Goal: Information Seeking & Learning: Check status

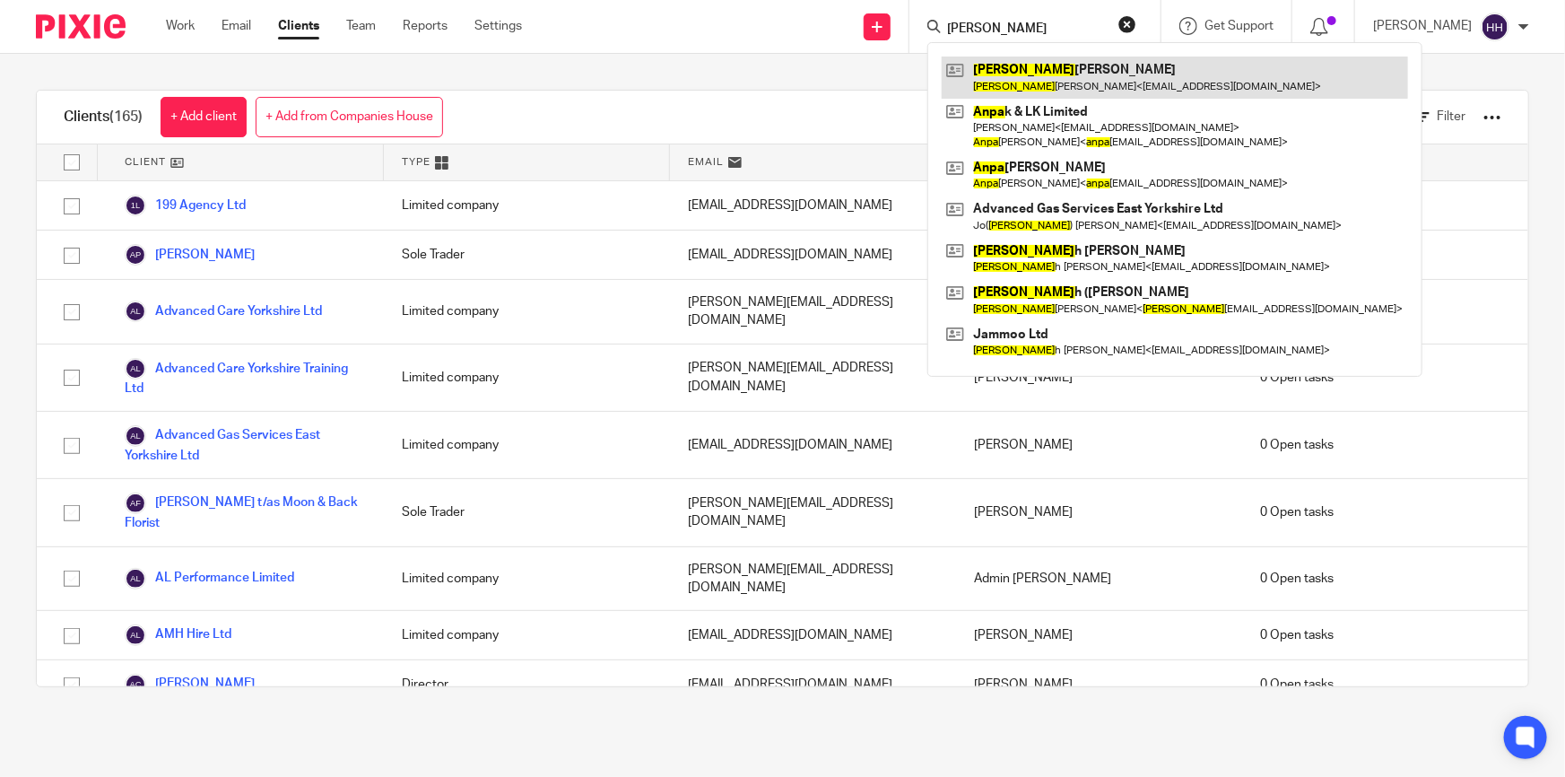
type input "anna"
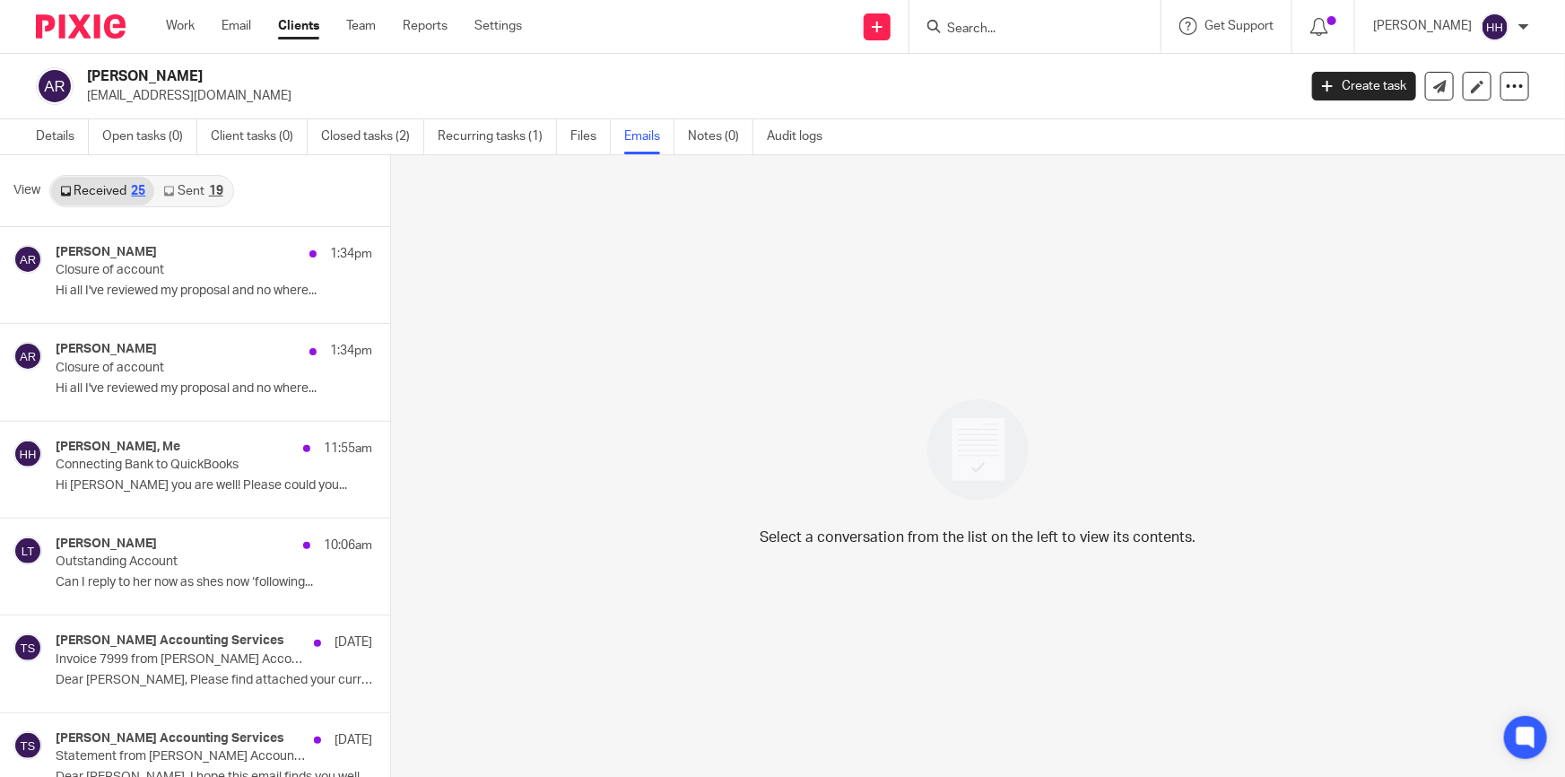
click at [183, 185] on link "Sent 19" at bounding box center [192, 191] width 77 height 29
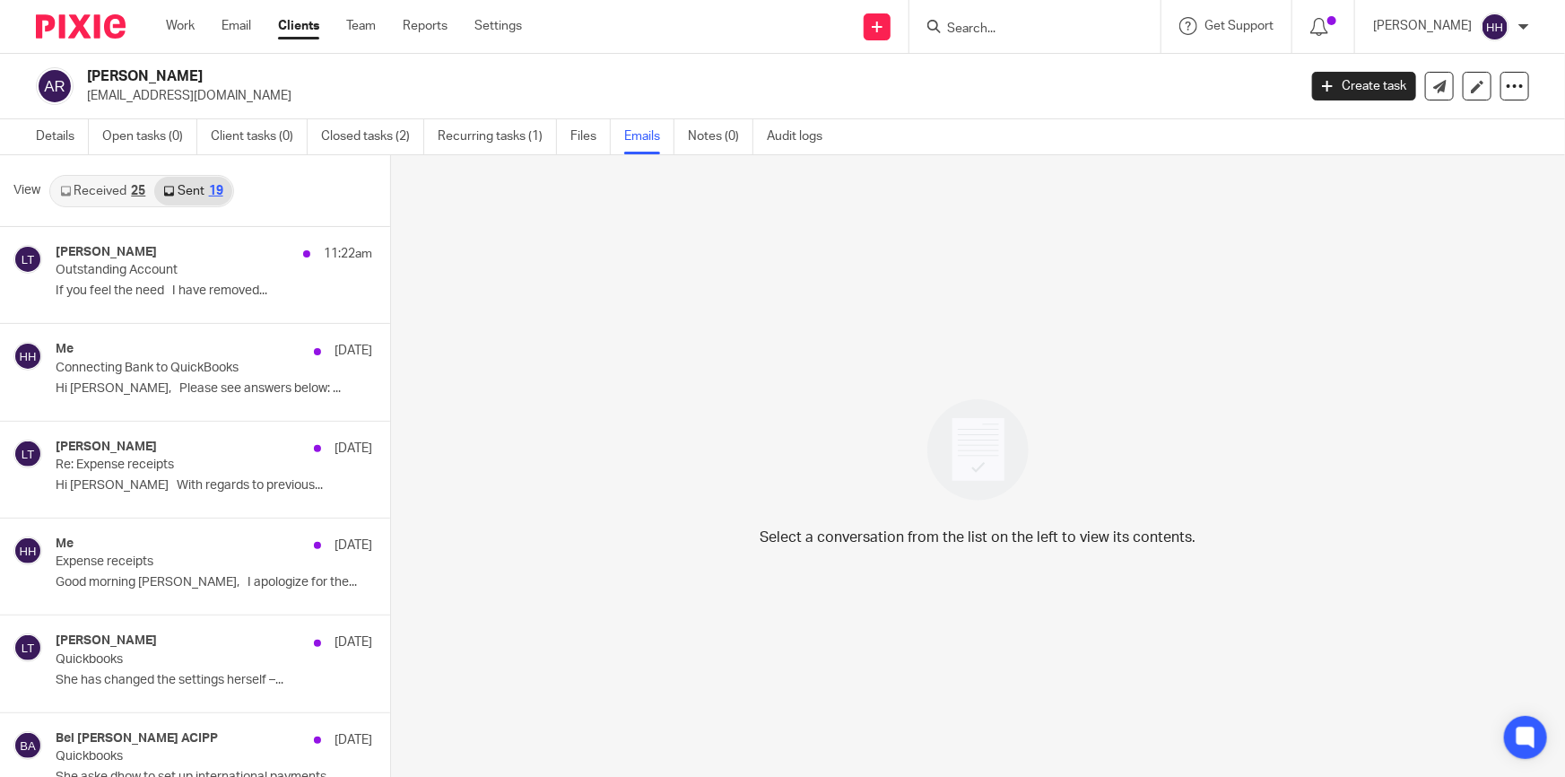
scroll to position [2, 0]
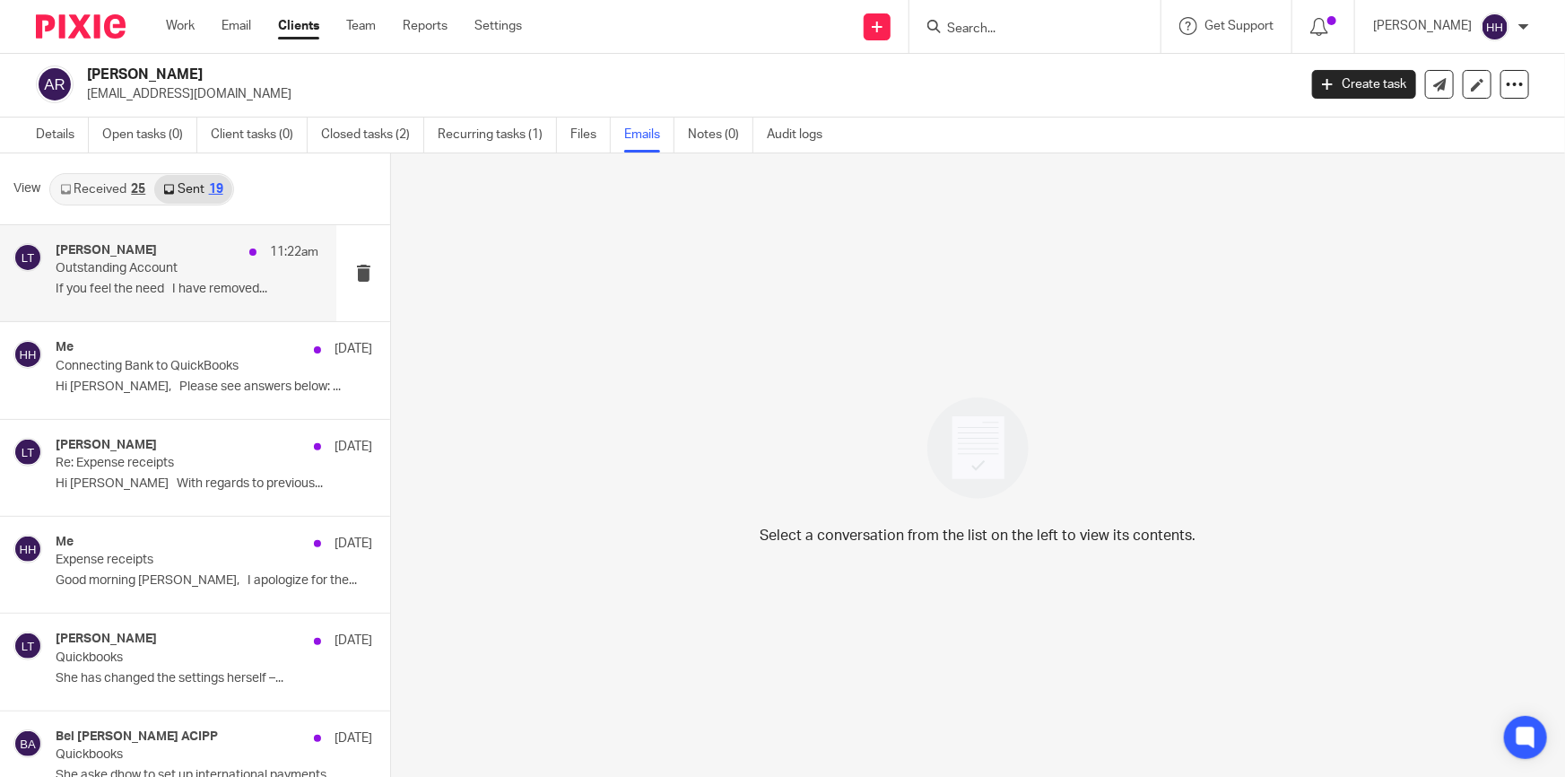
click at [175, 295] on p "If you feel the need I have removed..." at bounding box center [187, 289] width 263 height 15
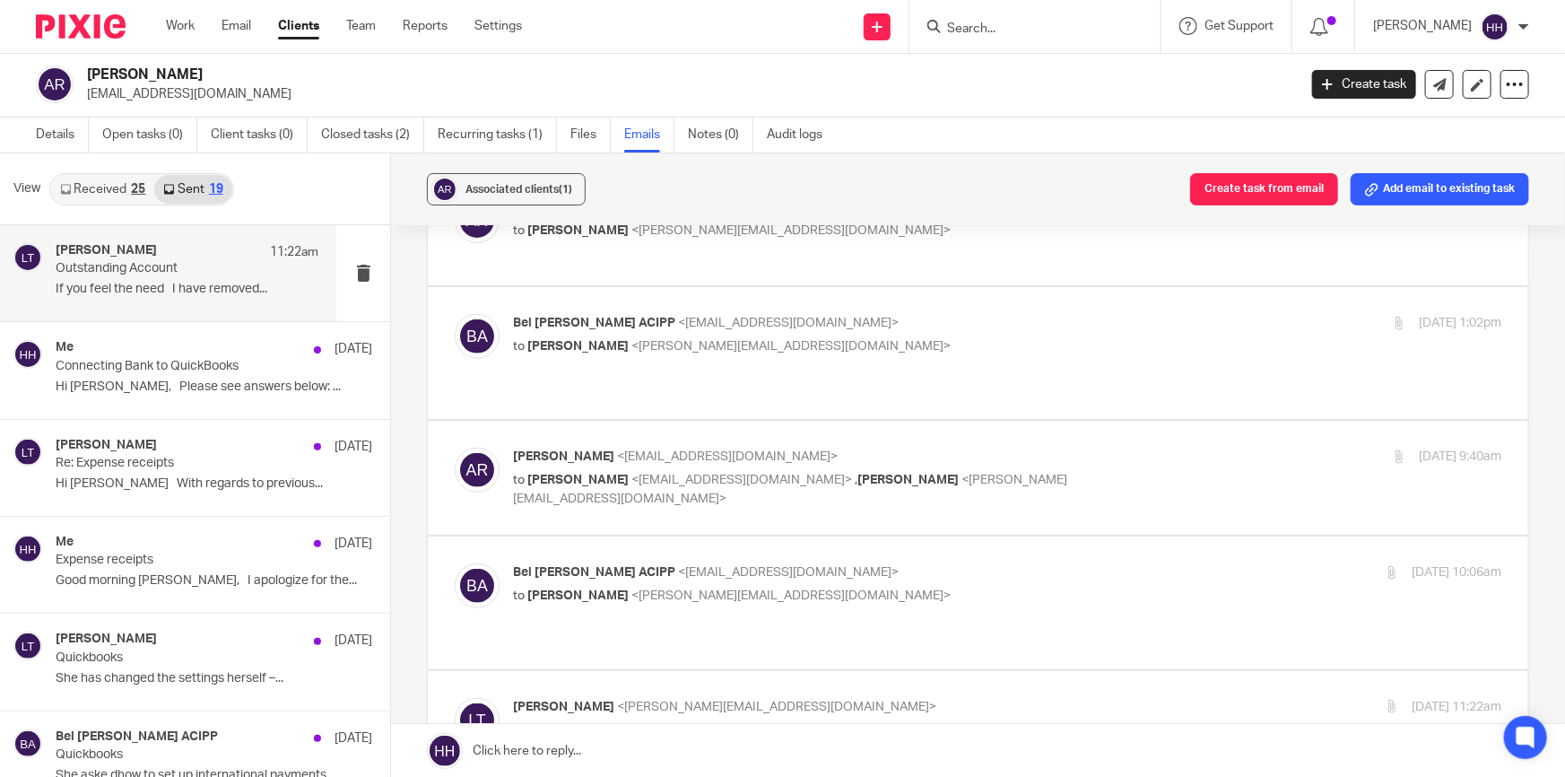
scroll to position [1059, 0]
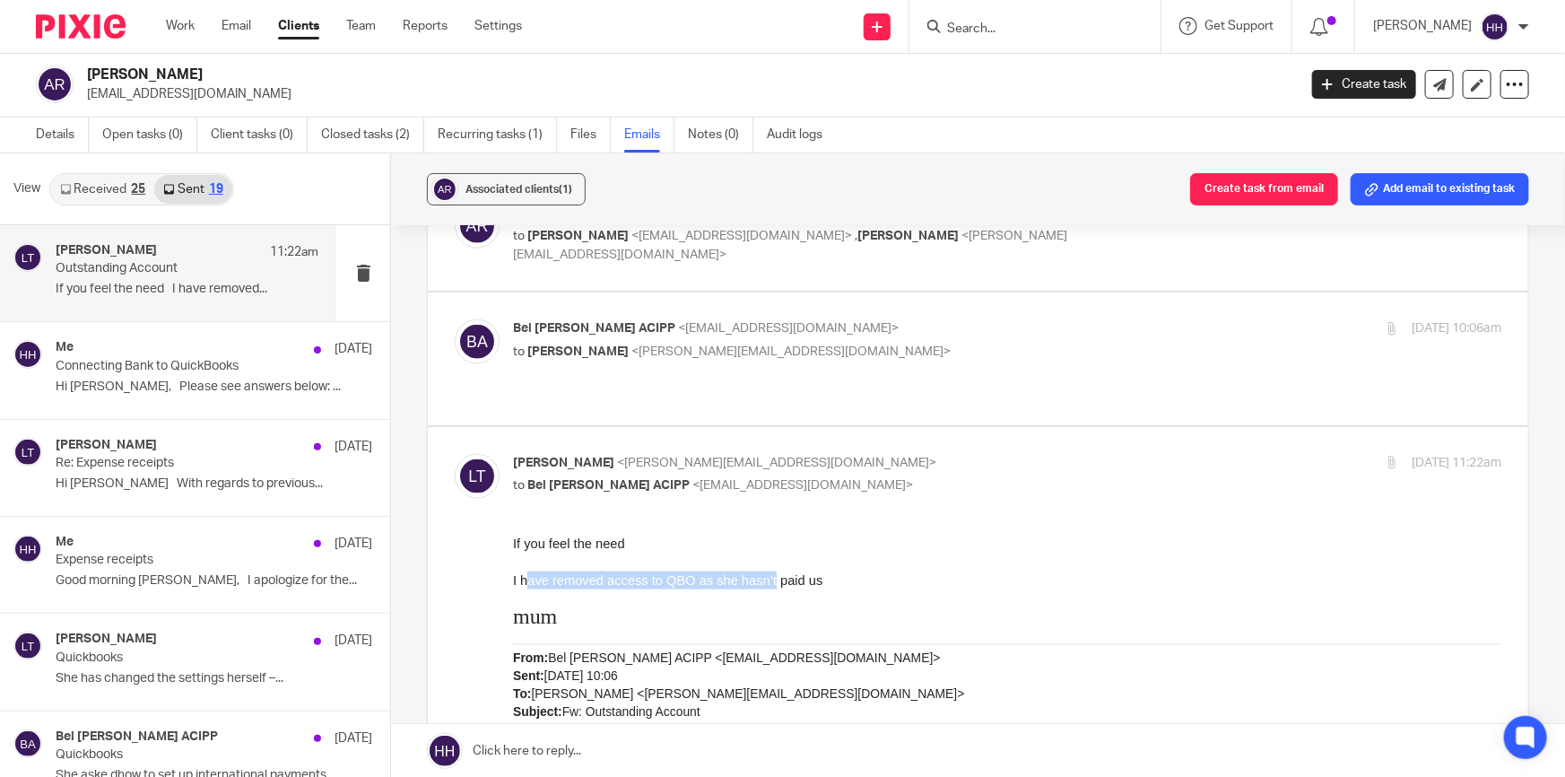
drag, startPoint x: 635, startPoint y: 581, endPoint x: 775, endPoint y: 578, distance: 140.0
click at [775, 578] on span "I have removed access to QBO as she hasn’t paid us" at bounding box center [667, 579] width 309 height 14
click at [795, 578] on span "I have removed access to QBO as she hasn’t paid us" at bounding box center [667, 579] width 309 height 14
drag, startPoint x: 594, startPoint y: 542, endPoint x: 617, endPoint y: 561, distance: 30.5
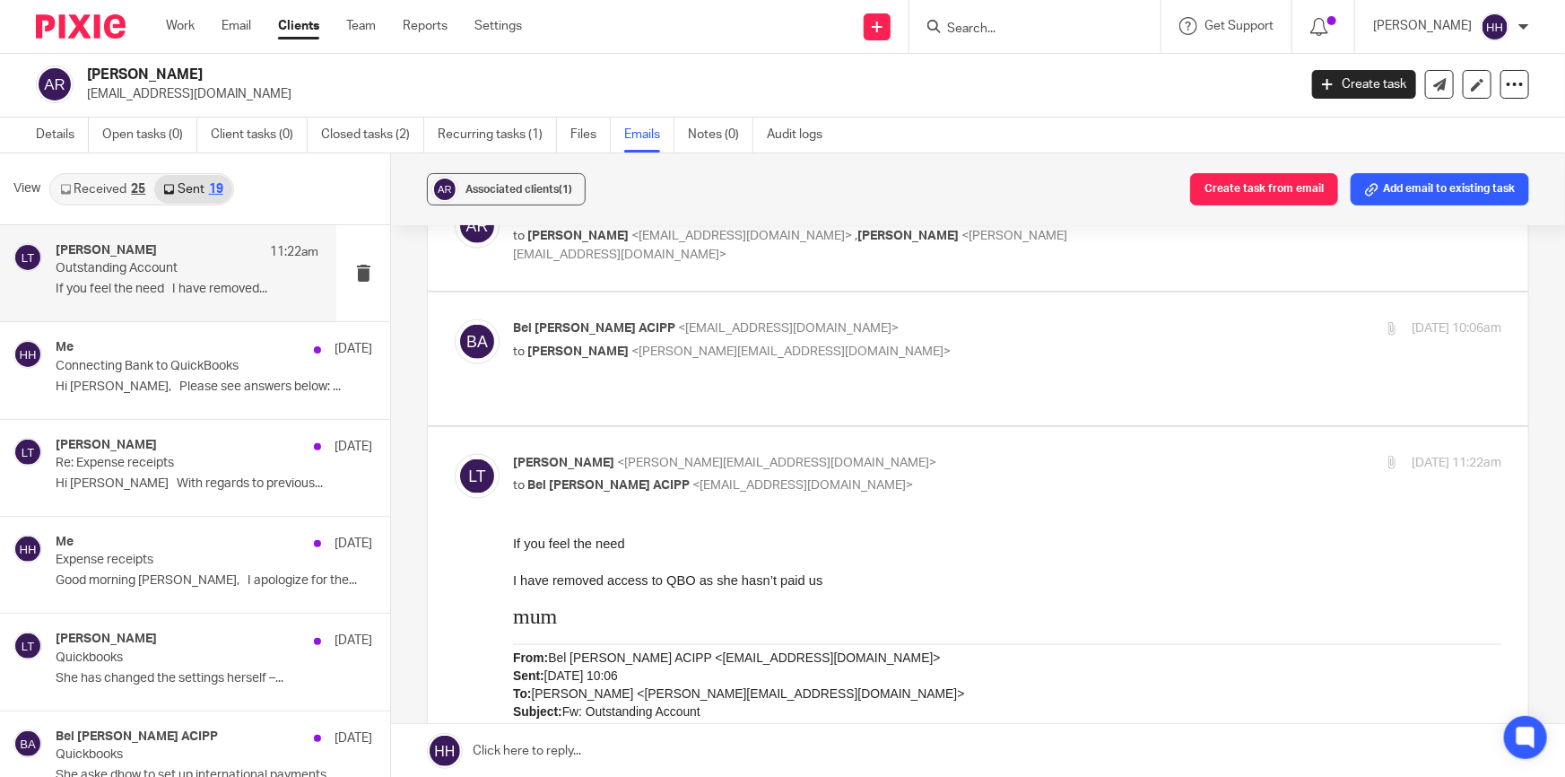
click at [618, 576] on span "I have removed access to QBO as she hasn’t paid us" at bounding box center [667, 579] width 309 height 14
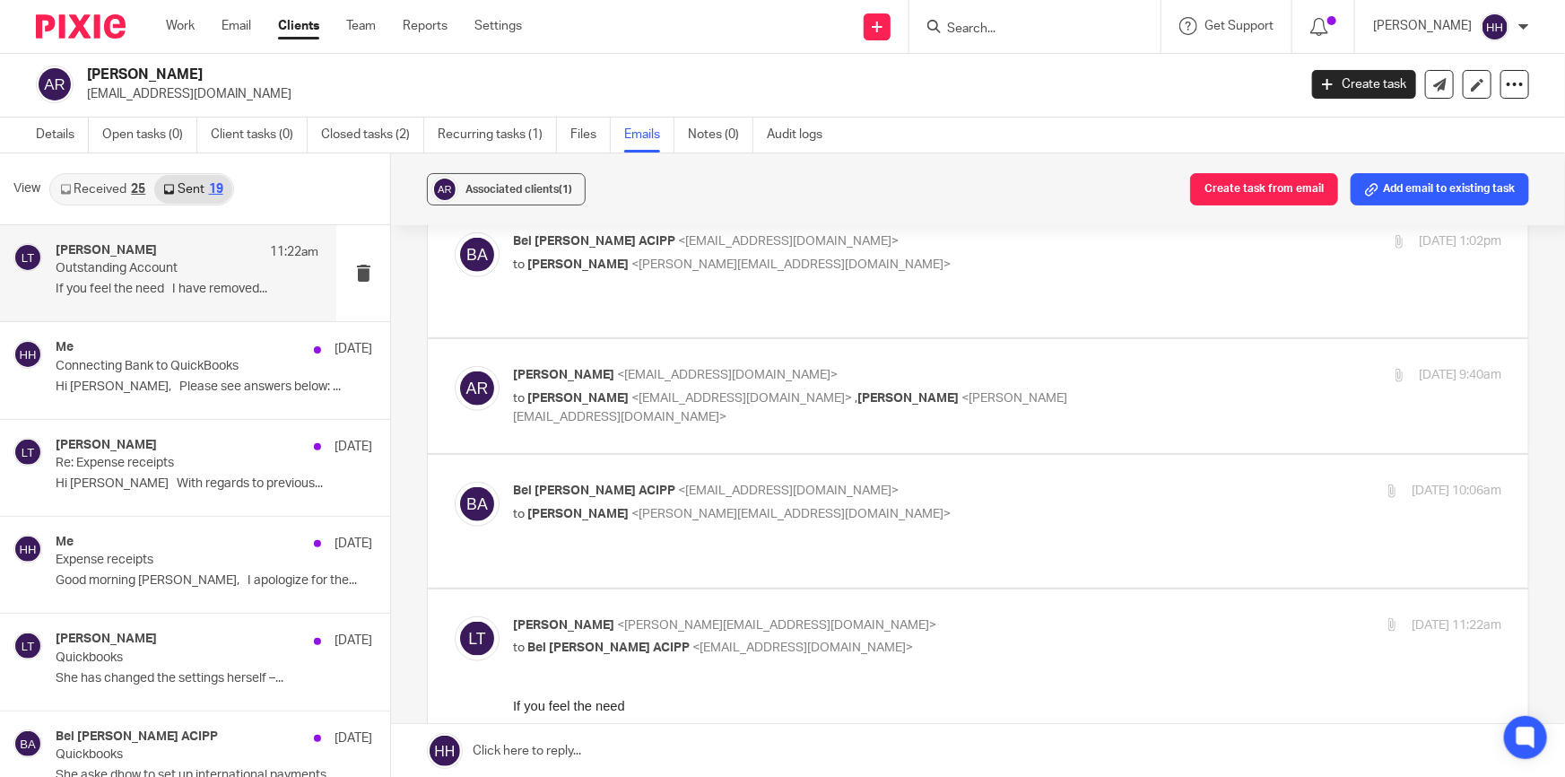
scroll to position [815, 0]
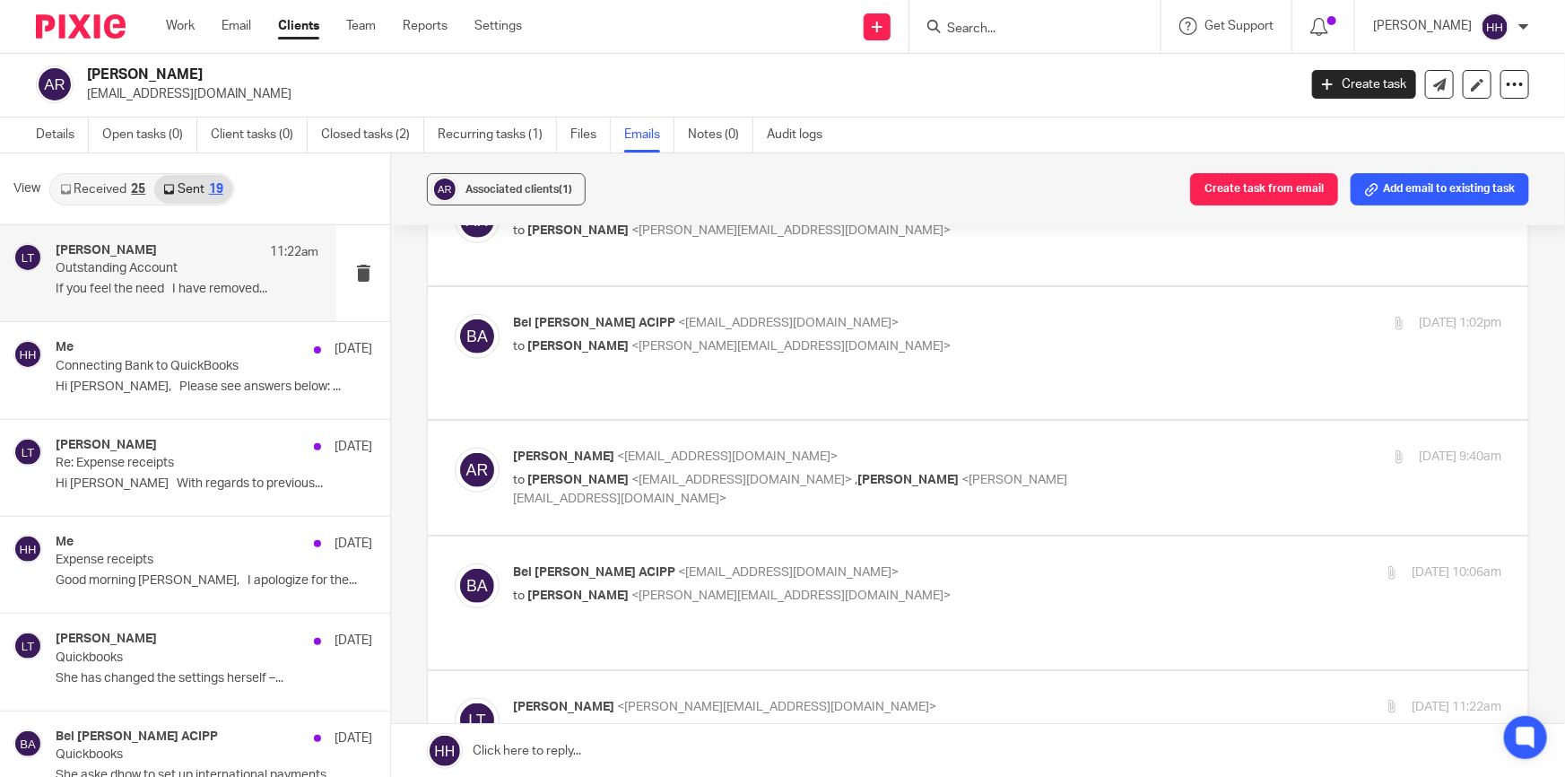
click at [816, 563] on p "Bel Turpin ACIPP <bel@turpinaccounting.co.uk>" at bounding box center [842, 572] width 659 height 19
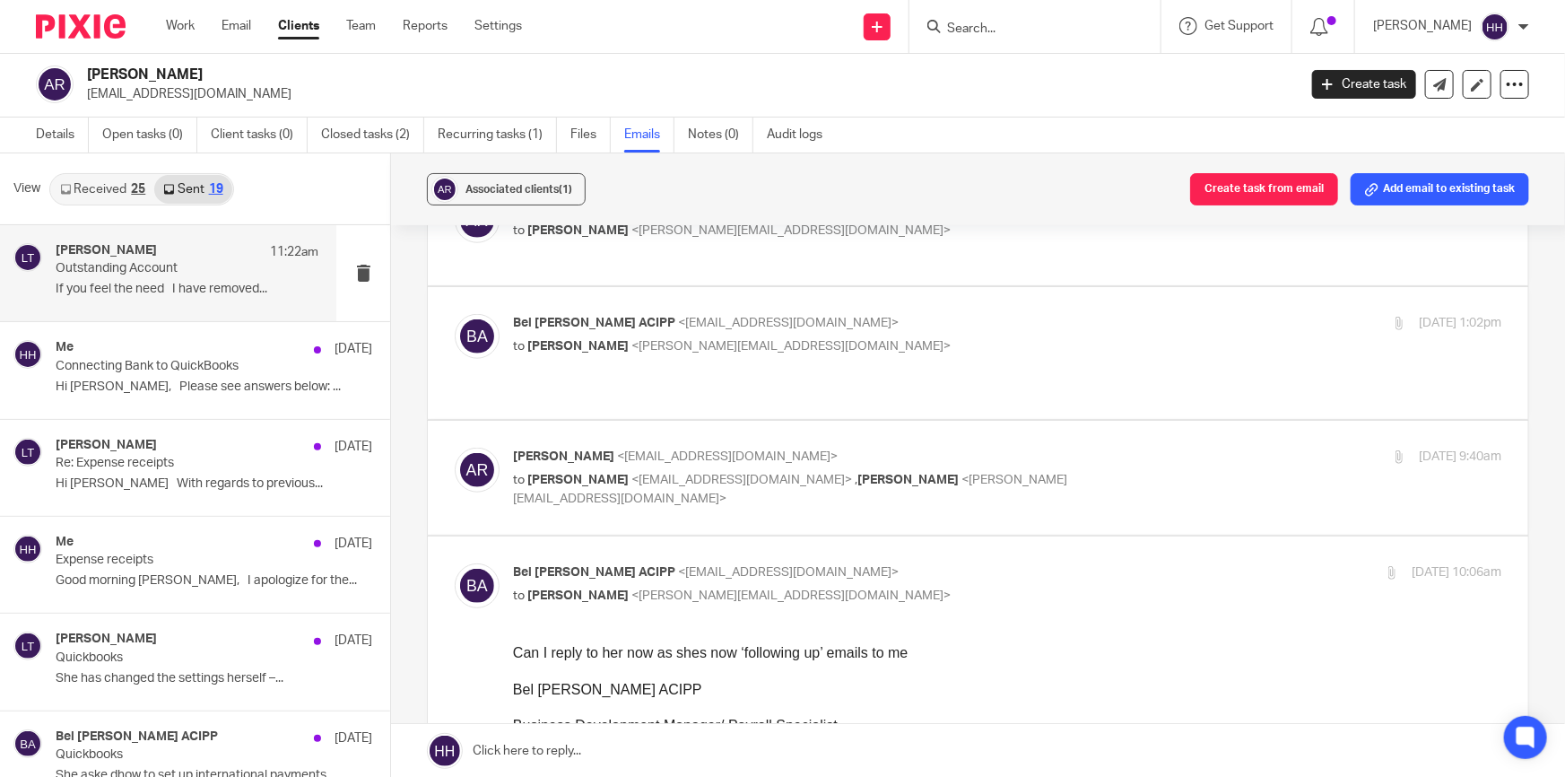
scroll to position [0, 0]
click at [851, 563] on p "Bel Turpin ACIPP <bel@turpinaccounting.co.uk>" at bounding box center [842, 572] width 659 height 19
checkbox input "false"
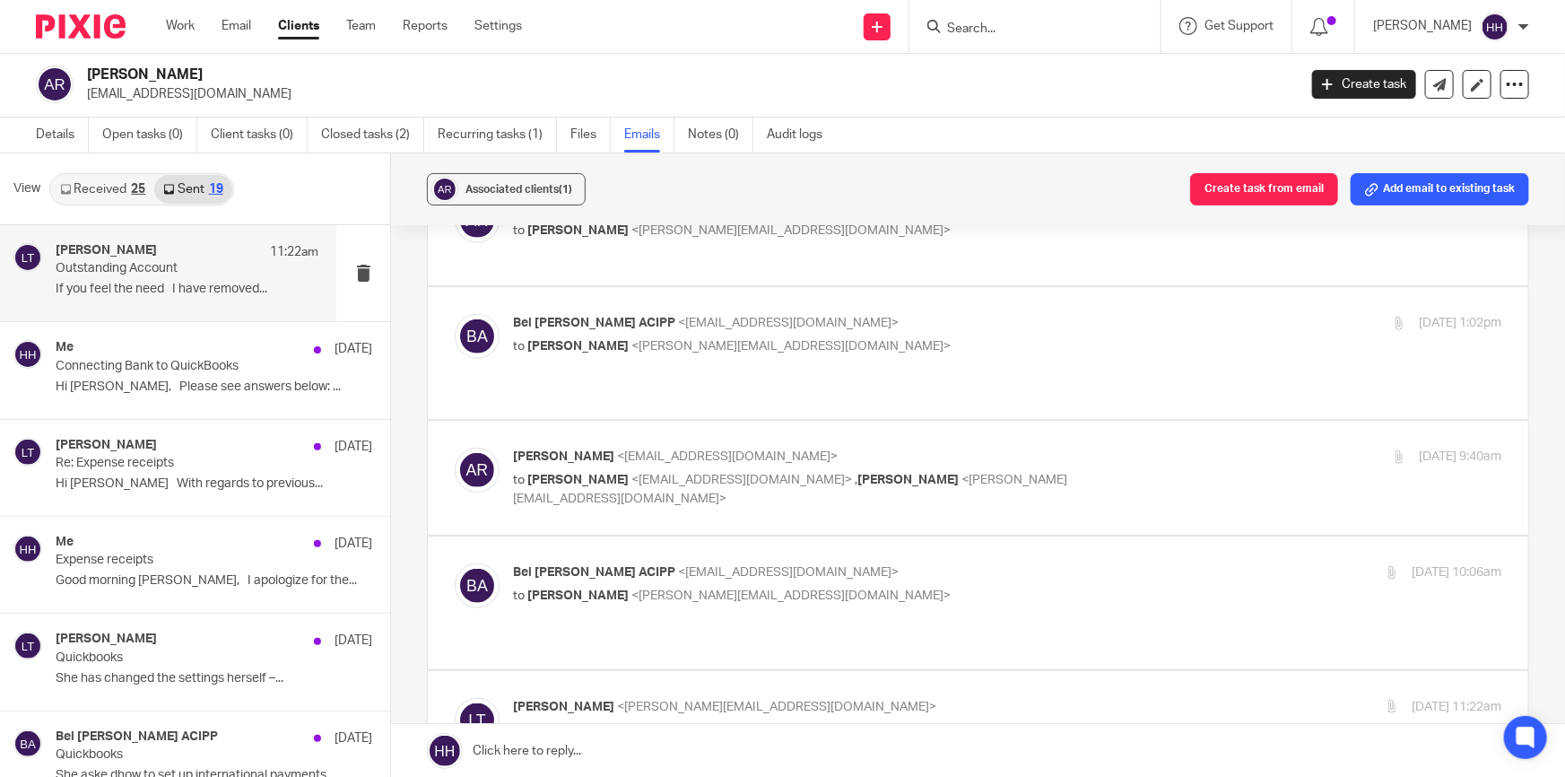
click at [1023, 471] on p "to Anna Reid <ajcreid@outlook.com> , Liz Turpin <liz@turpinaccounting.co.uk>" at bounding box center [842, 489] width 659 height 37
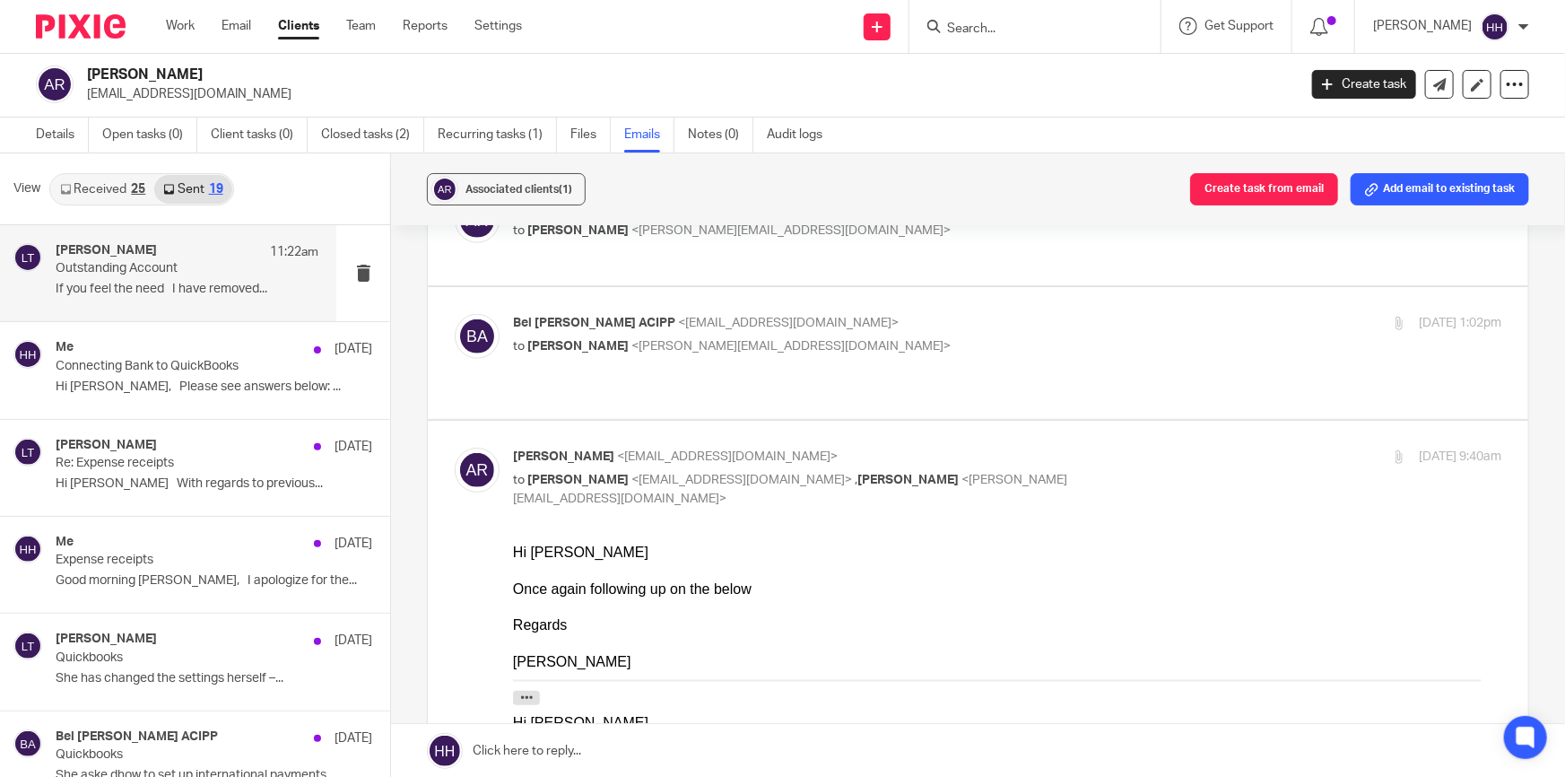
click at [1026, 448] on p "Anna Reid <ajcreid@outlook.com>" at bounding box center [842, 457] width 659 height 19
checkbox input "false"
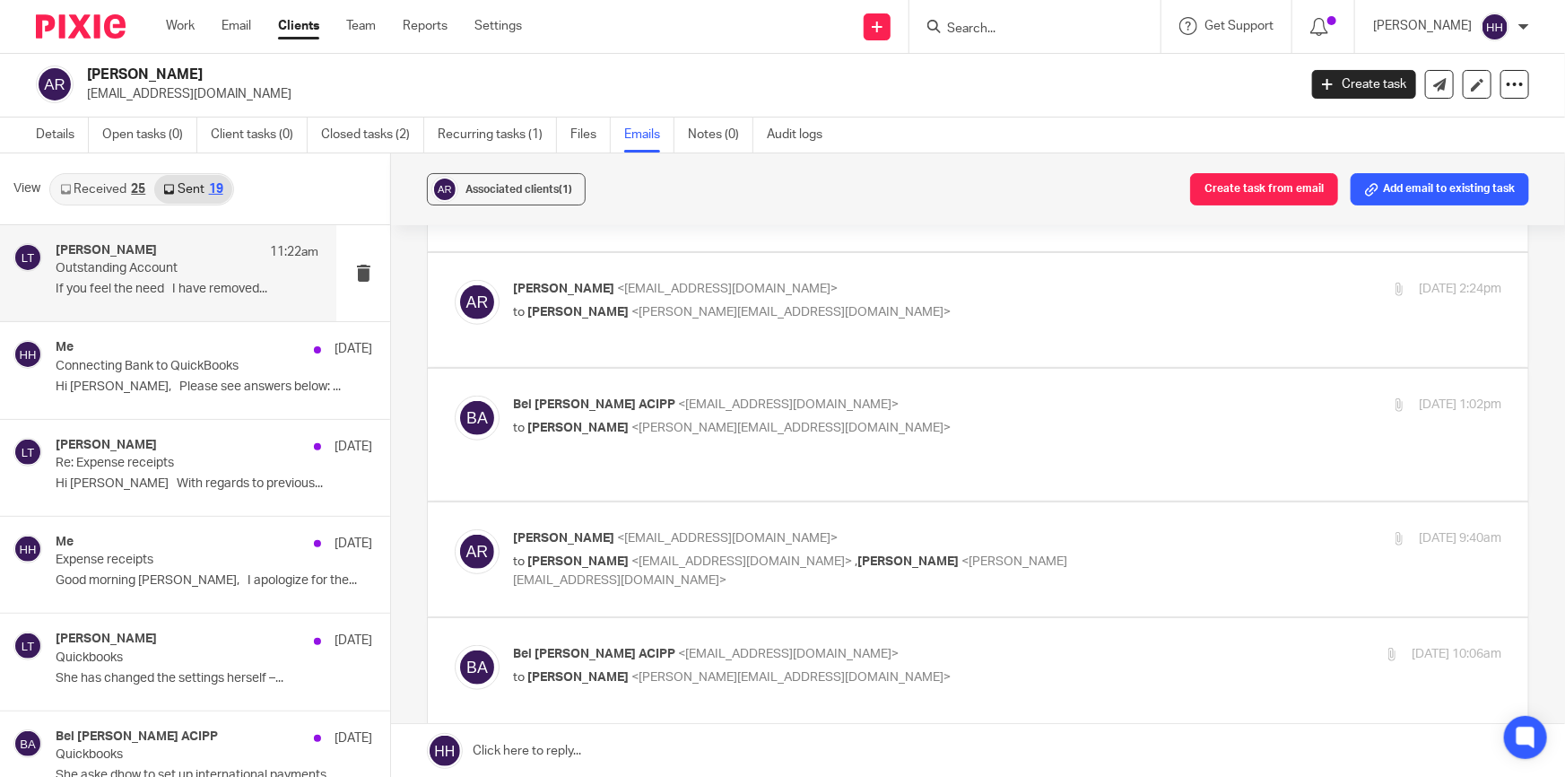
scroll to position [652, 0]
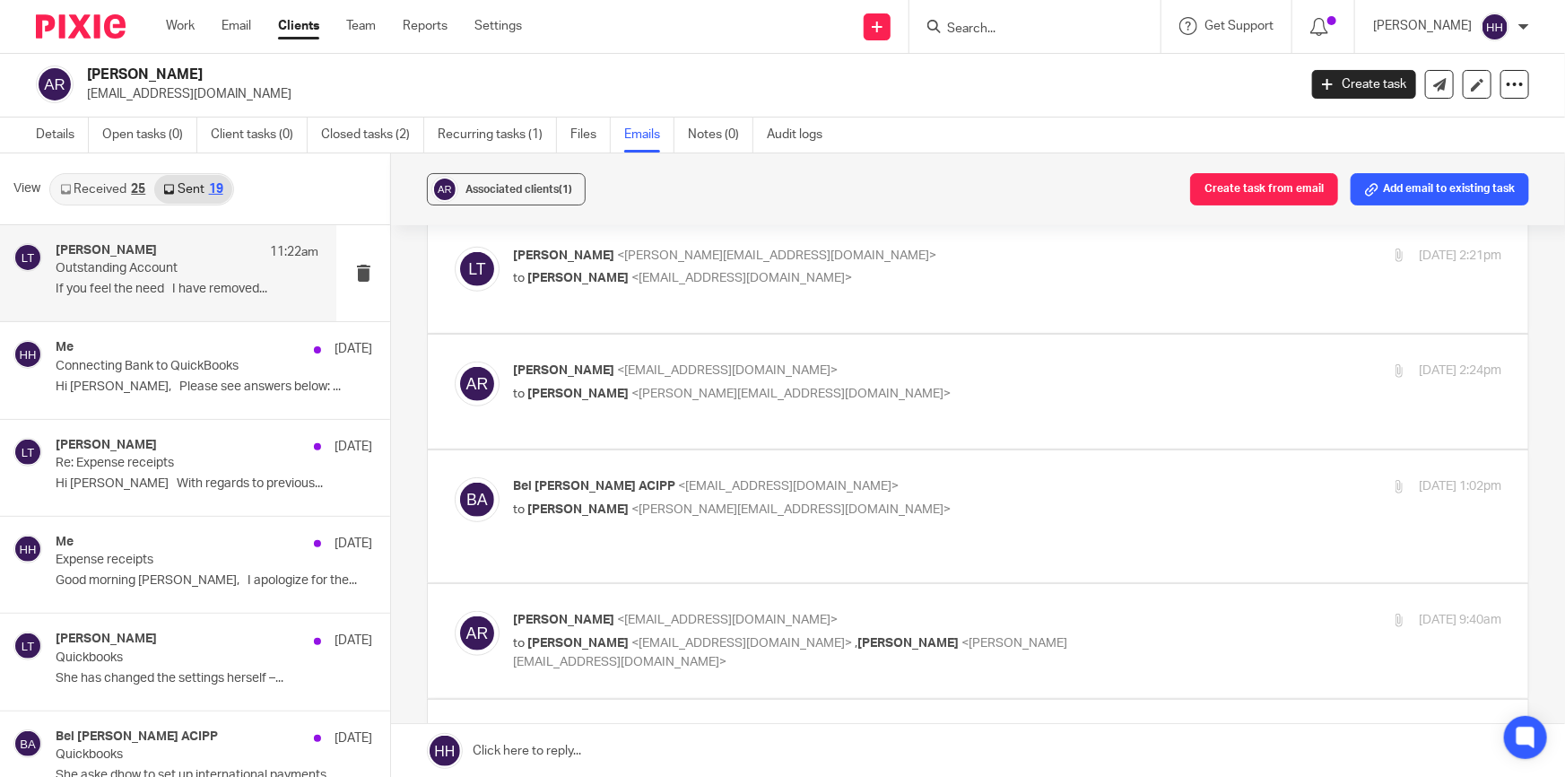
click at [813, 477] on p "Bel Turpin ACIPP <bel@turpinaccounting.co.uk>" at bounding box center [842, 486] width 659 height 19
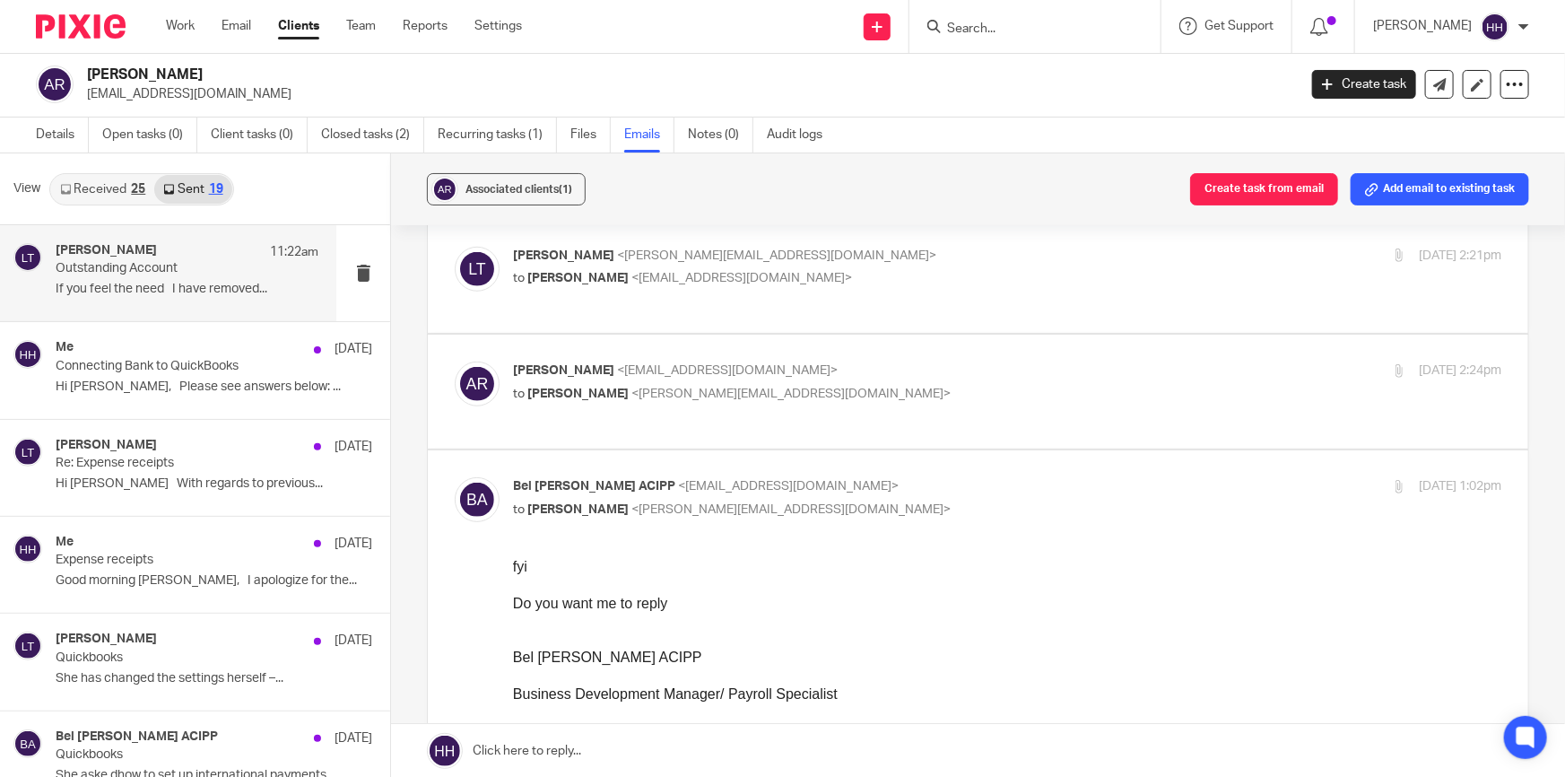
scroll to position [0, 0]
click at [860, 477] on p "Bel Turpin ACIPP <bel@turpinaccounting.co.uk>" at bounding box center [842, 486] width 659 height 19
checkbox input "false"
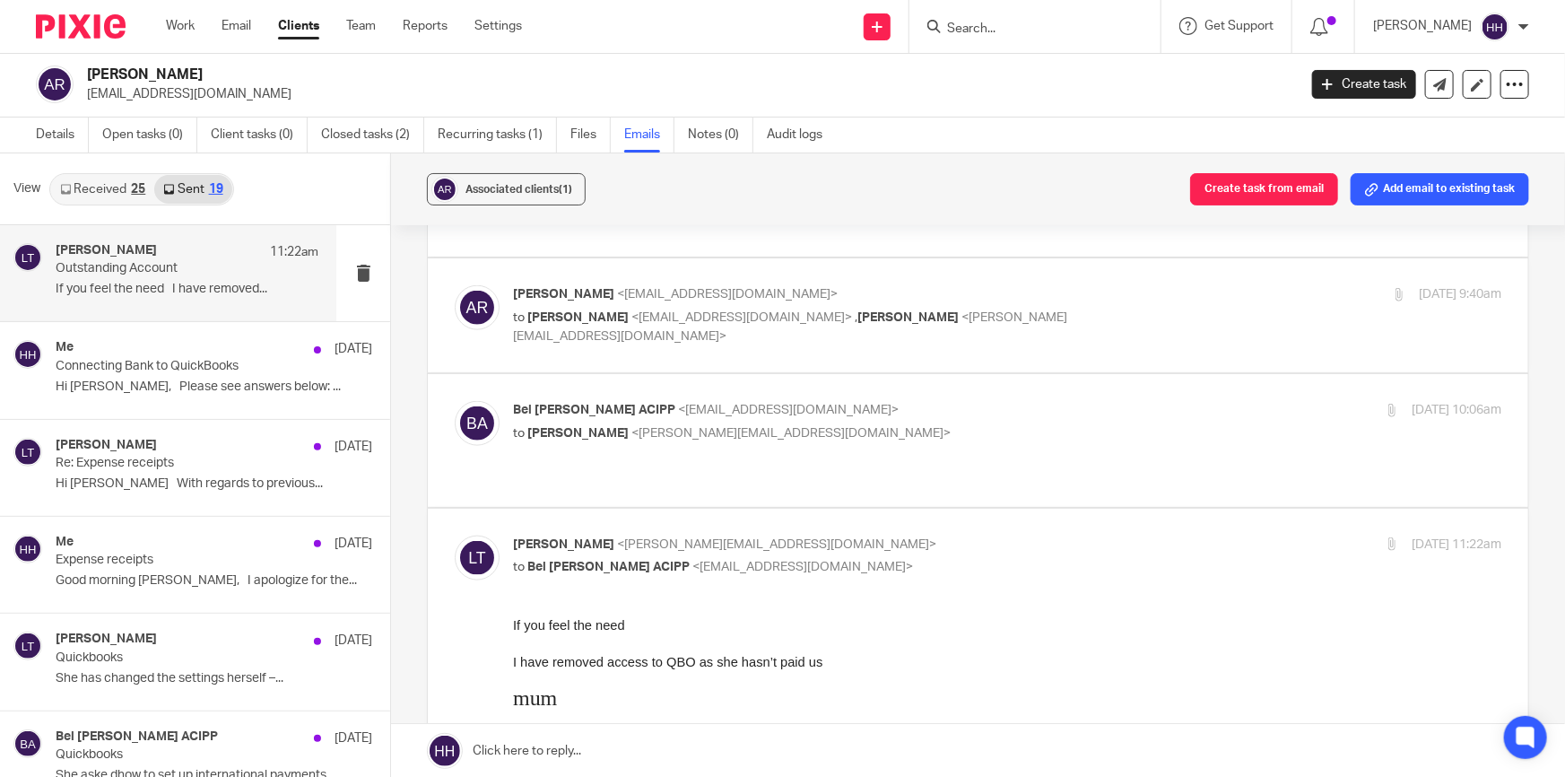
click at [857, 535] on p "Liz Turpin <liz@turpinaccounting.co.uk>" at bounding box center [842, 544] width 659 height 19
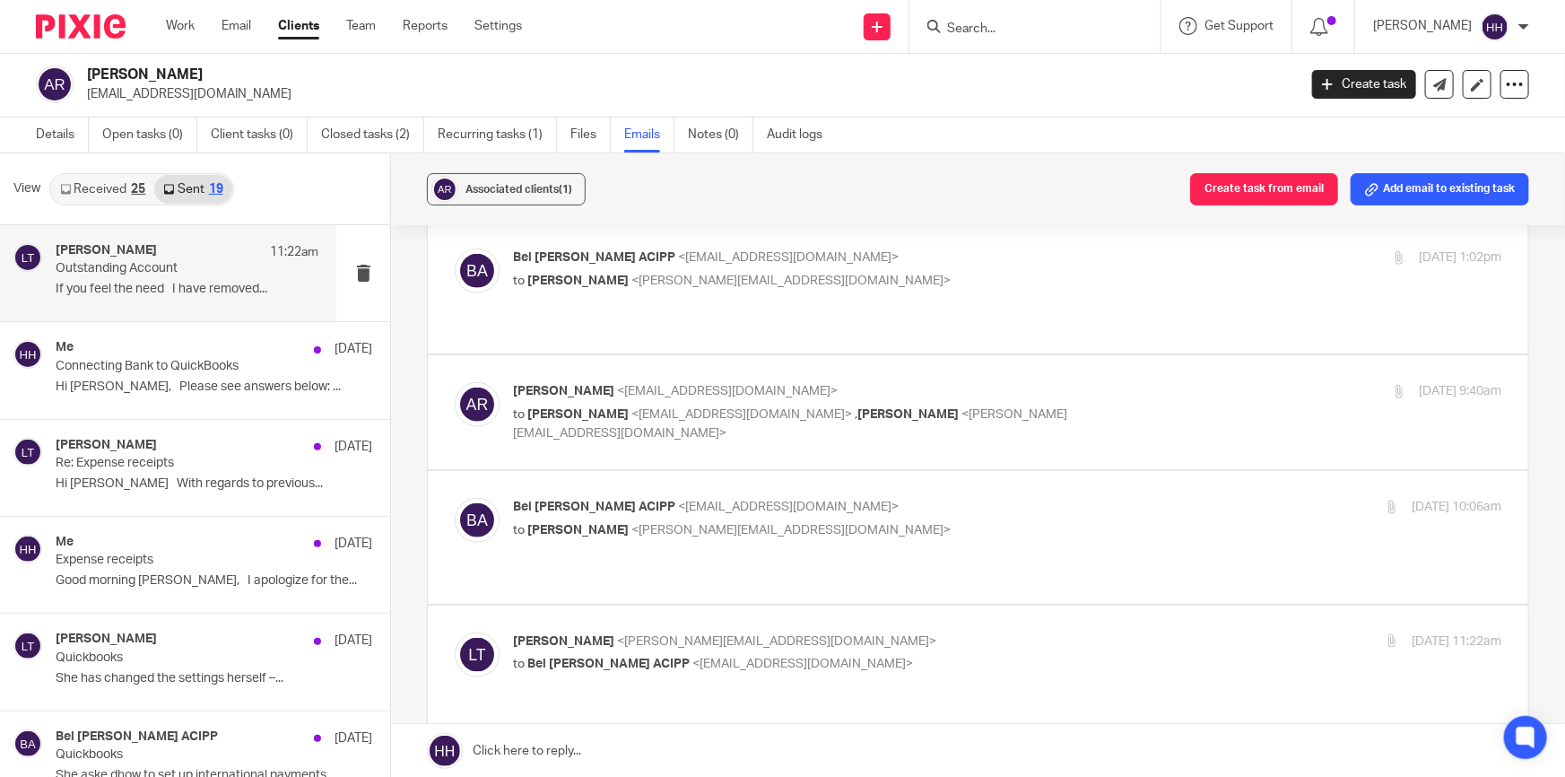
click at [832, 655] on p "to Bel Turpin ACIPP <bel@turpinaccounting.co.uk>" at bounding box center [842, 664] width 659 height 19
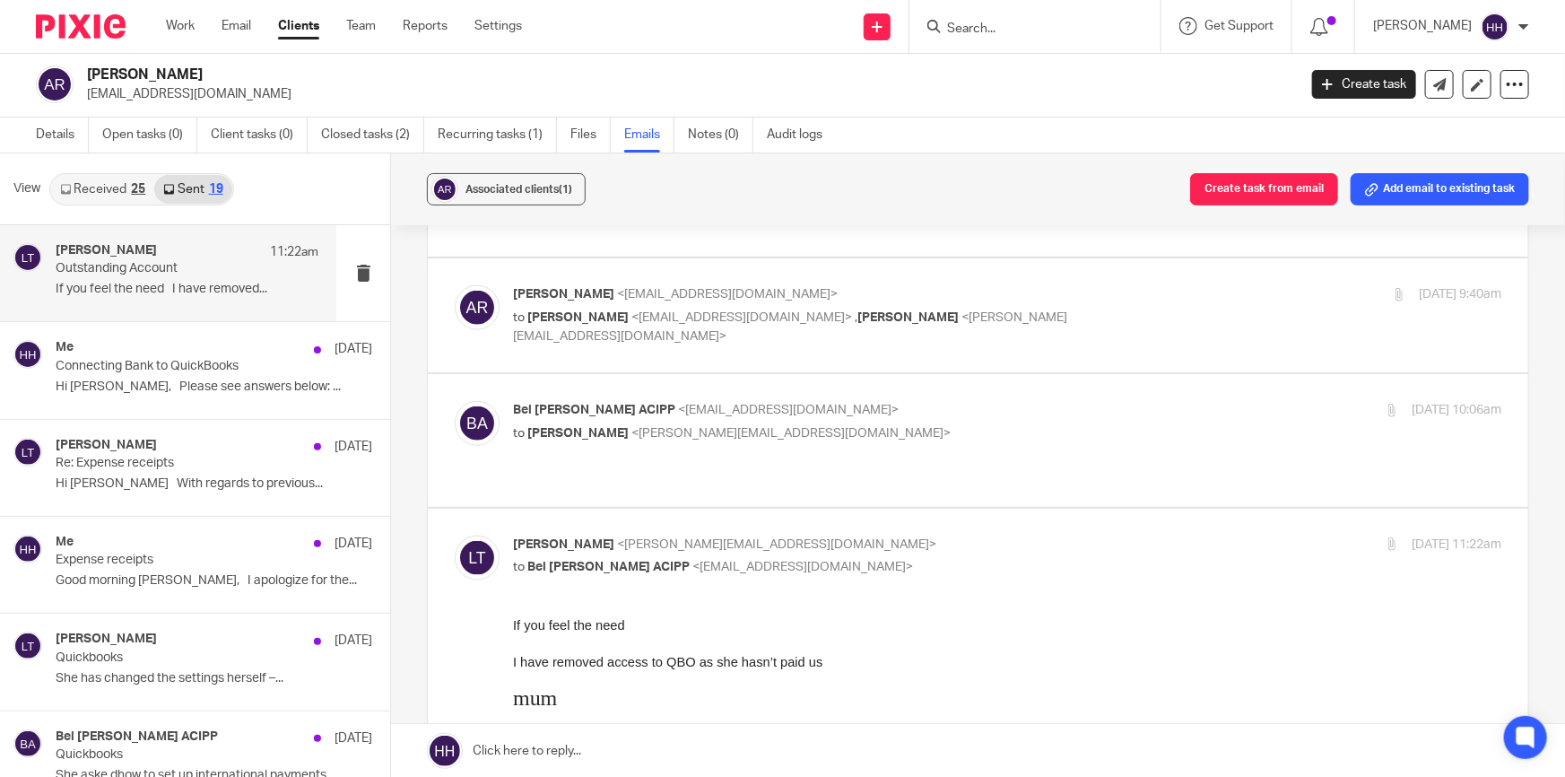
click at [911, 535] on p "Liz Turpin <liz@turpinaccounting.co.uk>" at bounding box center [842, 544] width 659 height 19
checkbox input "false"
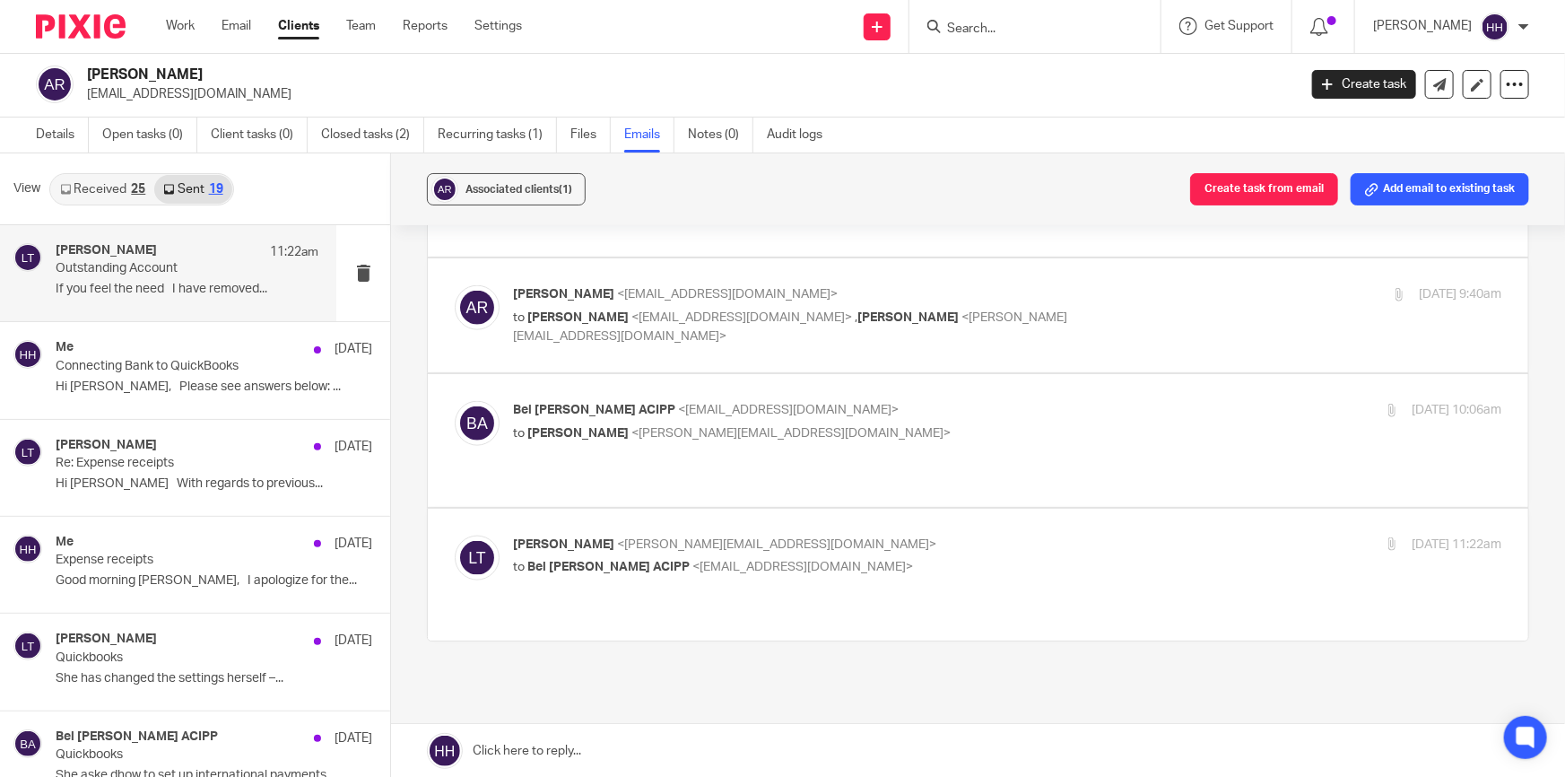
scroll to position [881, 0]
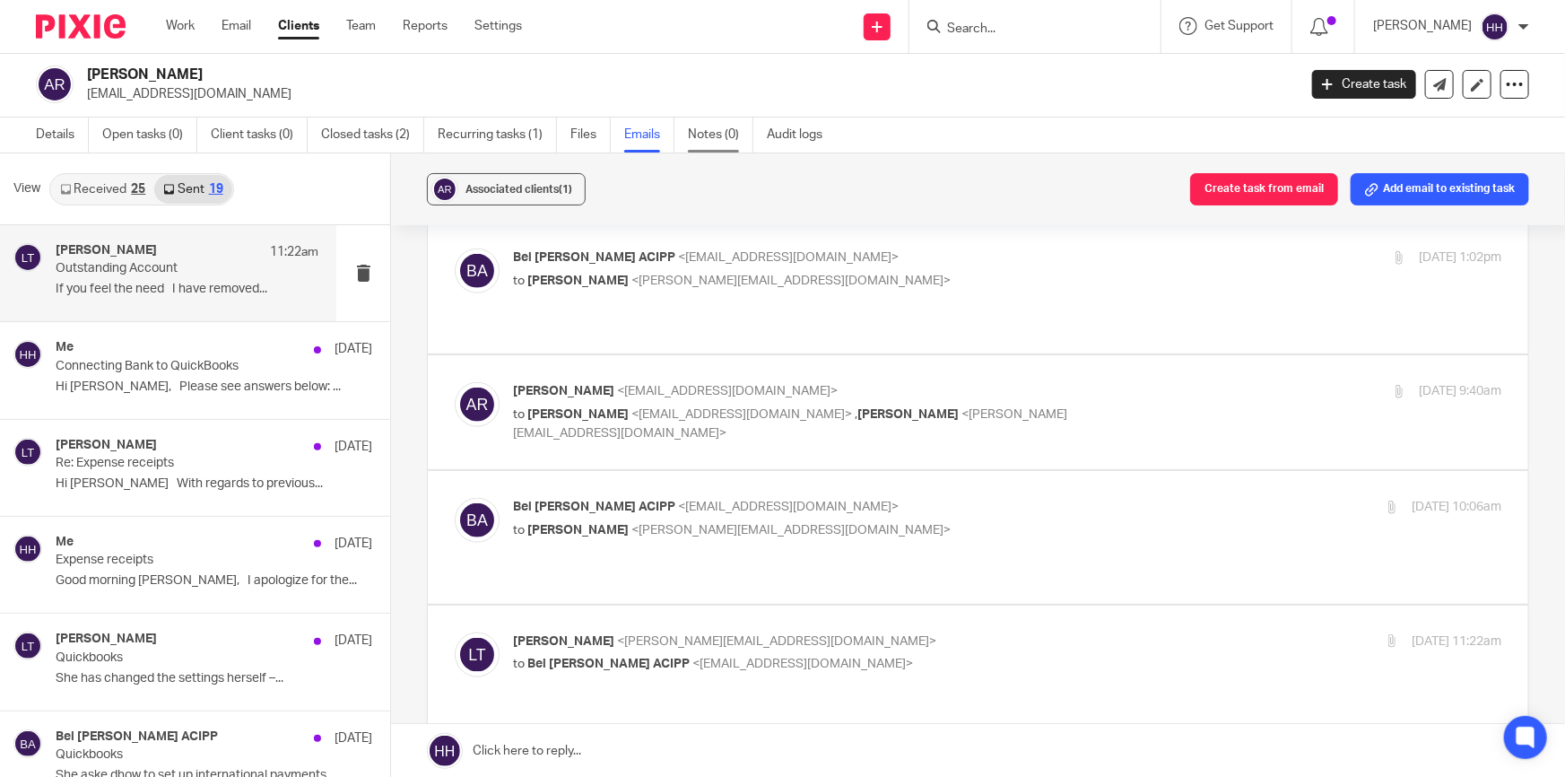
click at [722, 124] on link "Notes (0)" at bounding box center [720, 134] width 65 height 35
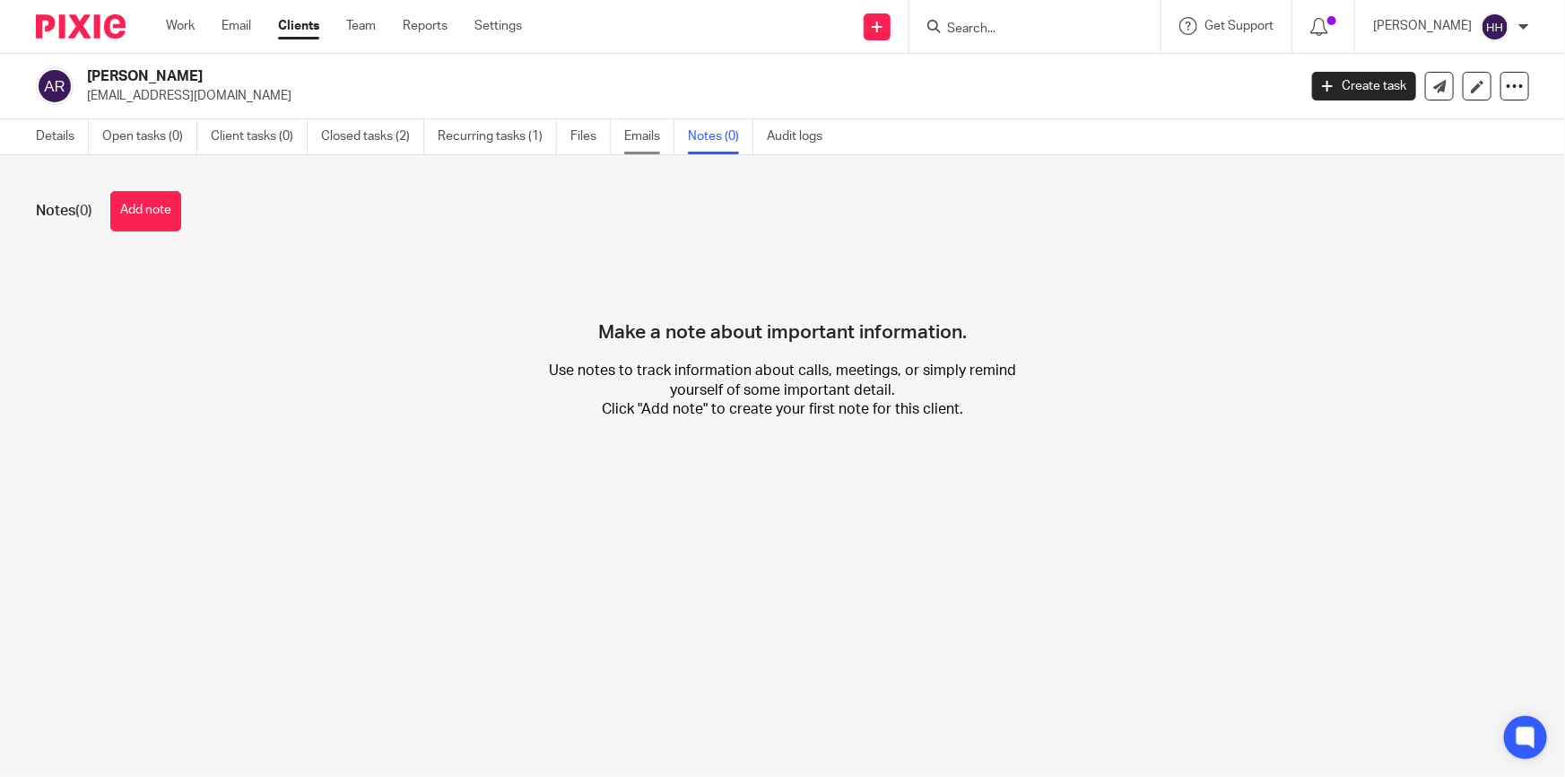
click at [655, 126] on link "Emails" at bounding box center [649, 136] width 50 height 35
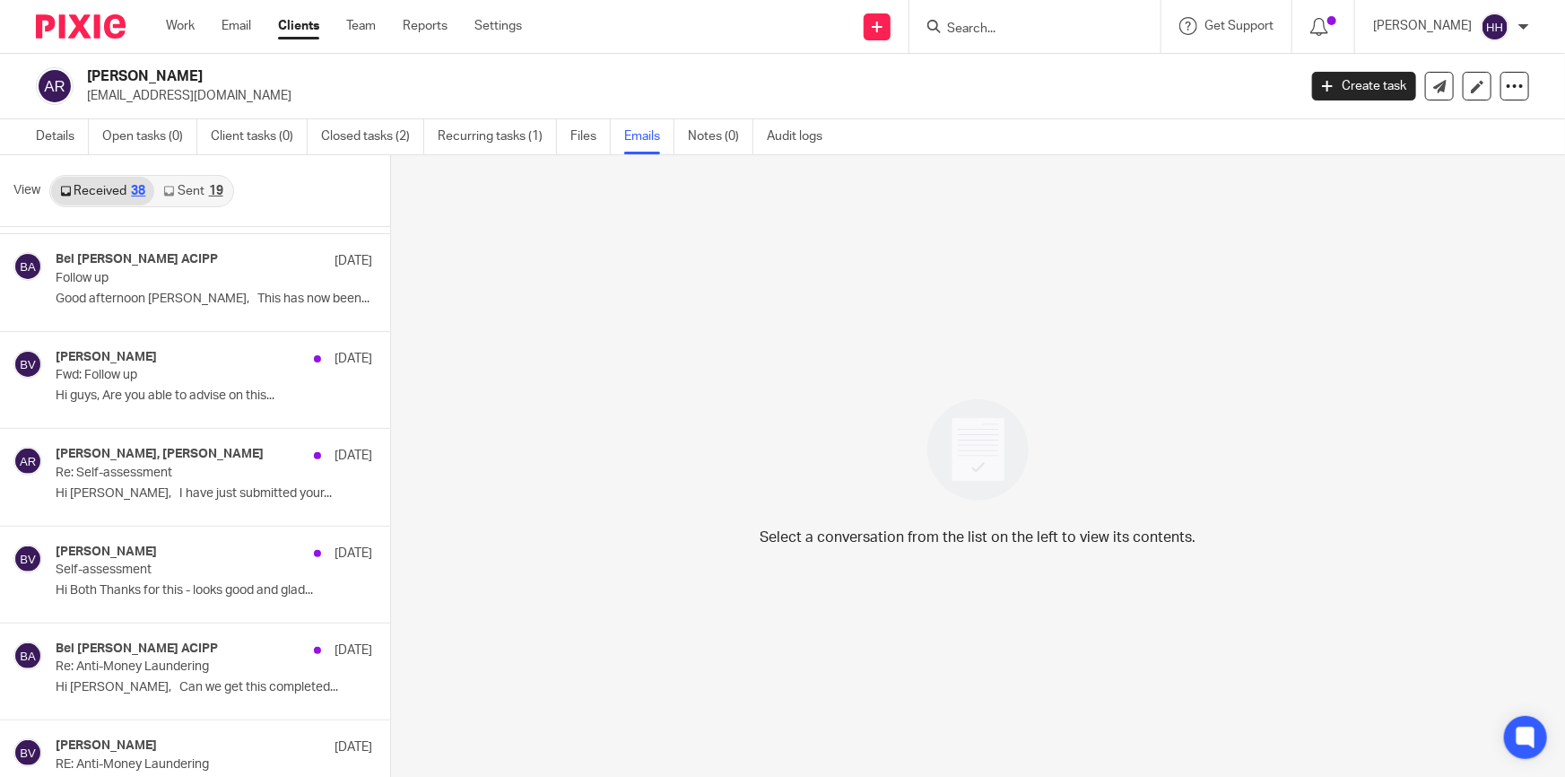
scroll to position [2484, 0]
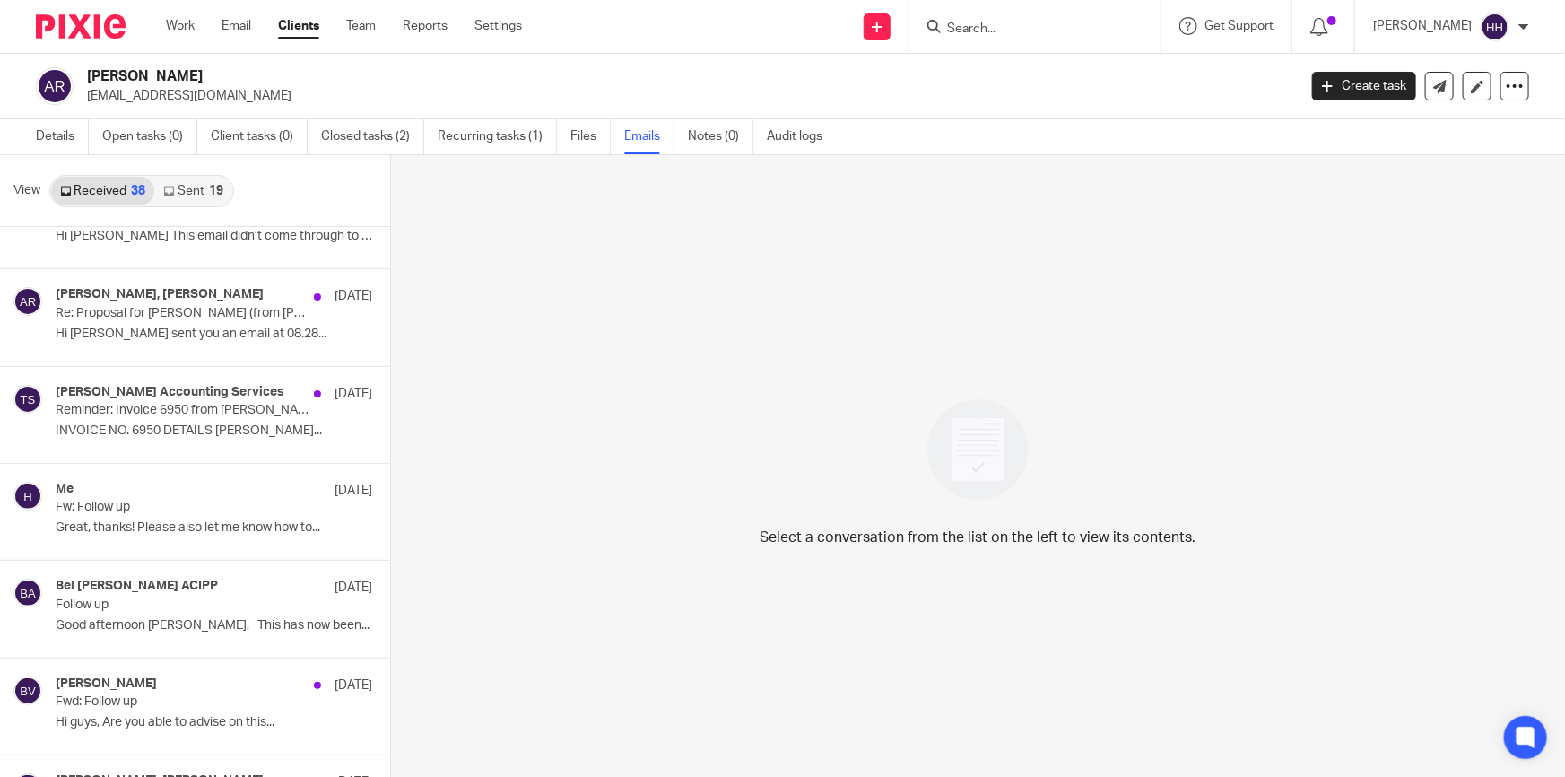
drag, startPoint x: 373, startPoint y: 631, endPoint x: 437, endPoint y: 630, distance: 63.7
click at [437, 630] on div "View Received 38 Sent 19 Anna Reid 1:34pm Closure of account Hi all I've review…" at bounding box center [782, 467] width 1565 height 624
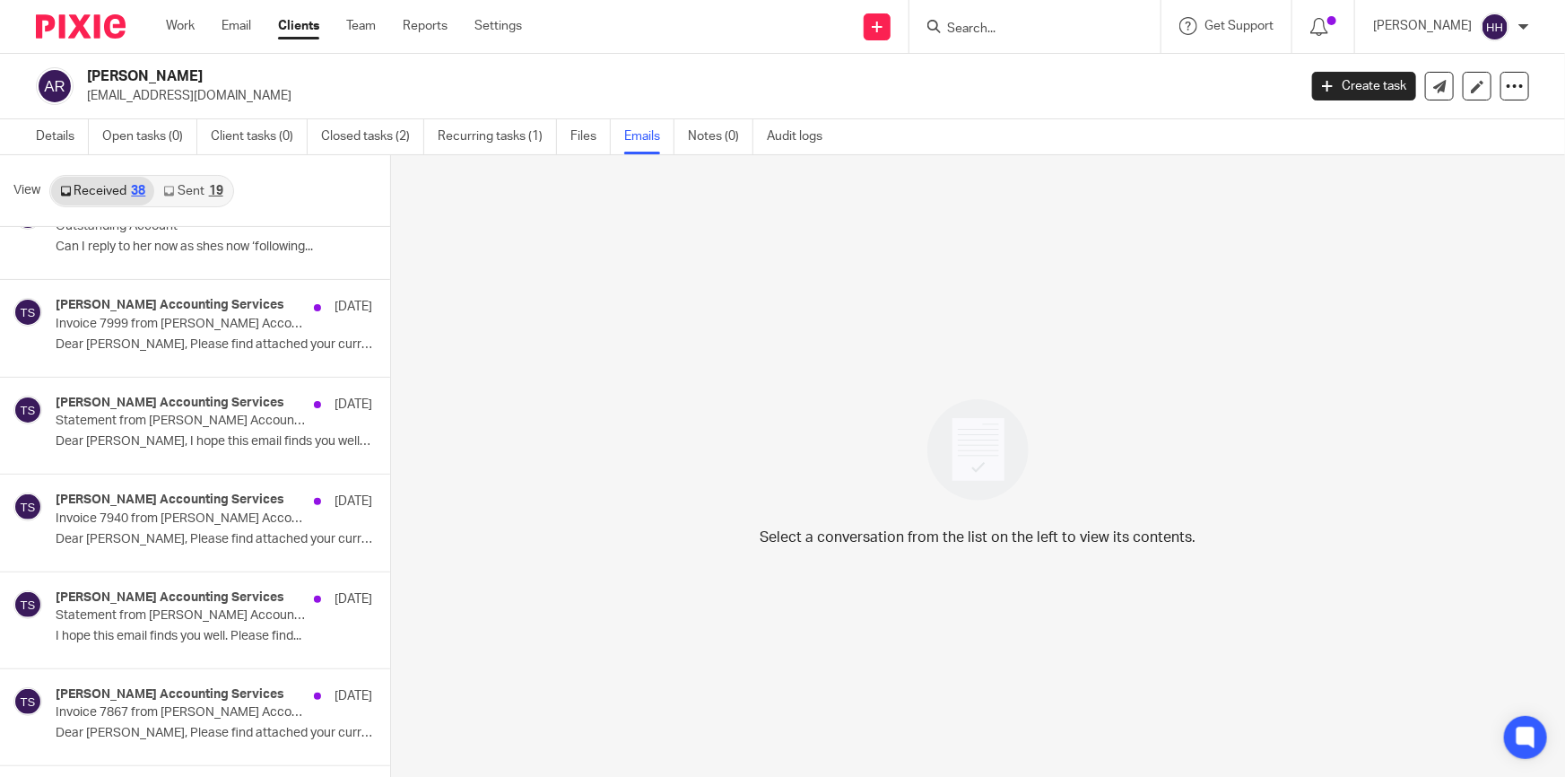
scroll to position [0, 0]
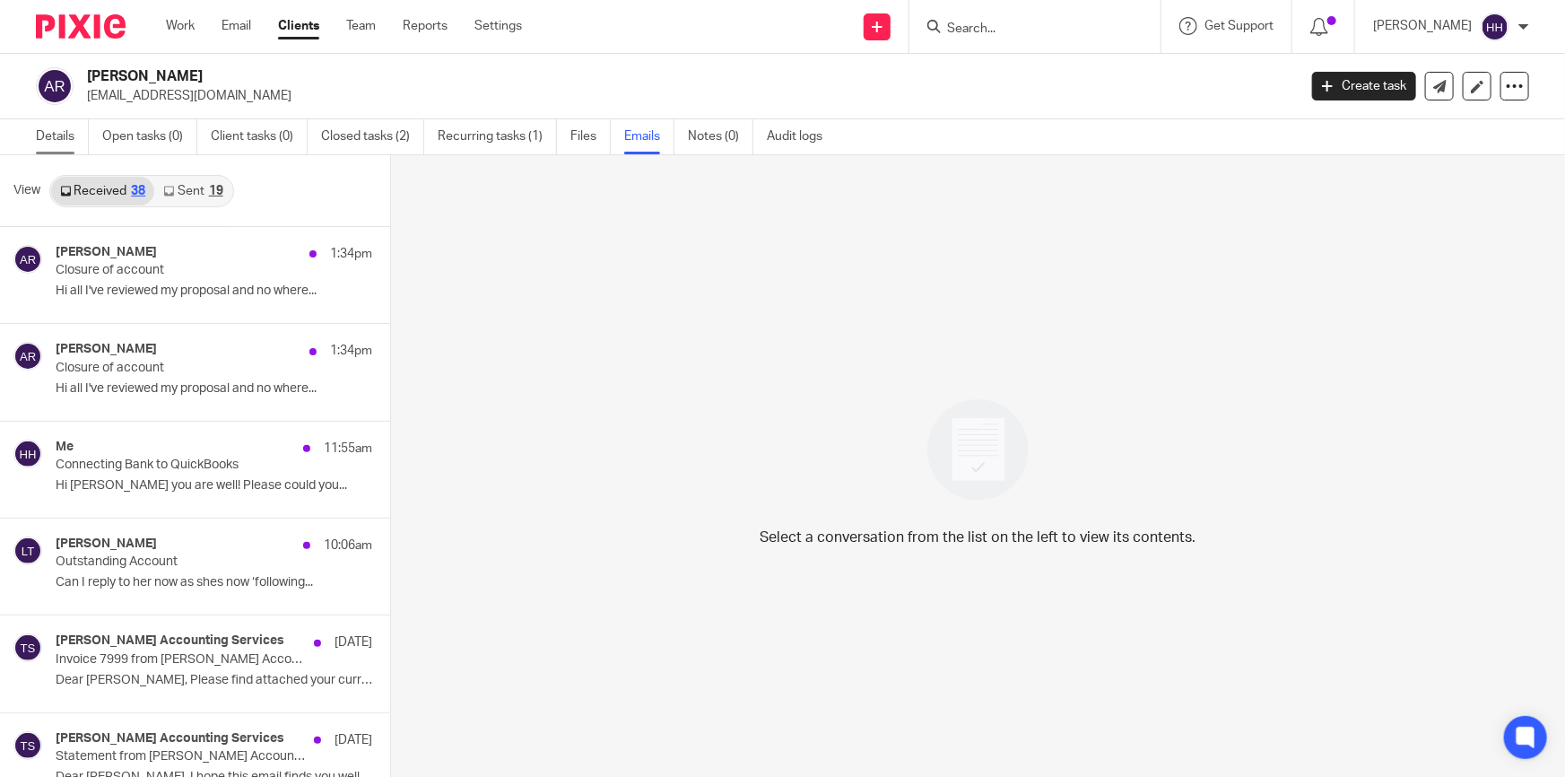
click at [64, 131] on link "Details" at bounding box center [62, 136] width 53 height 35
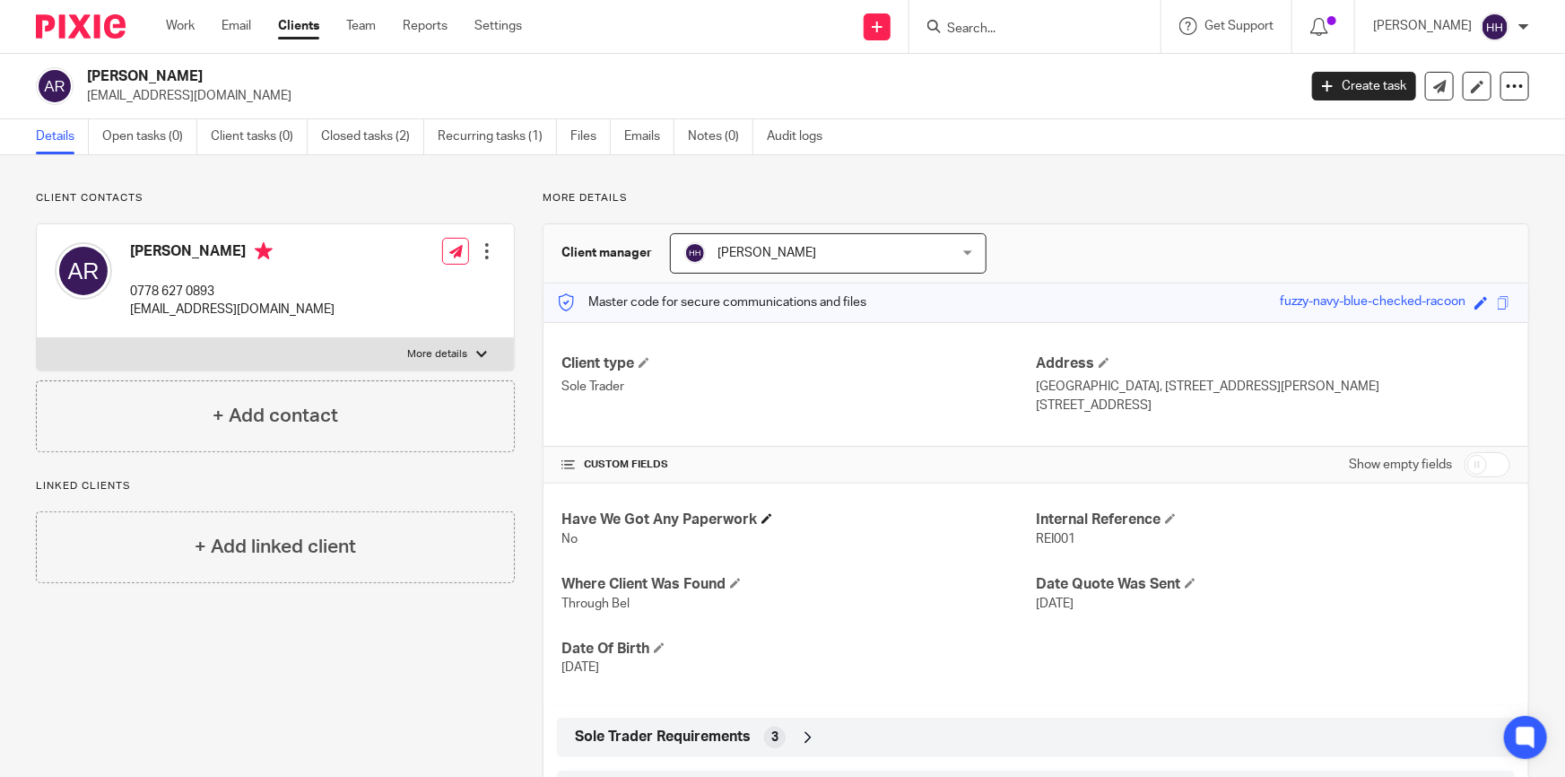
scroll to position [81, 0]
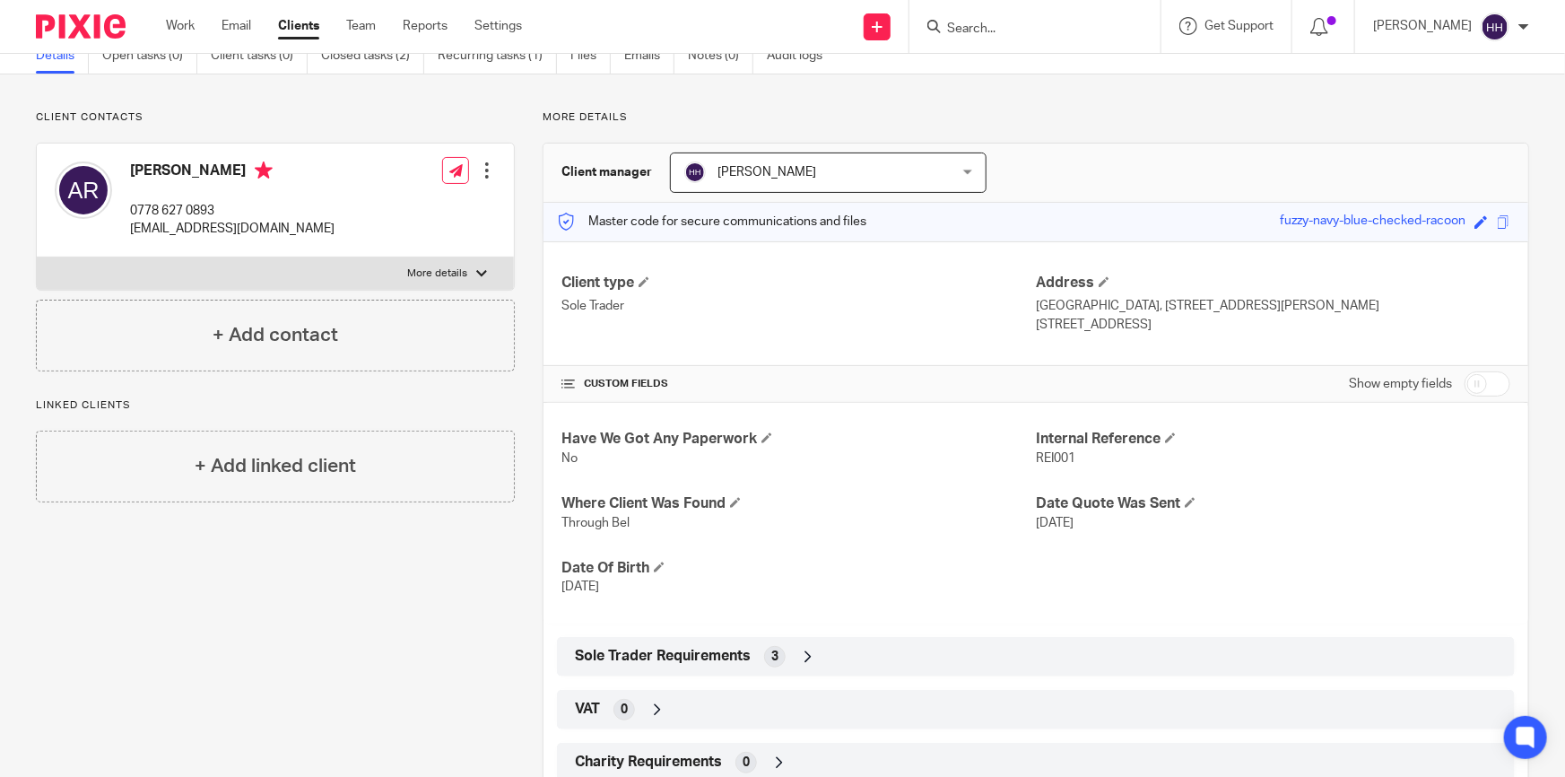
click at [1471, 381] on input "checkbox" at bounding box center [1488, 383] width 46 height 25
checkbox input "true"
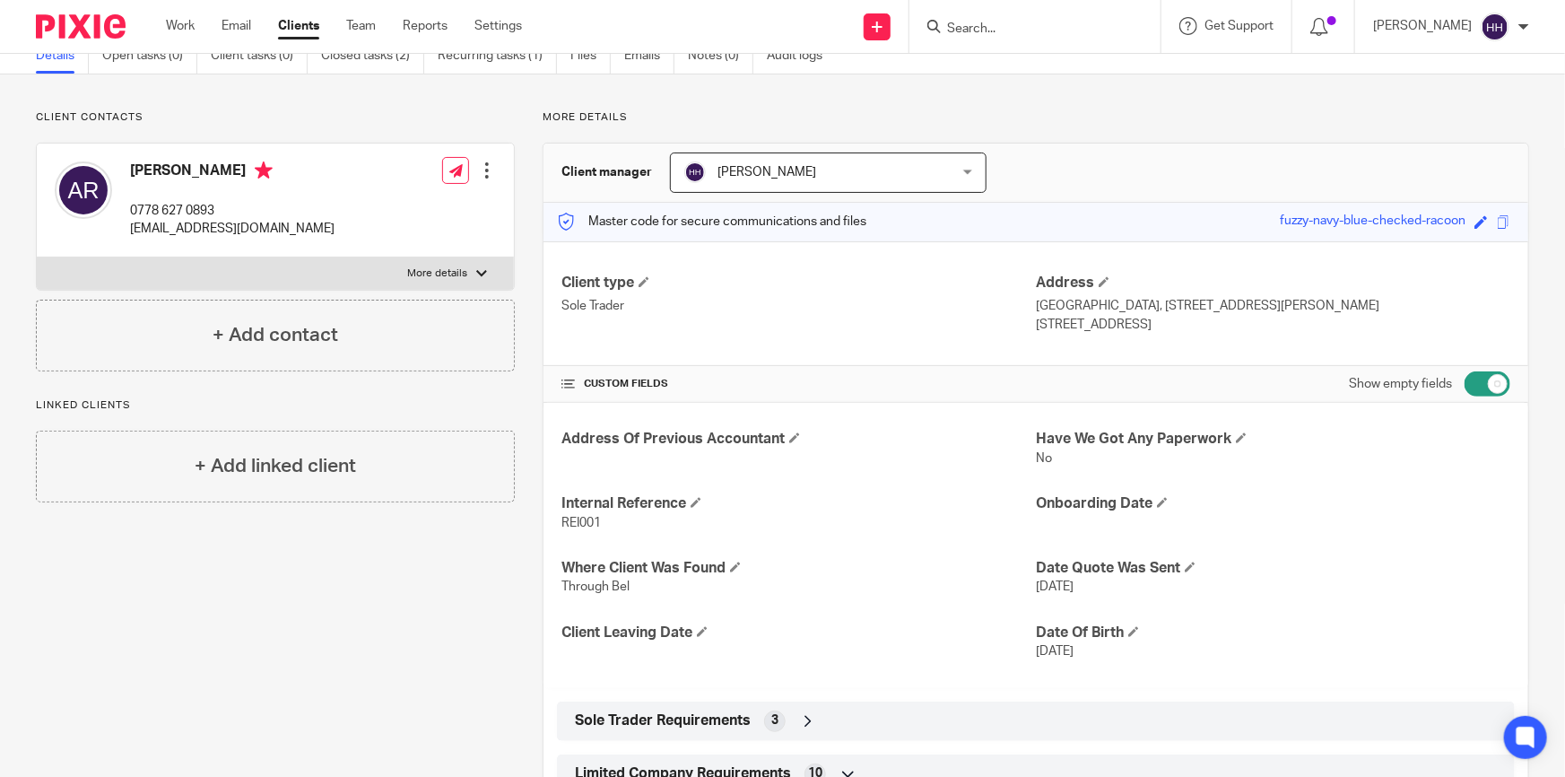
scroll to position [162, 0]
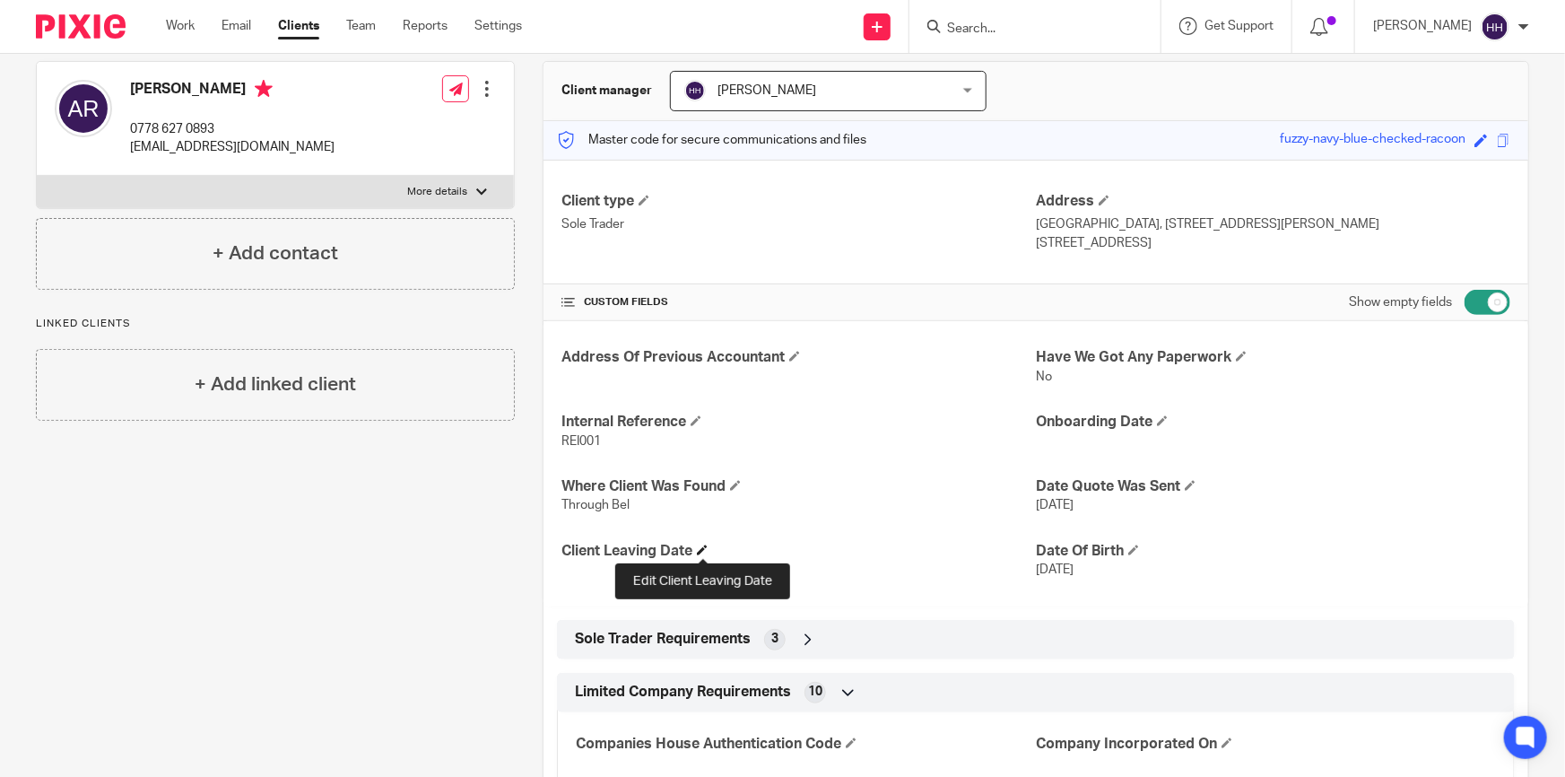
click at [702, 549] on span at bounding box center [702, 549] width 11 height 11
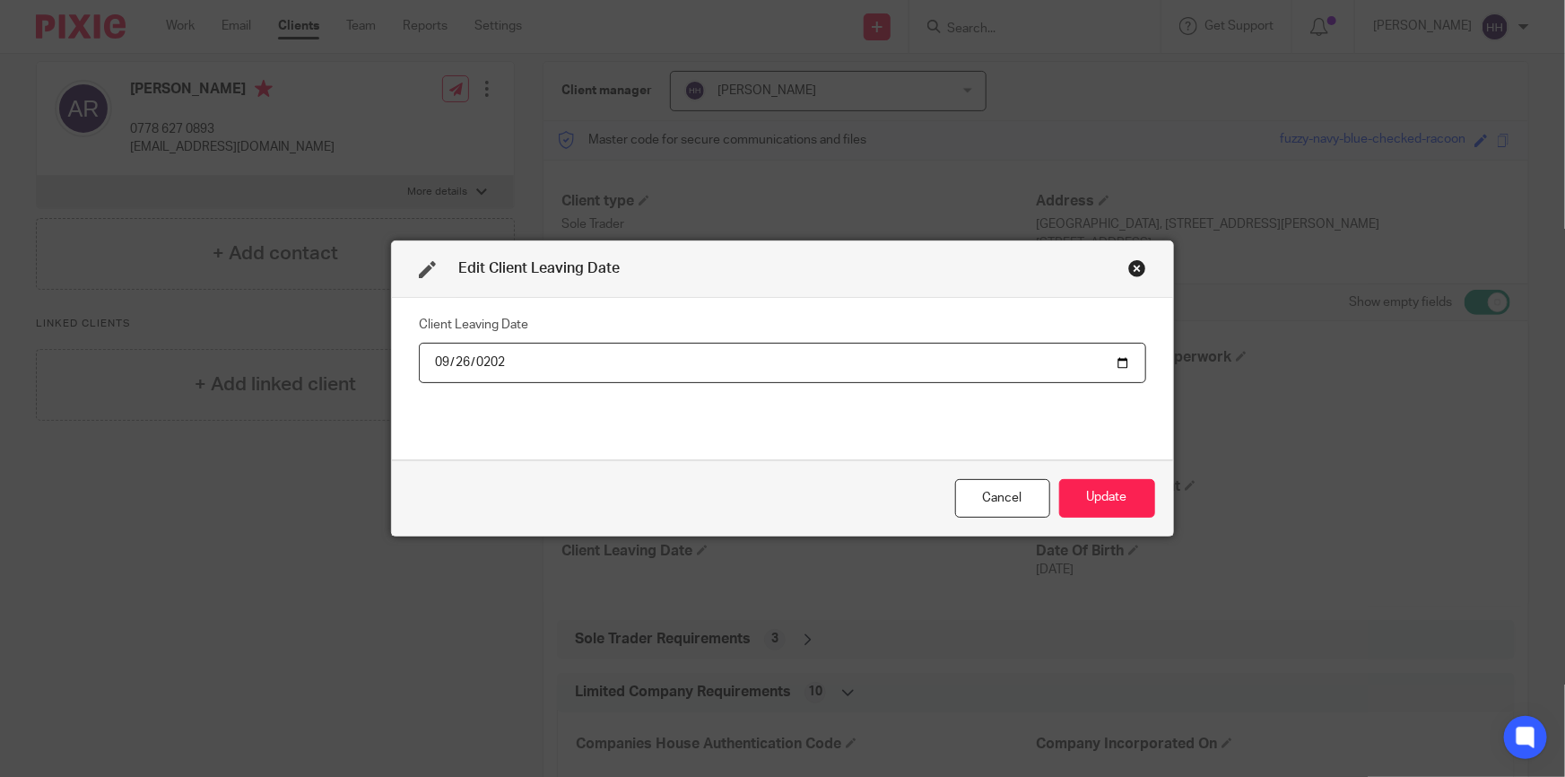
type input "[DATE]"
click at [1103, 500] on button "Update" at bounding box center [1107, 498] width 96 height 39
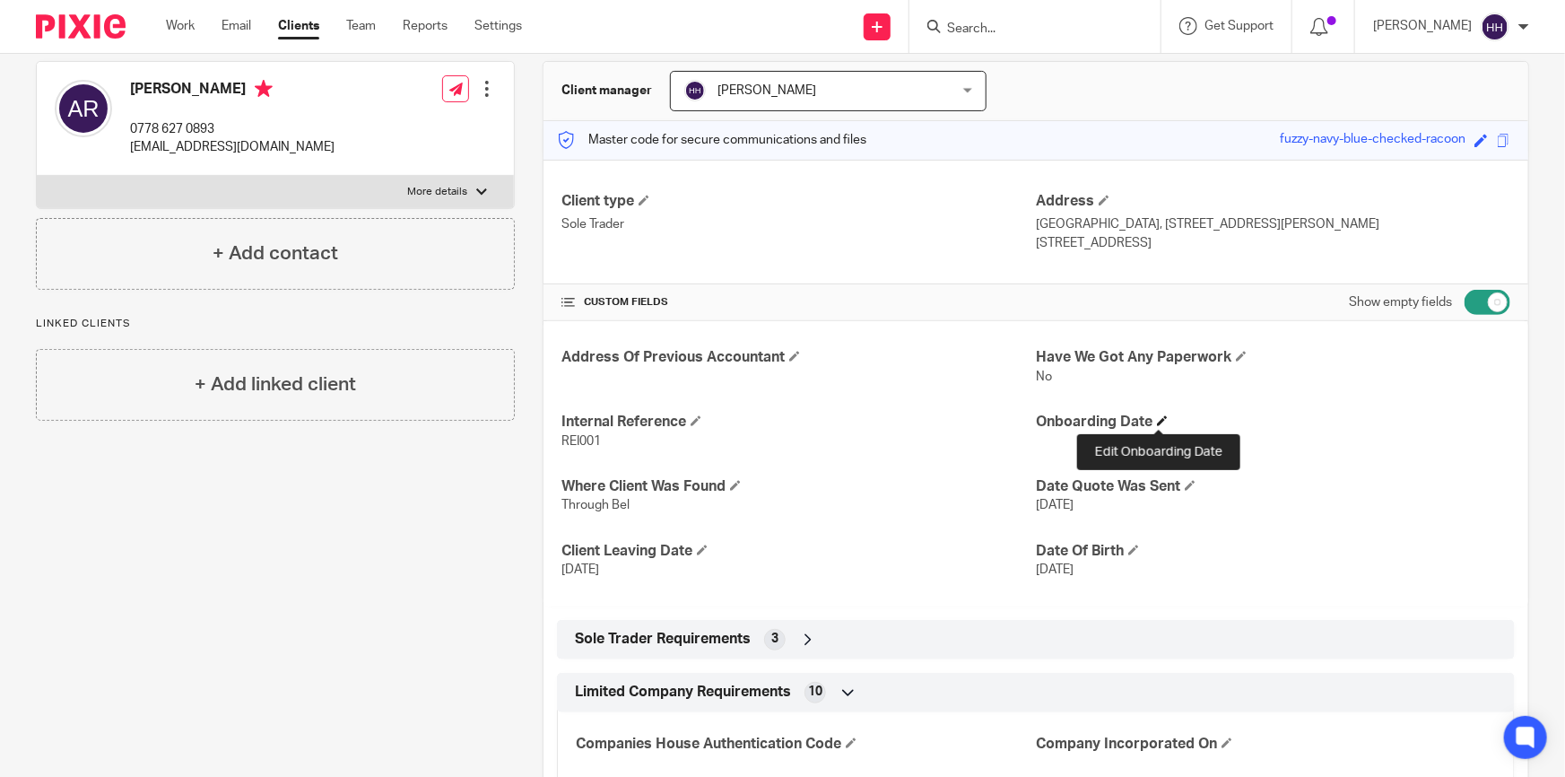
click at [1157, 415] on span at bounding box center [1162, 420] width 11 height 11
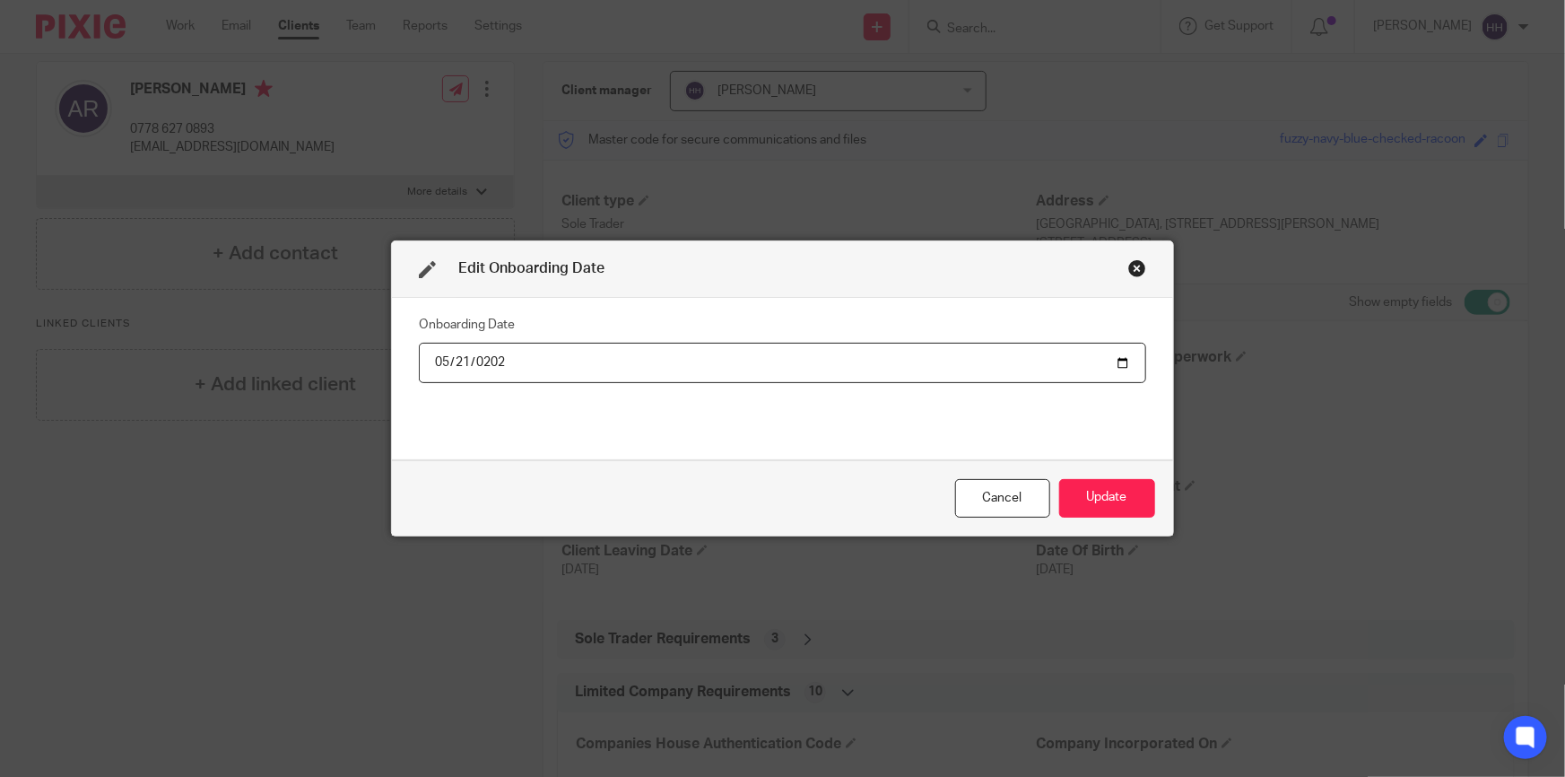
type input "[DATE]"
click at [1088, 492] on button "Update" at bounding box center [1107, 498] width 96 height 39
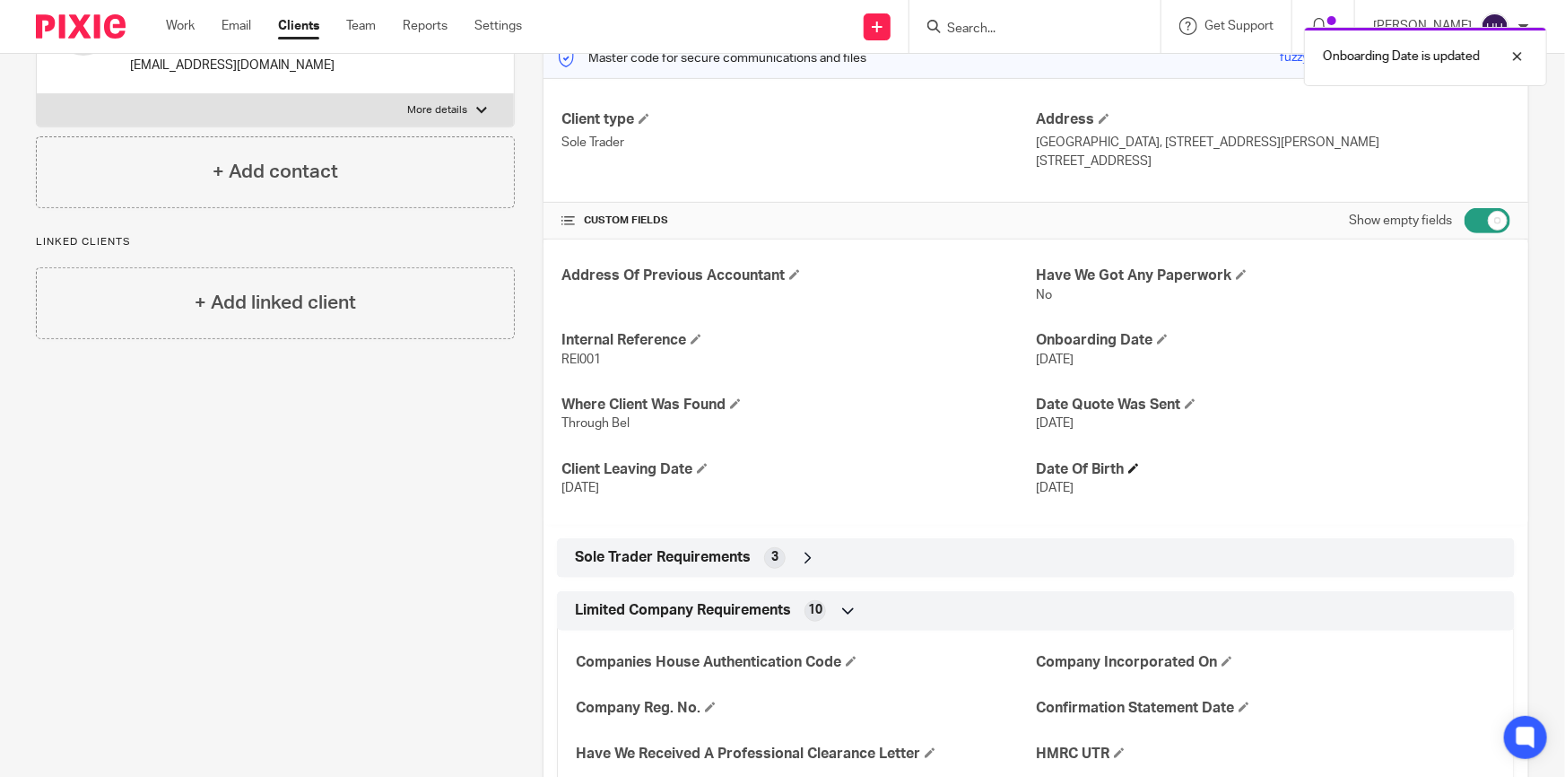
scroll to position [326, 0]
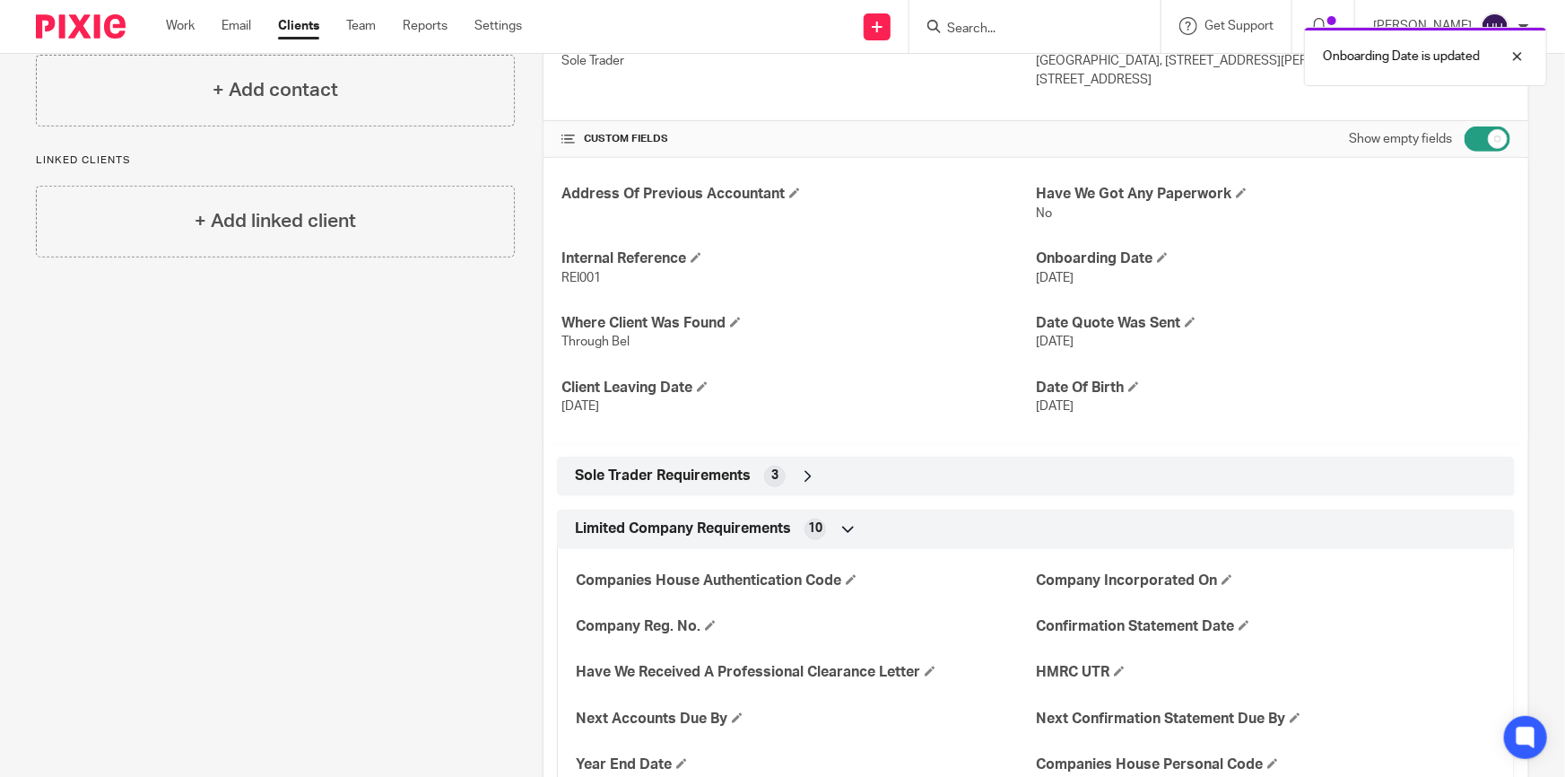
click at [809, 467] on icon at bounding box center [808, 476] width 18 height 18
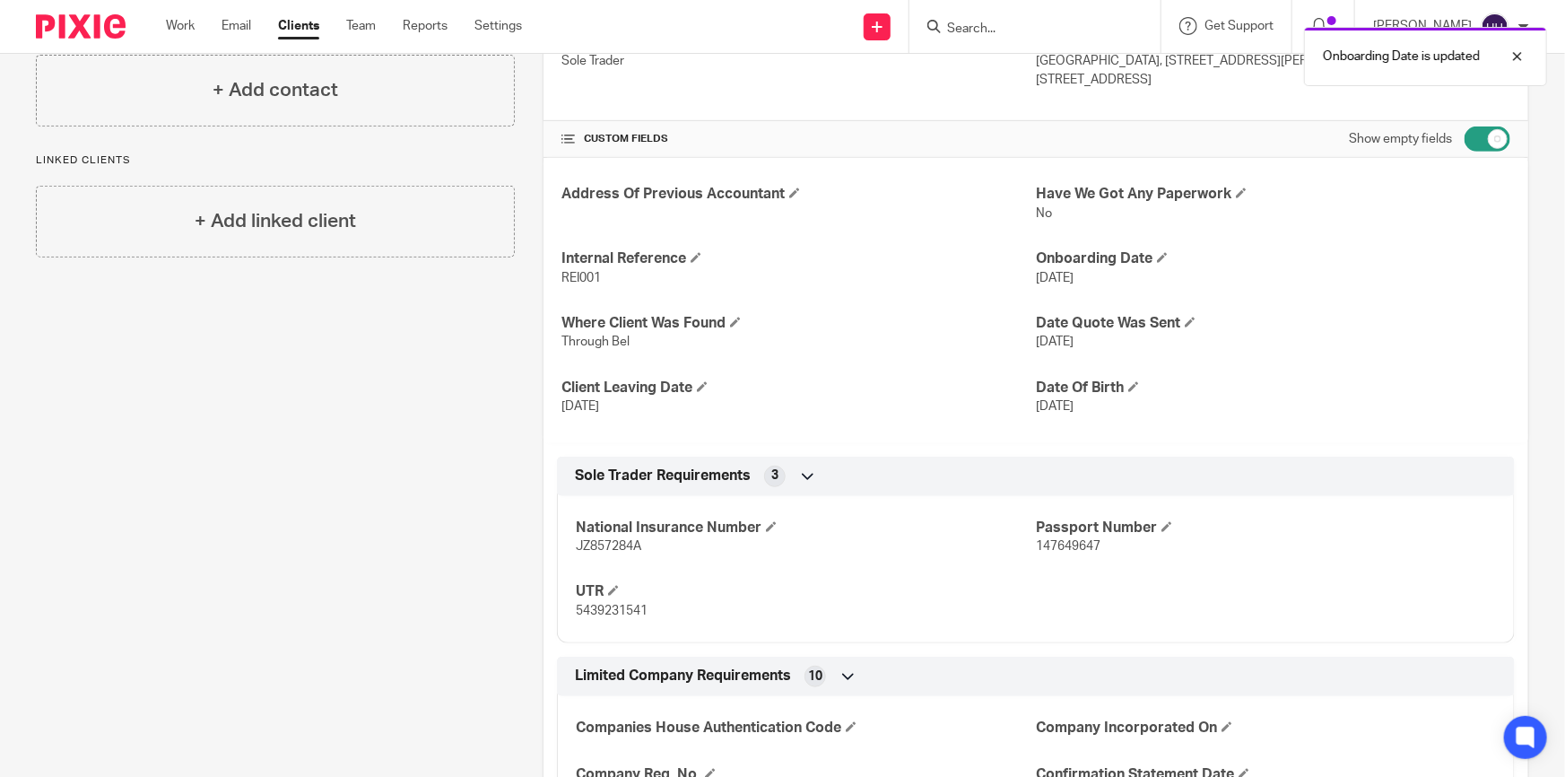
click at [805, 468] on icon at bounding box center [808, 476] width 18 height 18
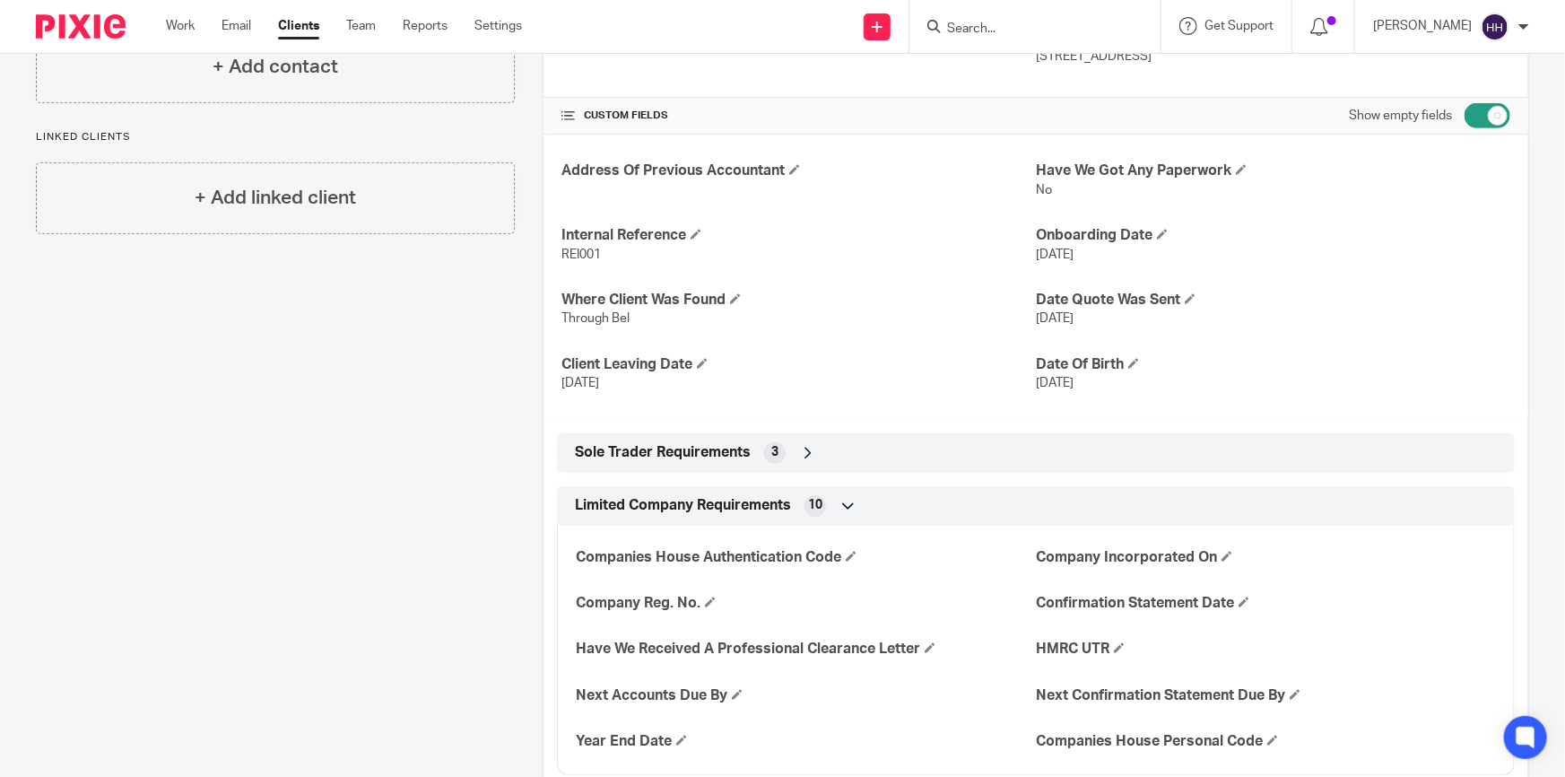
scroll to position [0, 0]
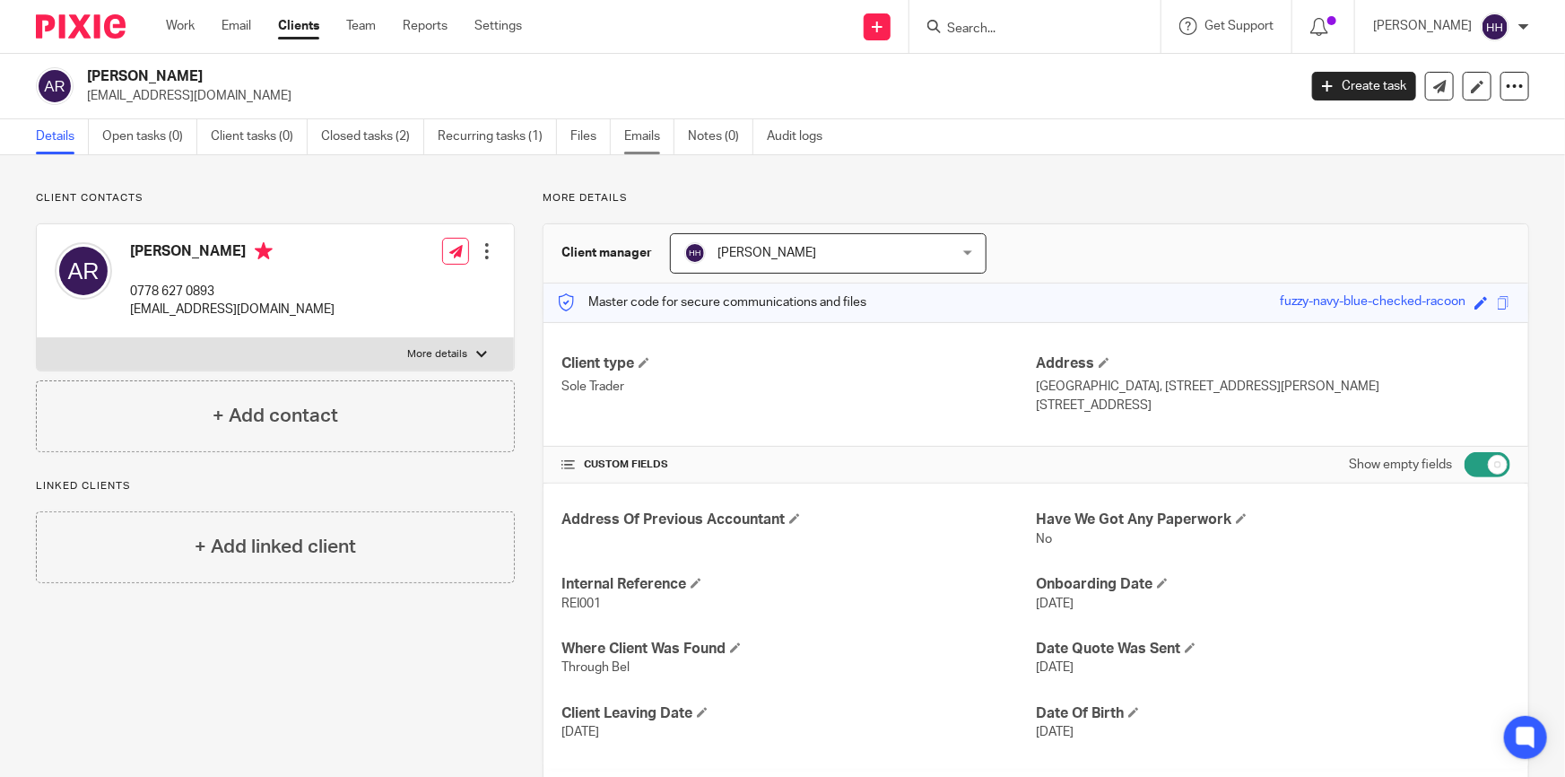
click at [654, 131] on link "Emails" at bounding box center [649, 136] width 50 height 35
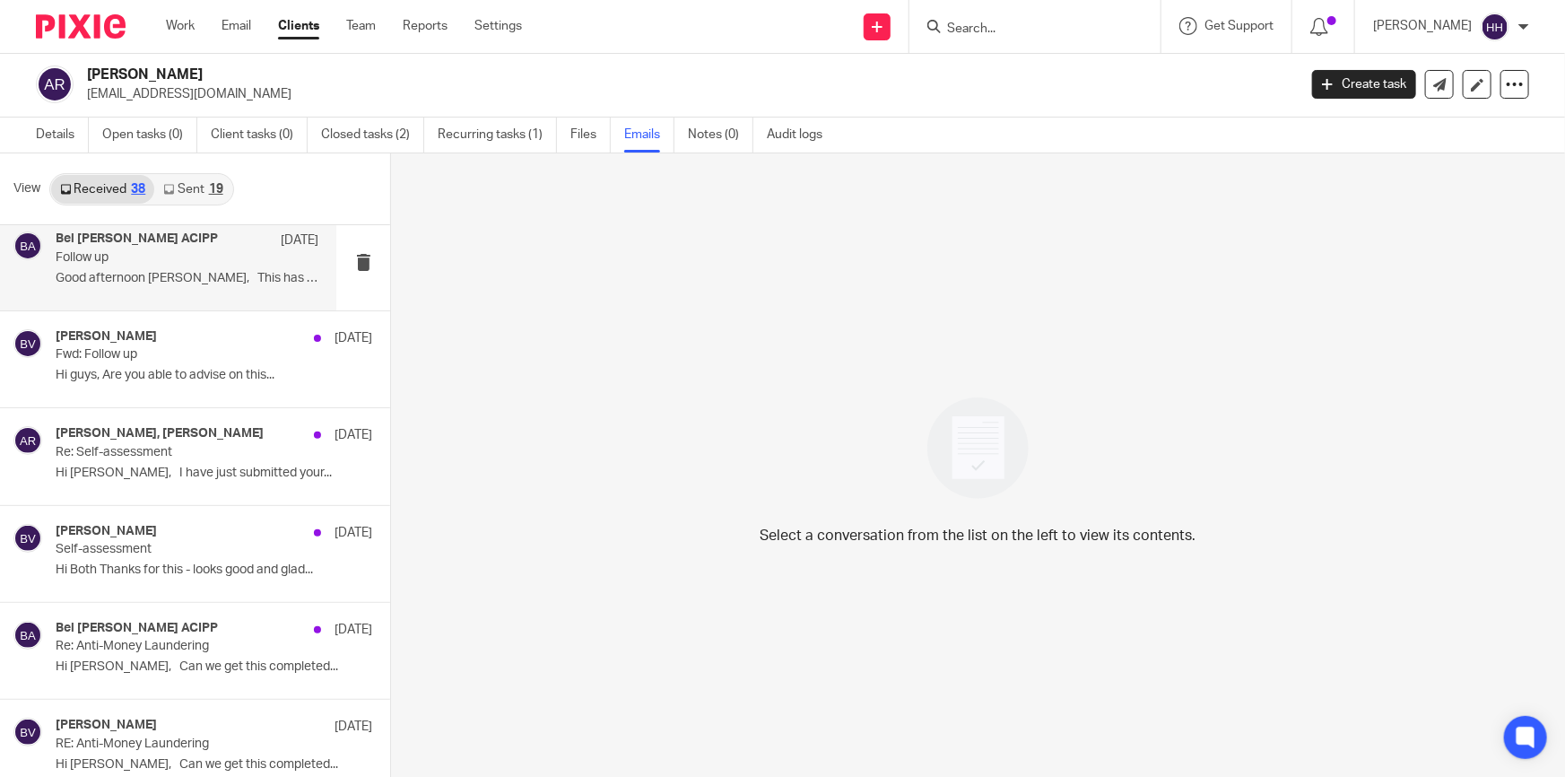
scroll to position [3137, 0]
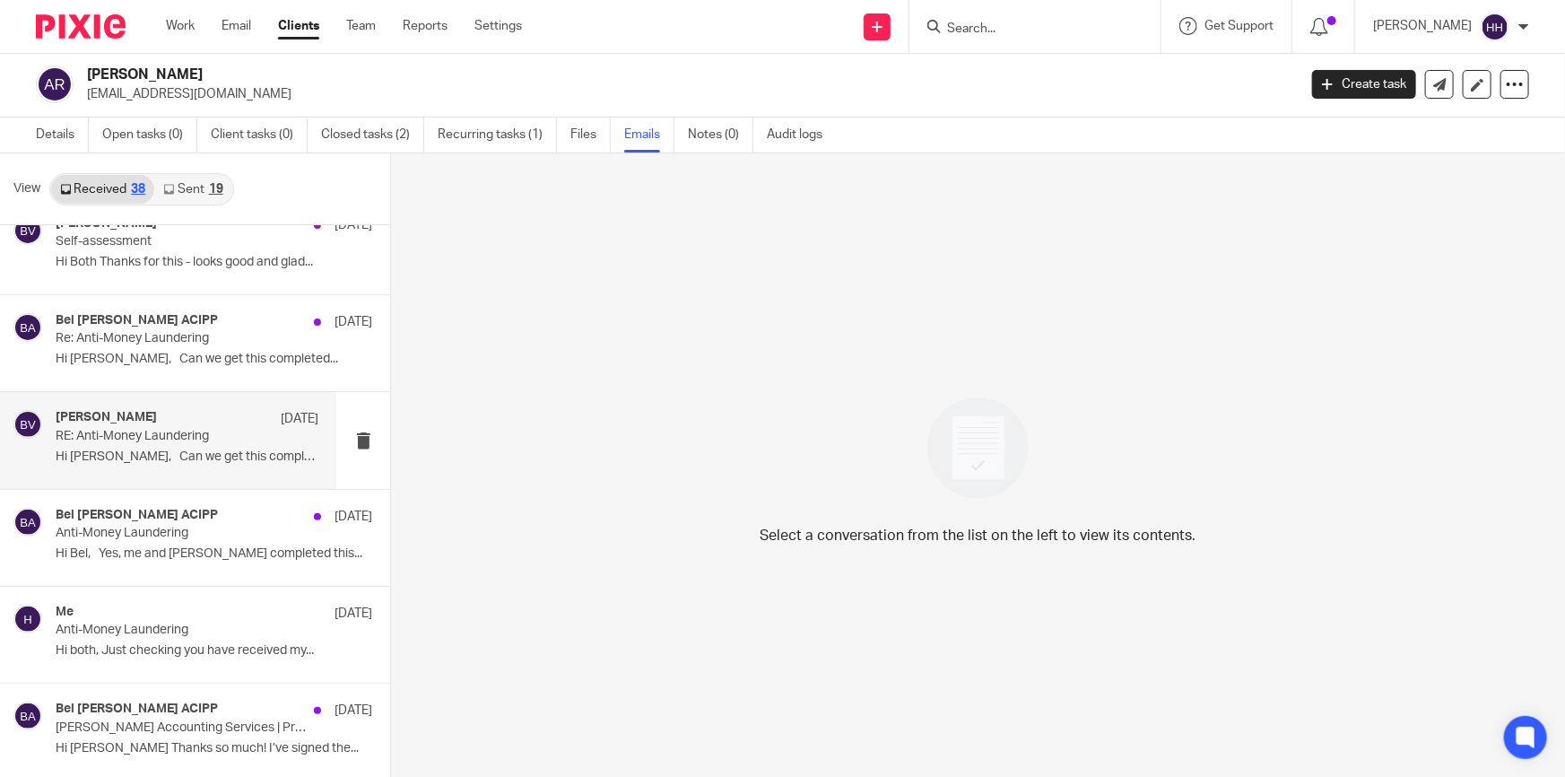
click at [170, 449] on p "Hi Ben, Can we get this completed..." at bounding box center [187, 456] width 263 height 15
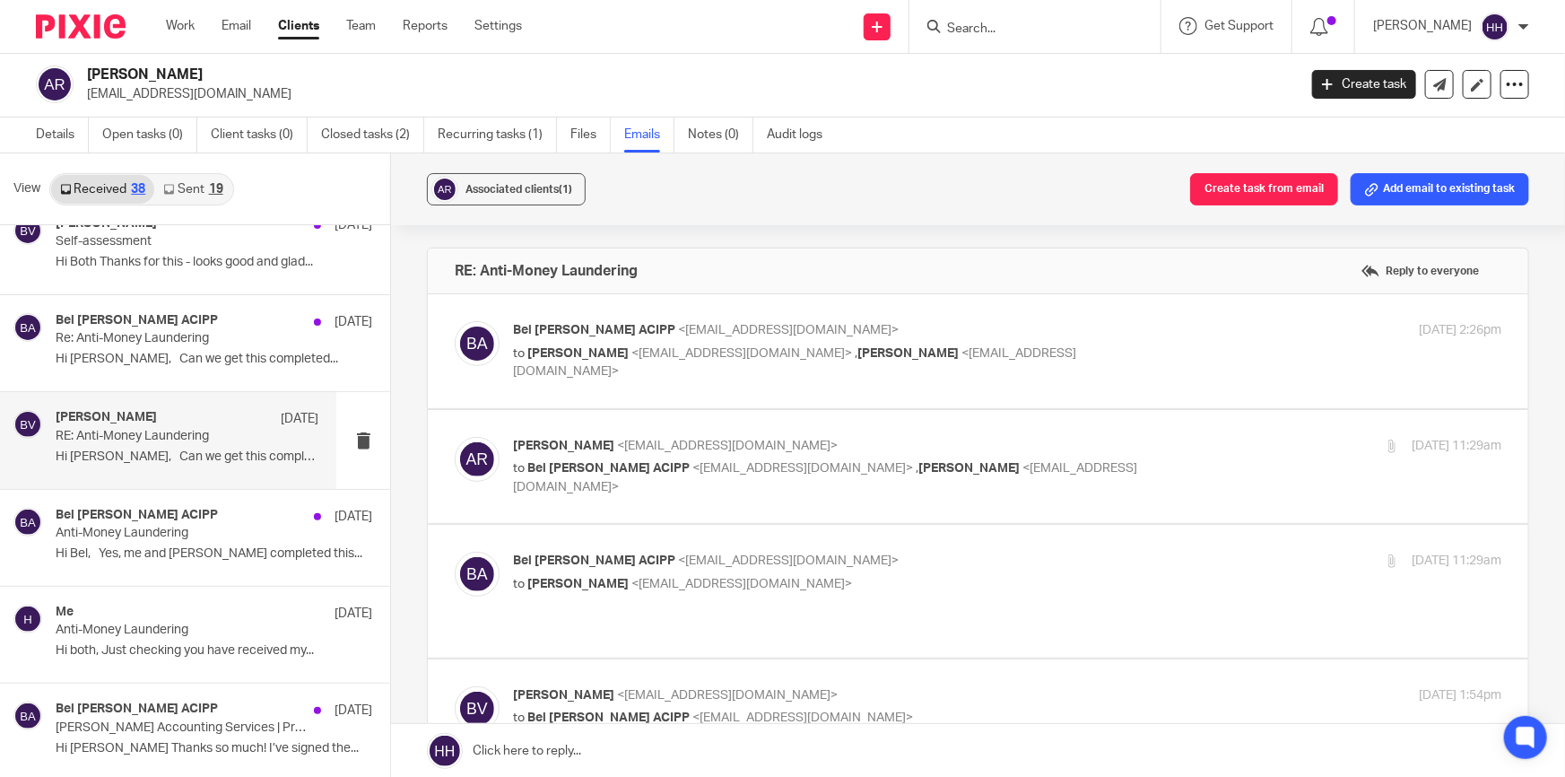
scroll to position [0, 0]
click at [1060, 323] on p "Bel Turpin ACIPP <bel@turpinaccounting.co.uk>" at bounding box center [842, 330] width 659 height 19
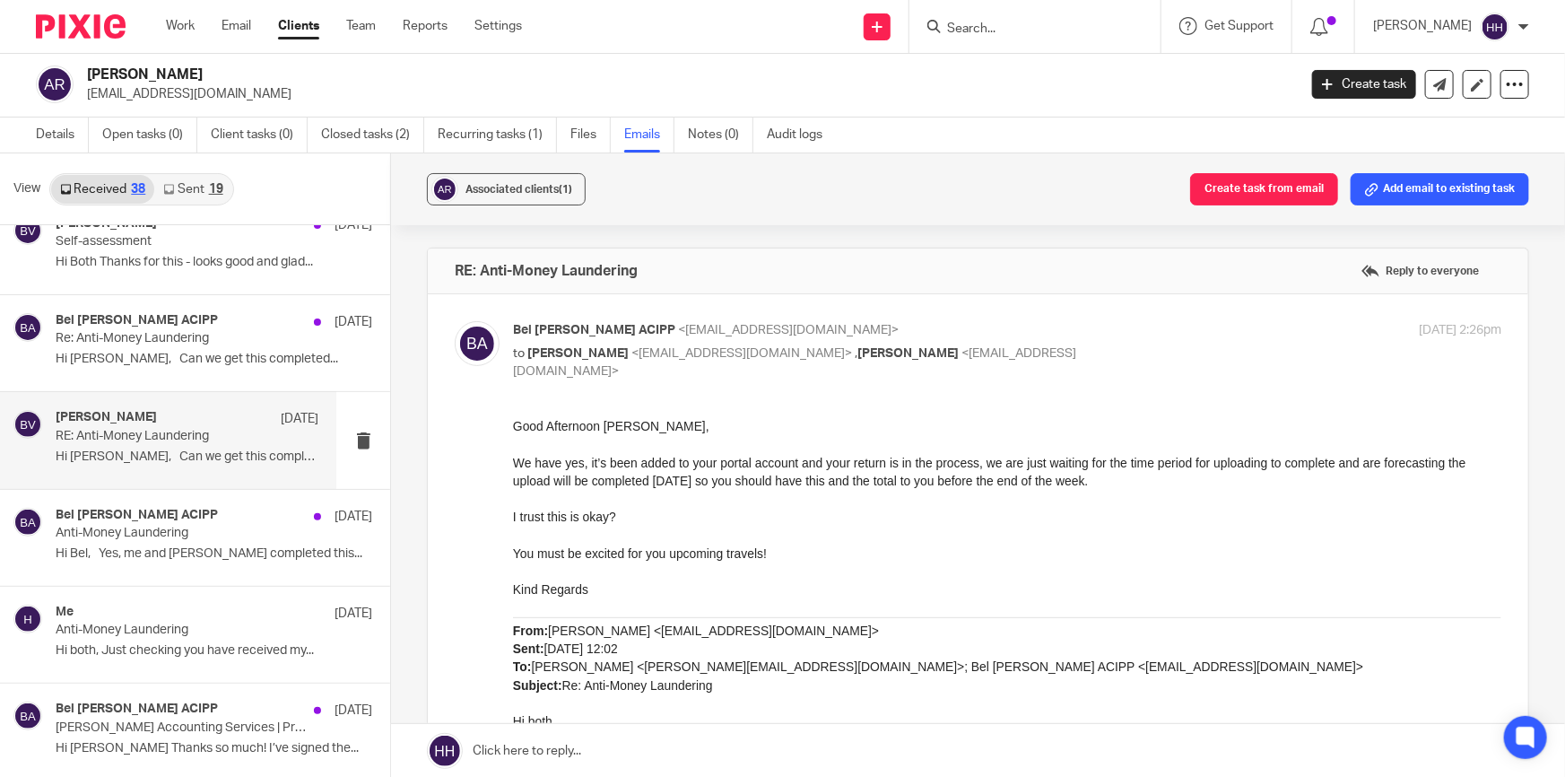
click at [1086, 332] on p "Bel Turpin ACIPP <bel@turpinaccounting.co.uk>" at bounding box center [842, 330] width 659 height 19
checkbox input "false"
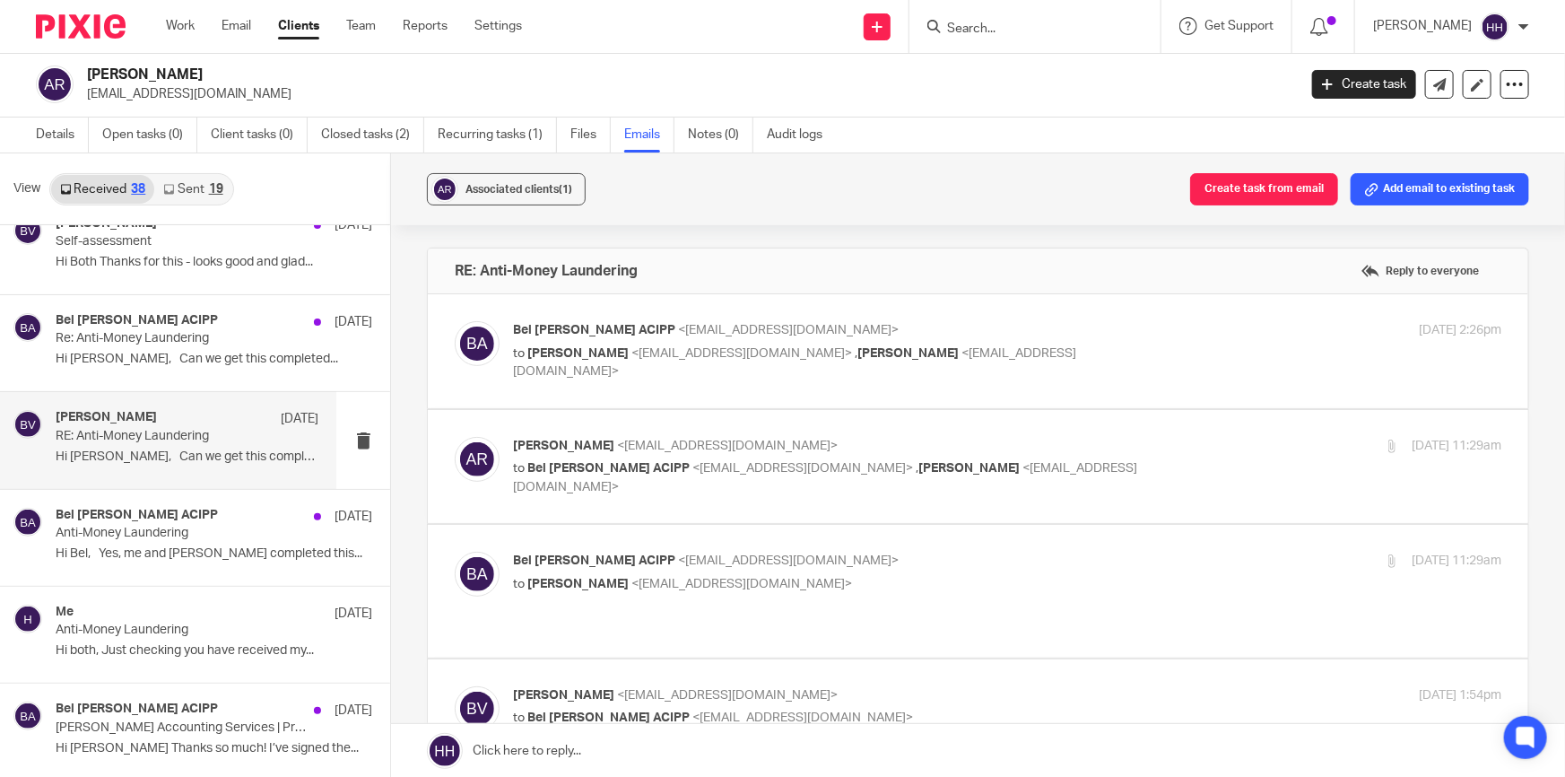
click at [1072, 448] on p "Anna Reid <ajcreid@outlook.com>" at bounding box center [842, 446] width 659 height 19
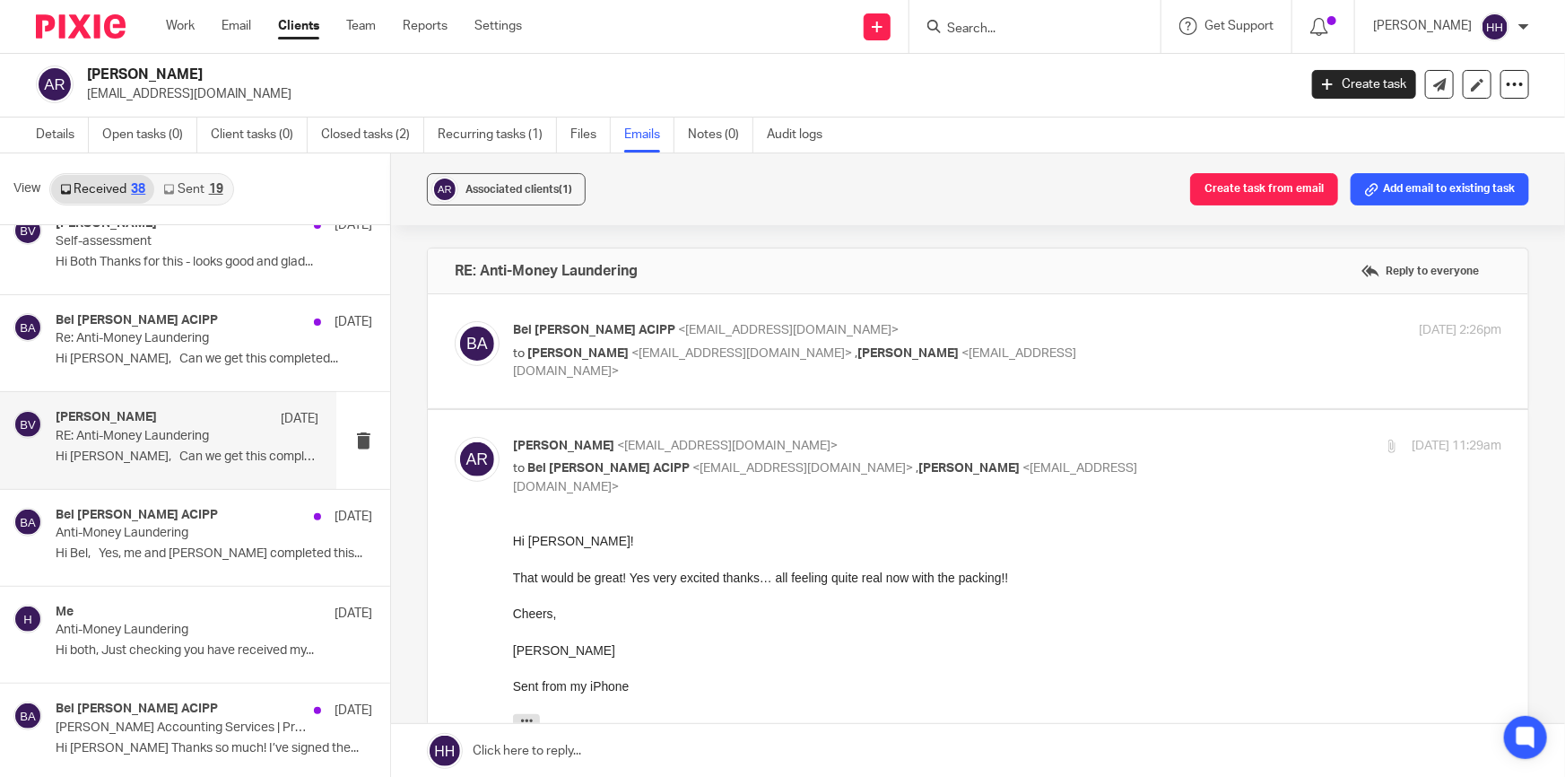
click at [1129, 445] on p "Anna Reid <ajcreid@outlook.com>" at bounding box center [842, 446] width 659 height 19
checkbox input "false"
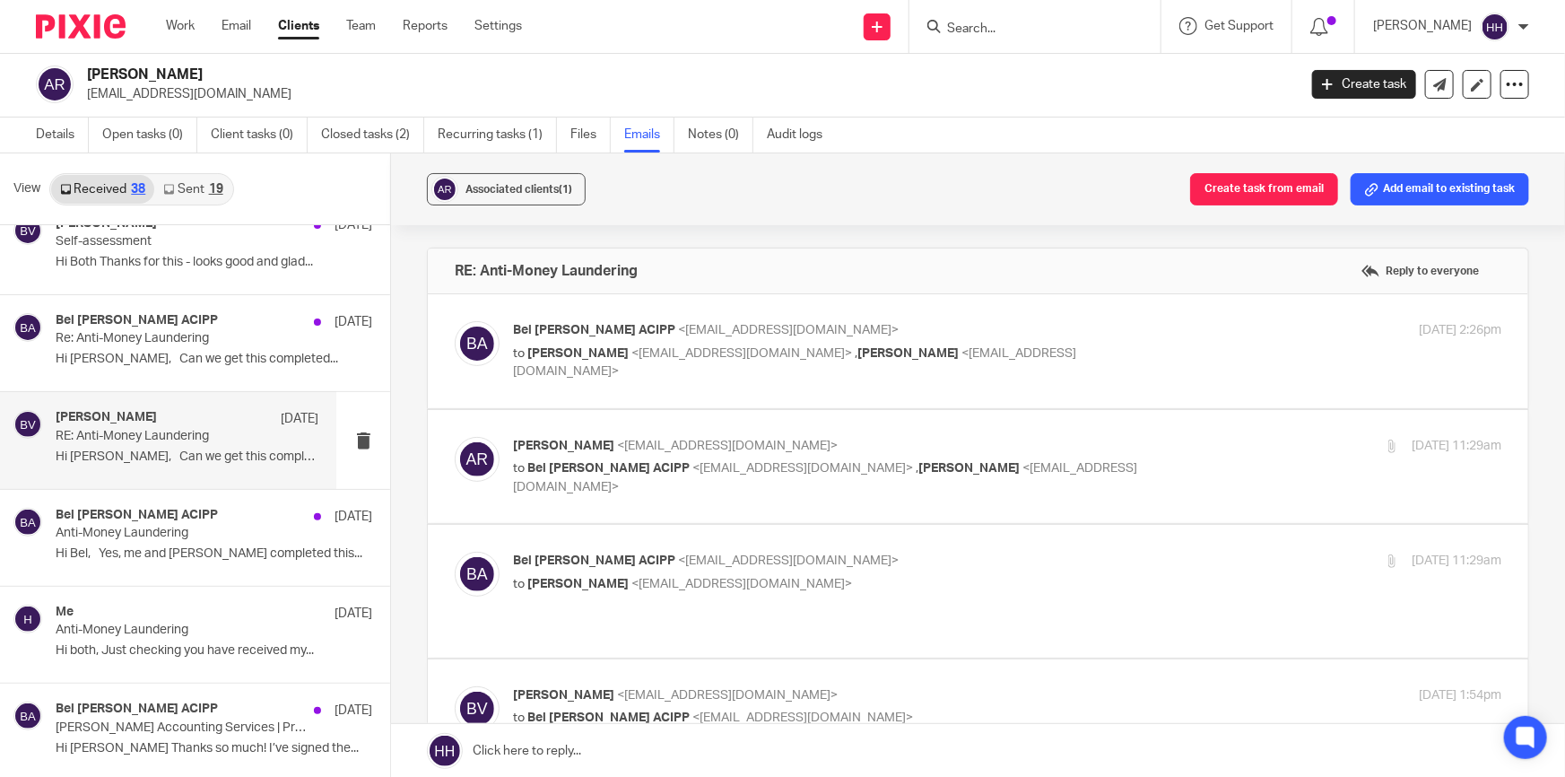
click at [1095, 567] on p "Bel Turpin ACIPP <bel@turpinaccounting.co.uk>" at bounding box center [842, 561] width 659 height 19
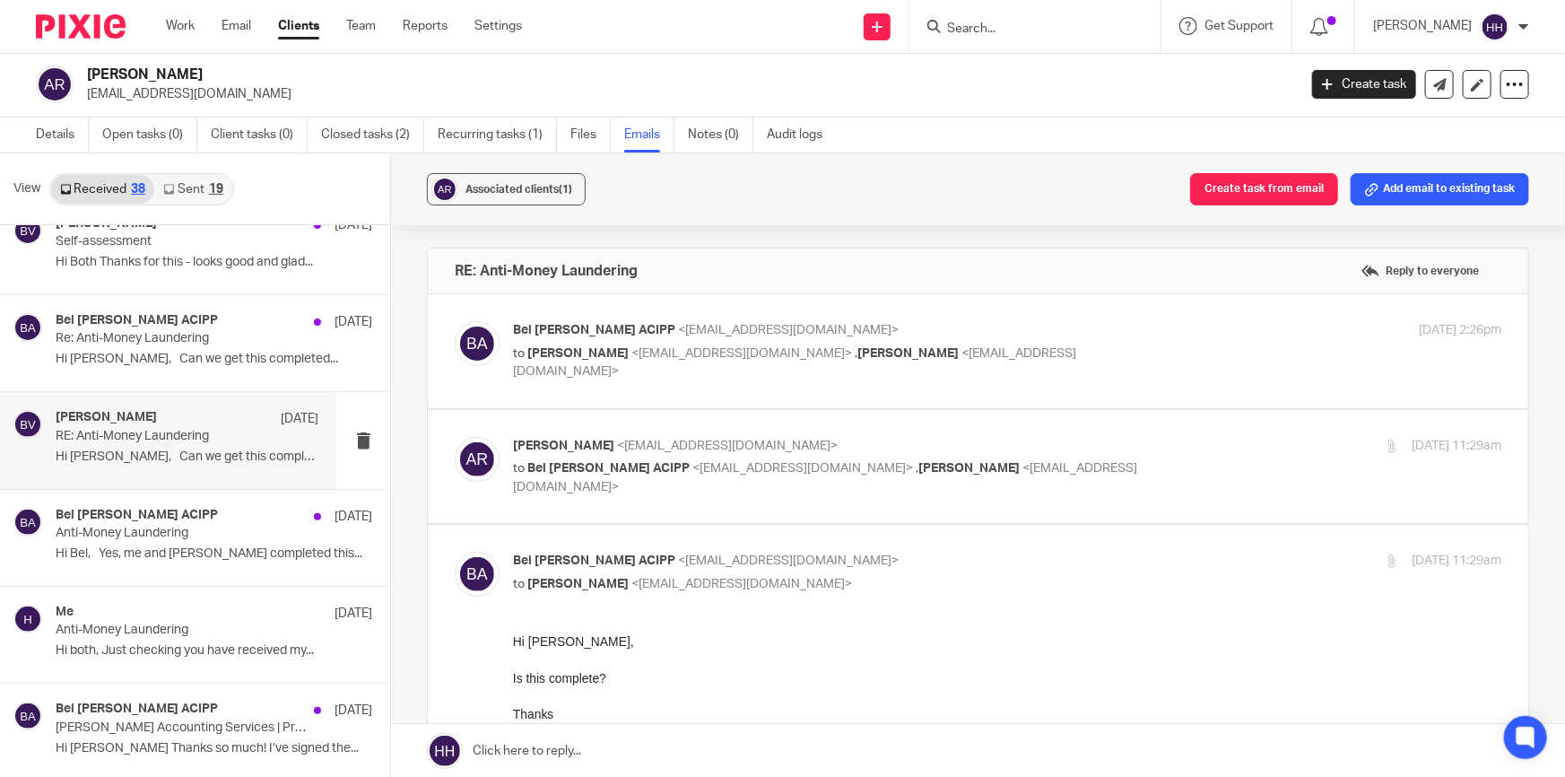
scroll to position [81, 0]
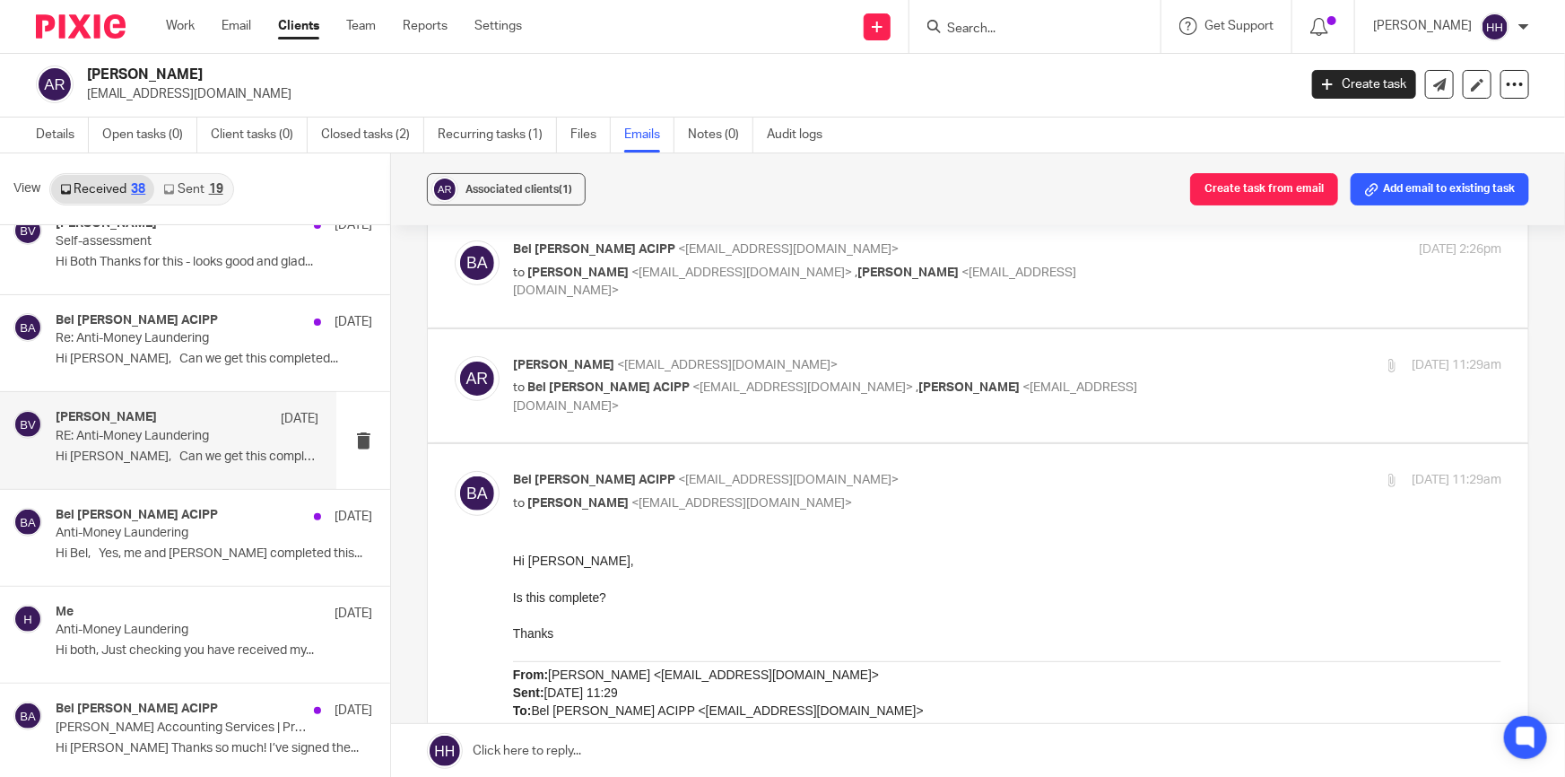
click at [931, 480] on p "Bel Turpin ACIPP <bel@turpinaccounting.co.uk>" at bounding box center [842, 480] width 659 height 19
checkbox input "false"
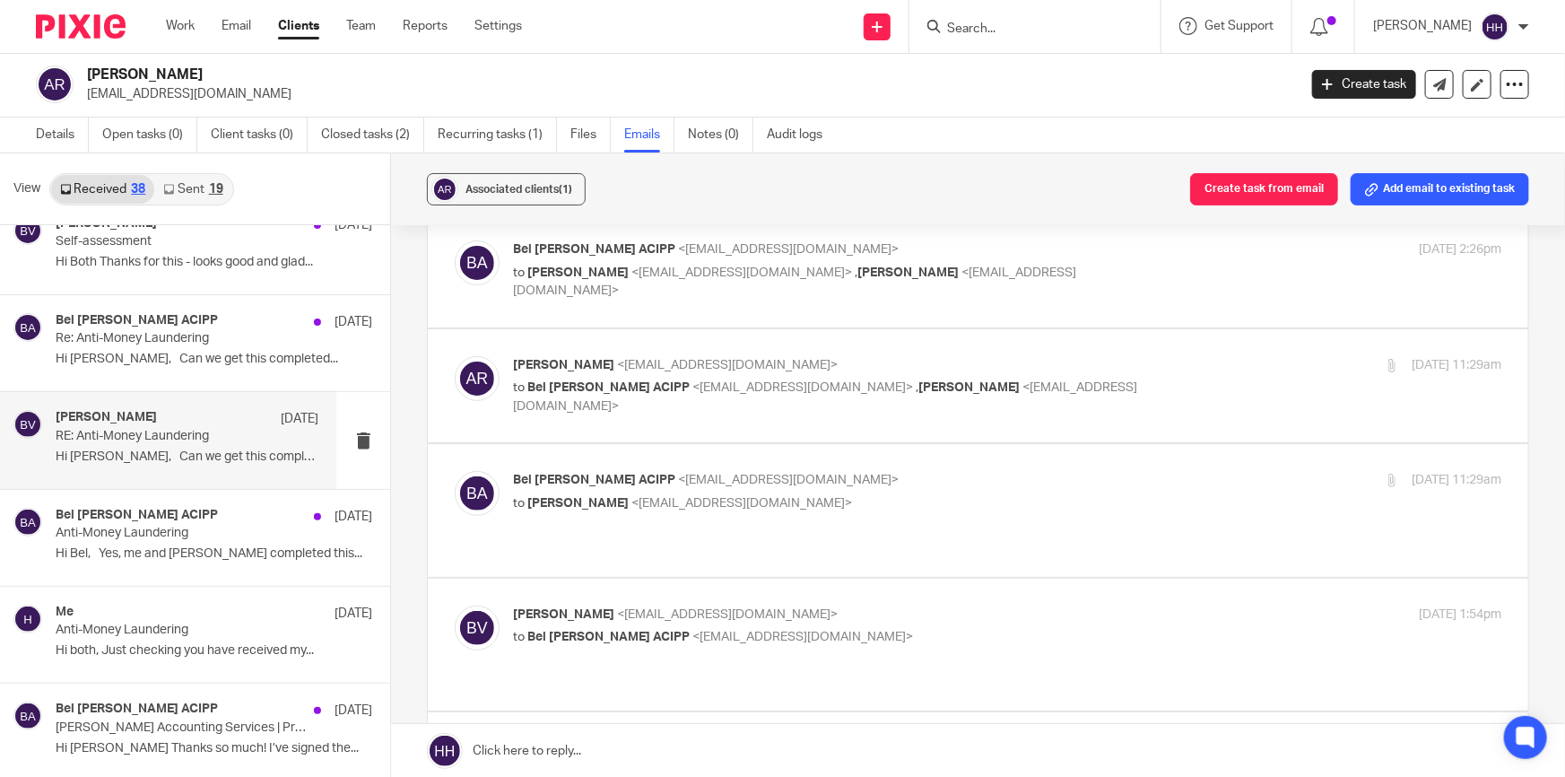
click at [944, 605] on p "Ben Vincent <ben@turpinaccounting.co.uk>" at bounding box center [842, 614] width 659 height 19
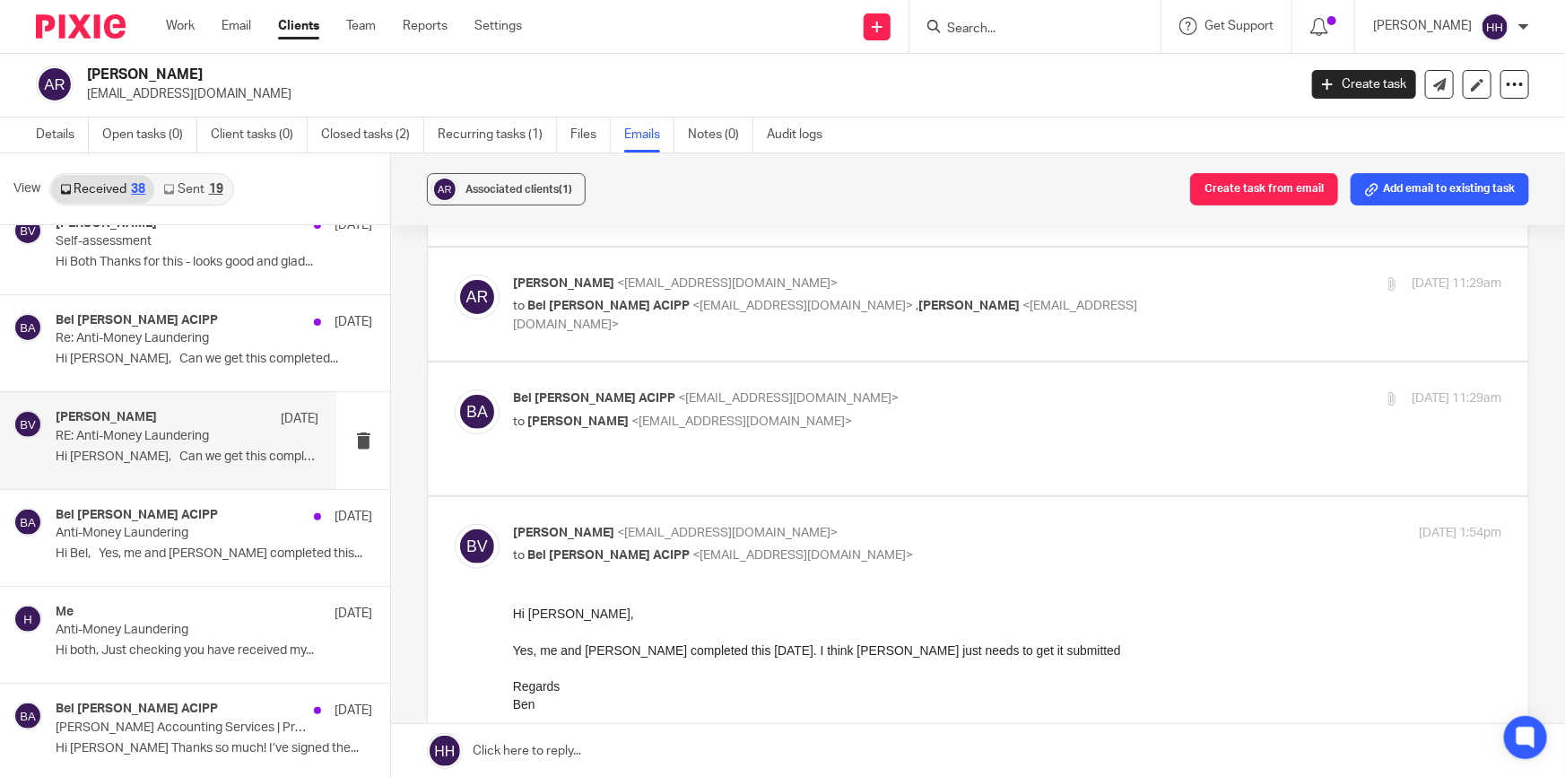
scroll to position [244, 0]
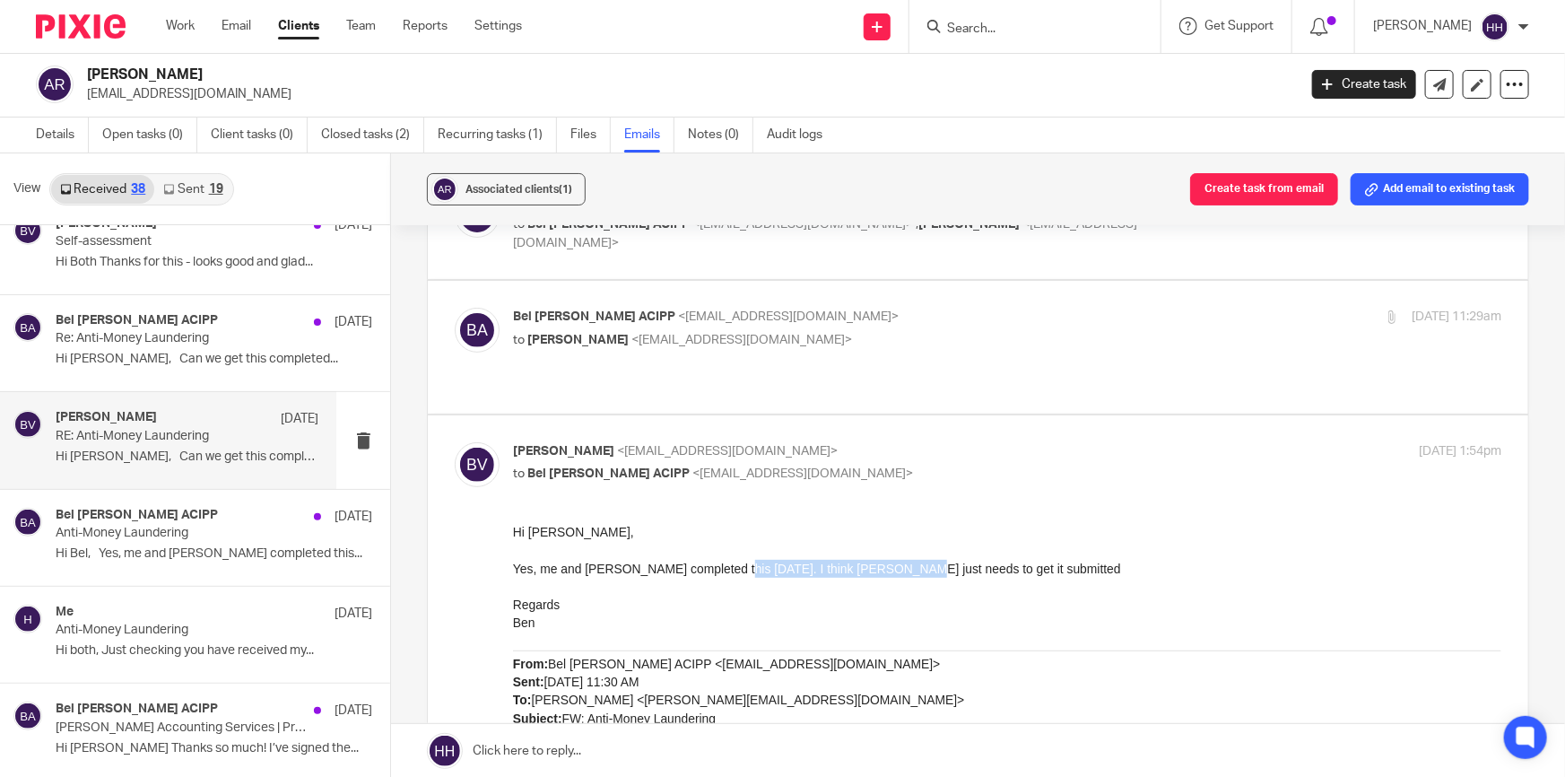
drag, startPoint x: 774, startPoint y: 575, endPoint x: 878, endPoint y: 567, distance: 104.4
click at [876, 567] on p "Yes, me and liz completed this yesterday. I think Liz just needs to get it subm…" at bounding box center [1007, 568] width 988 height 18
click at [905, 563] on span "Yes, me and liz completed this yesterday. I think Liz just needs to get it subm…" at bounding box center [817, 568] width 608 height 14
click at [975, 442] on p "Ben Vincent <ben@turpinaccounting.co.uk>" at bounding box center [842, 451] width 659 height 19
checkbox input "false"
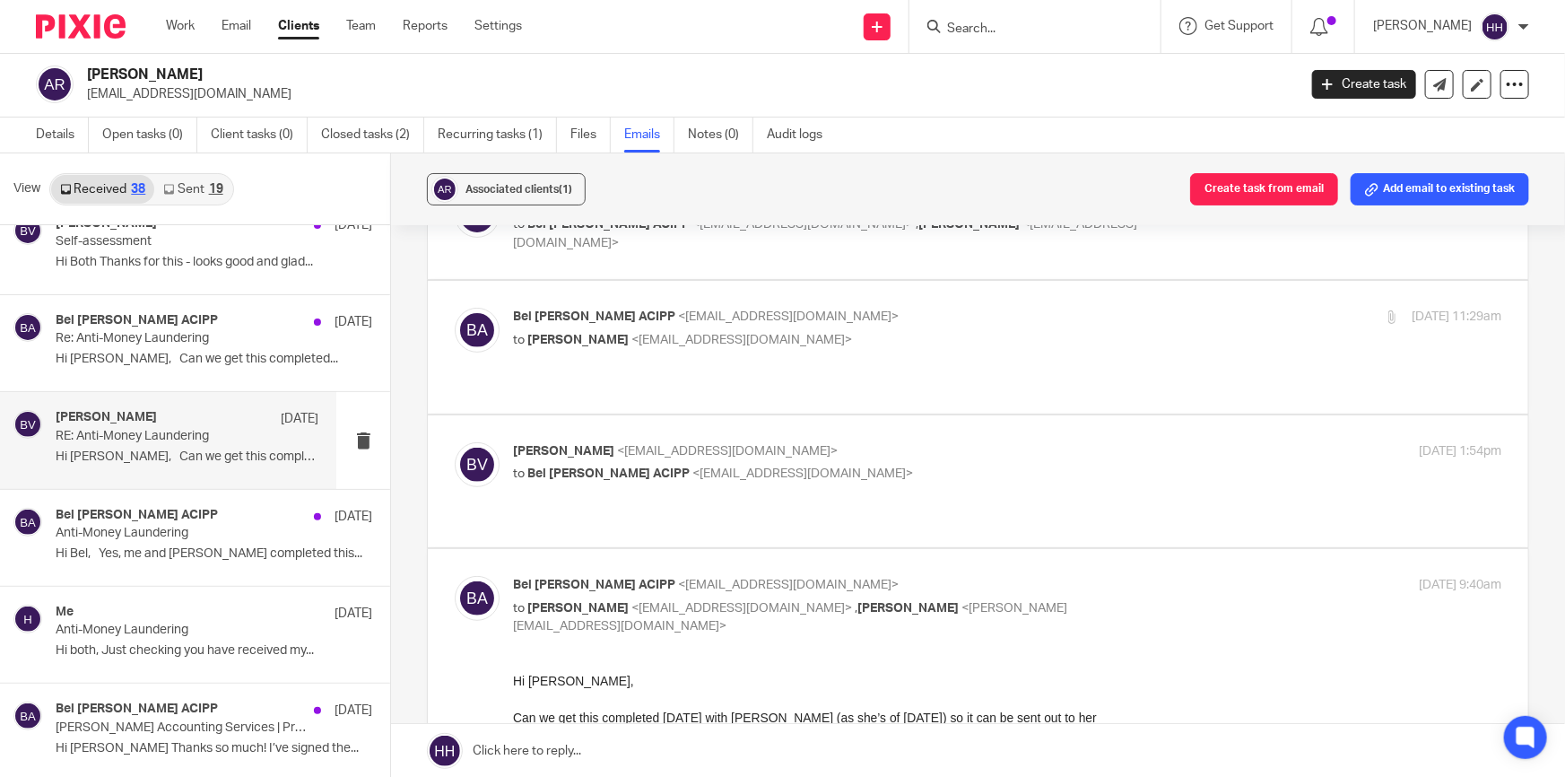
scroll to position [326, 0]
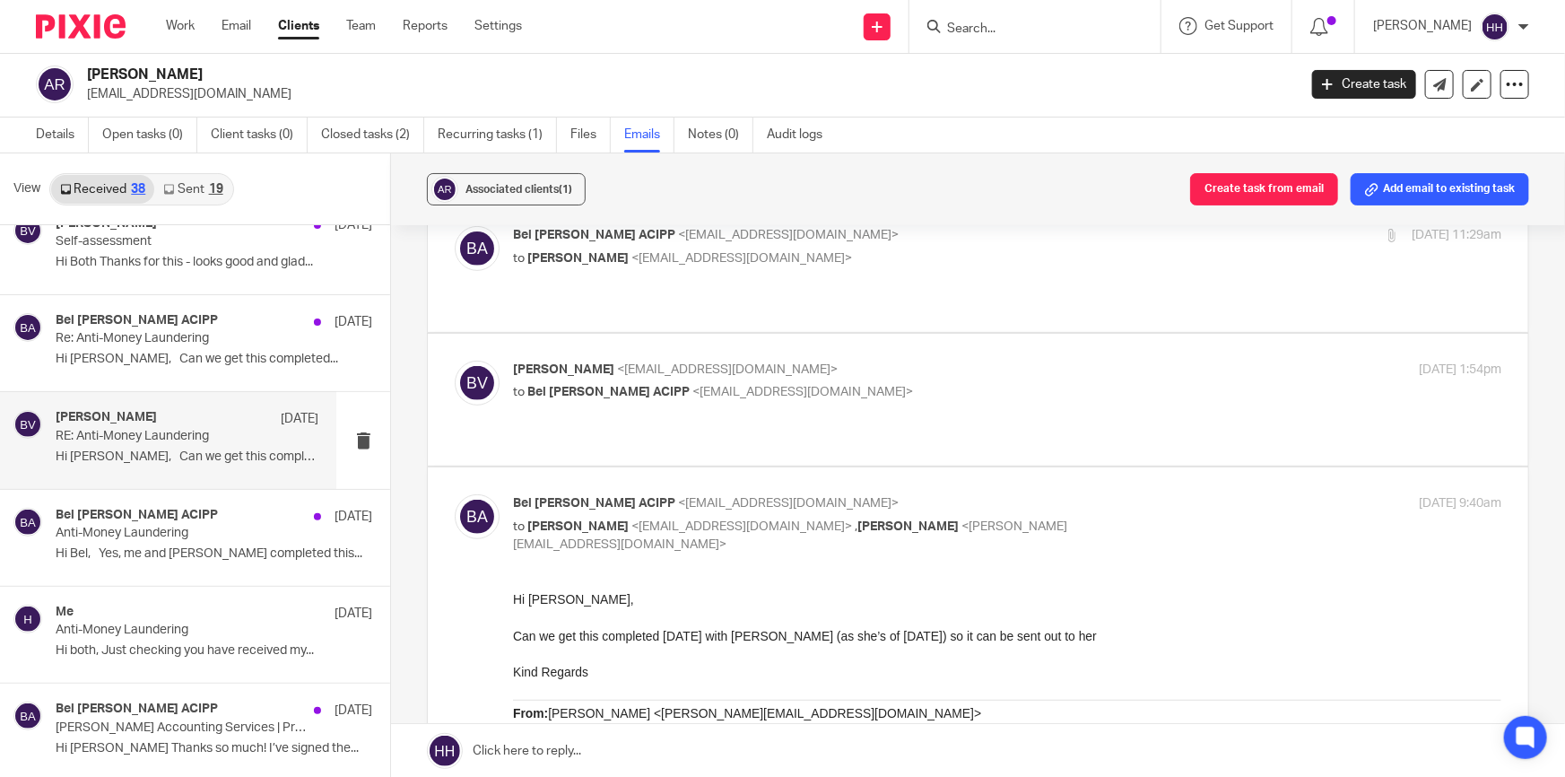
click at [1128, 494] on p "Bel Turpin ACIPP <bel@turpinaccounting.co.uk>" at bounding box center [842, 503] width 659 height 19
checkbox input "false"
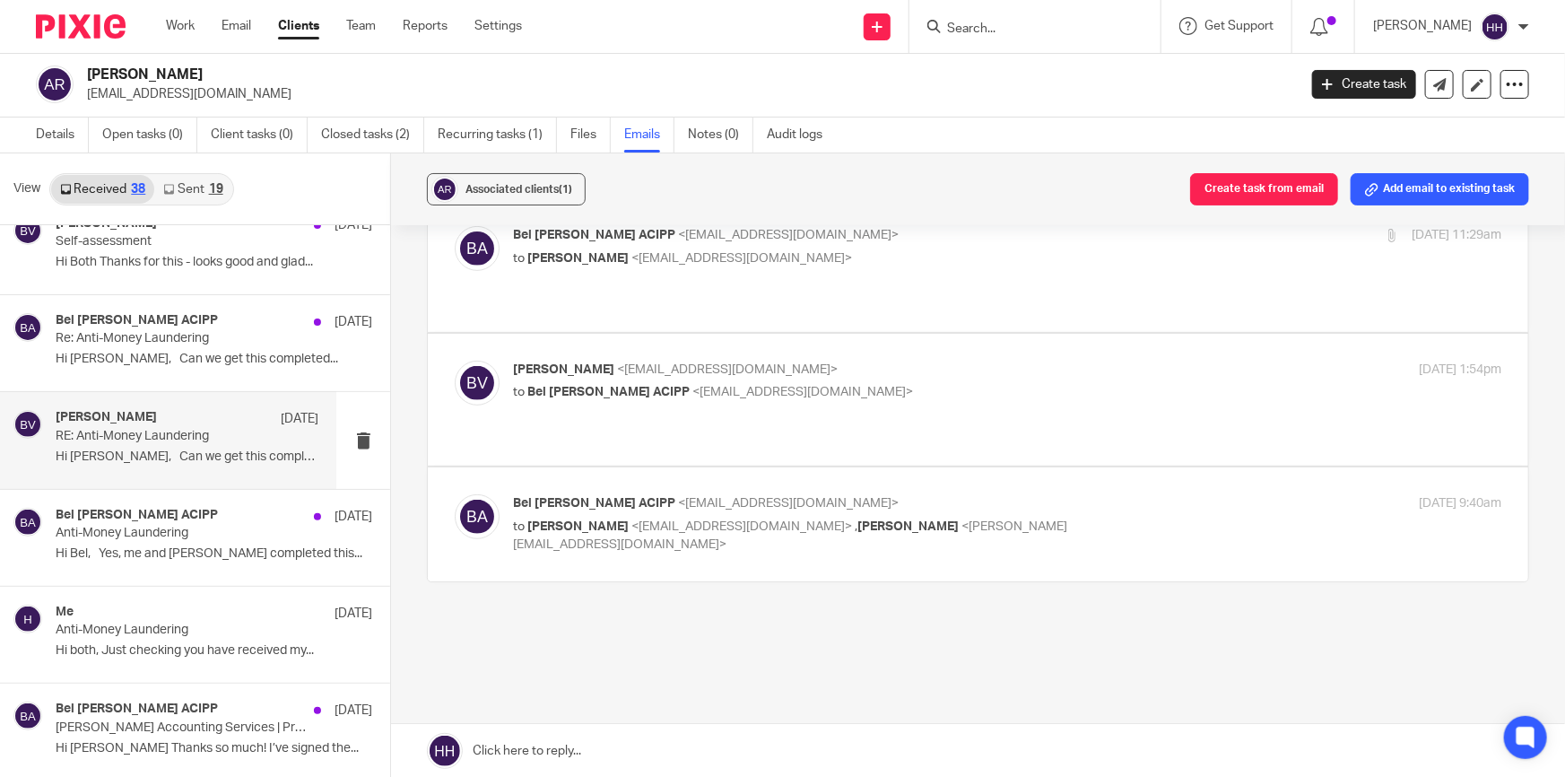
scroll to position [309, 0]
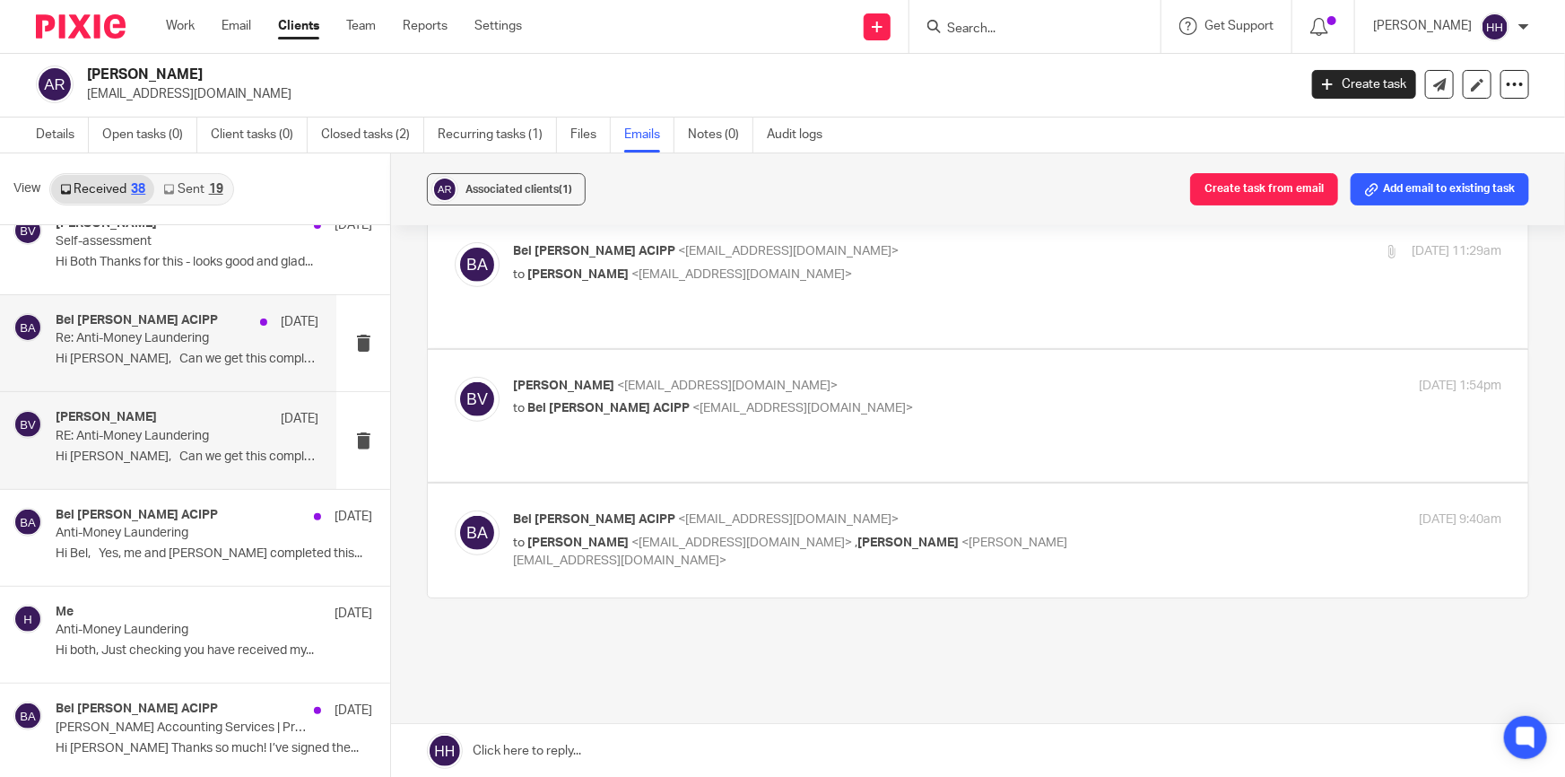
click at [112, 358] on p "Hi Ben, Can we get this completed..." at bounding box center [187, 359] width 263 height 15
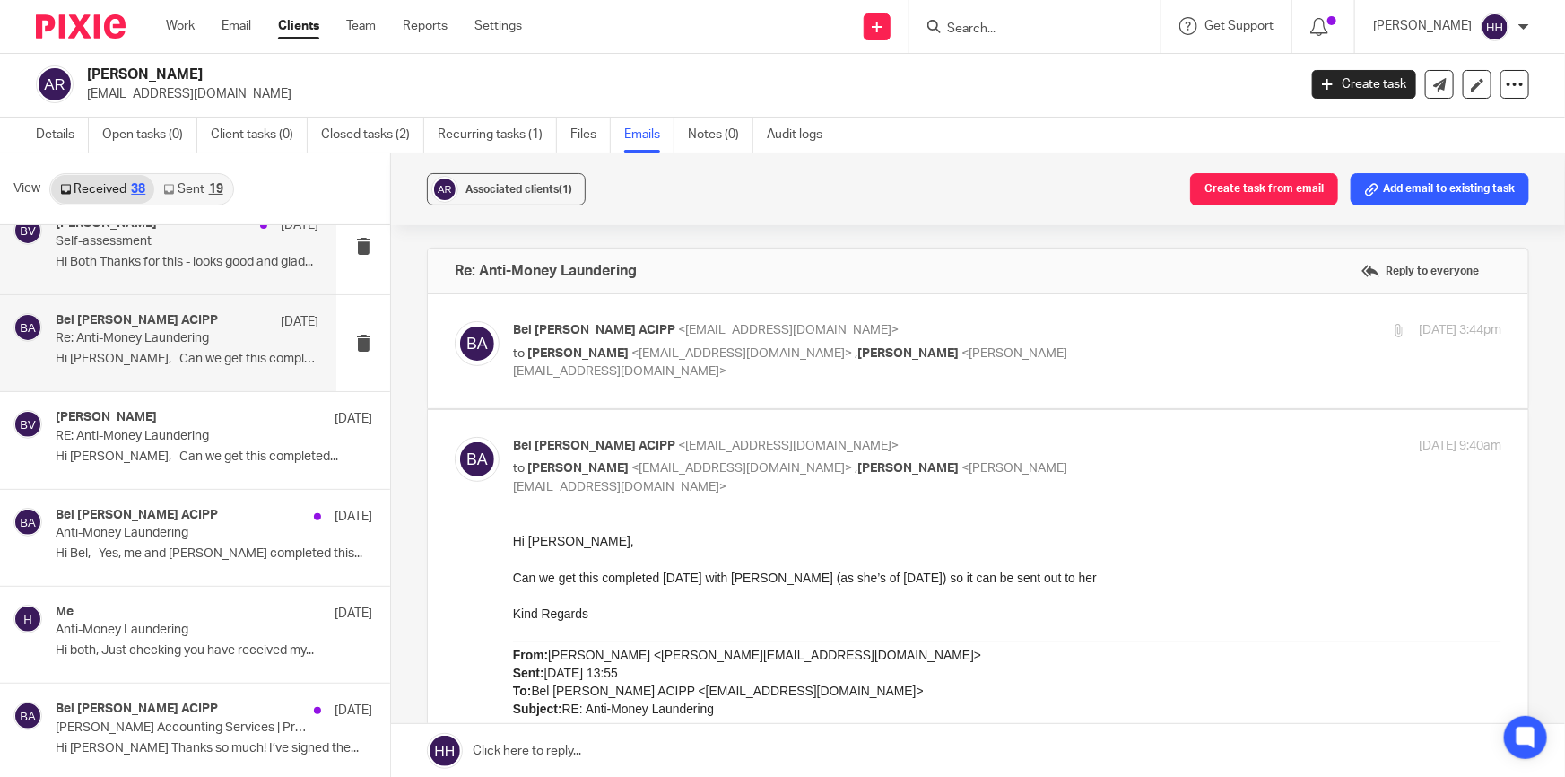
scroll to position [3056, 0]
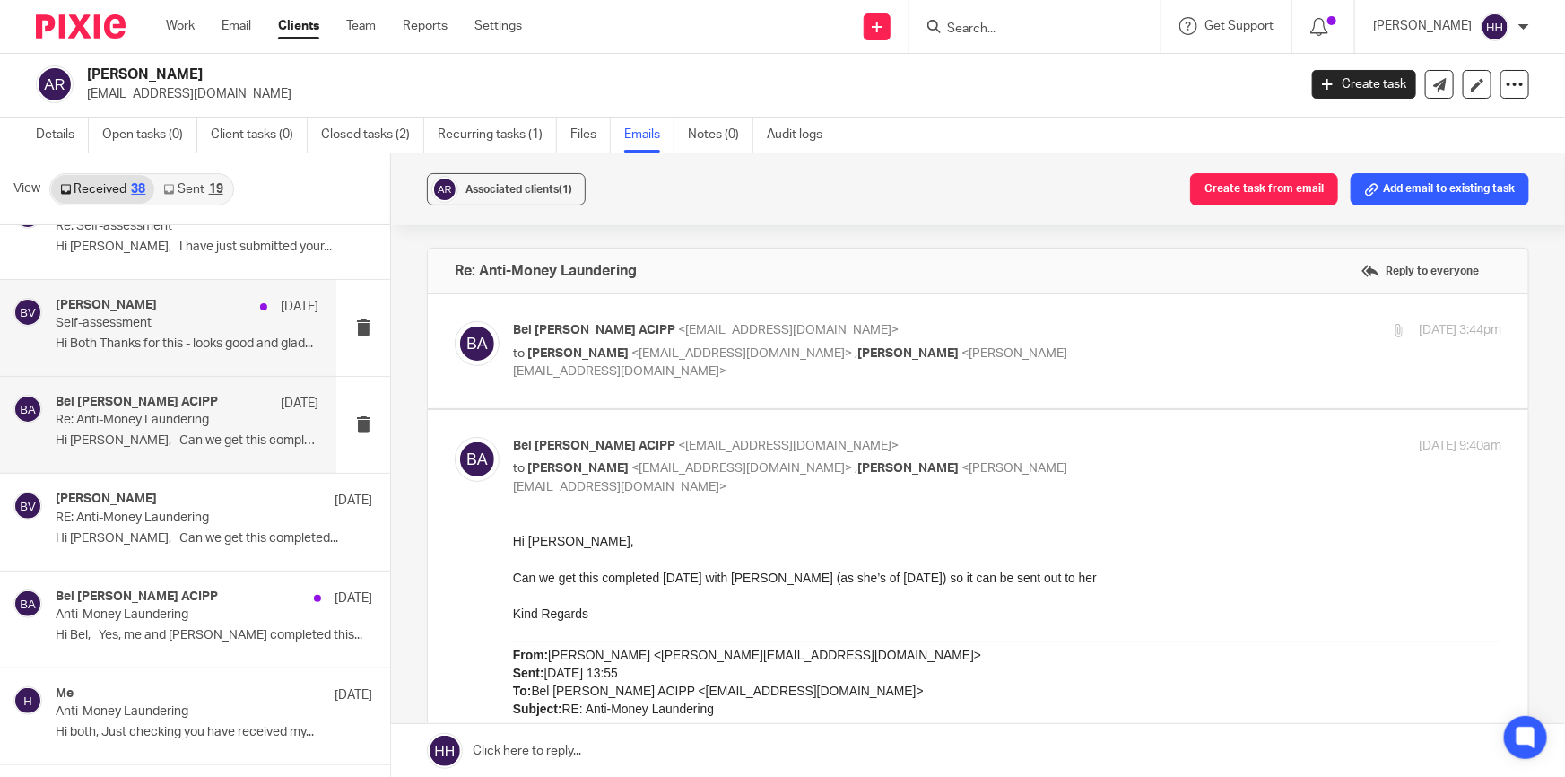
click at [146, 343] on p "Hi Both Thanks for this - looks good and glad..." at bounding box center [187, 343] width 263 height 15
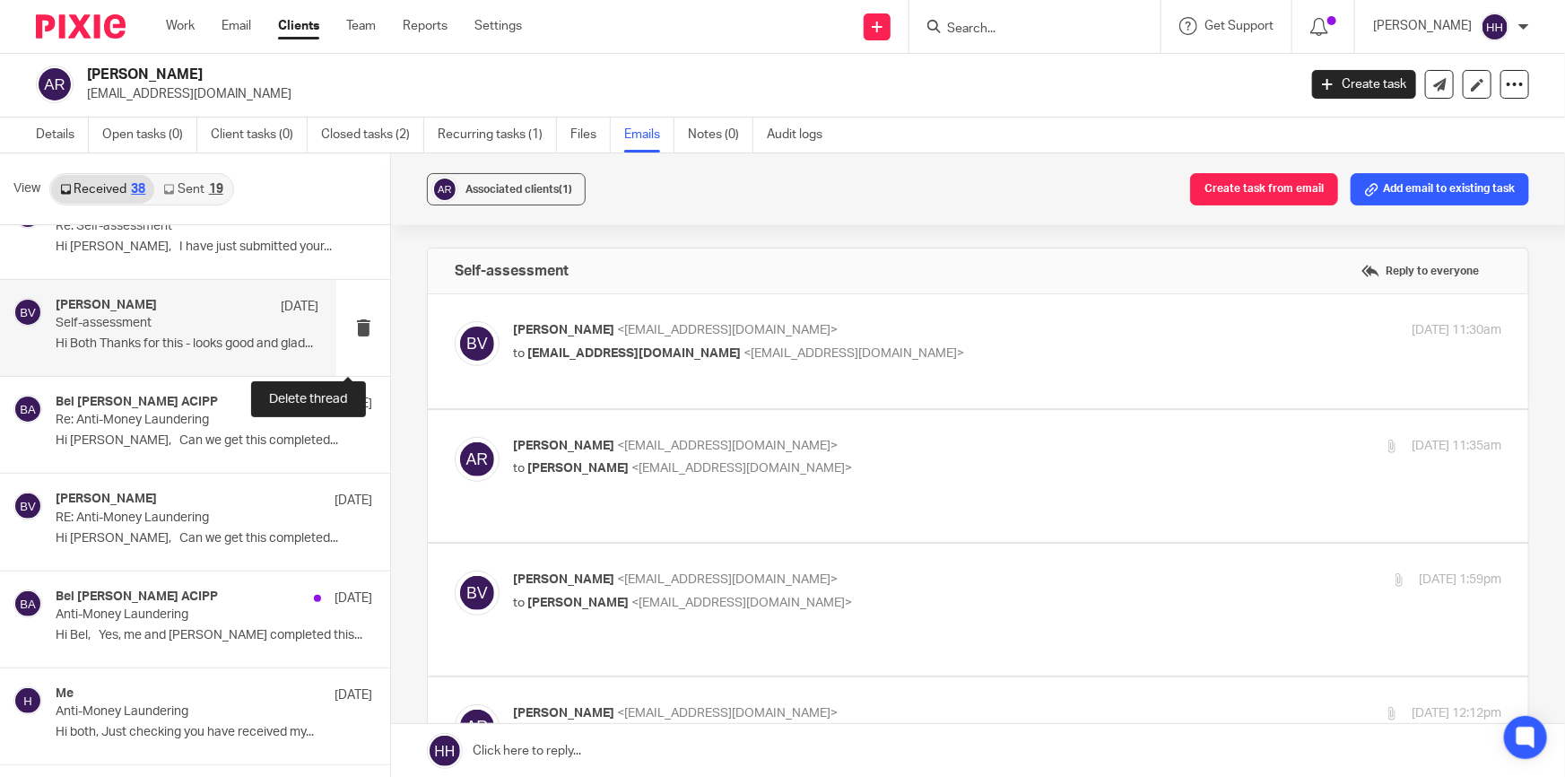
scroll to position [0, 0]
click at [1031, 361] on div "Ben Vincent <ben@turpinaccounting.co.uk> to ajcreid@outlook.com <ajcreid@outloo…" at bounding box center [1007, 343] width 988 height 45
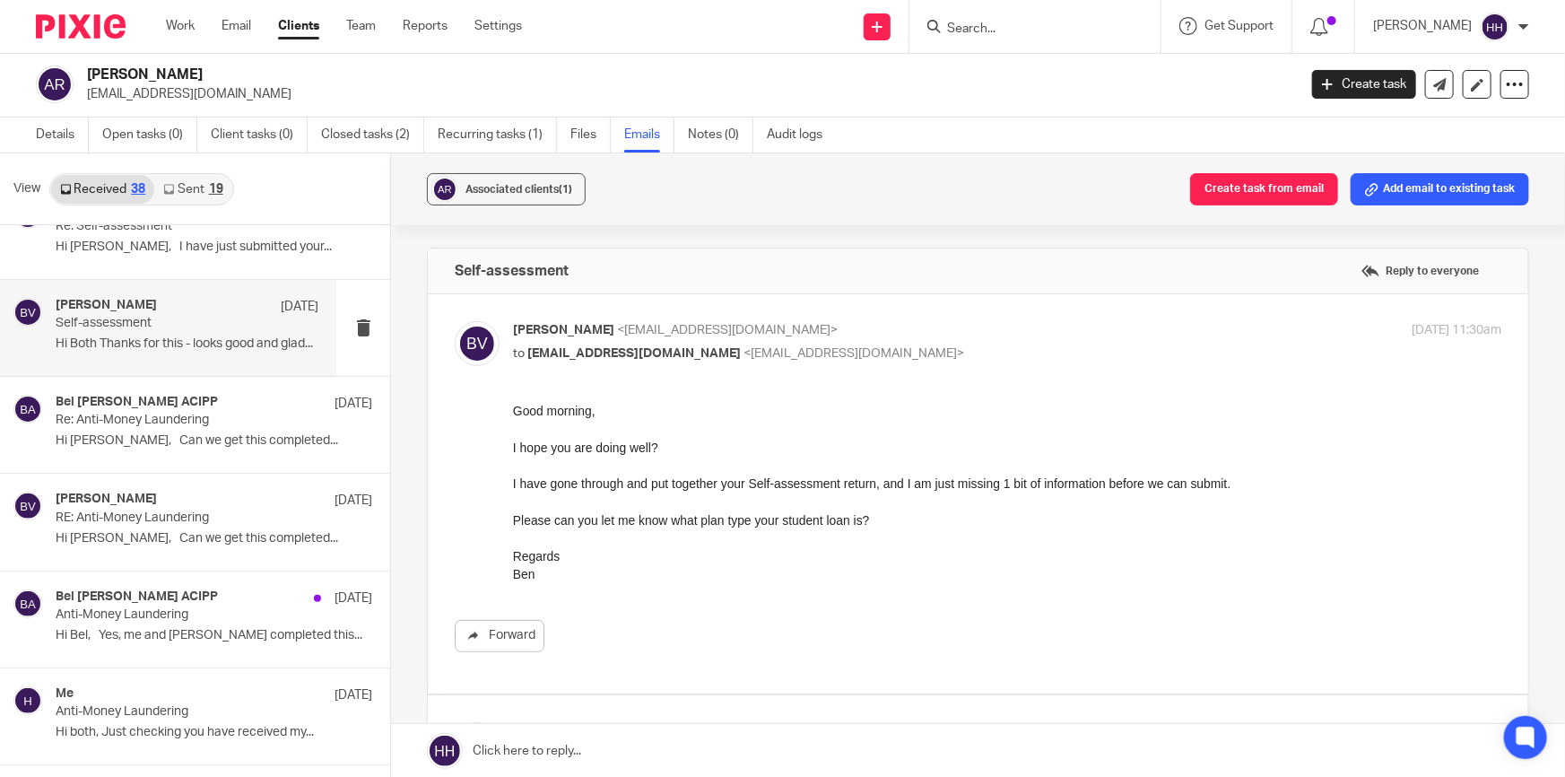
click at [899, 346] on p "to ajcreid@outlook.com <ajcreid@outlook.com>" at bounding box center [842, 353] width 659 height 19
checkbox input "false"
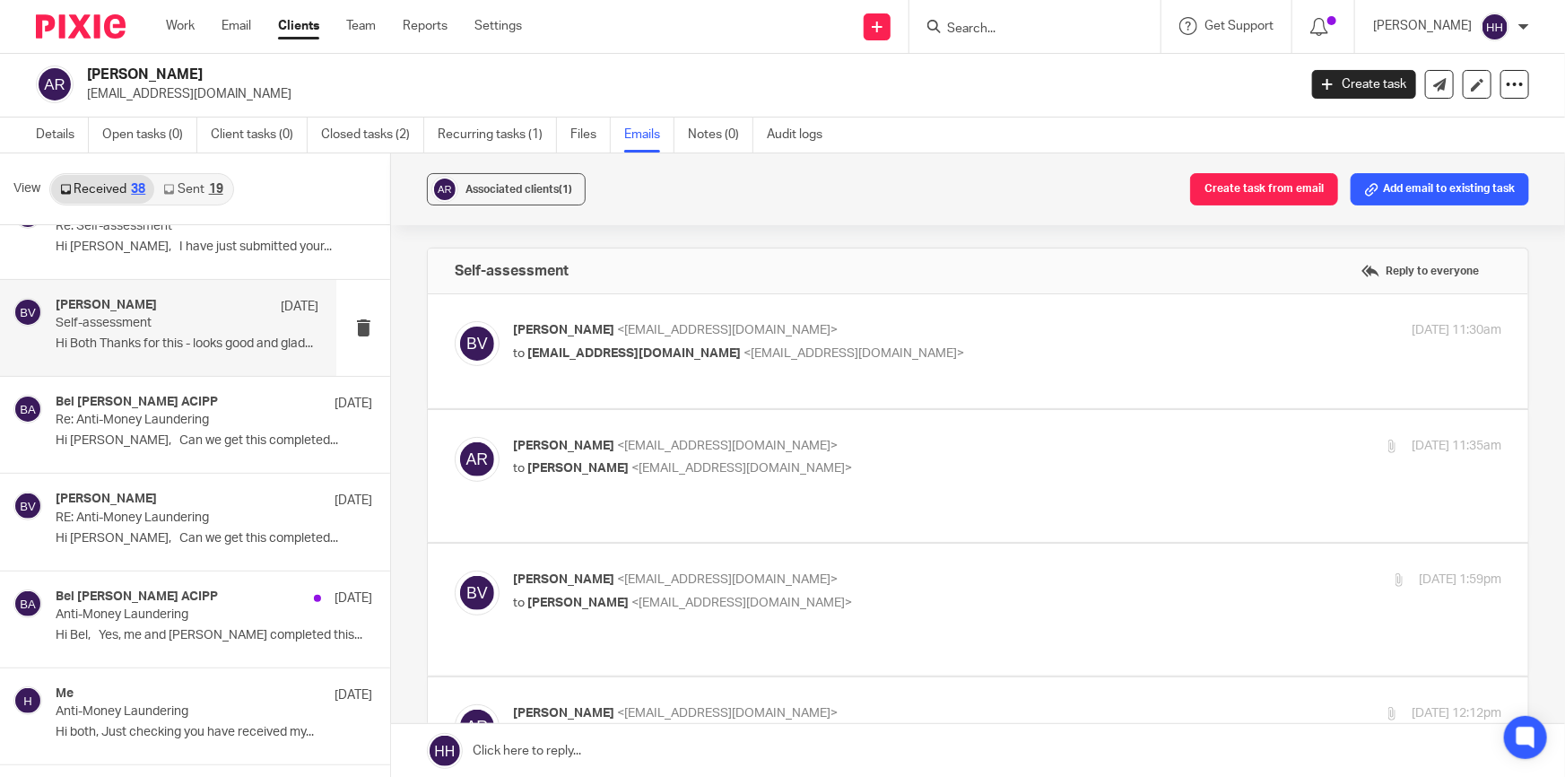
click at [919, 438] on p "Anna Reid <ajcreid@outlook.com>" at bounding box center [842, 446] width 659 height 19
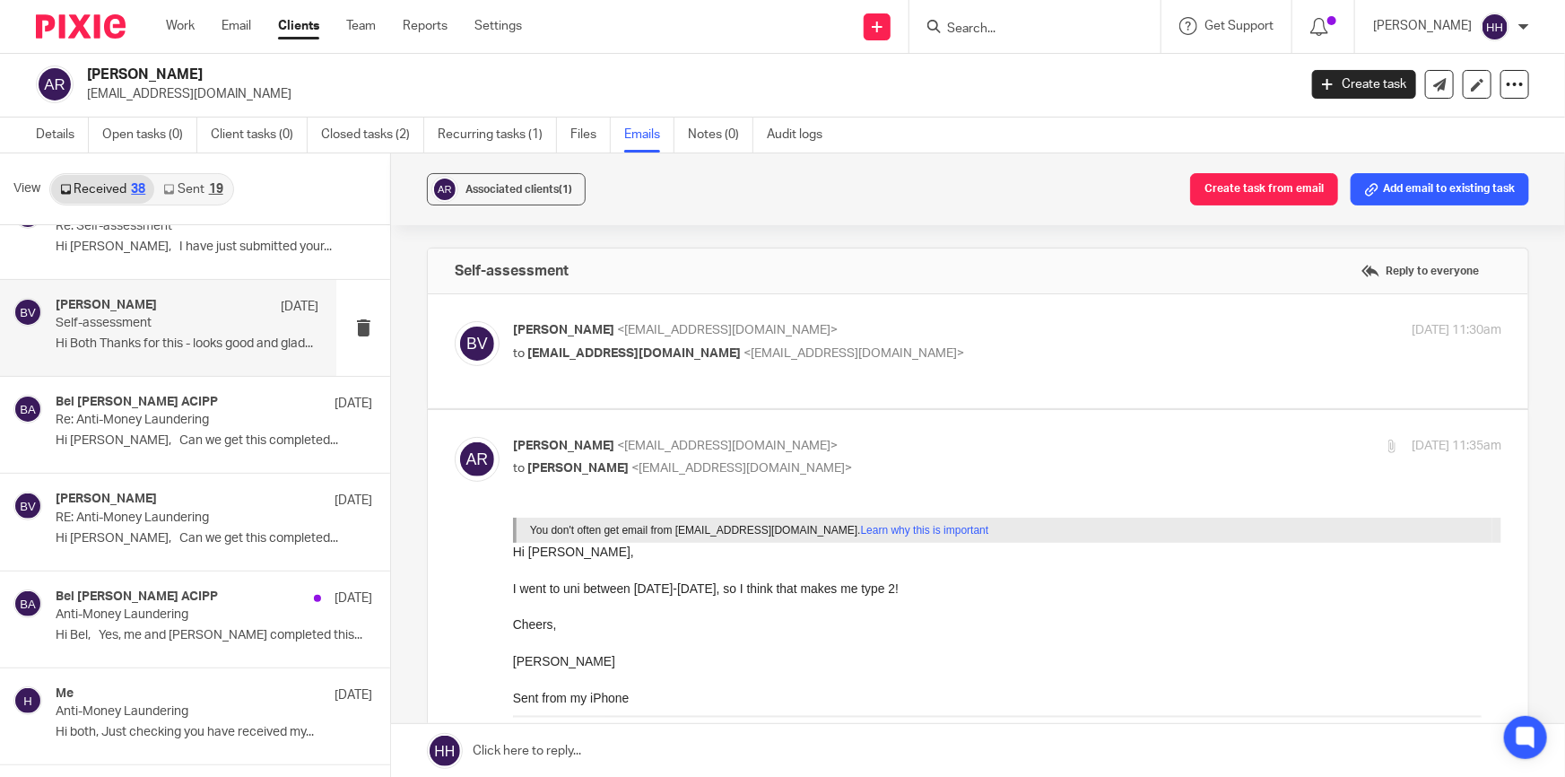
click at [455, 436] on input "checkbox" at bounding box center [454, 436] width 1 height 1
checkbox input "false"
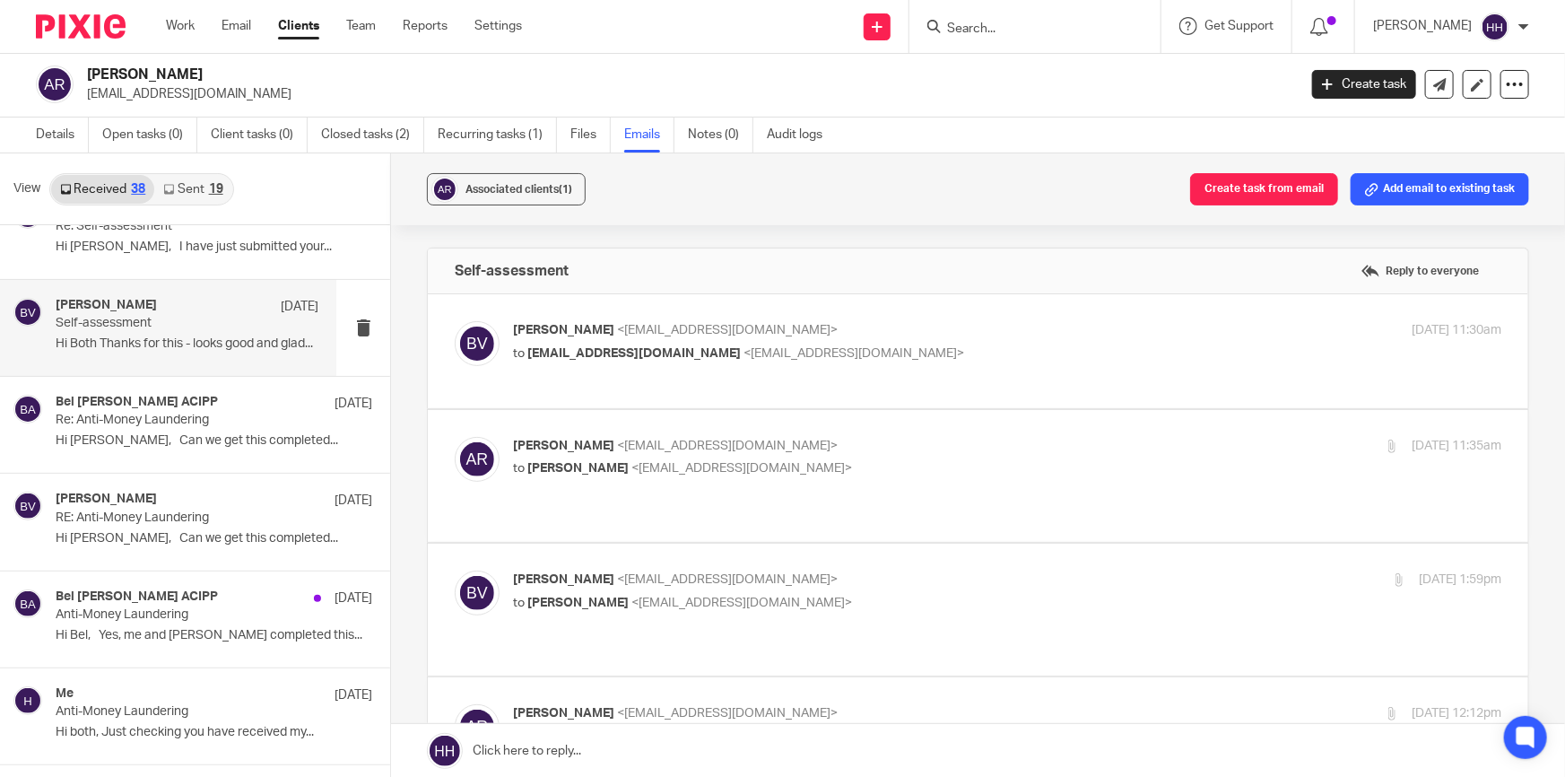
click at [907, 570] on p "Ben Vincent <ben@turpinaccounting.co.uk>" at bounding box center [842, 579] width 659 height 19
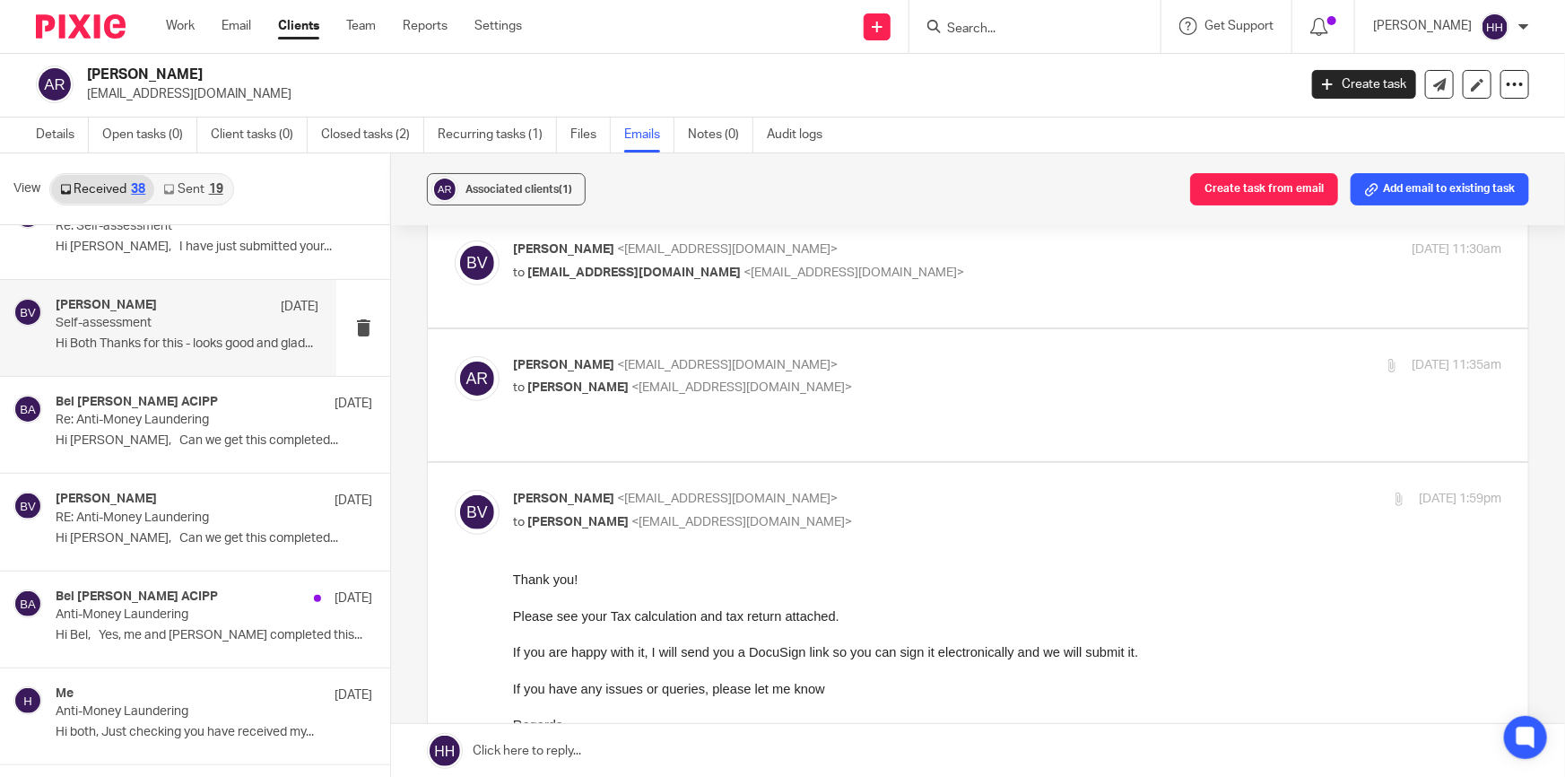
click at [900, 490] on div "Ben Vincent <ben@turpinaccounting.co.uk> to Anna Reid <ajcreid@outlook.com>" at bounding box center [842, 510] width 659 height 41
checkbox input "false"
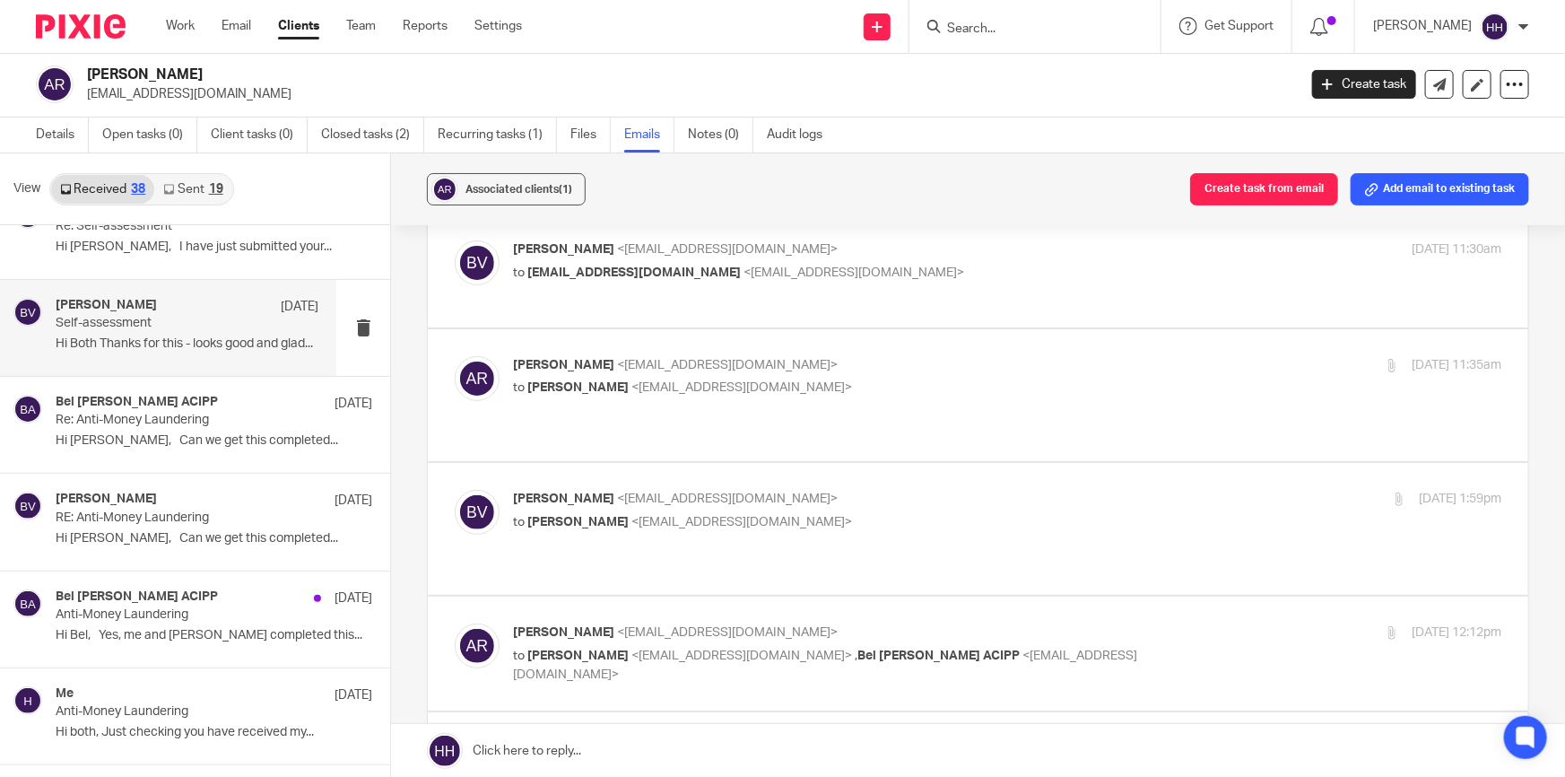
click at [1091, 623] on p "Anna Reid <ajcreid@outlook.com>" at bounding box center [842, 632] width 659 height 19
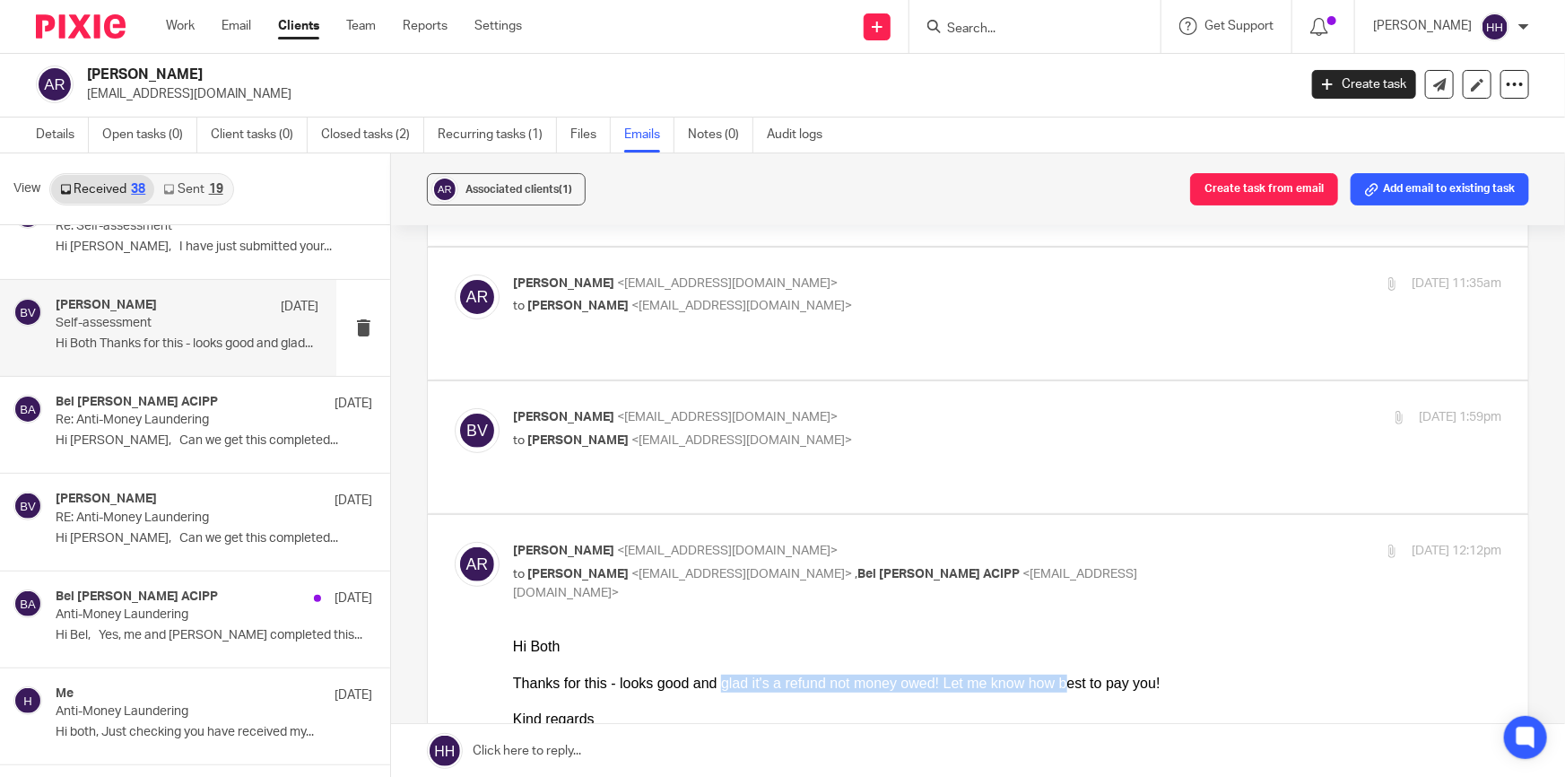
drag, startPoint x: 798, startPoint y: 676, endPoint x: 1026, endPoint y: 683, distance: 227.9
click at [1025, 683] on div "Hi Both Thanks for this - looks good and glad it's a refund not money owed! Let…" at bounding box center [1007, 700] width 988 height 127
drag, startPoint x: 1043, startPoint y: 683, endPoint x: 1634, endPoint y: 1160, distance: 759.0
click at [1043, 683] on div "Hi Both Thanks for this - looks good and glad it's a refund not money owed! Let…" at bounding box center [1007, 700] width 988 height 127
click at [1137, 565] on p "to Ben Vincent <ben@turpinaccounting.co.uk> , Bel Turpin ACIPP <bel@turpinaccou…" at bounding box center [842, 583] width 659 height 37
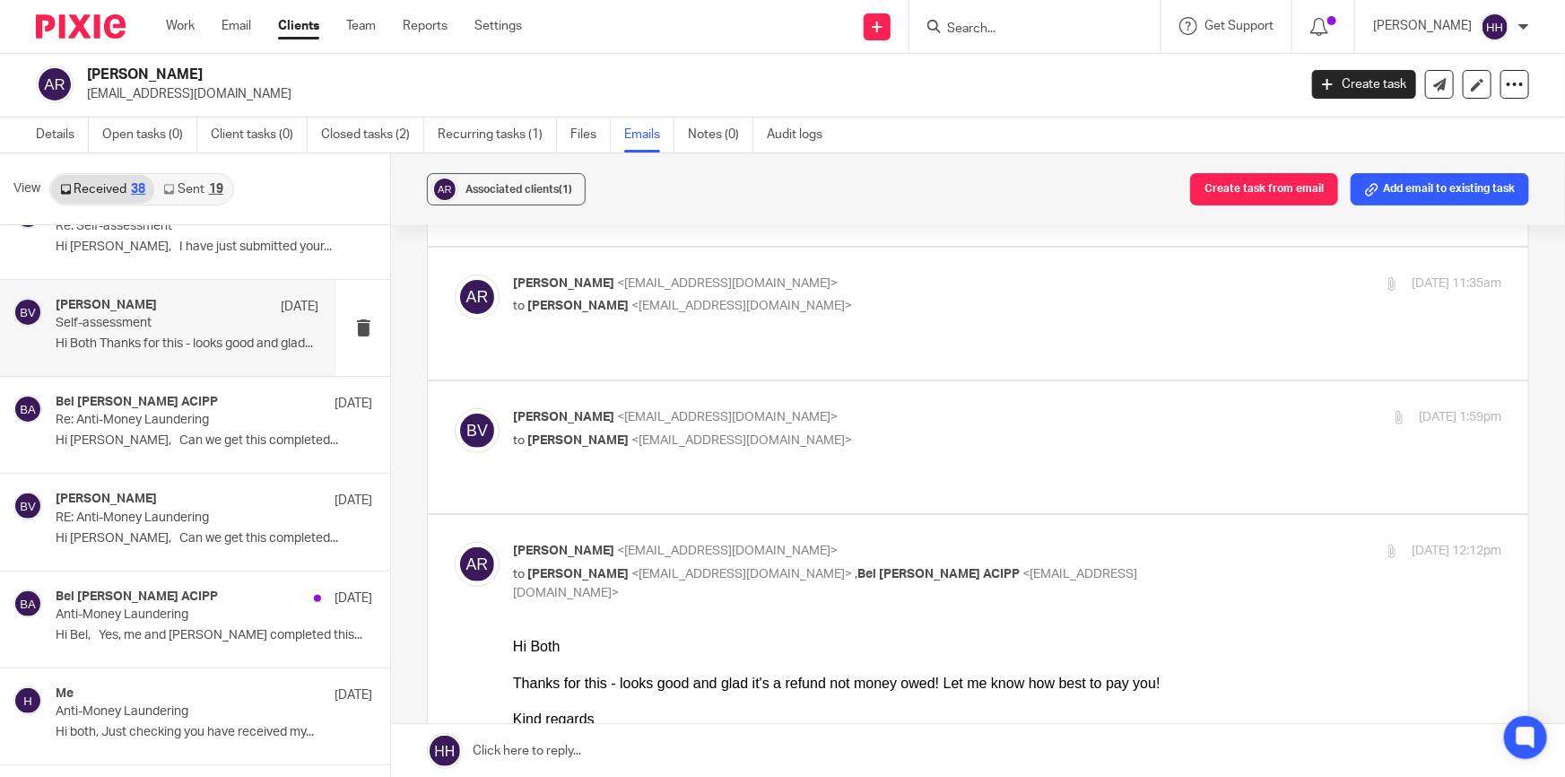
checkbox input "false"
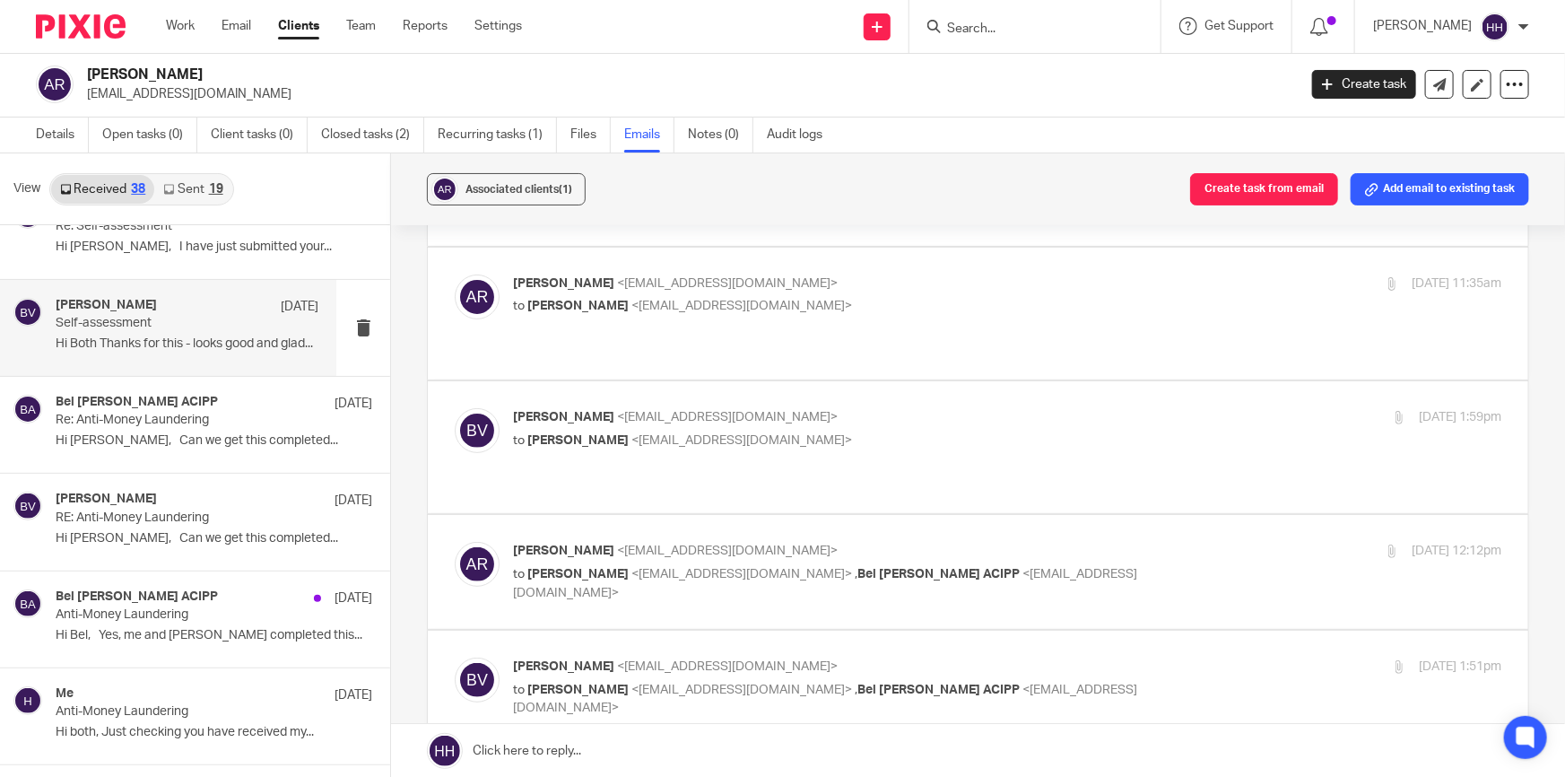
scroll to position [326, 0]
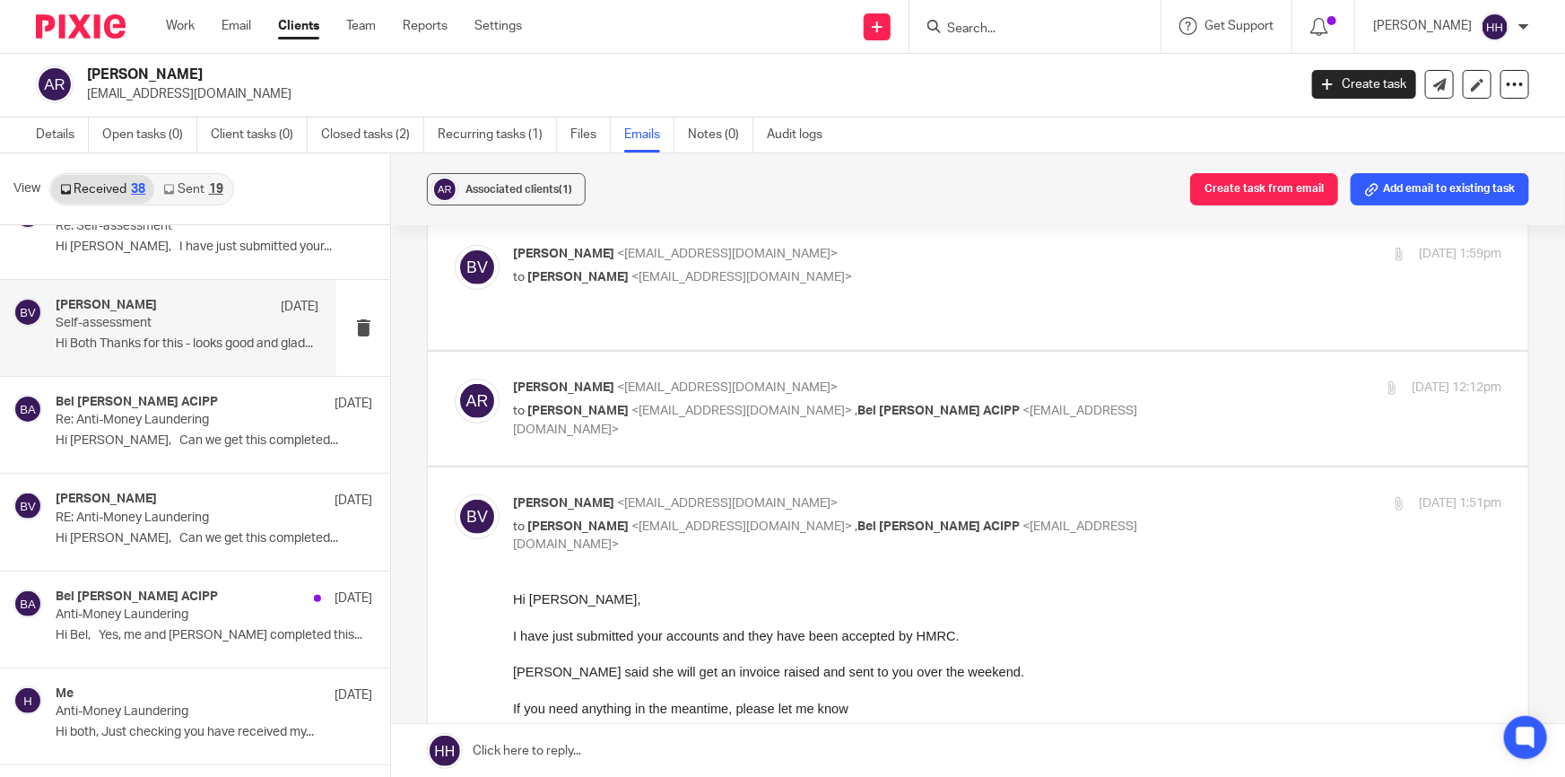
drag, startPoint x: 709, startPoint y: 645, endPoint x: 890, endPoint y: 646, distance: 180.3
click at [890, 646] on p at bounding box center [1007, 653] width 988 height 18
drag, startPoint x: 903, startPoint y: 635, endPoint x: 854, endPoint y: 665, distance: 57.5
click at [912, 639] on span "I have just submitted your accounts and they have been accepted by HMRC." at bounding box center [736, 635] width 447 height 14
click at [852, 665] on span "Liz said she will get an invoice raised and sent to you over the weekend." at bounding box center [768, 671] width 511 height 14
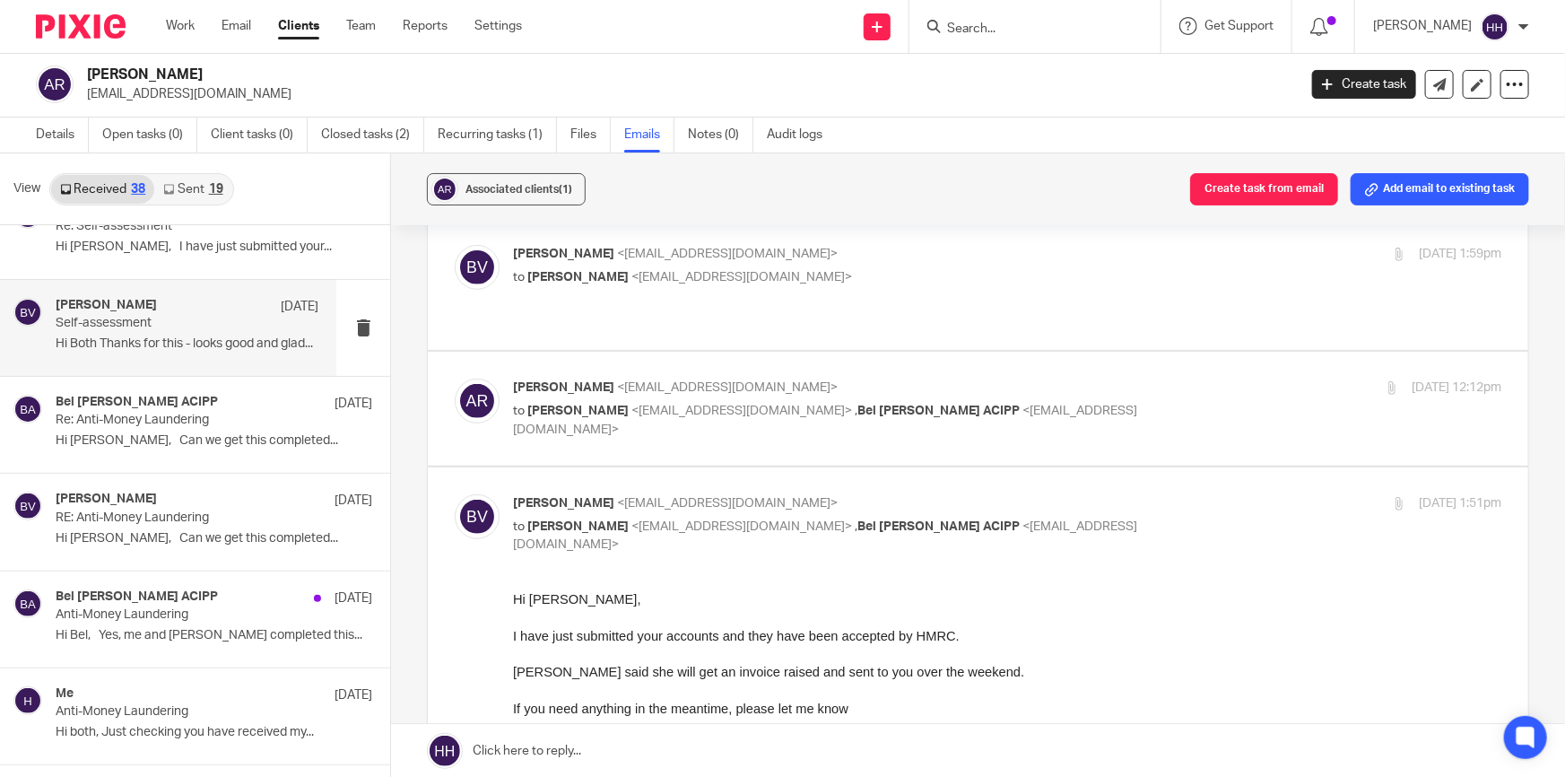
drag, startPoint x: 727, startPoint y: 672, endPoint x: 883, endPoint y: 665, distance: 155.3
click at [883, 665] on span "Liz said she will get an invoice raised and sent to you over the weekend." at bounding box center [768, 671] width 511 height 14
drag, startPoint x: 611, startPoint y: 666, endPoint x: 852, endPoint y: 672, distance: 241.3
click at [852, 672] on span "Liz said she will get an invoice raised and sent to you over the weekend." at bounding box center [768, 671] width 511 height 14
click at [858, 670] on span "Liz said she will get an invoice raised and sent to you over the weekend." at bounding box center [768, 671] width 511 height 14
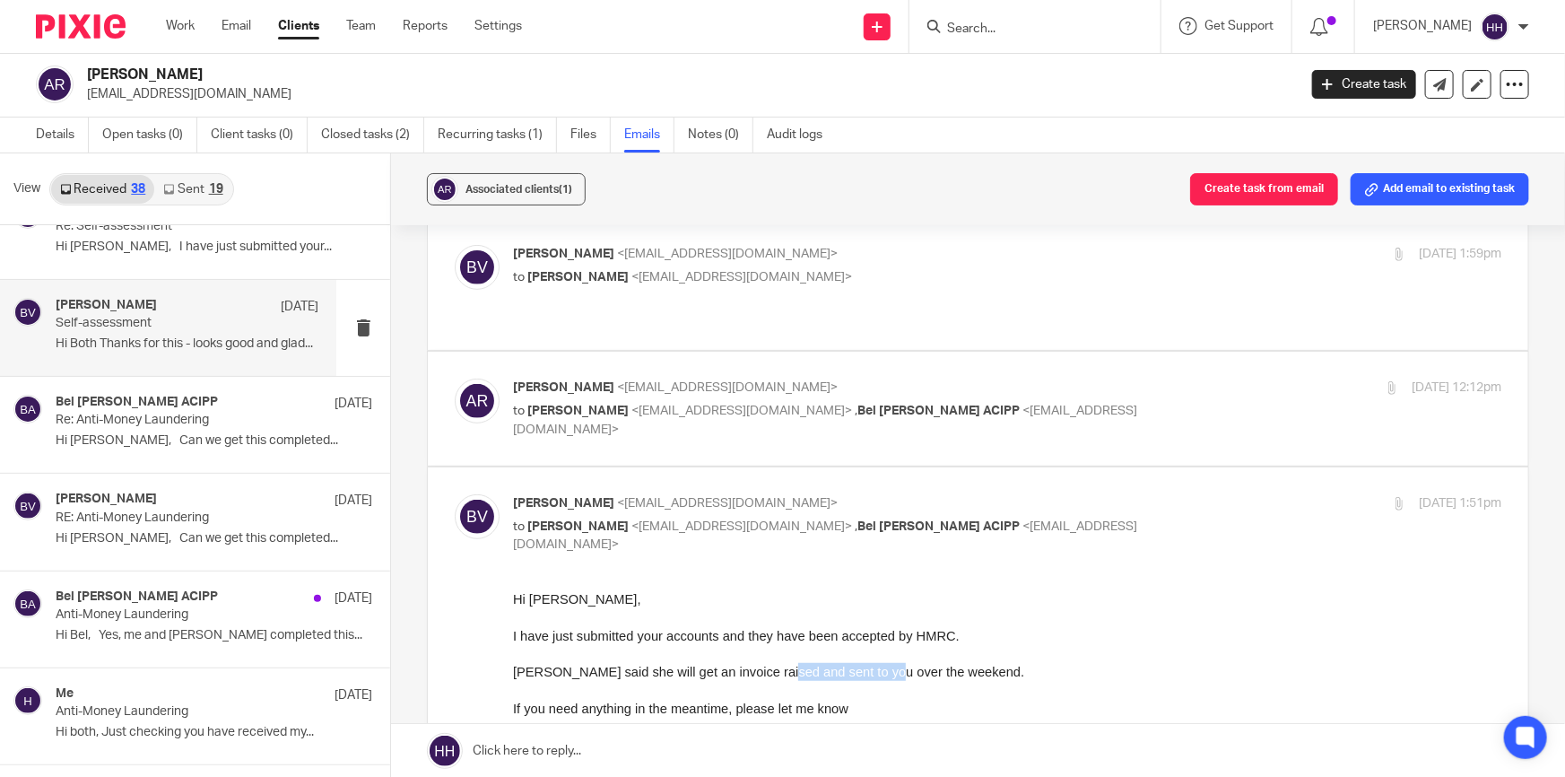
drag, startPoint x: 769, startPoint y: 671, endPoint x: 883, endPoint y: 674, distance: 113.9
click at [871, 674] on span "Liz said she will get an invoice raised and sent to you over the weekend." at bounding box center [768, 671] width 511 height 14
click at [883, 673] on span "Liz said she will get an invoice raised and sent to you over the weekend." at bounding box center [768, 671] width 511 height 14
click at [1129, 494] on p "Ben Vincent <ben@turpinaccounting.co.uk>" at bounding box center [842, 503] width 659 height 19
checkbox input "false"
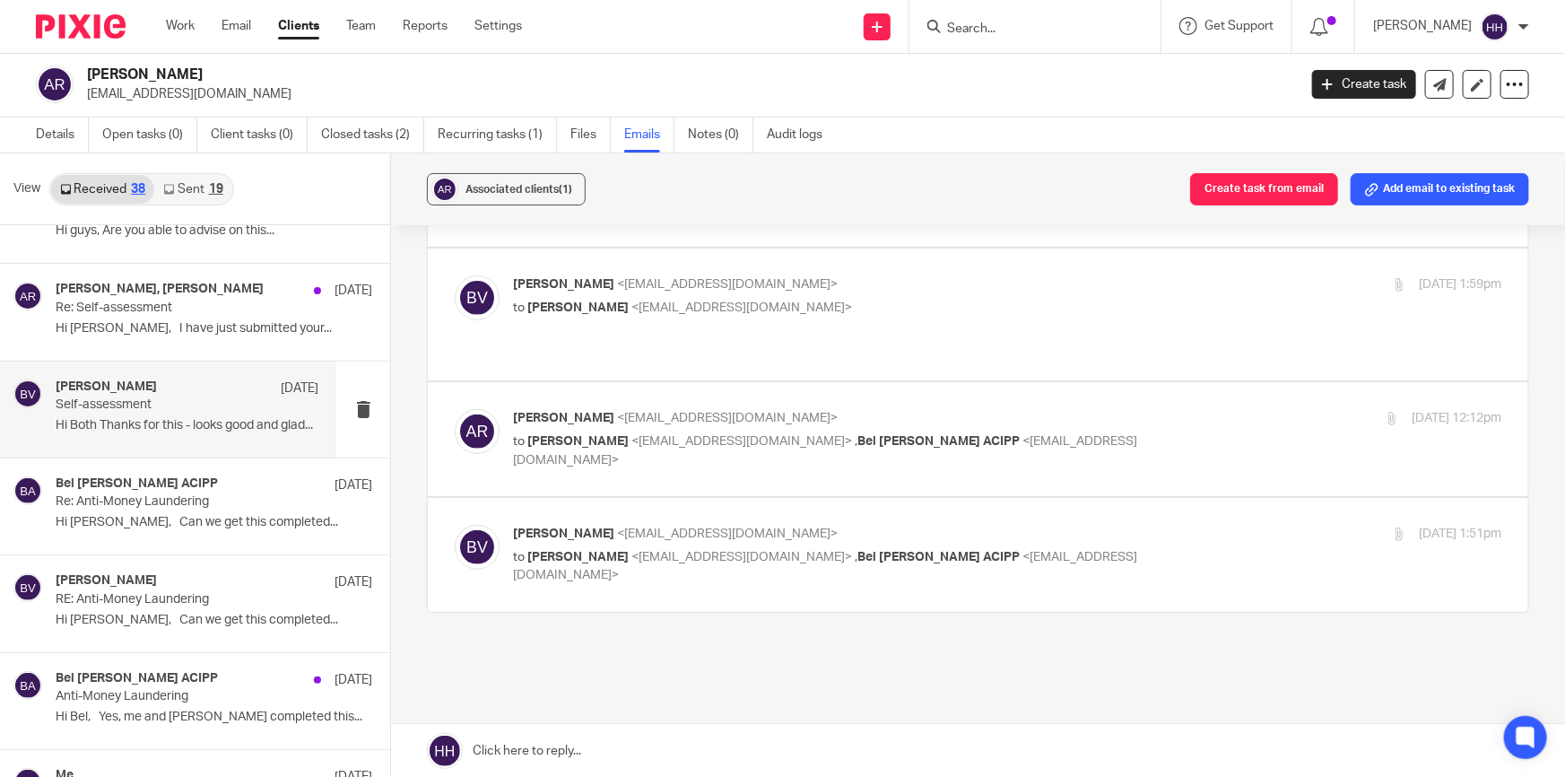
scroll to position [2892, 0]
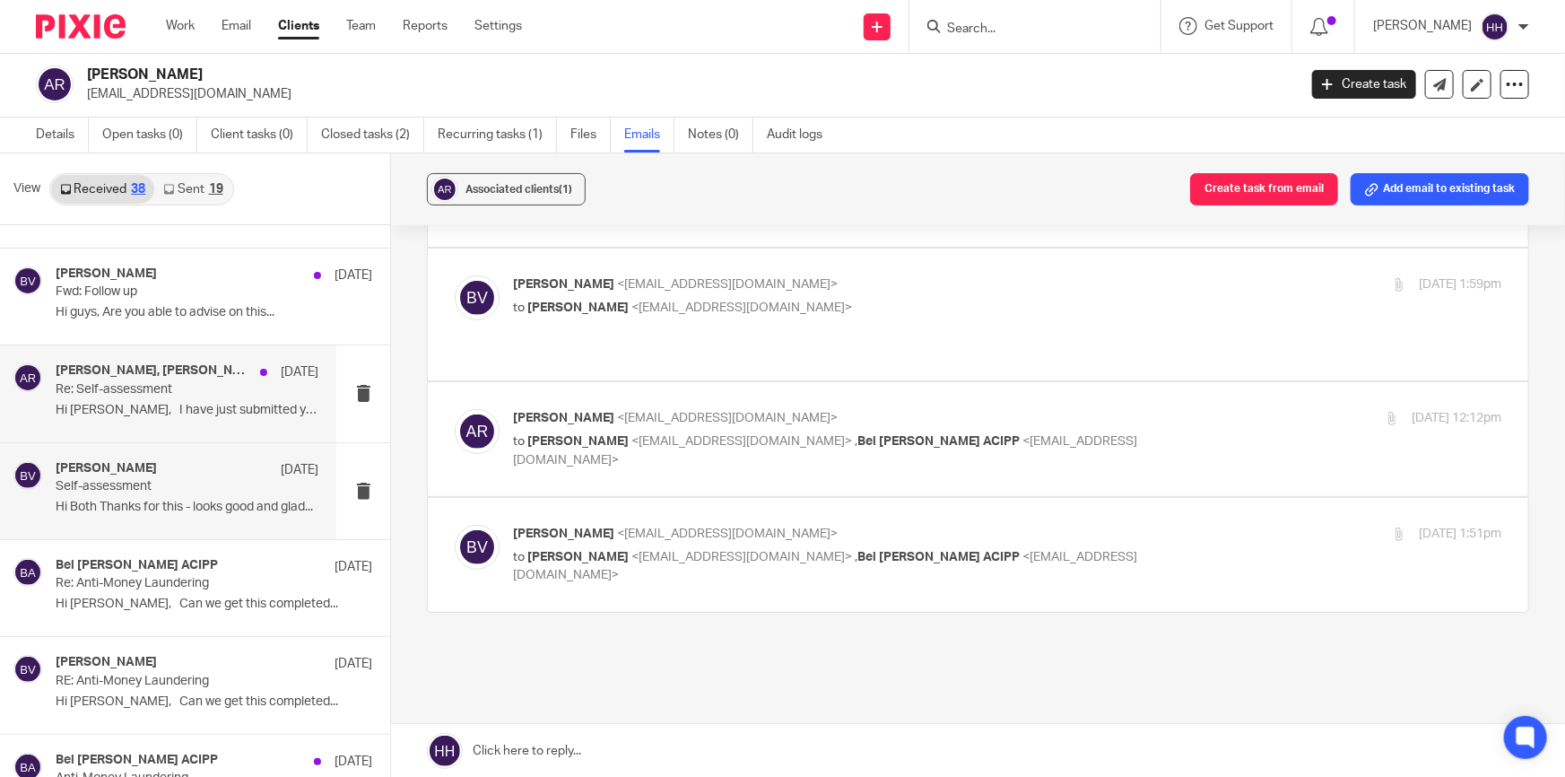
click at [161, 377] on div "Ben Vincent, Anna Reid 28 Jun 2024" at bounding box center [187, 372] width 263 height 18
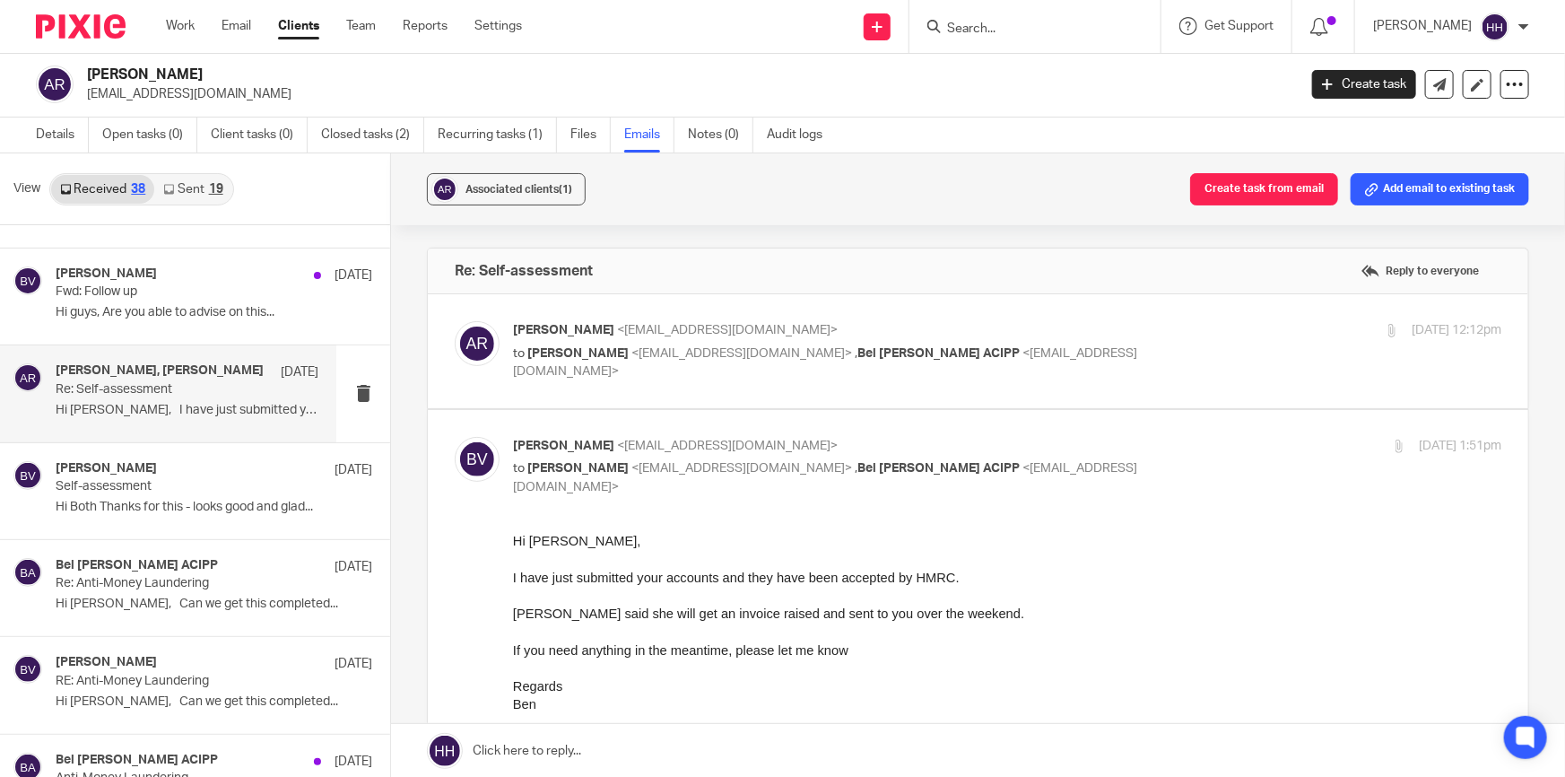
scroll to position [0, 0]
click at [180, 300] on div "Ben Vincent 10 Jul 2024 Fwd: Follow up Hi guys, Are you able to advise on this.…" at bounding box center [187, 296] width 263 height 60
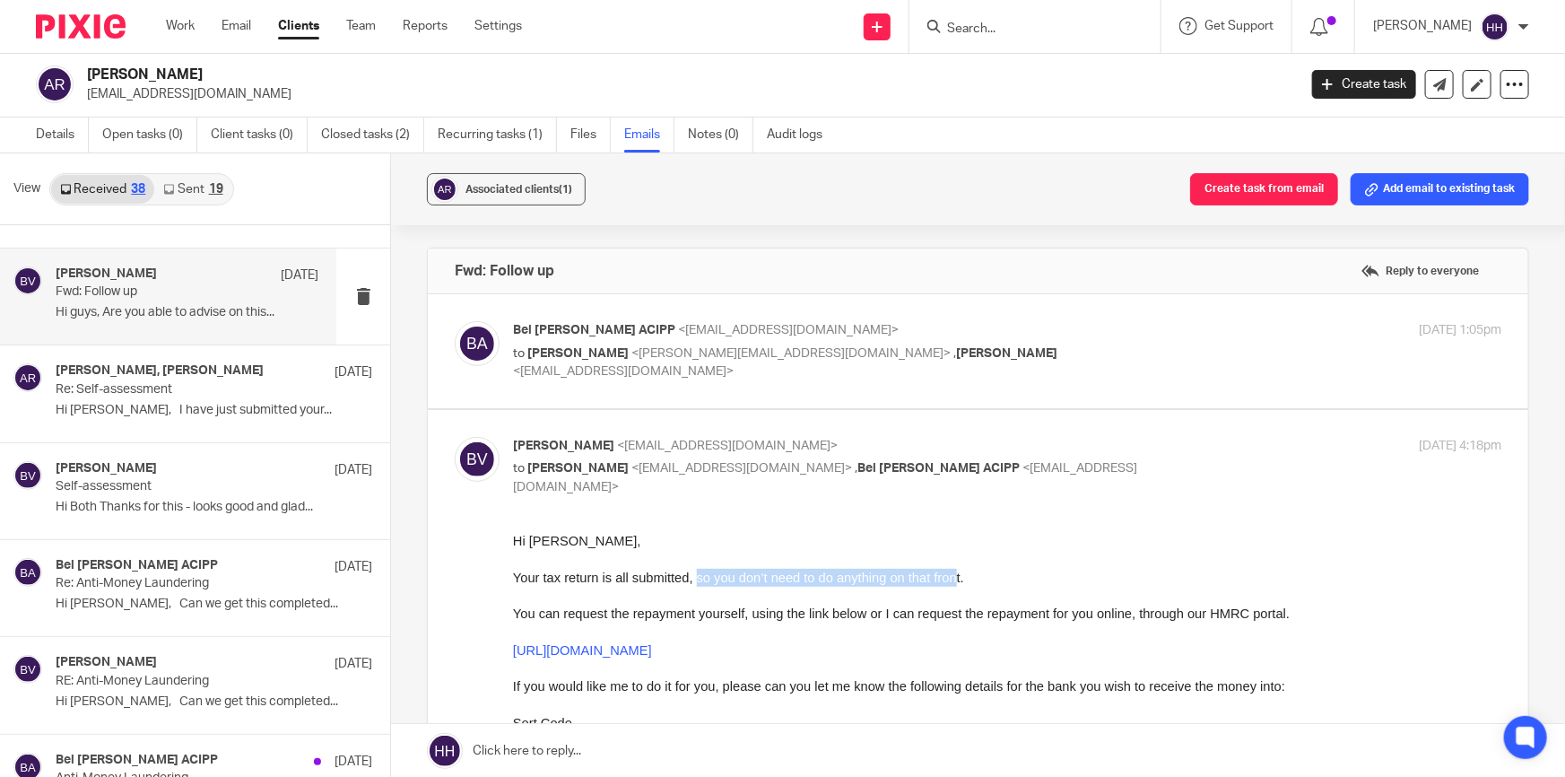
drag, startPoint x: 696, startPoint y: 570, endPoint x: 961, endPoint y: 570, distance: 264.6
click at [961, 570] on span "Your tax return is all submitted, so you don’t need to do anything on that fron…" at bounding box center [738, 577] width 451 height 14
click at [1179, 348] on div "Bel Turpin ACIPP <bel@turpinaccounting.co.uk> to Liz Turpin <liz@turpinaccounti…" at bounding box center [1007, 351] width 988 height 60
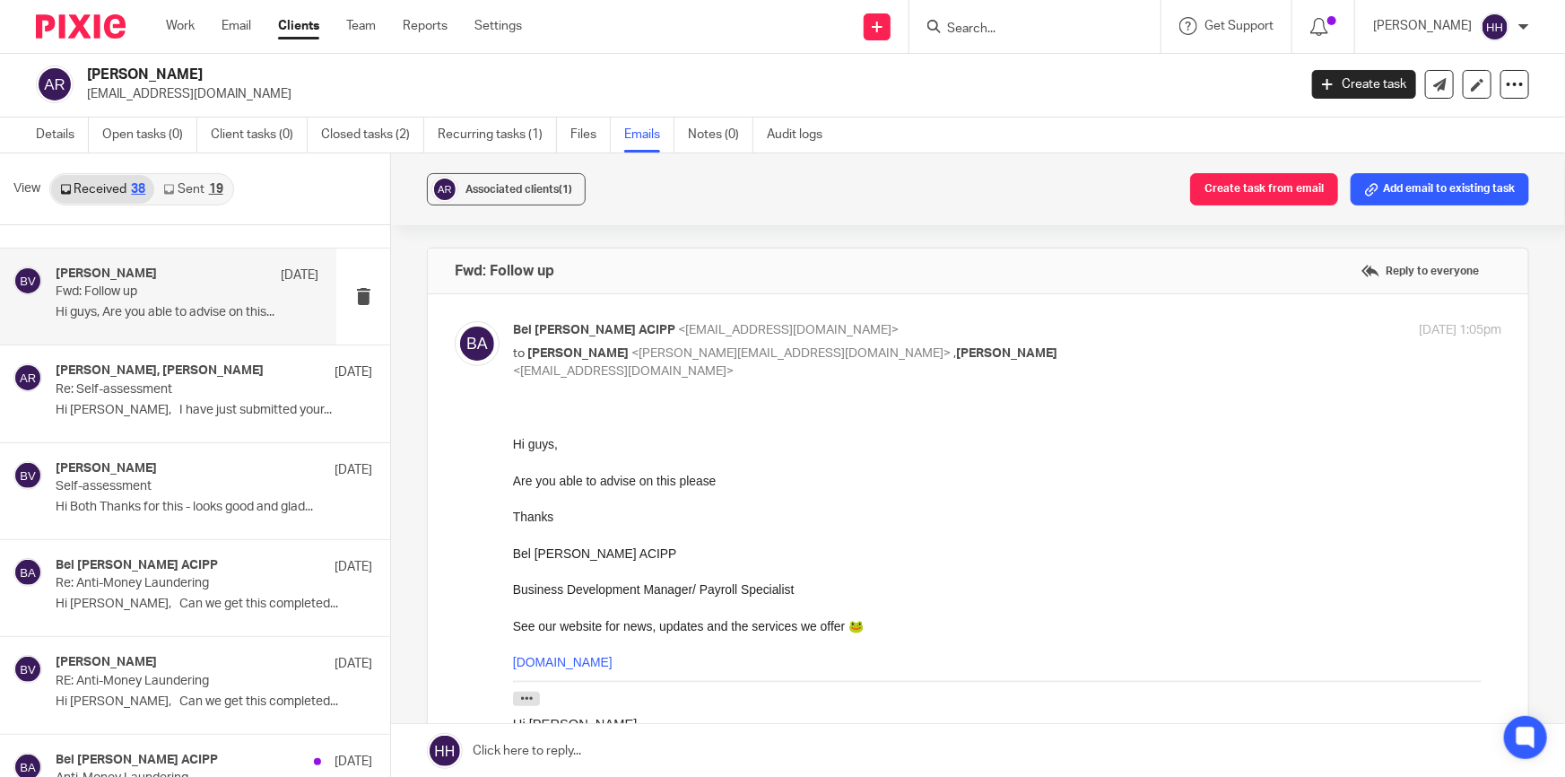
click at [1130, 344] on p "to Liz Turpin <liz@turpinaccounting.co.uk> , Ben Vincent <ben@turpinaccounting.…" at bounding box center [842, 362] width 659 height 37
checkbox input "false"
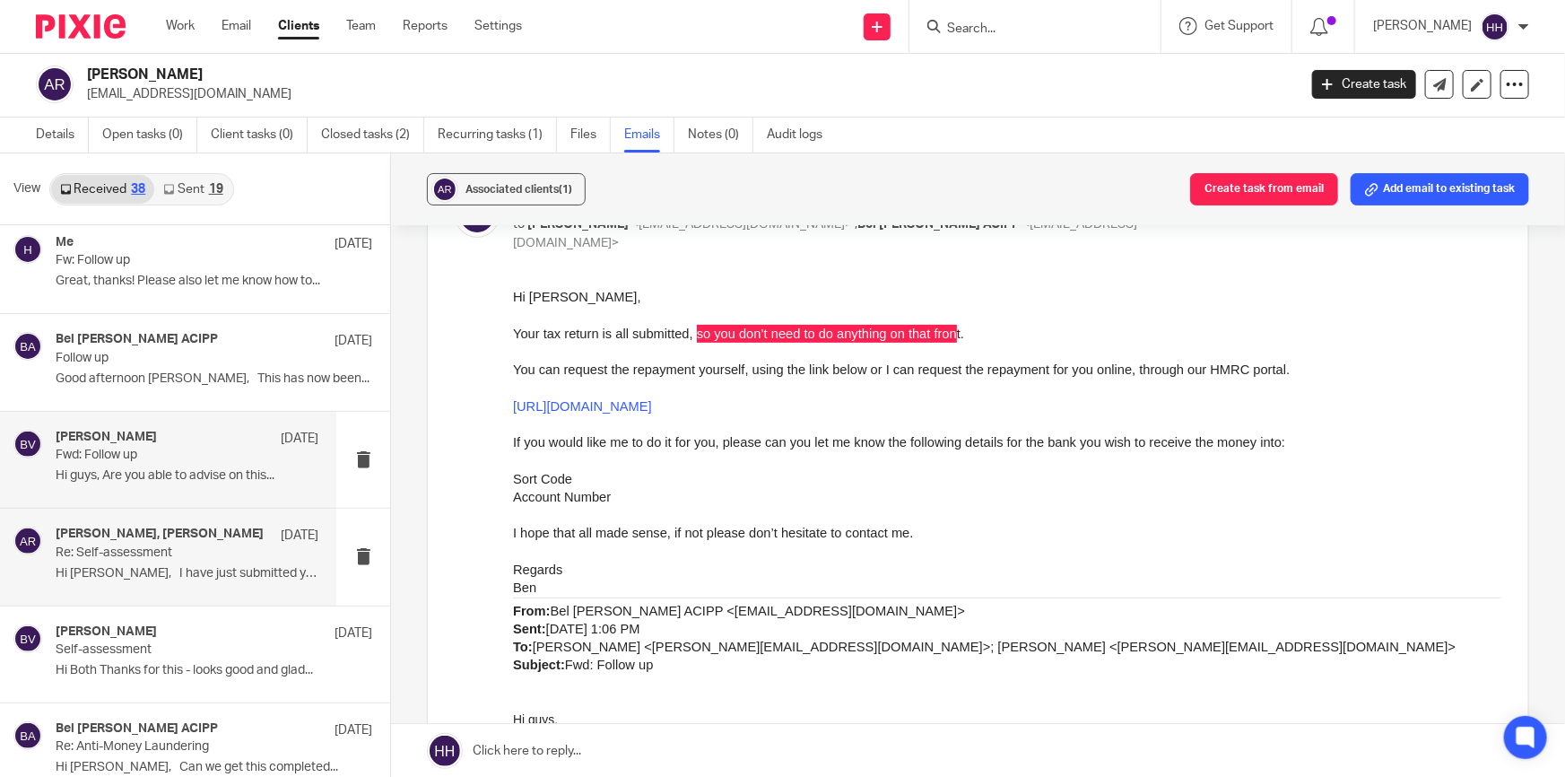
scroll to position [2648, 0]
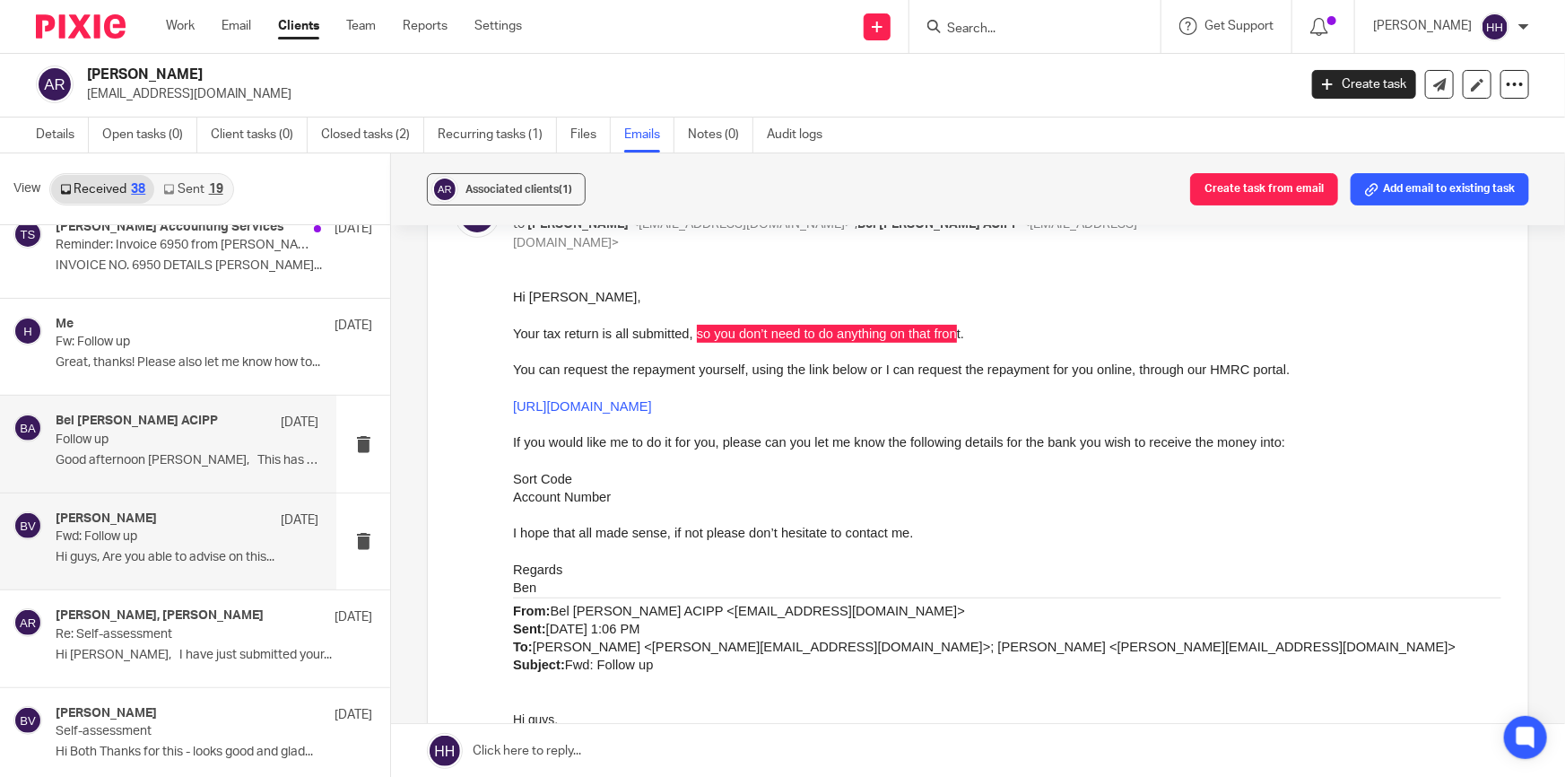
click at [196, 445] on div "Bel Turpin ACIPP 25 Jul 2024 Follow up Good afternoon Anna, This has now been..." at bounding box center [187, 443] width 263 height 60
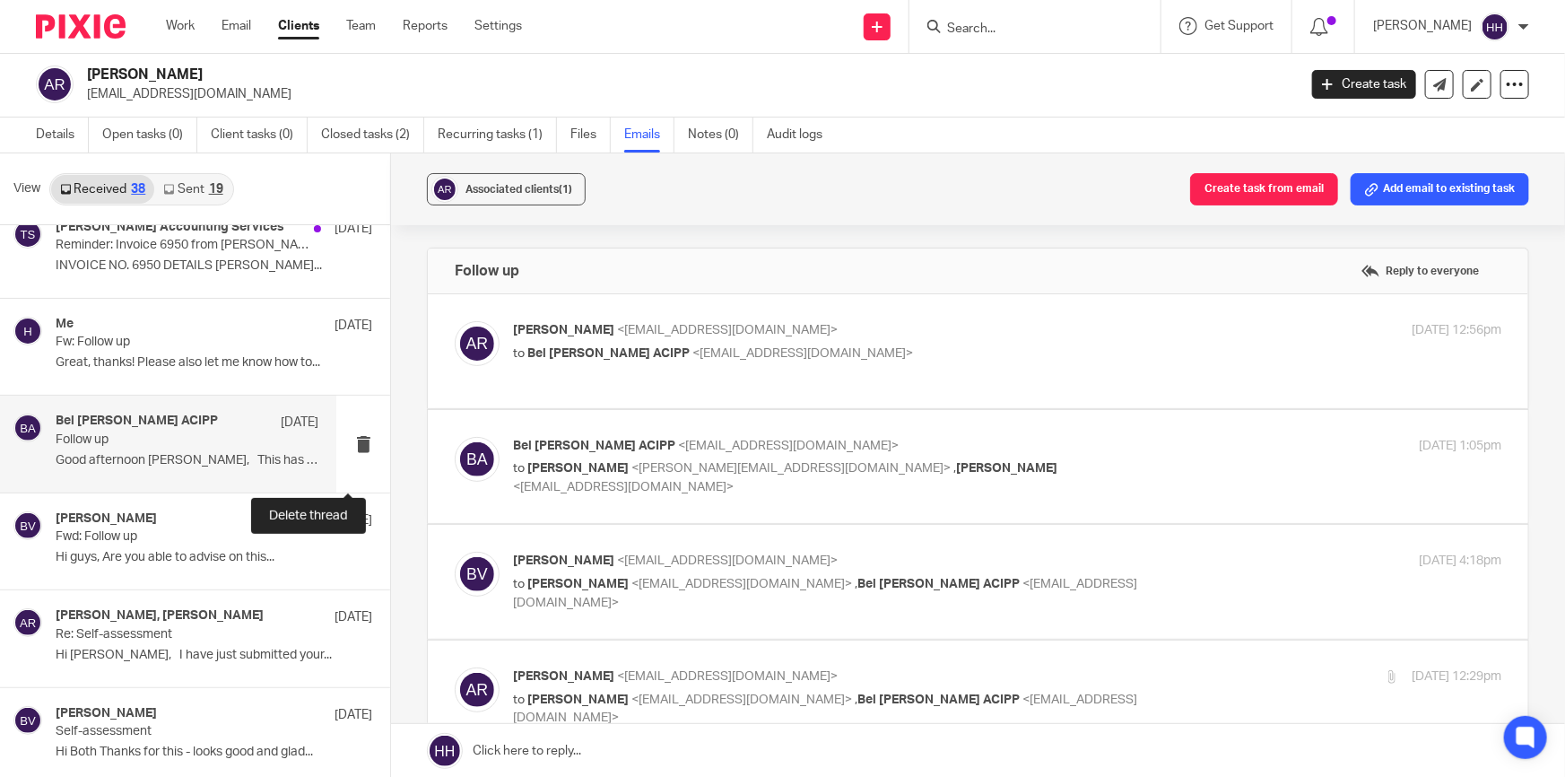
scroll to position [0, 0]
drag, startPoint x: 762, startPoint y: 344, endPoint x: 860, endPoint y: 341, distance: 97.8
click at [766, 347] on span "<bel@turpinaccounting.co.uk>" at bounding box center [802, 353] width 221 height 13
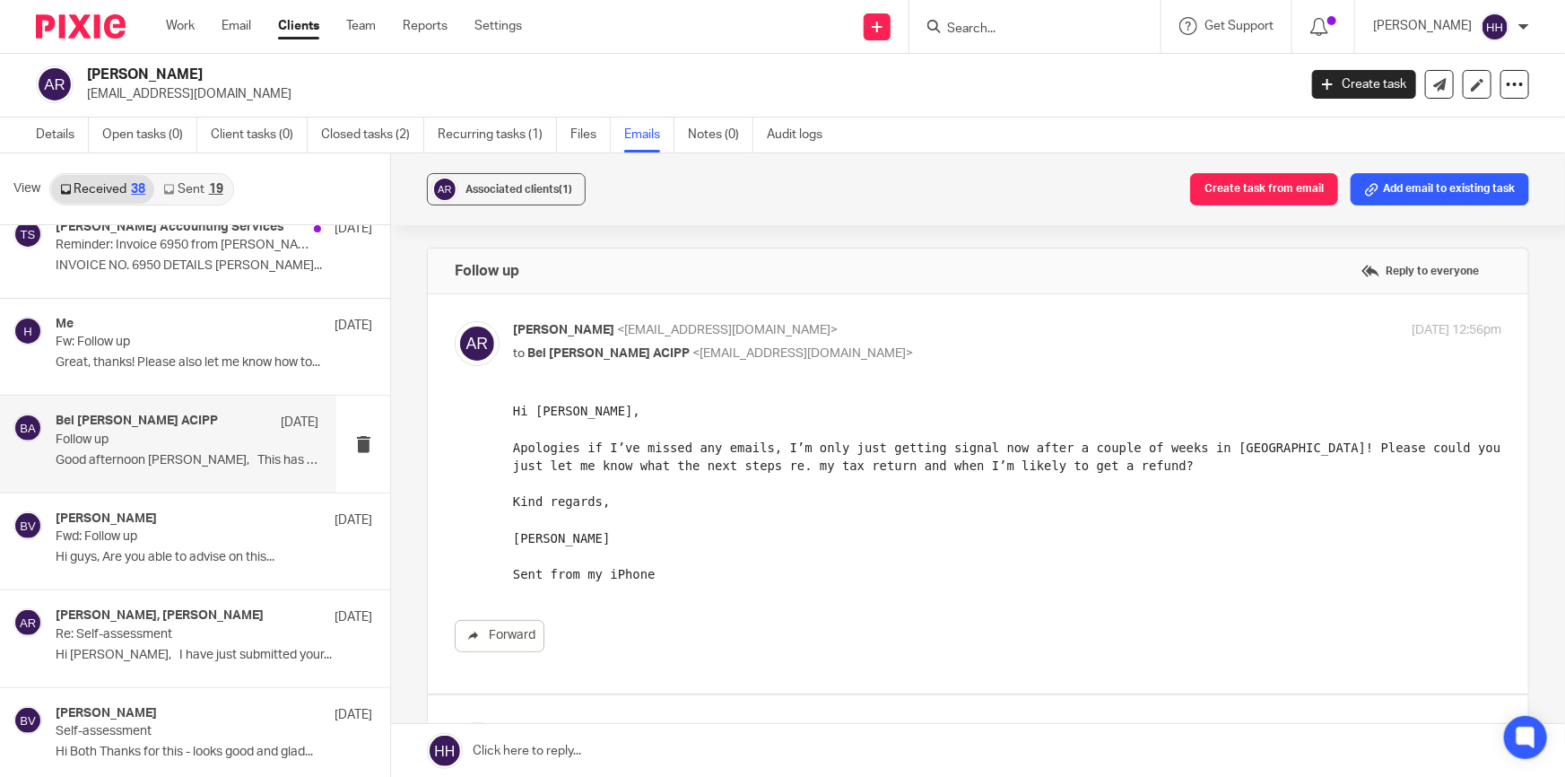
click at [905, 338] on p "Anna Reid <ajcreid@outlook.com>" at bounding box center [842, 330] width 659 height 19
checkbox input "false"
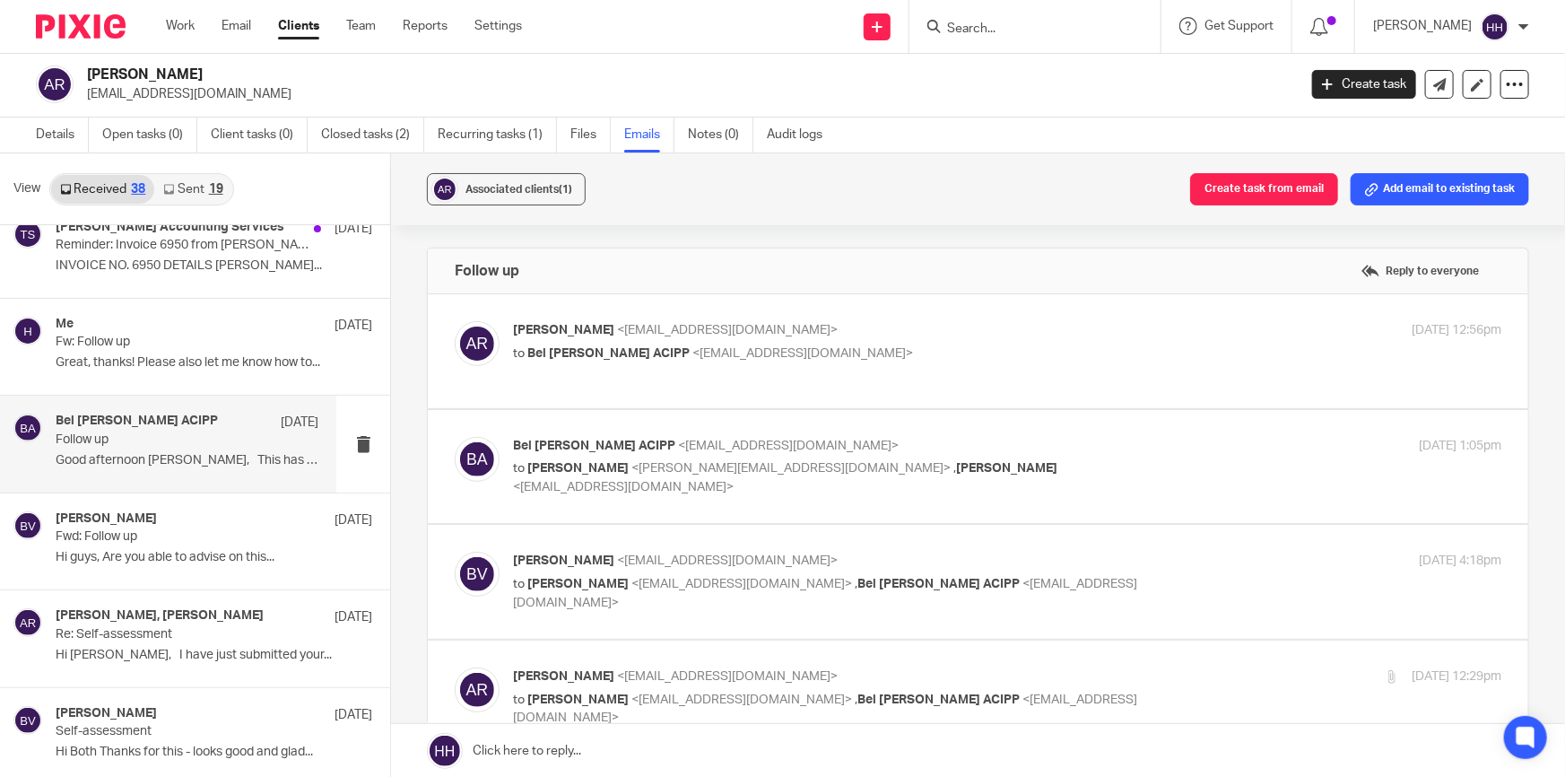
click at [1054, 434] on label at bounding box center [978, 467] width 1100 height 114
click at [455, 436] on input "checkbox" at bounding box center [454, 436] width 1 height 1
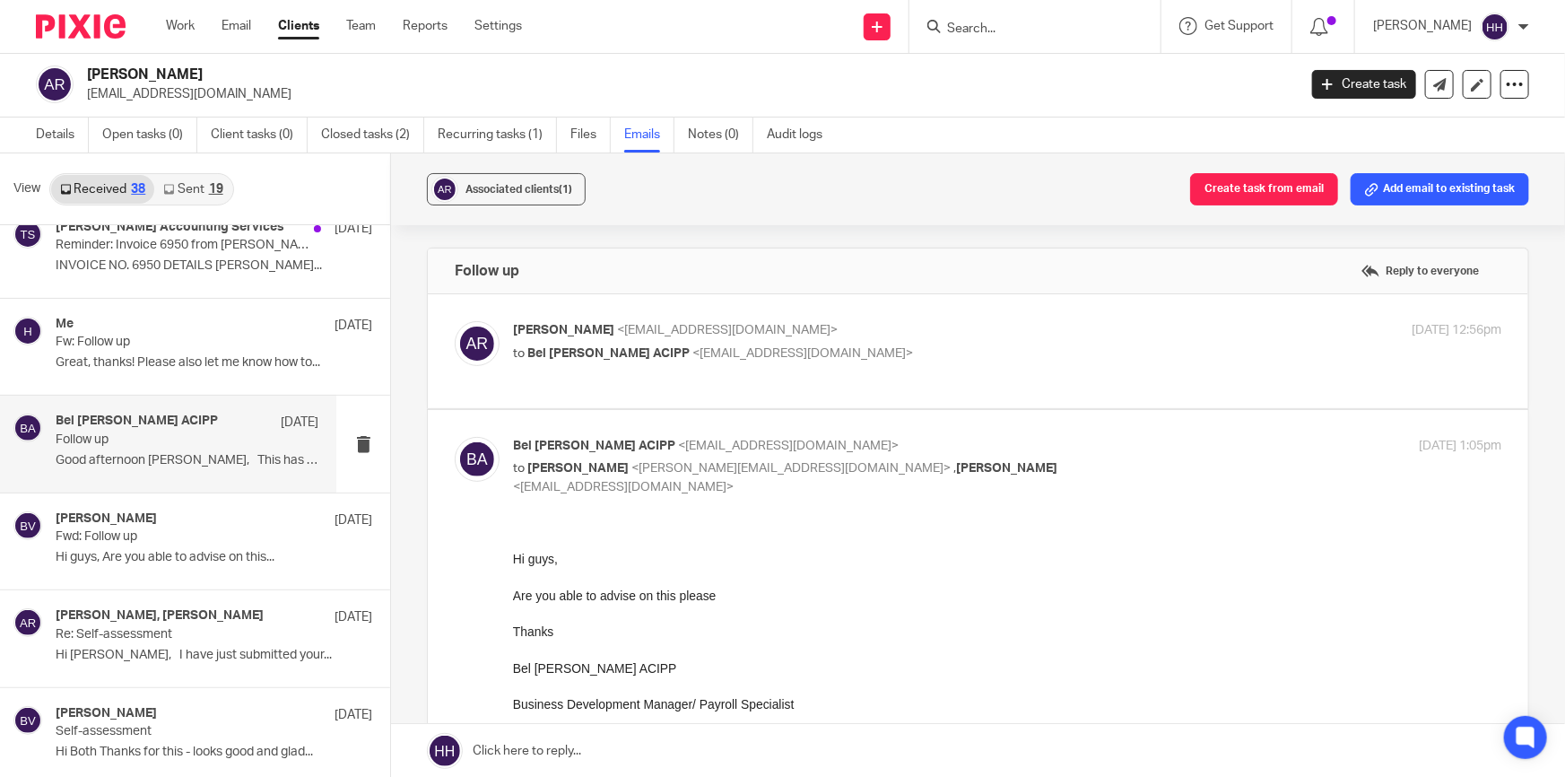
click at [1058, 449] on p "Bel Turpin ACIPP <bel@turpinaccounting.co.uk>" at bounding box center [842, 446] width 659 height 19
checkbox input "false"
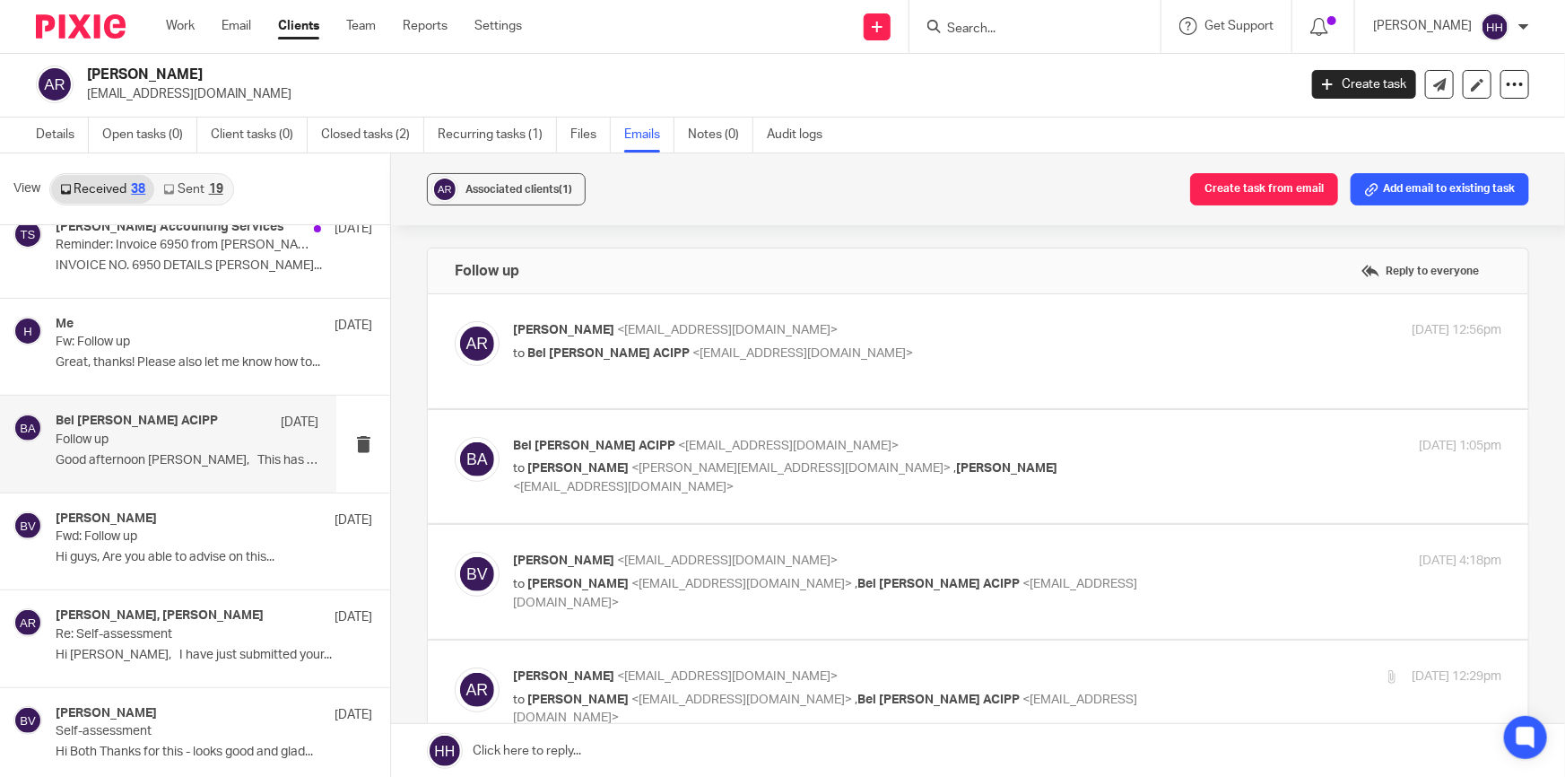
click at [1085, 544] on label at bounding box center [978, 582] width 1100 height 114
click at [455, 551] on input "checkbox" at bounding box center [454, 551] width 1 height 1
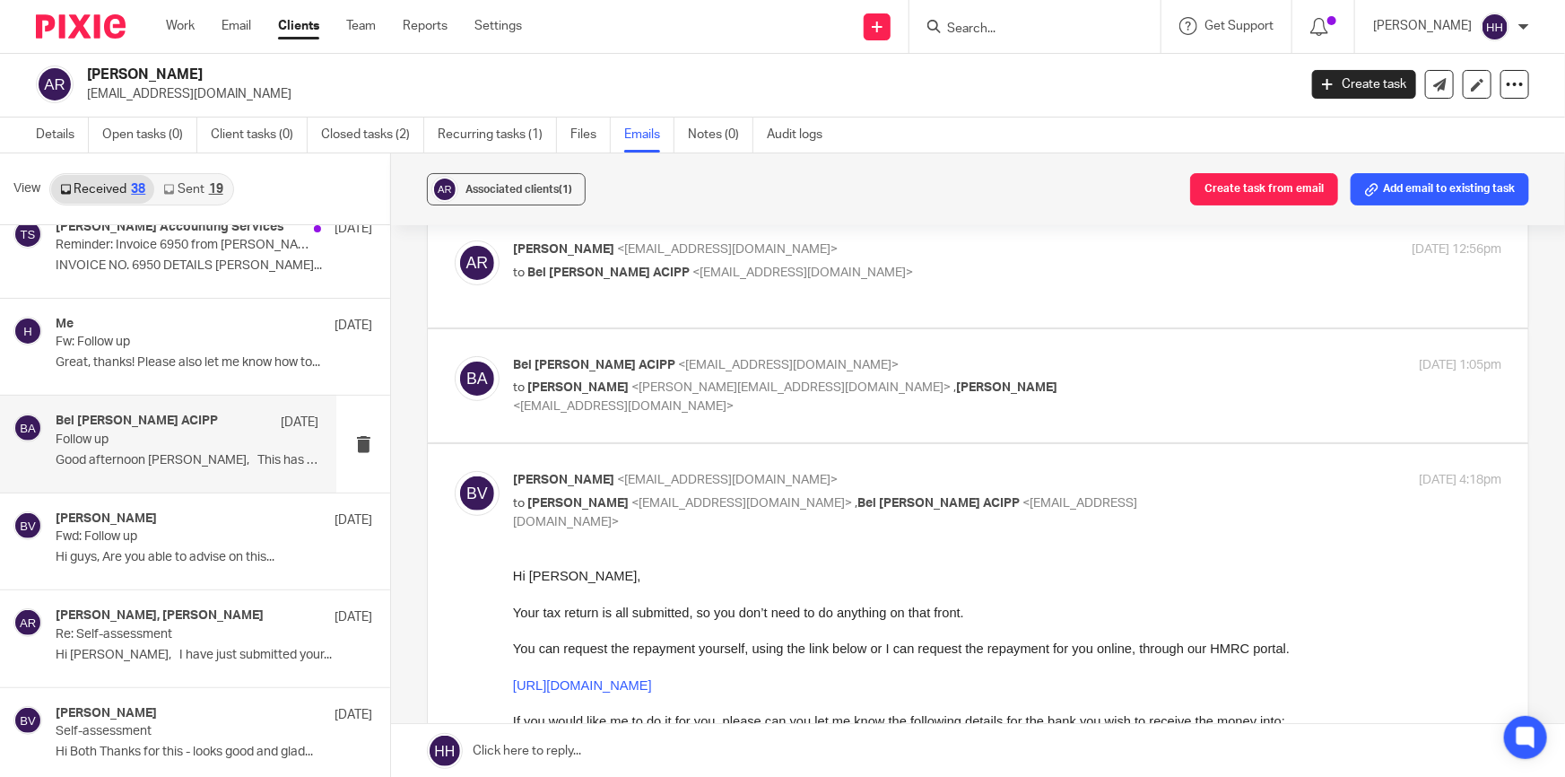
scroll to position [162, 0]
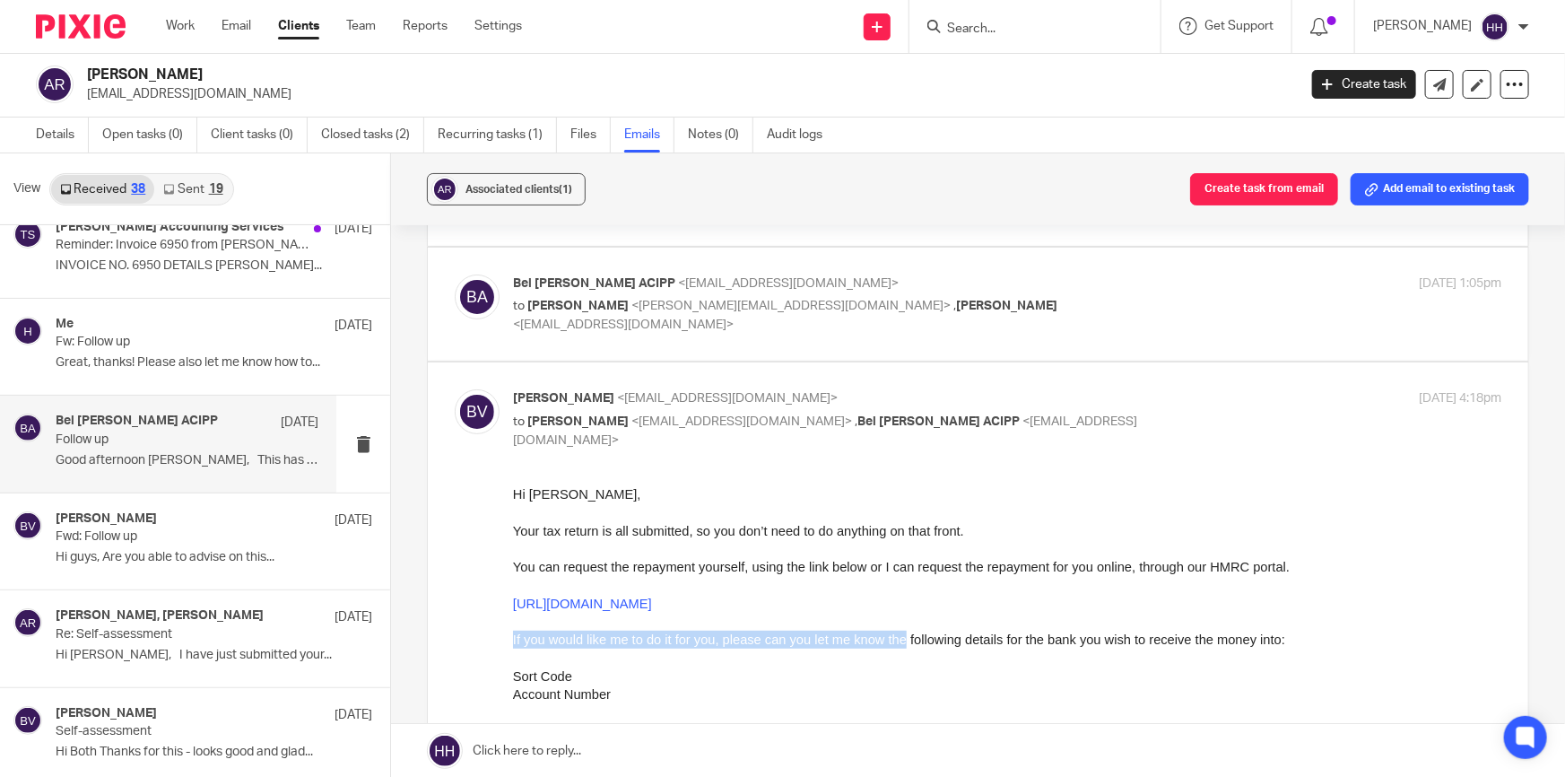
drag, startPoint x: 909, startPoint y: 637, endPoint x: 1170, endPoint y: 627, distance: 261.2
click at [1190, 632] on span "If you would like me to do it for you, please can you let me know the following…" at bounding box center [899, 639] width 772 height 14
click at [1153, 395] on p "Ben Vincent <ben@turpinaccounting.co.uk>" at bounding box center [842, 398] width 659 height 19
checkbox input "false"
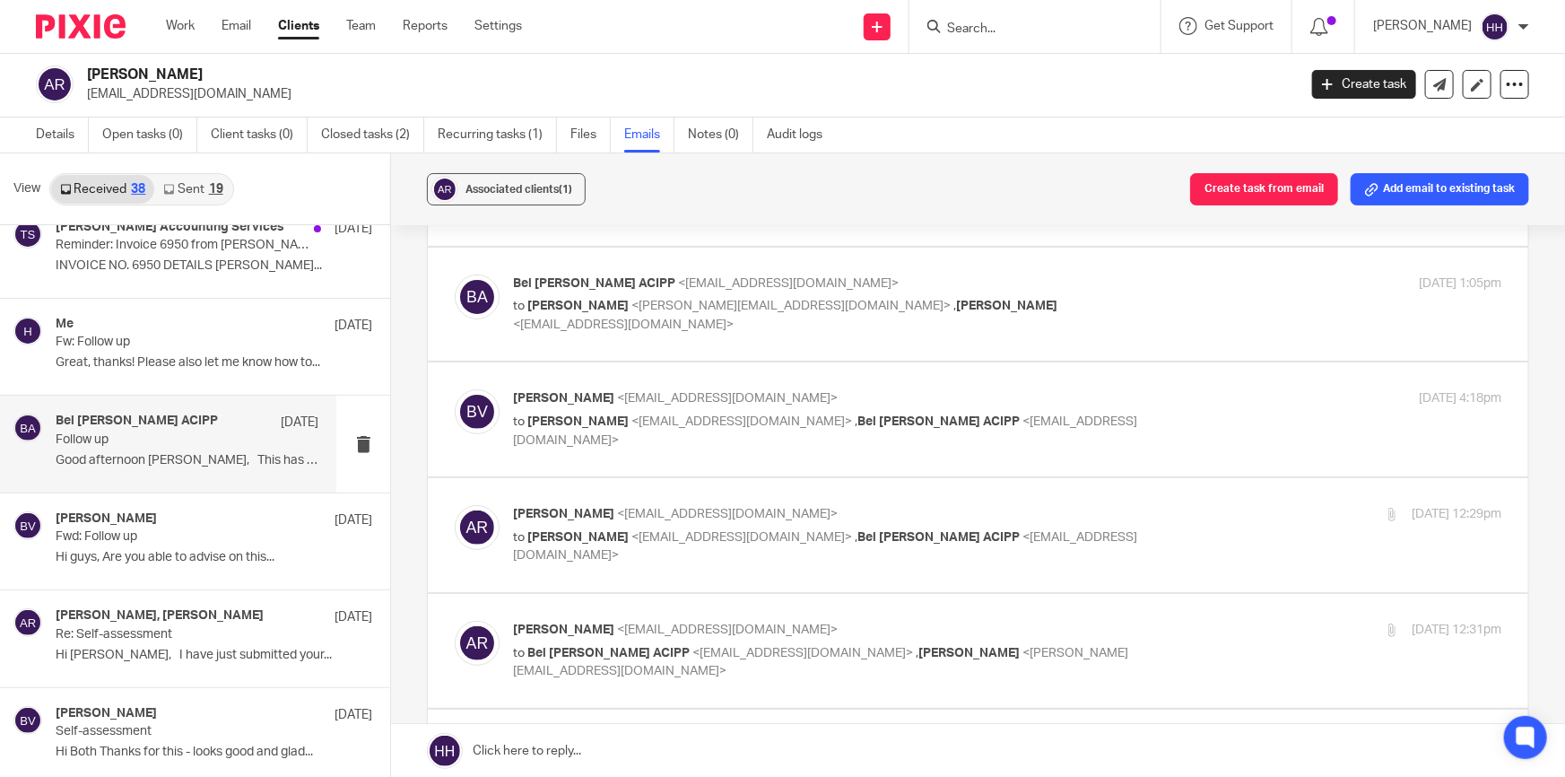
click at [1135, 505] on p "Anna Reid <ajcreid@outlook.com>" at bounding box center [842, 514] width 659 height 19
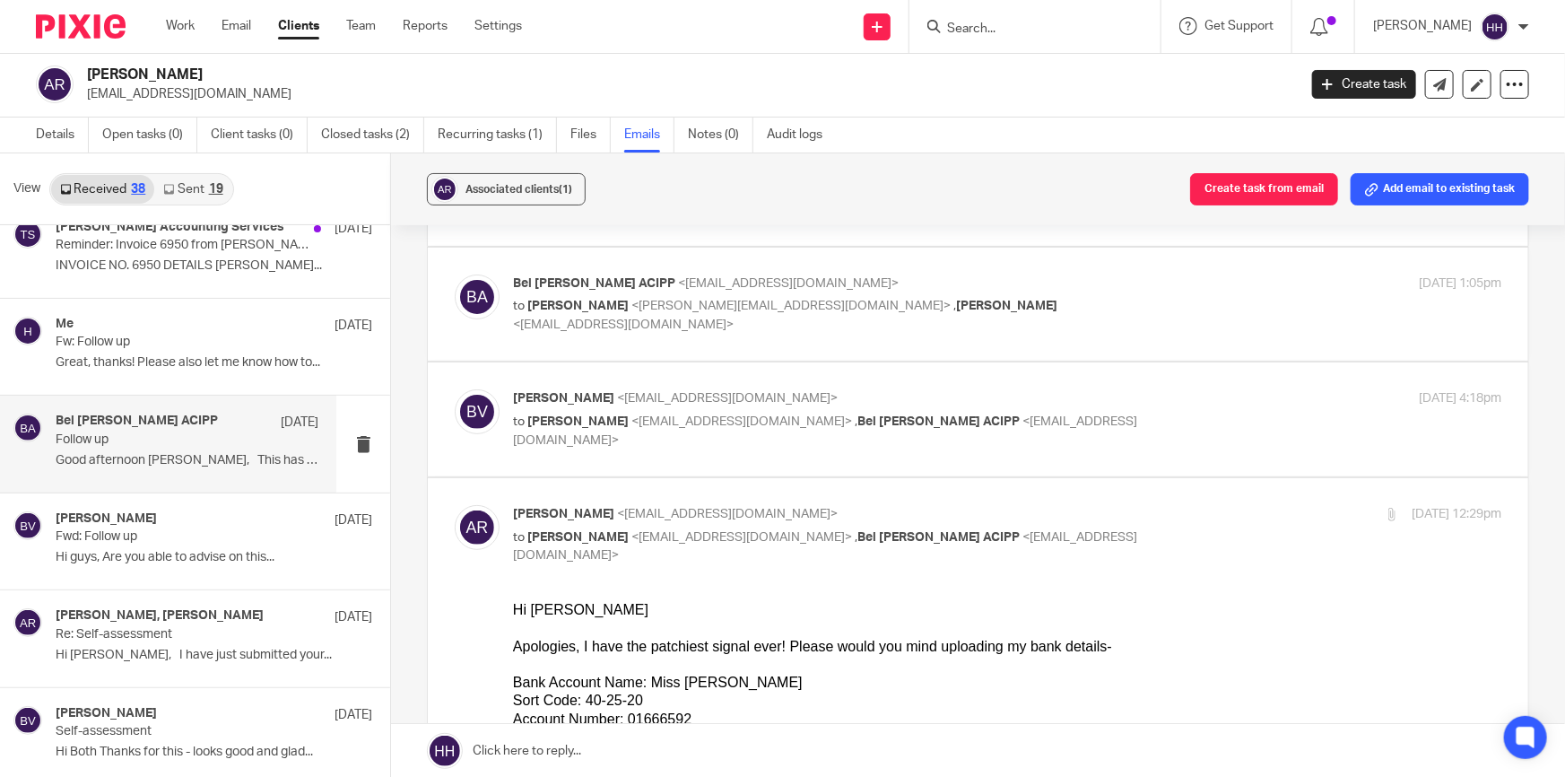
scroll to position [244, 0]
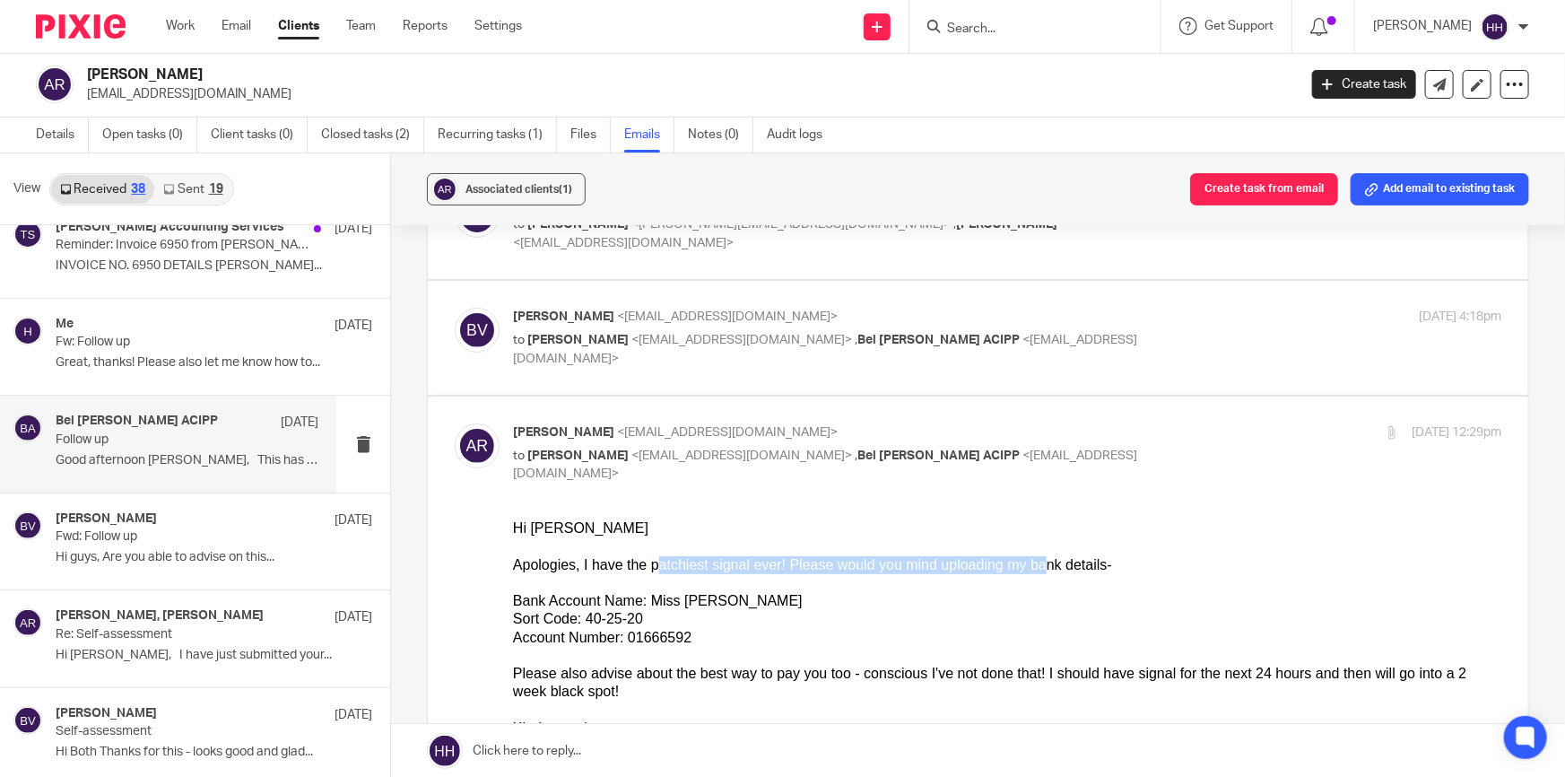
drag, startPoint x: 723, startPoint y: 569, endPoint x: 1002, endPoint y: 558, distance: 279.1
click at [1001, 558] on div "Hi Ben Apologies, I have the patchiest signal ever! Please would you mind uploa…" at bounding box center [1007, 545] width 988 height 55
click at [1019, 558] on div "Hi Ben Apologies, I have the patchiest signal ever! Please would you mind uploa…" at bounding box center [1007, 545] width 988 height 55
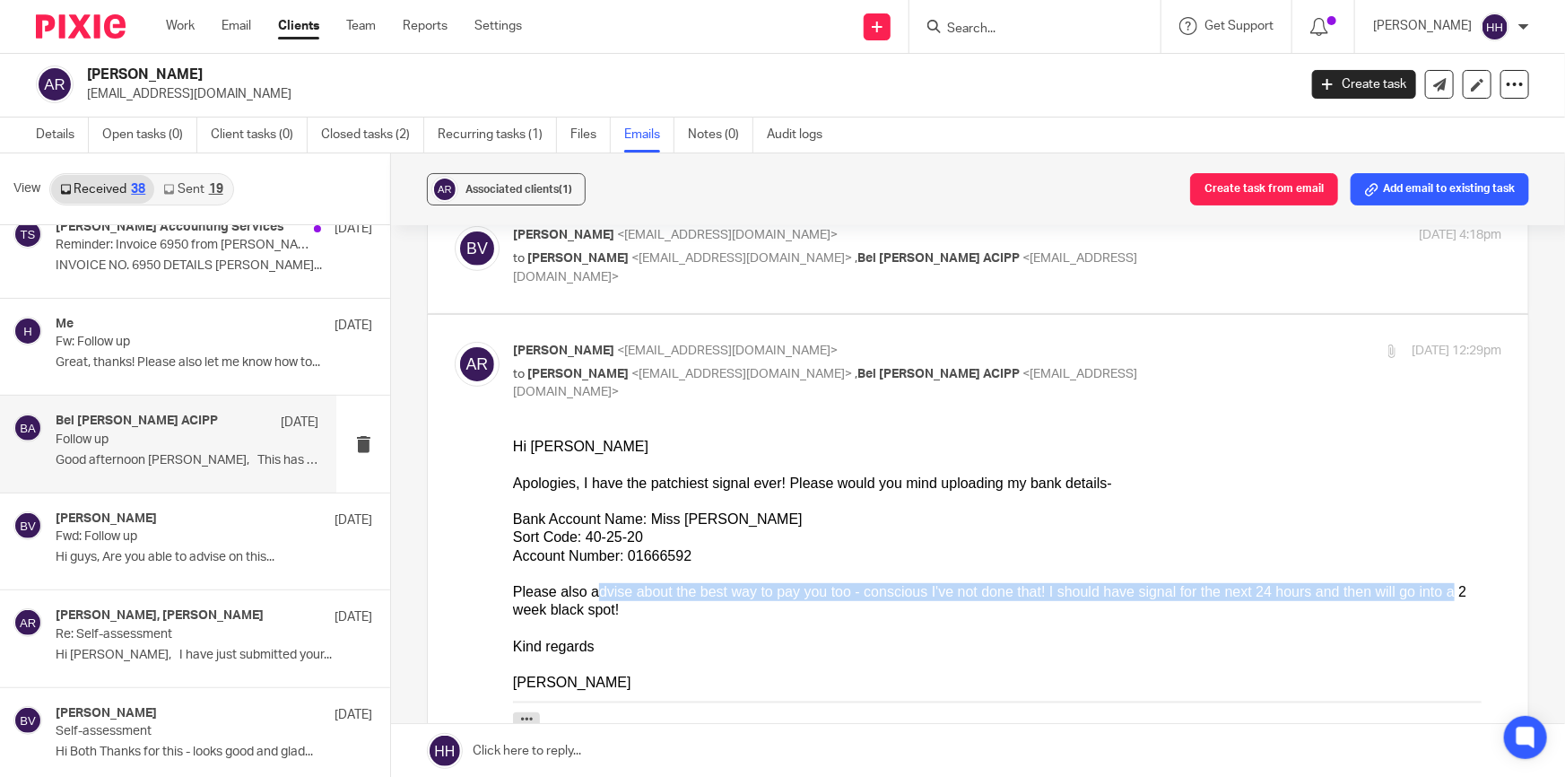
drag, startPoint x: 677, startPoint y: 596, endPoint x: 1376, endPoint y: 591, distance: 698.7
click at [1376, 591] on div "Please also advise about the best way to pay you too - conscious I've not done …" at bounding box center [1007, 636] width 988 height 109
click at [1394, 591] on div "Please also advise about the best way to pay you too - conscious I've not done …" at bounding box center [1007, 636] width 988 height 109
click at [1098, 360] on div "Anna Reid <ajcreid@outlook.com> to Ben Vincent <ben@turpinaccounting.co.uk> , B…" at bounding box center [842, 372] width 659 height 60
checkbox input "false"
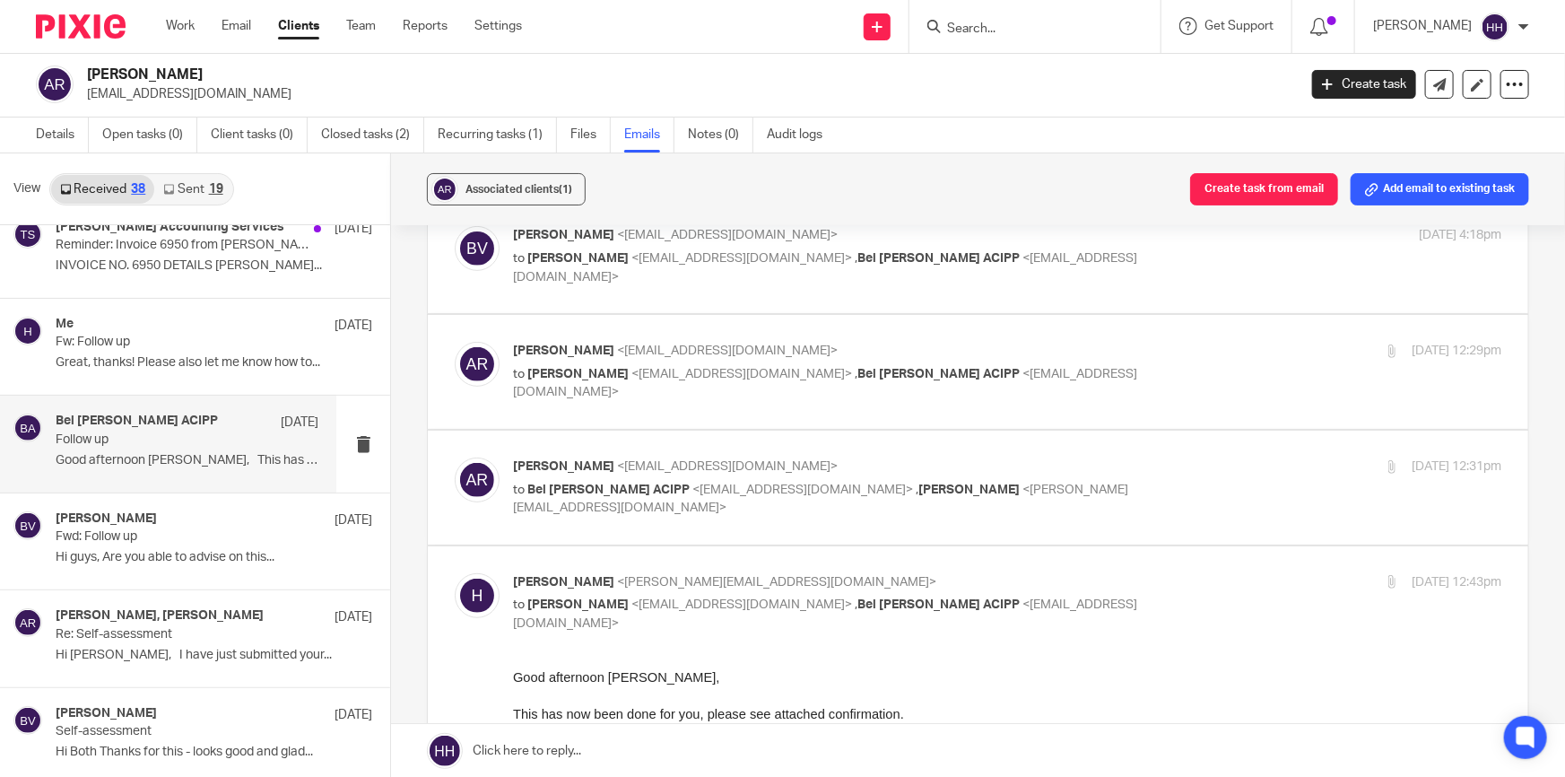
click at [1081, 461] on p "Anna Reid <ajcreid@outlook.com>" at bounding box center [842, 466] width 659 height 19
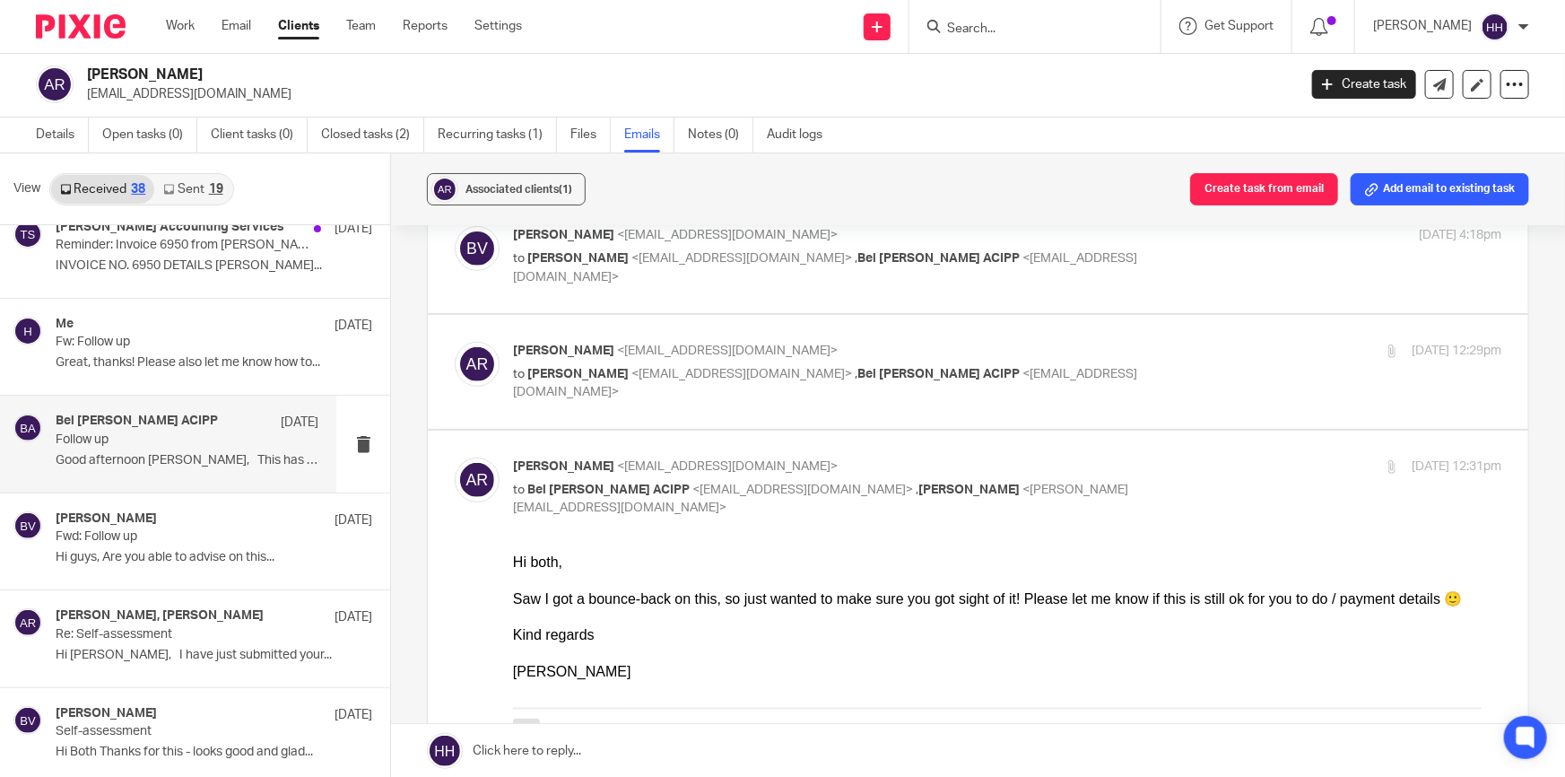
scroll to position [407, 0]
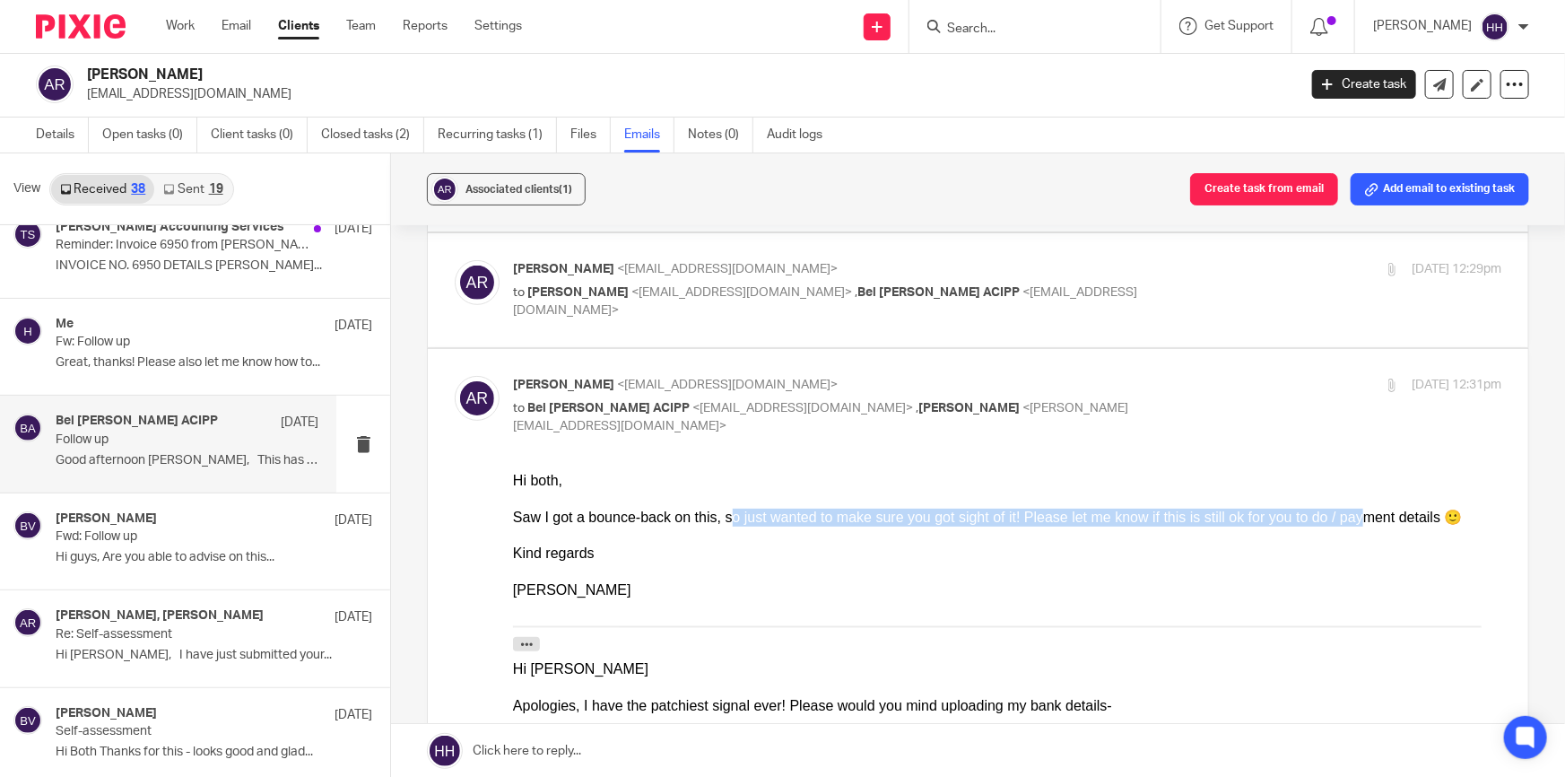
drag, startPoint x: 711, startPoint y: 519, endPoint x: 1293, endPoint y: 517, distance: 582.1
click at [1293, 517] on div "Hi both, Saw I got a bounce-back on this, so just wanted to make sure you got s…" at bounding box center [1007, 534] width 988 height 127
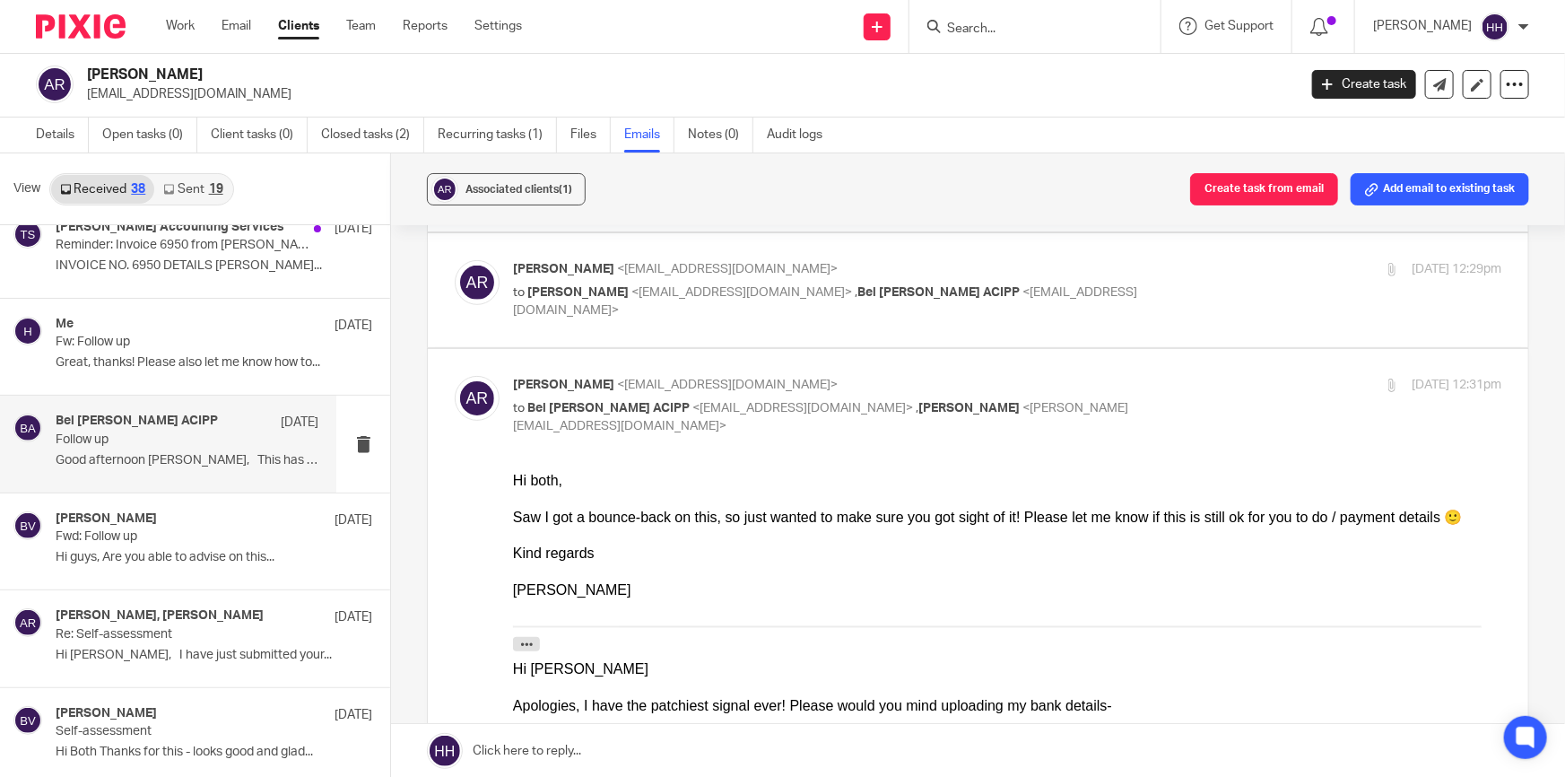
click at [1310, 517] on div "Hi both, Saw I got a bounce-back on this, so just wanted to make sure you got s…" at bounding box center [1007, 534] width 988 height 127
click at [1207, 387] on div "25 Jul 2024 12:31pm" at bounding box center [1336, 385] width 329 height 19
checkbox input "false"
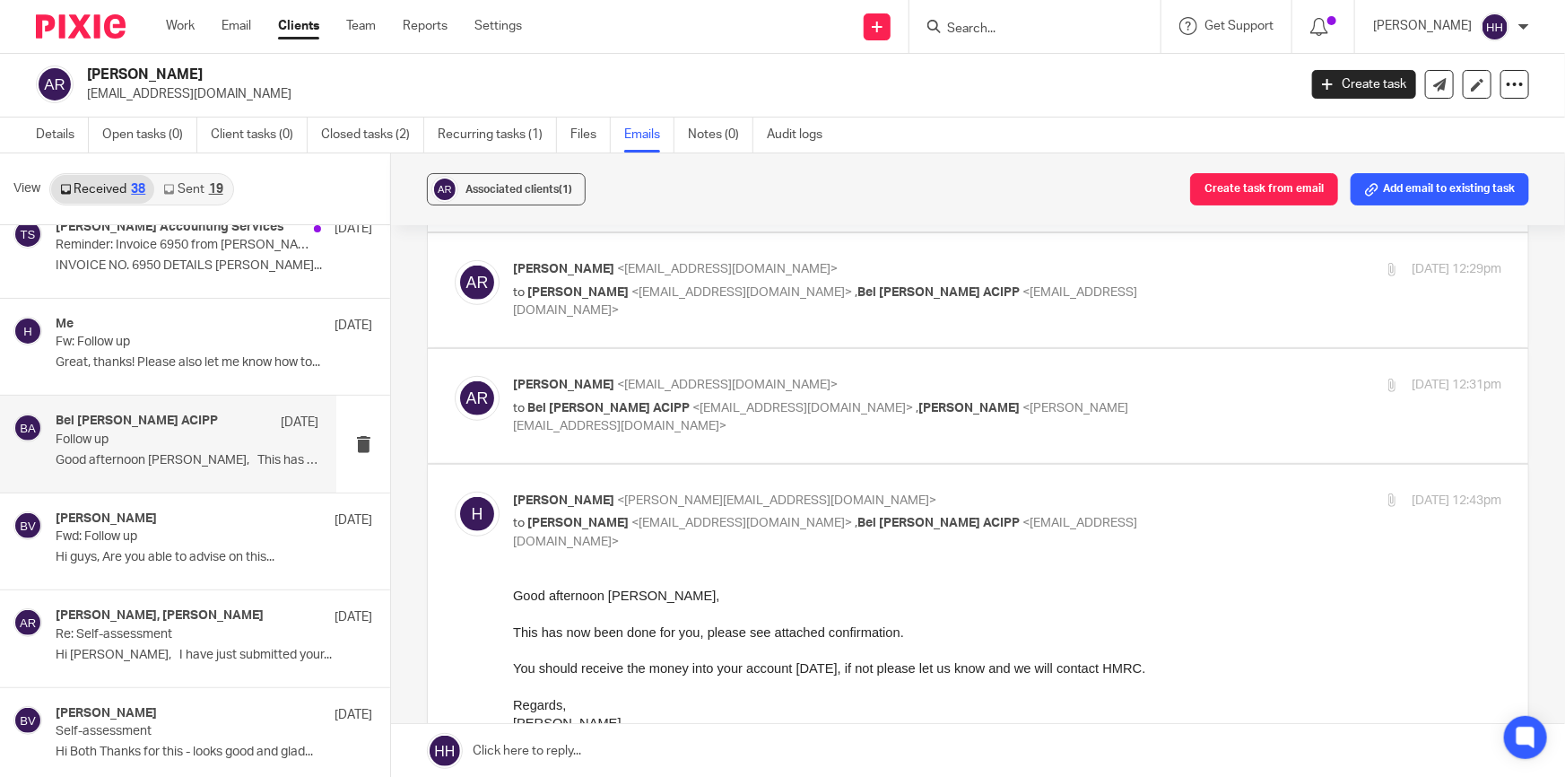
scroll to position [489, 0]
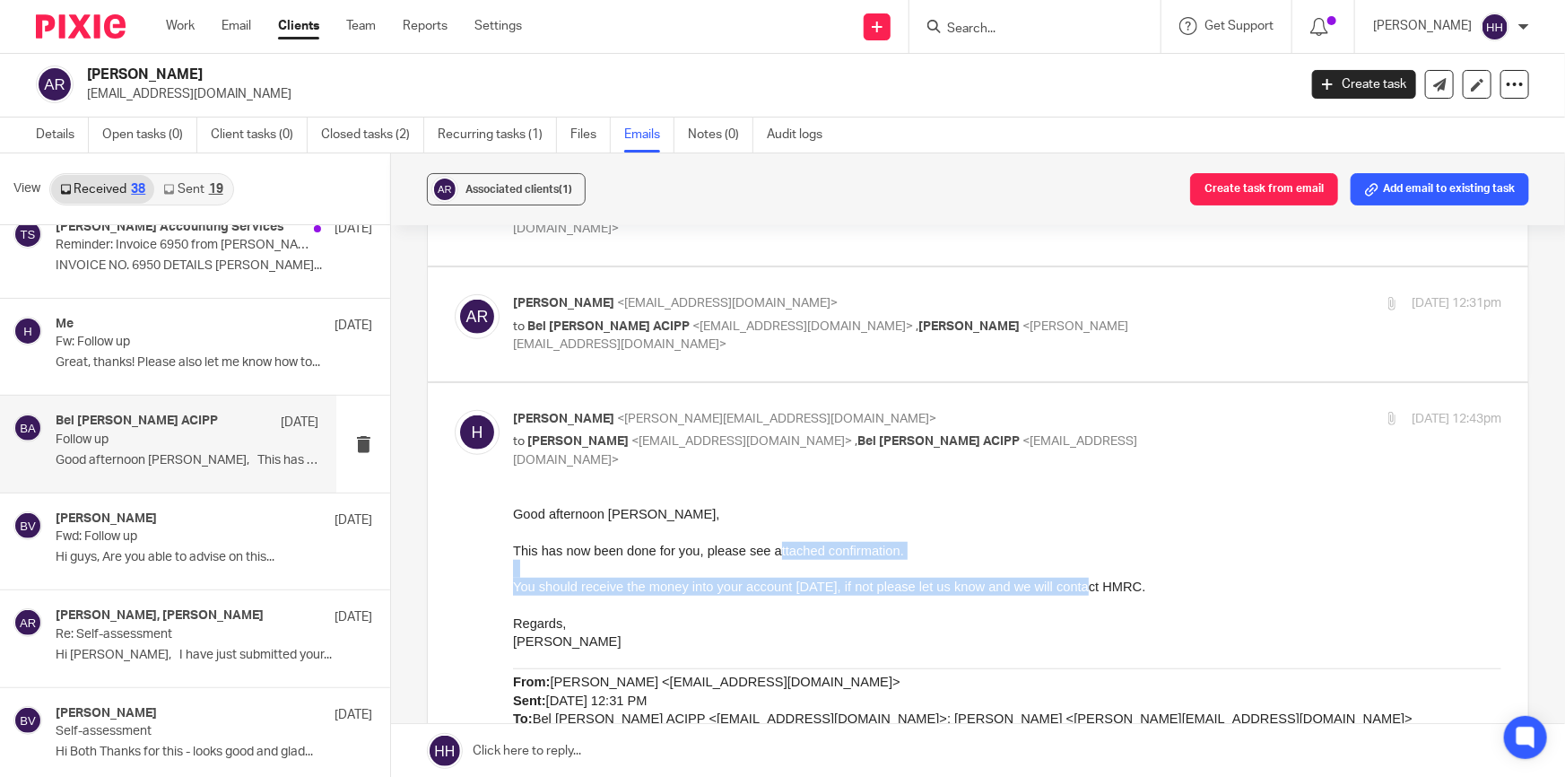
drag, startPoint x: 778, startPoint y: 552, endPoint x: 1090, endPoint y: 587, distance: 314.2
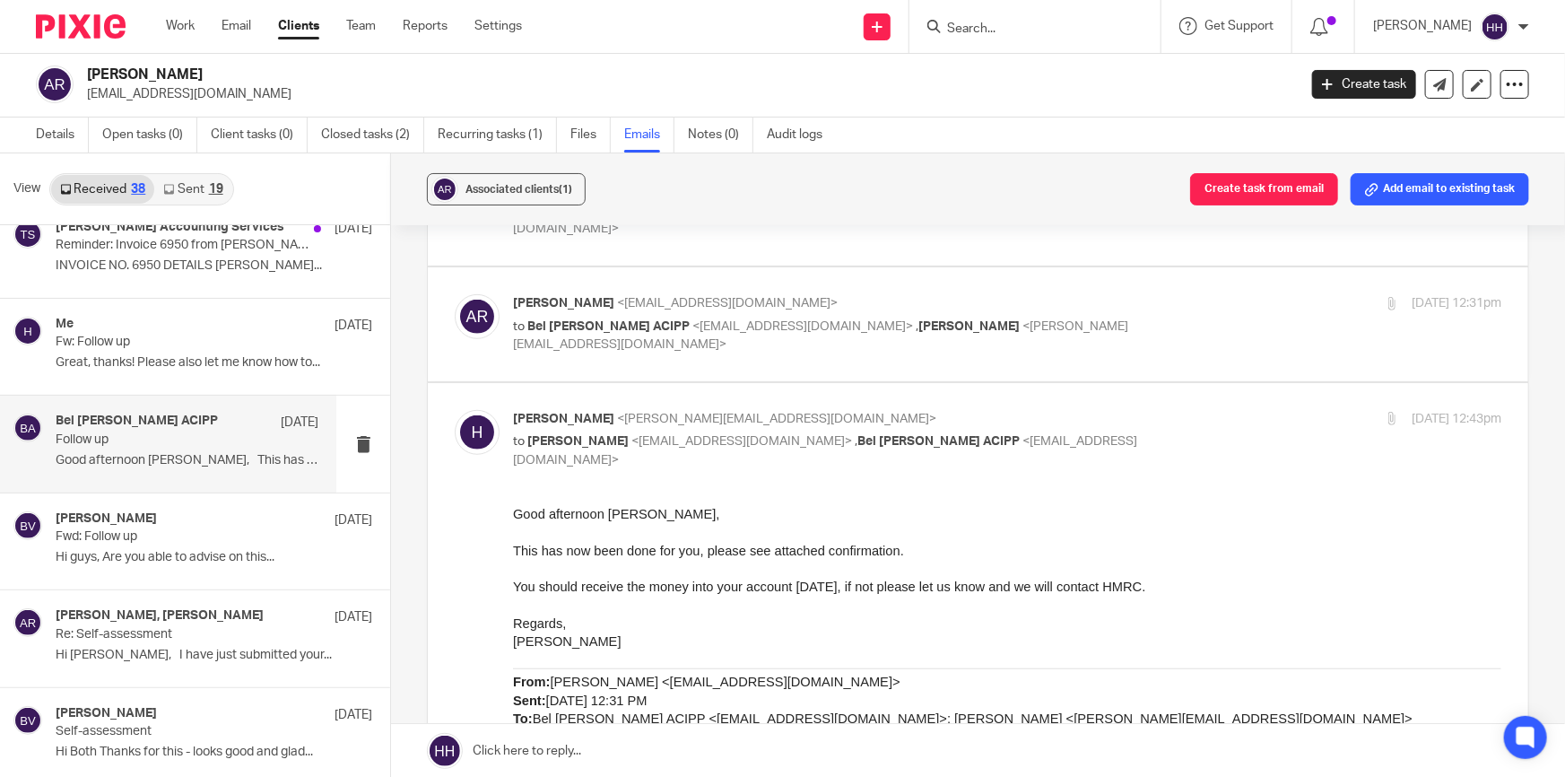
click at [1103, 586] on span "You should receive the money into your account within 4 weeks, if not please le…" at bounding box center [829, 586] width 632 height 14
click at [1144, 415] on p "Hannah <hannah@turpinaccounting.co.uk>" at bounding box center [842, 419] width 659 height 19
checkbox input "false"
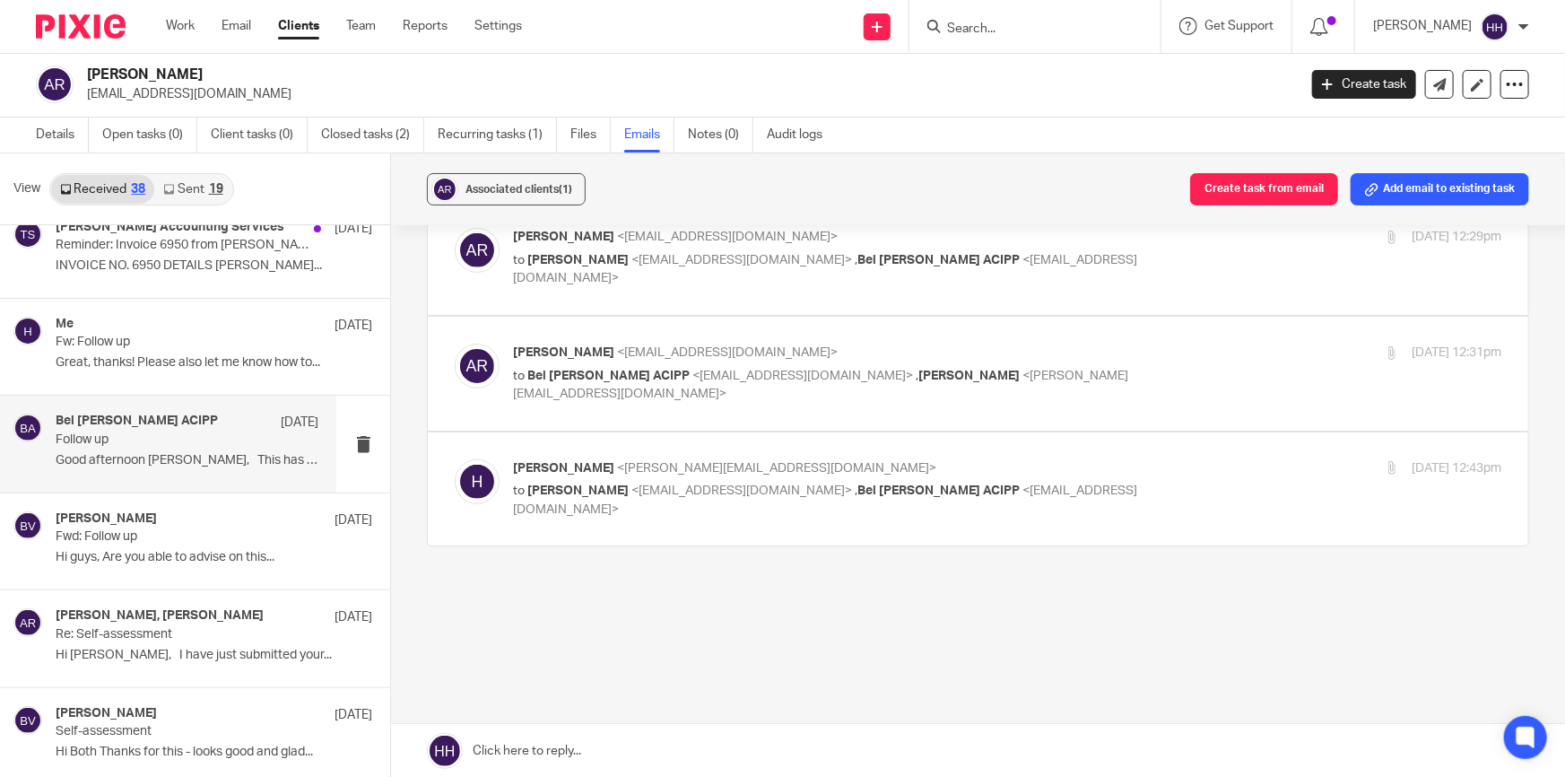
click at [1172, 344] on div "25 Jul 2024 12:31pm" at bounding box center [1336, 353] width 329 height 19
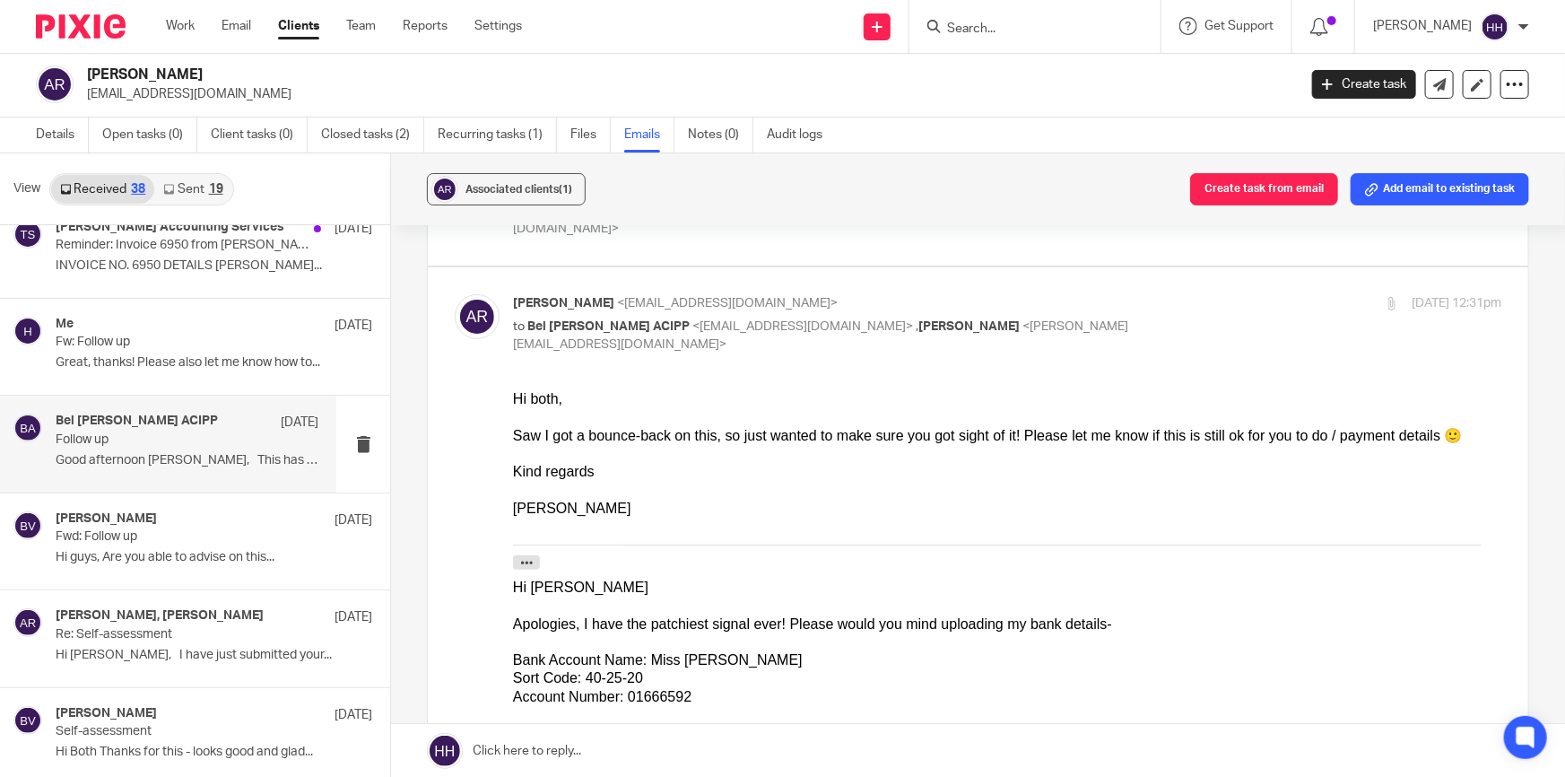
scroll to position [407, 0]
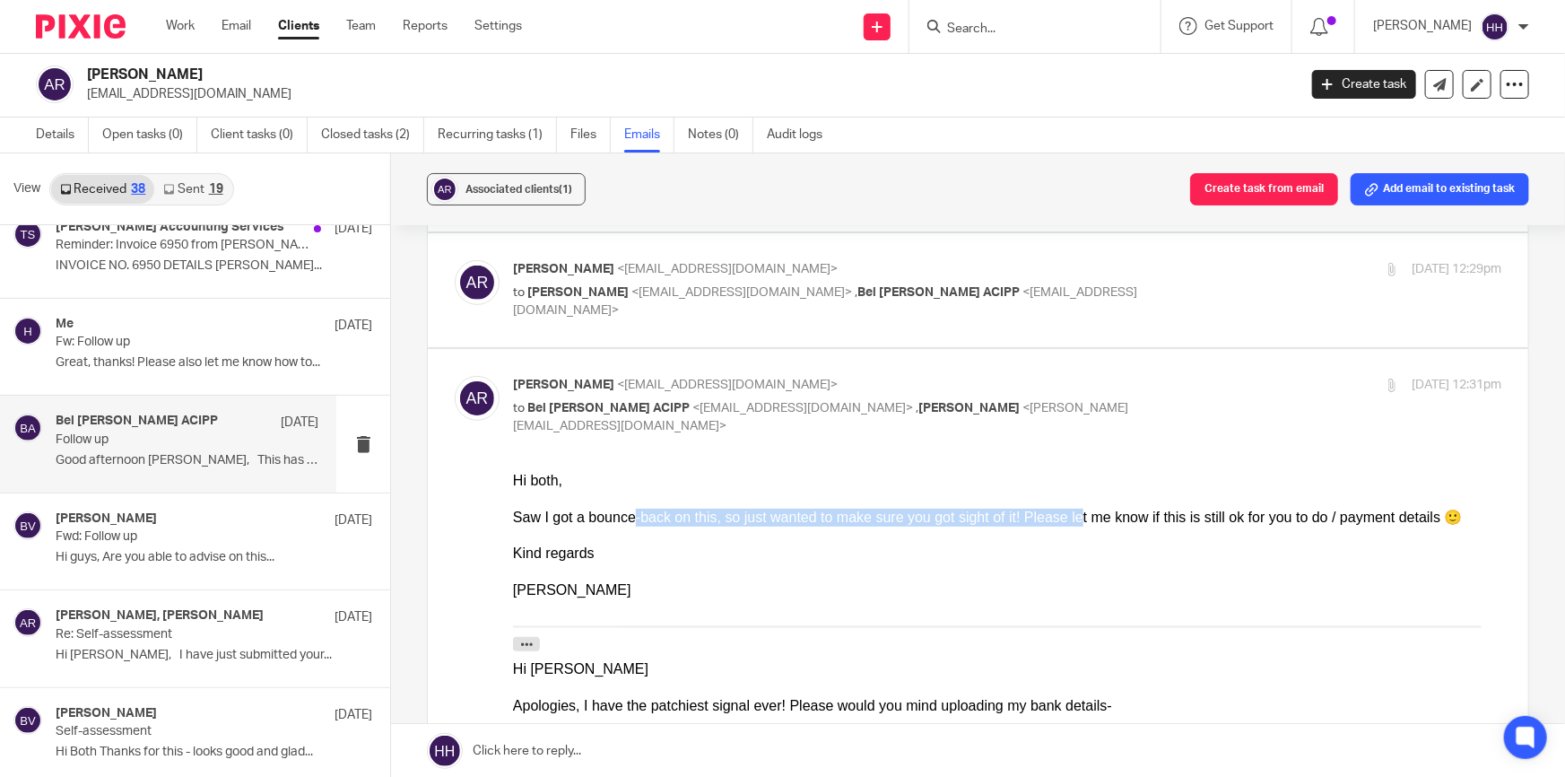
drag, startPoint x: 774, startPoint y: 520, endPoint x: 1031, endPoint y: 516, distance: 256.5
click at [1030, 516] on div "Hi both, Saw I got a bounce-back on this, so just wanted to make sure you got s…" at bounding box center [1007, 534] width 988 height 127
click at [1049, 515] on div "Hi both, Saw I got a bounce-back on this, so just wanted to make sure you got s…" at bounding box center [1007, 534] width 988 height 127
click at [1172, 388] on div "25 Jul 2024 12:31pm" at bounding box center [1336, 385] width 329 height 19
checkbox input "false"
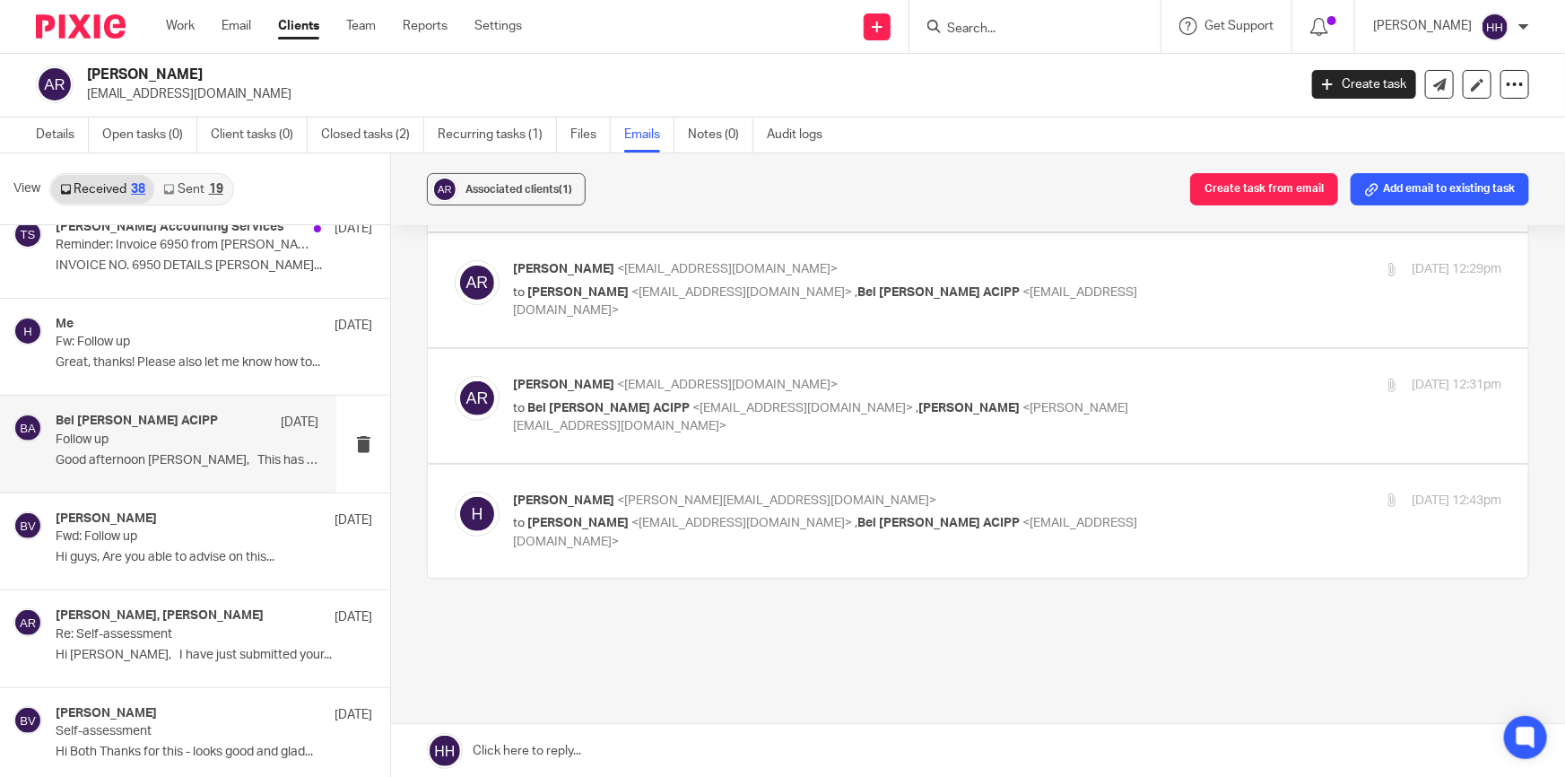
click at [1151, 285] on p "to Ben Vincent <ben@turpinaccounting.co.uk> , Bel Turpin ACIPP <bel@turpinaccou…" at bounding box center [842, 301] width 659 height 37
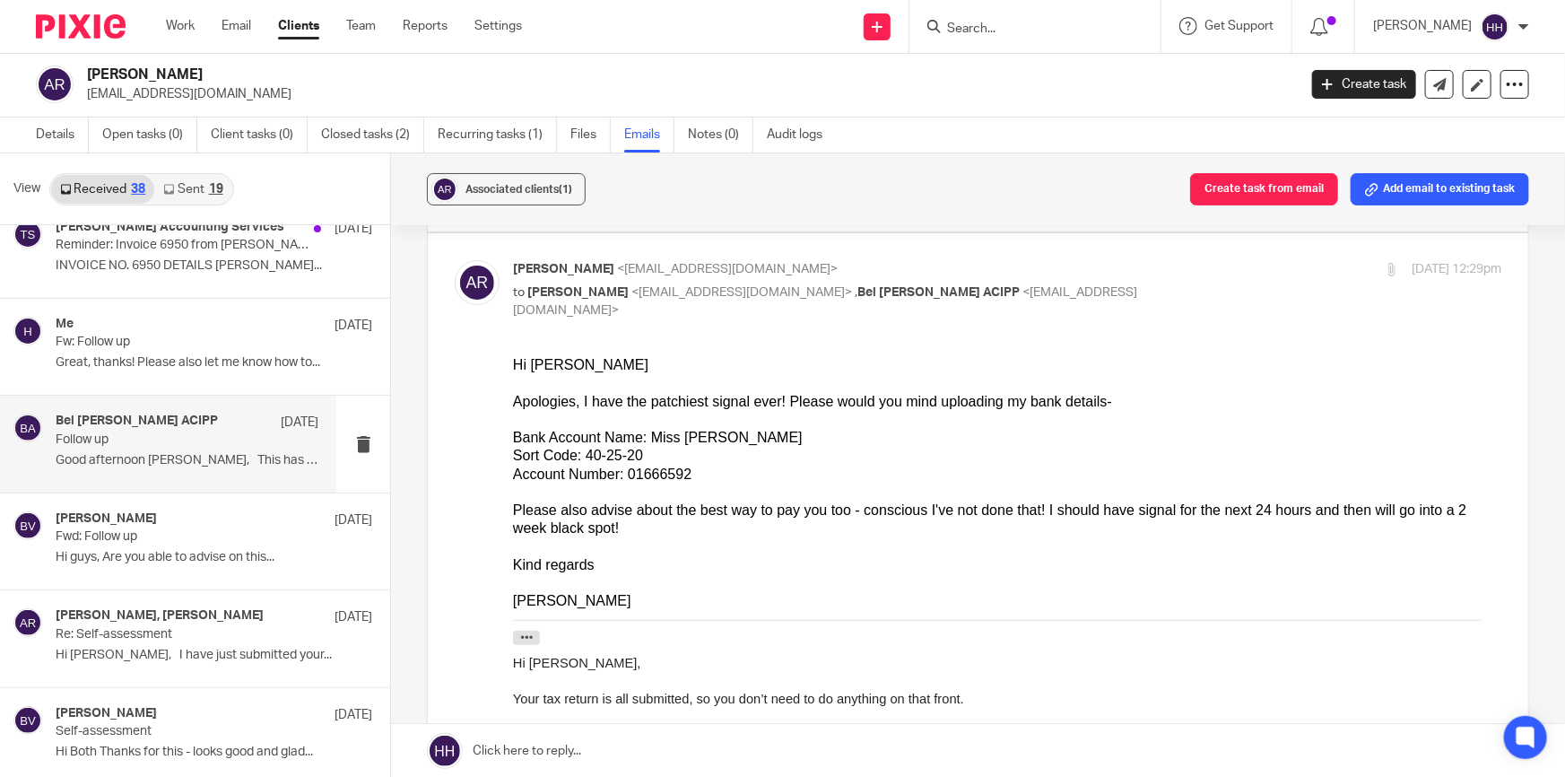
scroll to position [0, 0]
click at [1151, 285] on p "to Ben Vincent <ben@turpinaccounting.co.uk> , Bel Turpin ACIPP <bel@turpinaccou…" at bounding box center [842, 301] width 659 height 37
checkbox input "false"
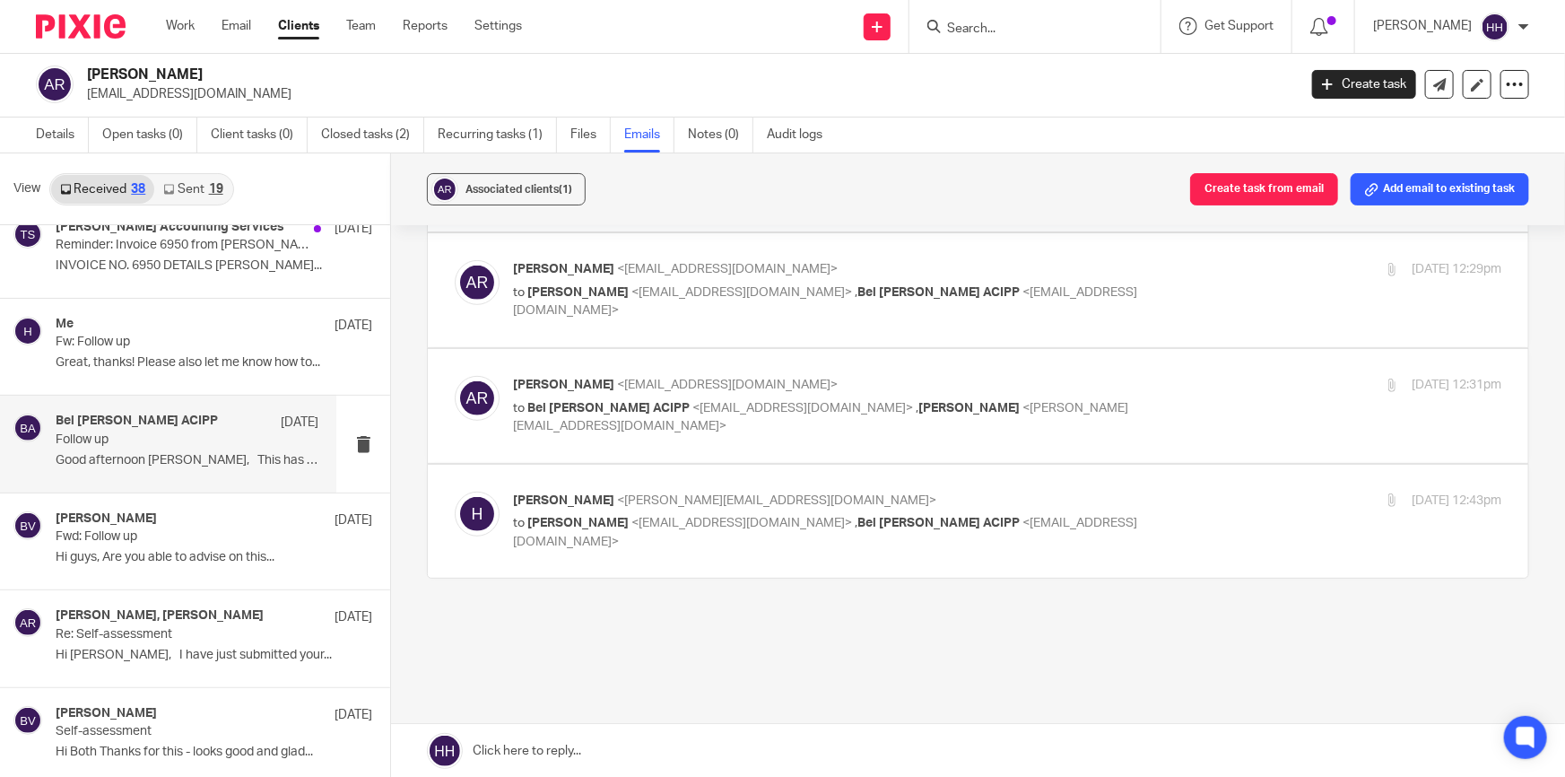
scroll to position [2566, 0]
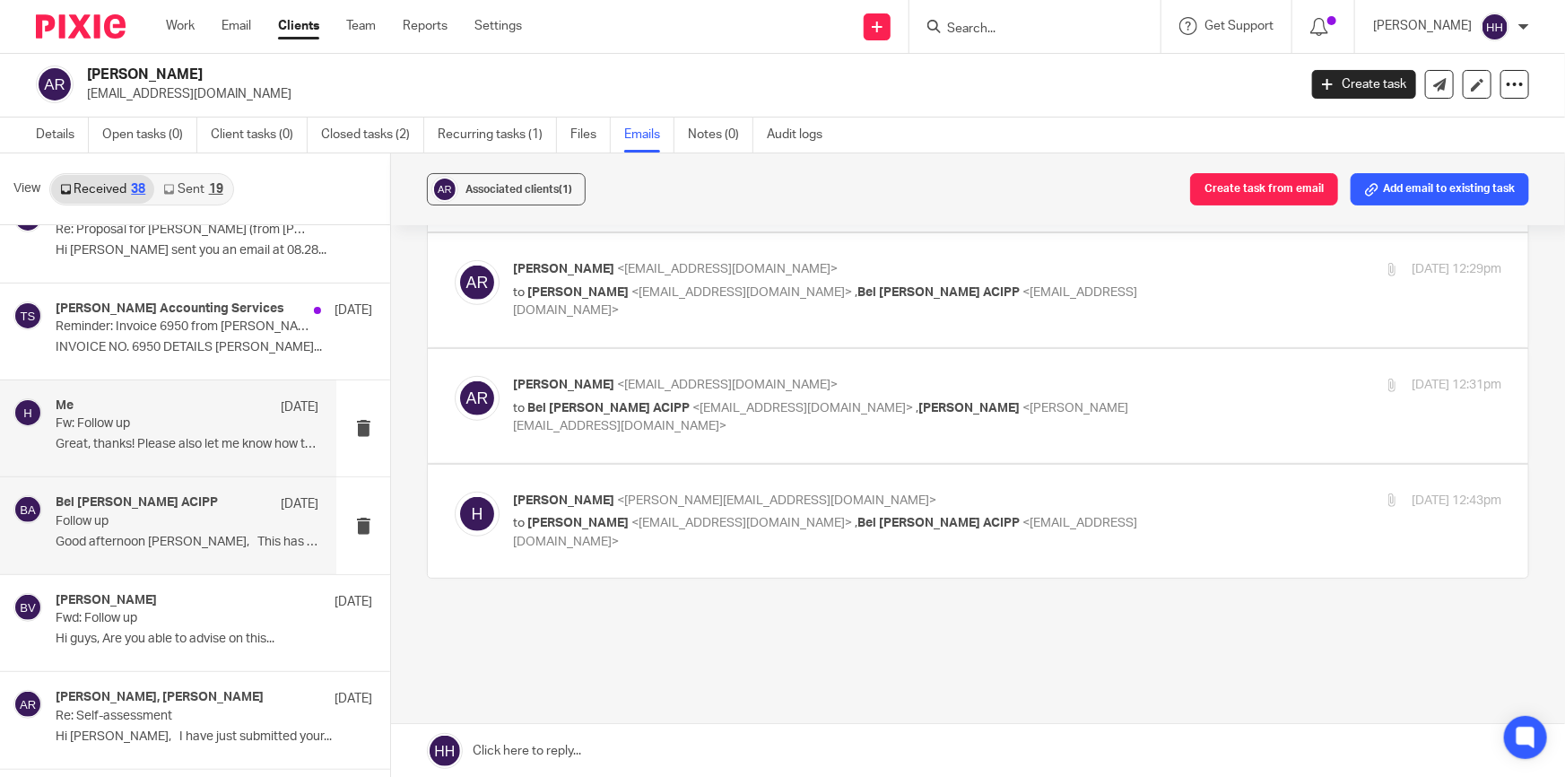
click at [166, 437] on p "Great, thanks! Please also let me know how to..." at bounding box center [187, 444] width 263 height 15
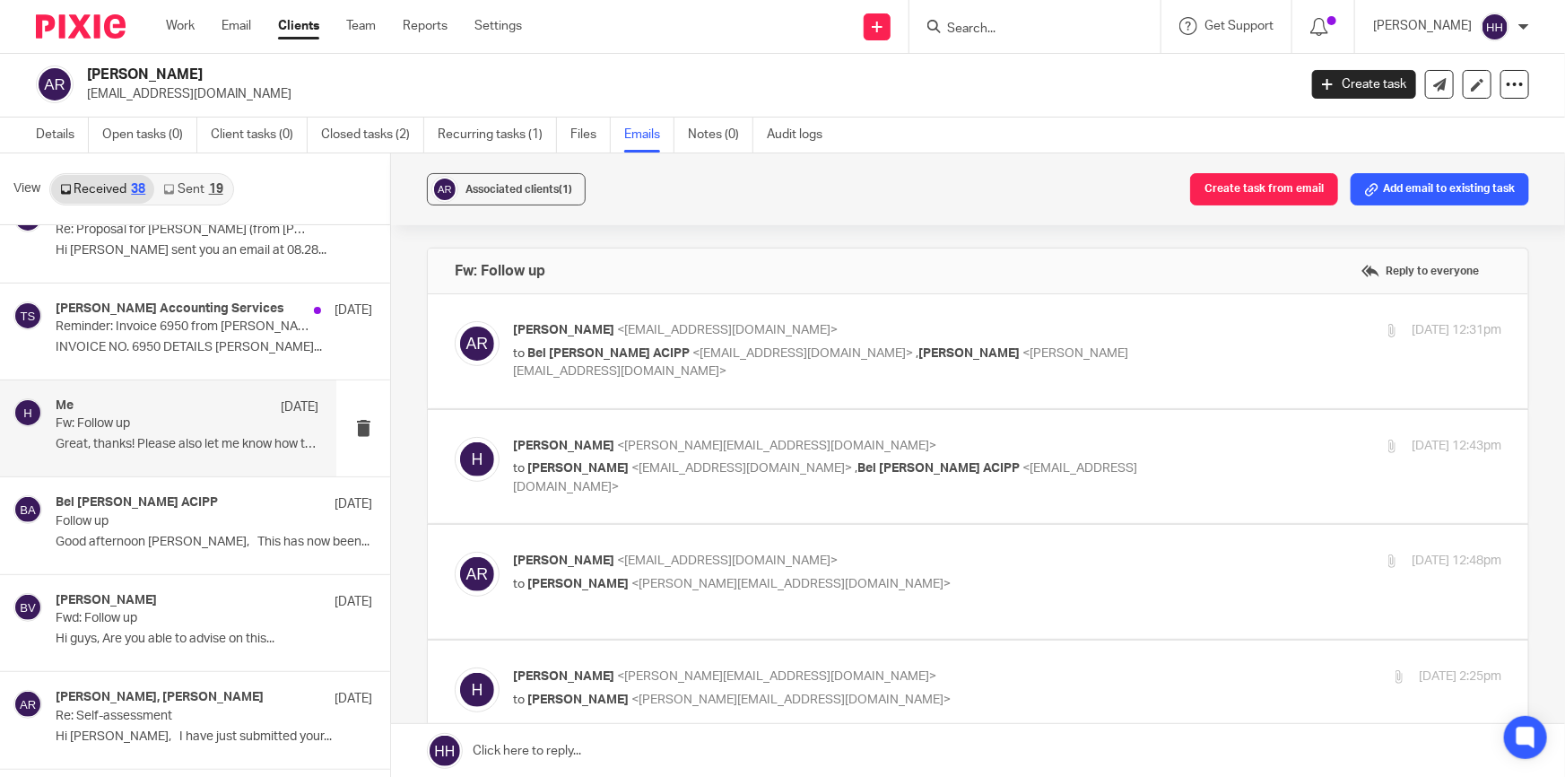
scroll to position [0, 0]
click at [1172, 334] on div "25 Jul 2024 12:31pm" at bounding box center [1336, 330] width 329 height 19
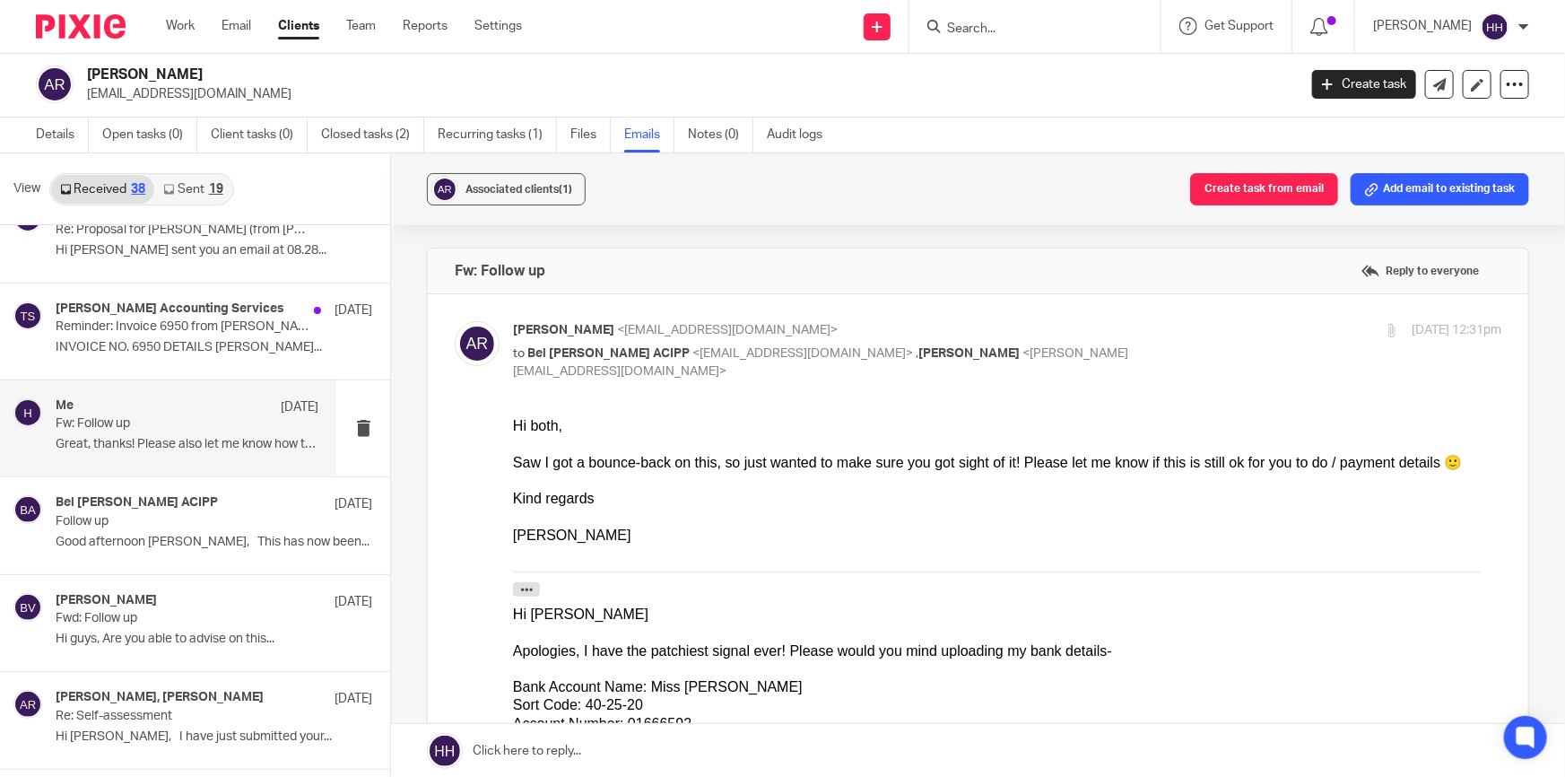
click at [1148, 331] on p "Anna Reid <ajcreid@outlook.com>" at bounding box center [842, 330] width 659 height 19
checkbox input "false"
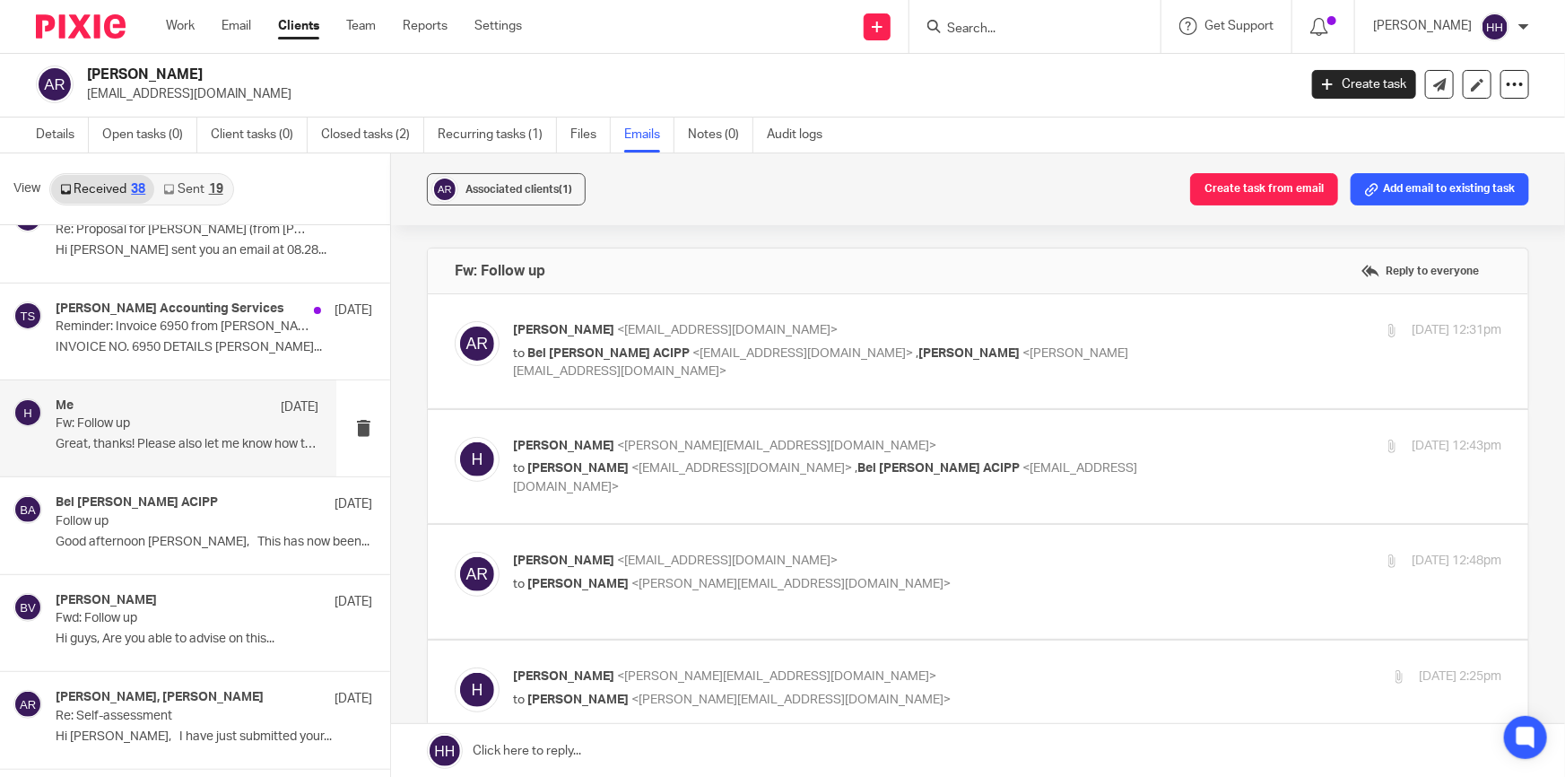
click at [1135, 447] on p "Hannah <hannah@turpinaccounting.co.uk>" at bounding box center [842, 446] width 659 height 19
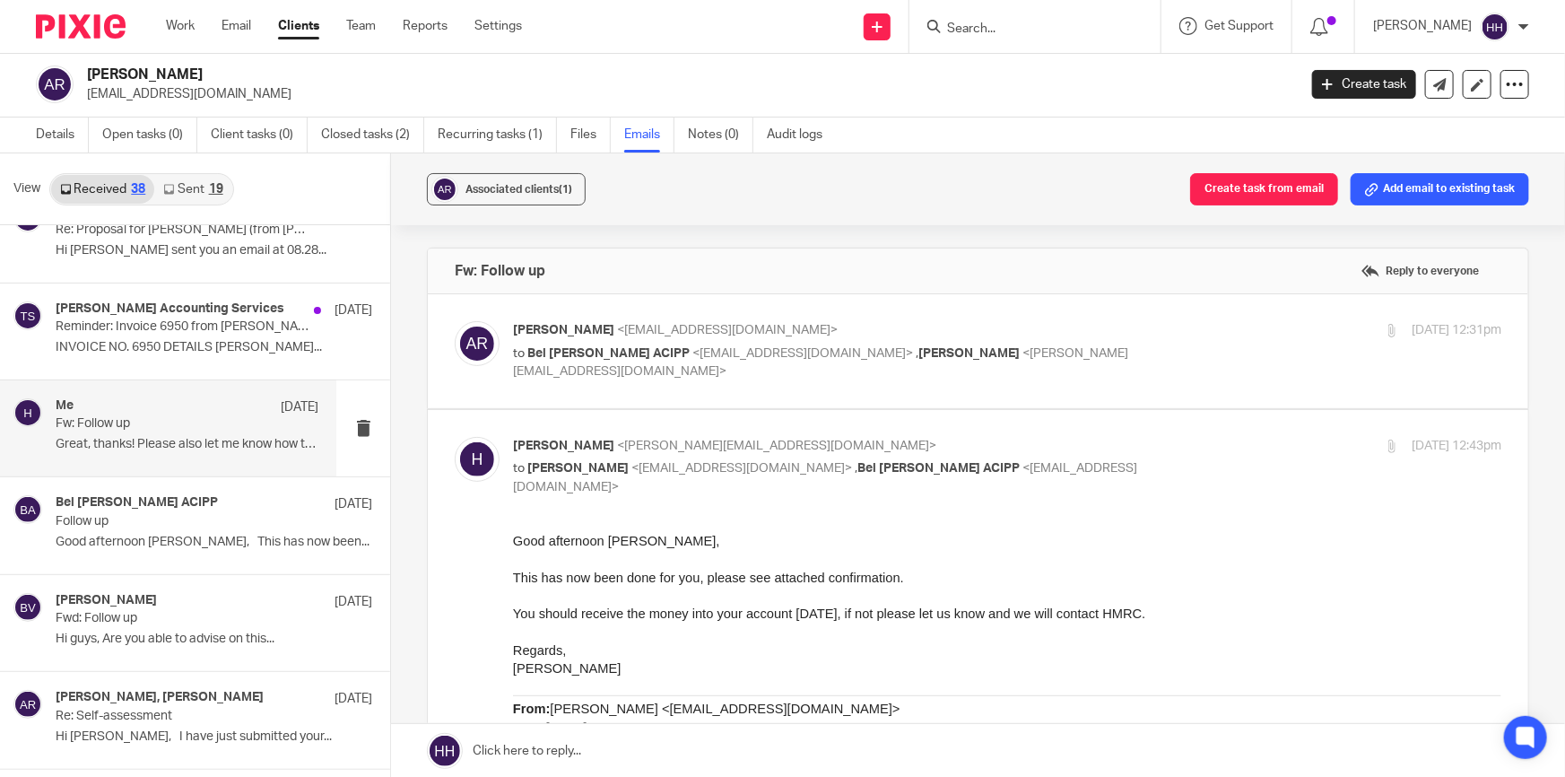
click at [1130, 448] on p "Hannah <hannah@turpinaccounting.co.uk>" at bounding box center [842, 446] width 659 height 19
checkbox input "false"
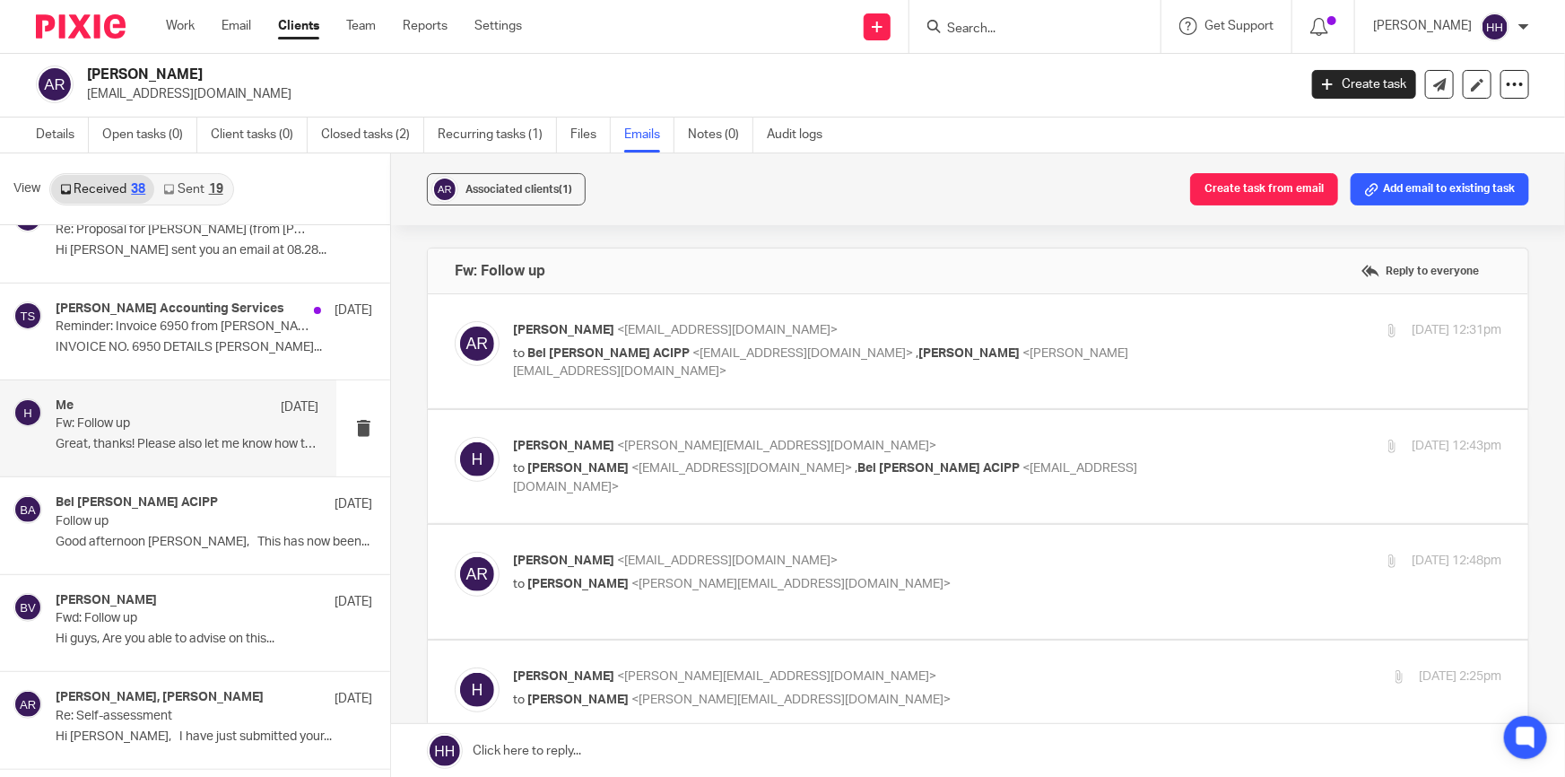
click at [1104, 543] on label at bounding box center [978, 582] width 1100 height 114
click at [455, 551] on input "checkbox" at bounding box center [454, 551] width 1 height 1
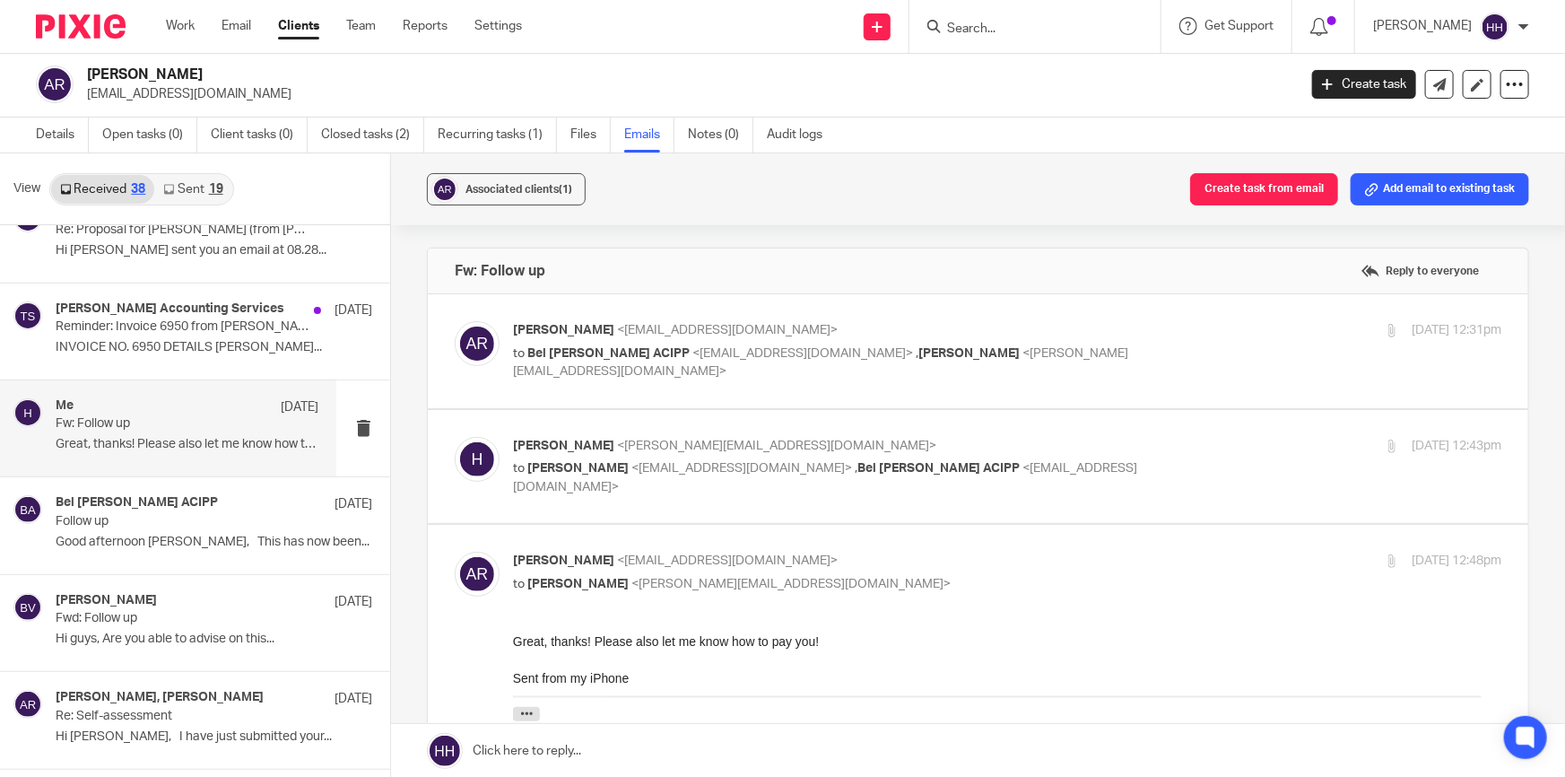
scroll to position [81, 0]
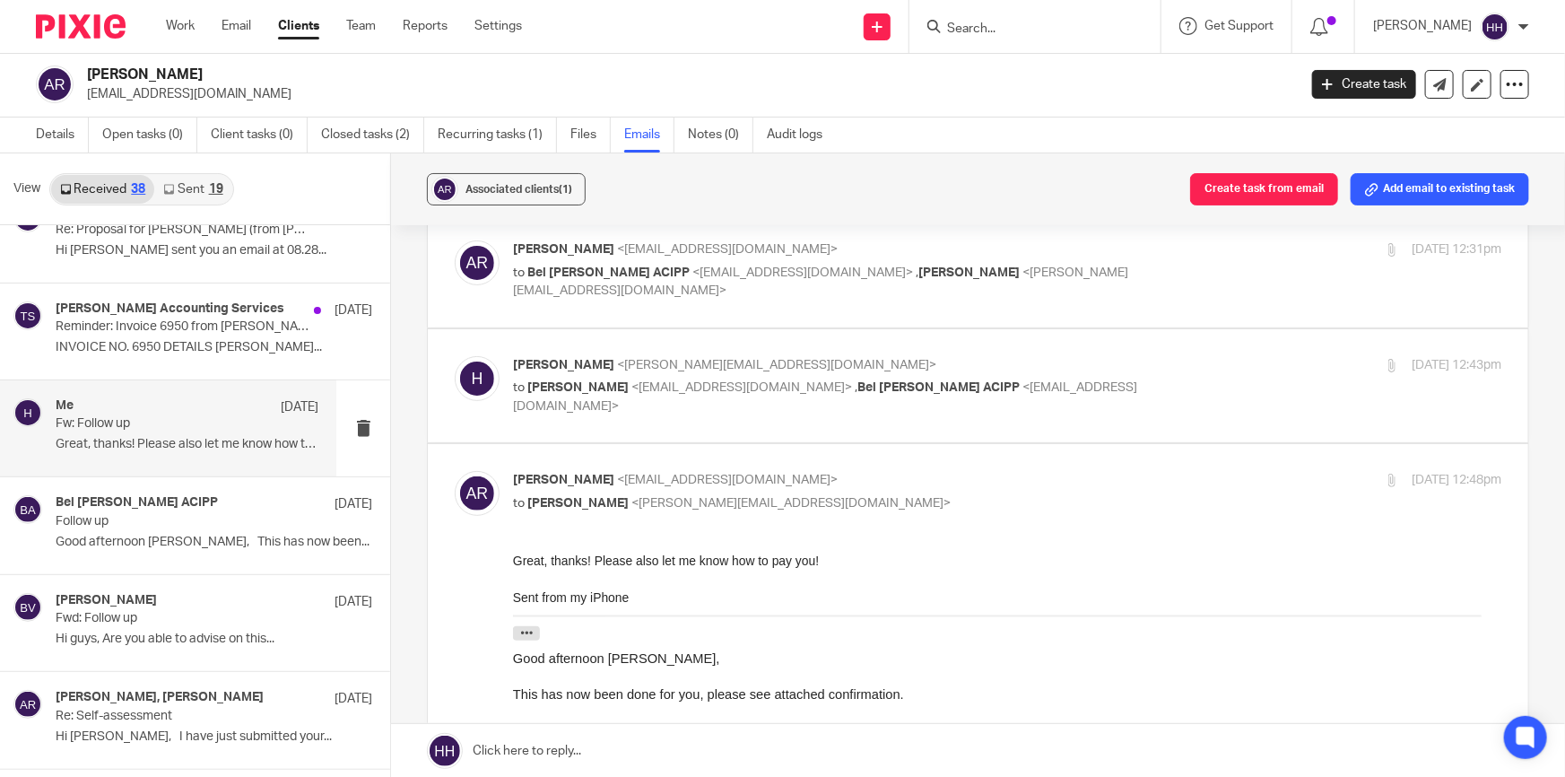
click at [883, 485] on p "Anna Reid <ajcreid@outlook.com>" at bounding box center [842, 480] width 659 height 19
checkbox input "false"
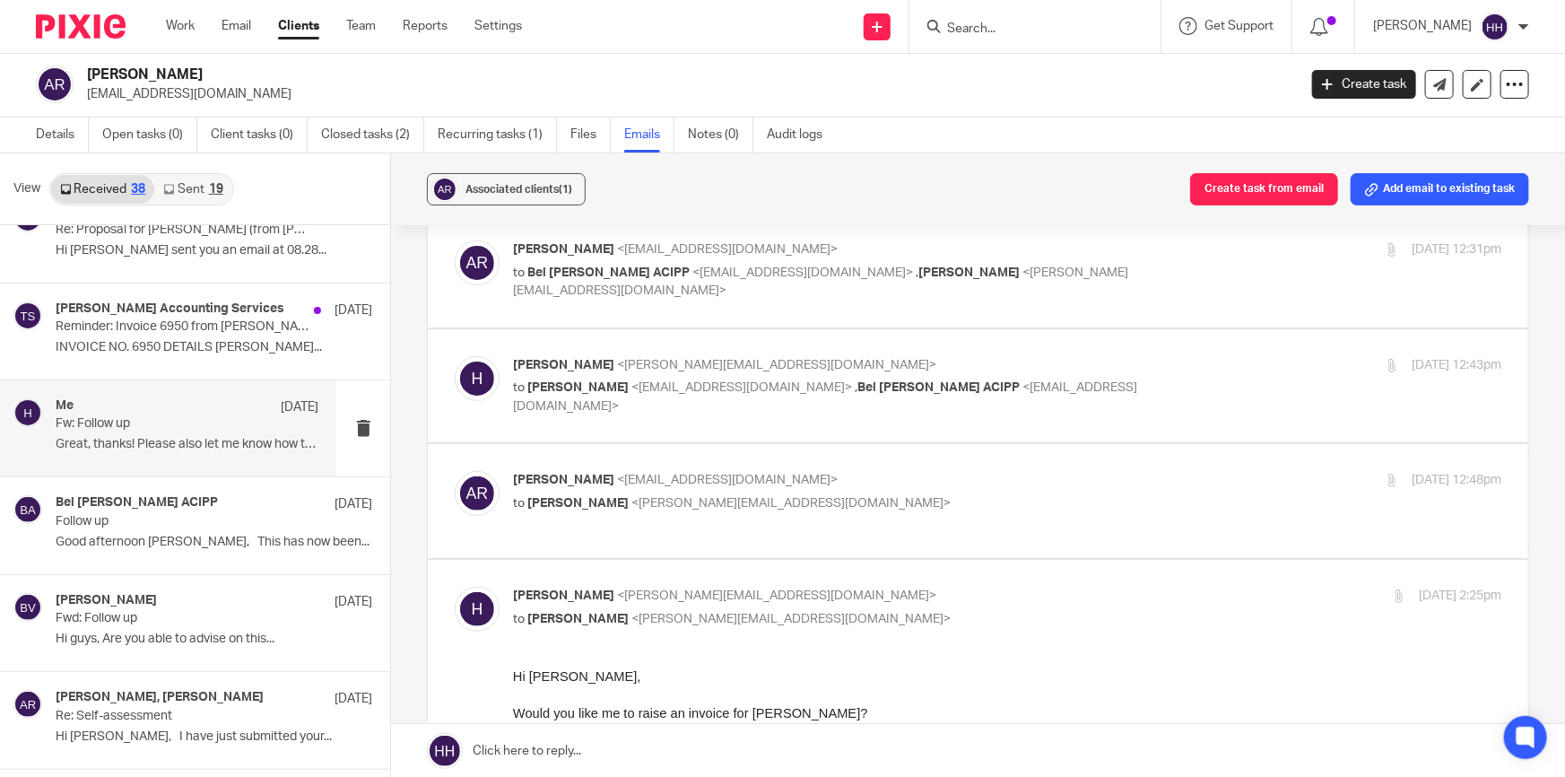
scroll to position [162, 0]
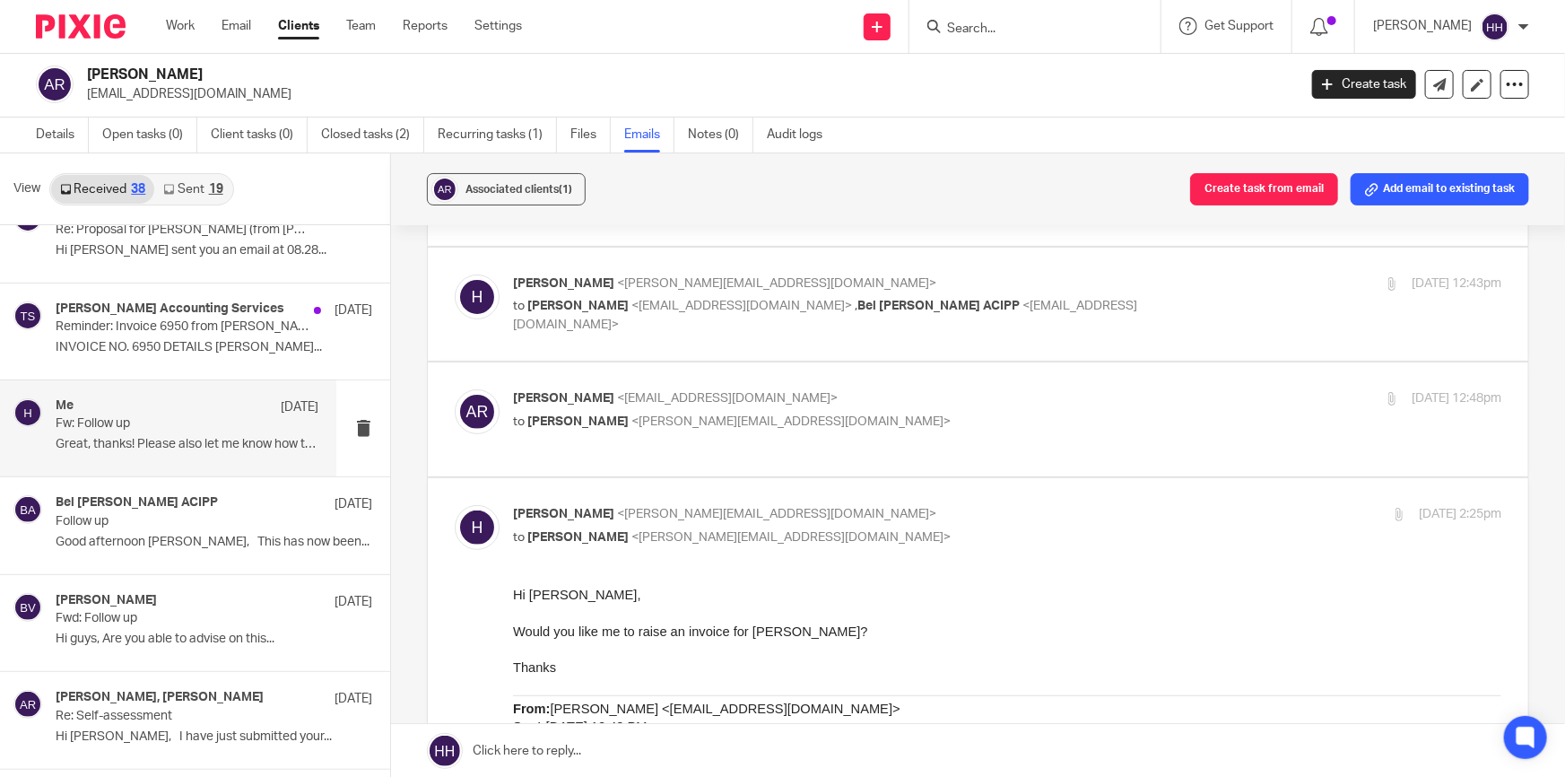
click at [842, 505] on p "Hannah <hannah@turpinaccounting.co.uk>" at bounding box center [842, 514] width 659 height 19
checkbox input "false"
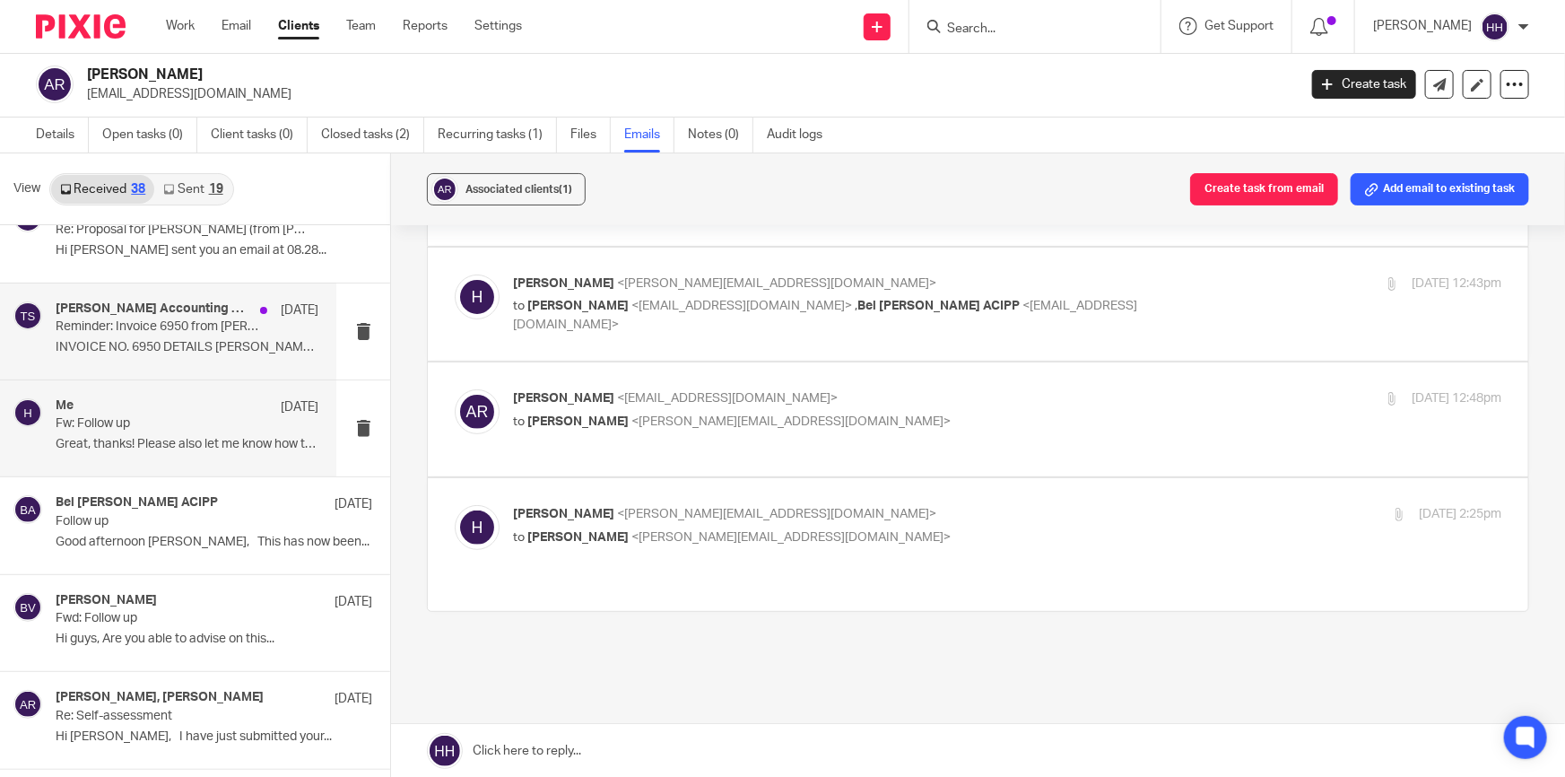
click at [169, 340] on p "INVOICE NO. 6950 DETAILS Turpin..." at bounding box center [187, 347] width 263 height 15
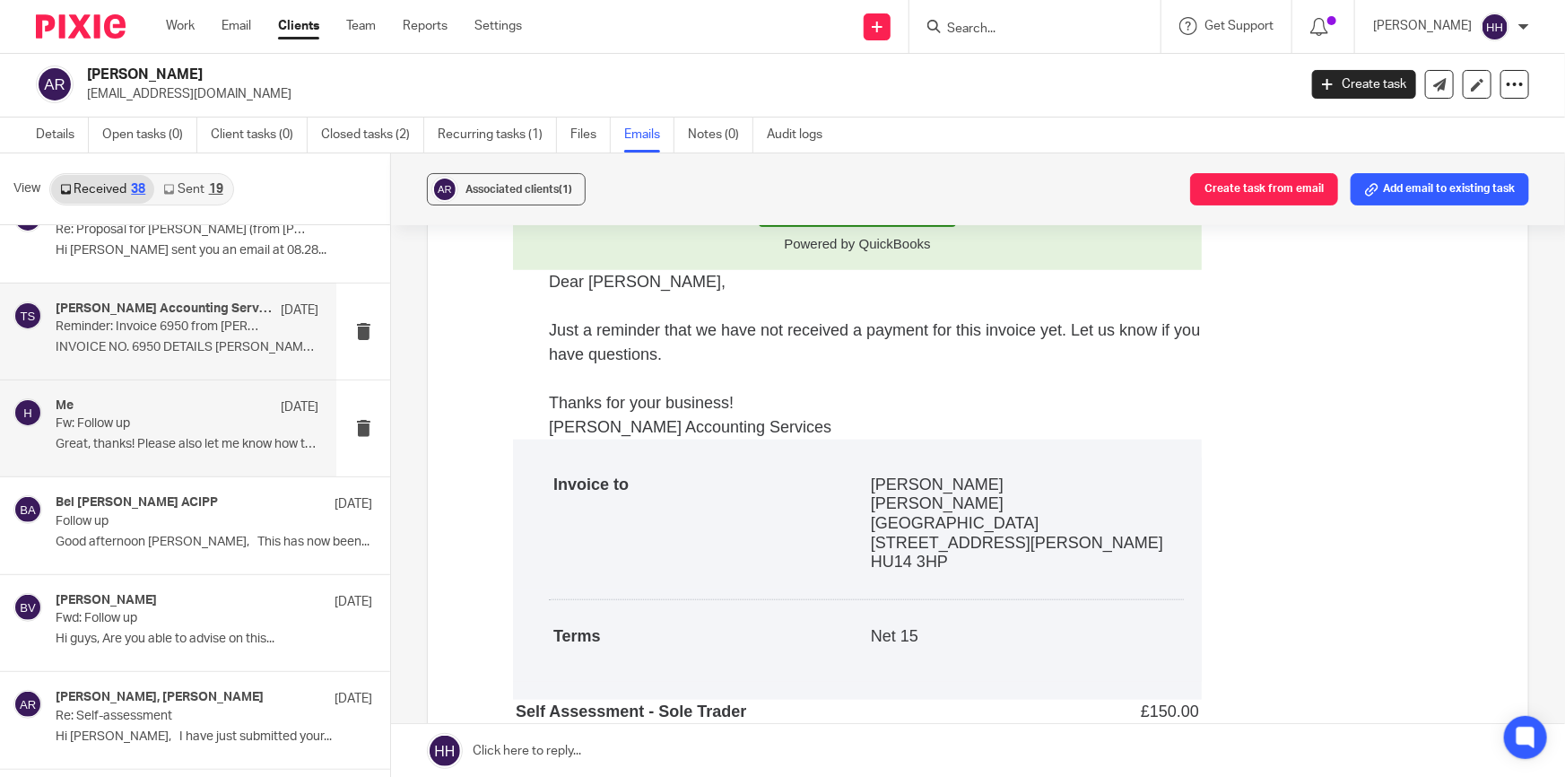
scroll to position [2404, 0]
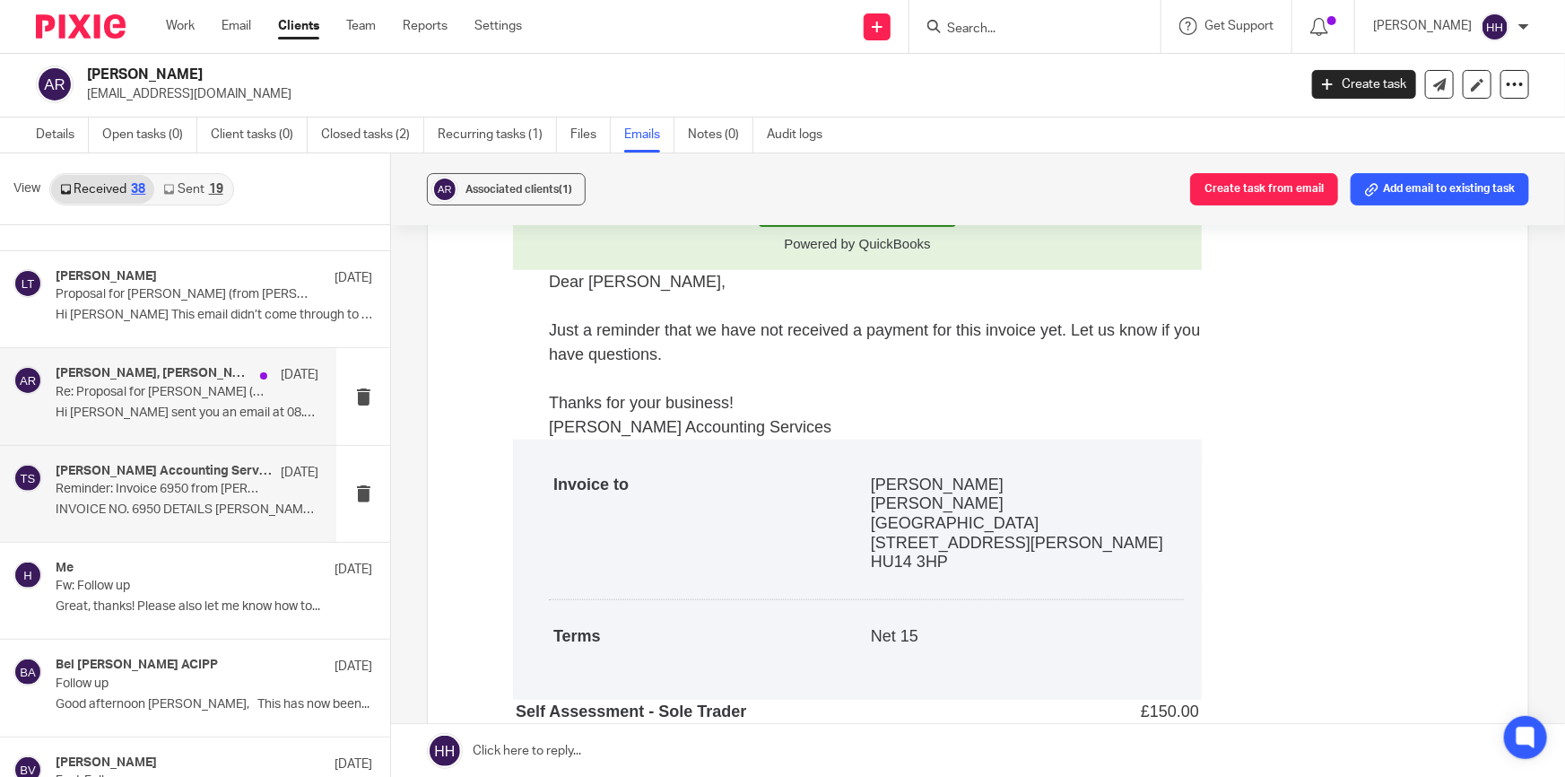
click at [164, 398] on div "Liz Turpin, Anna Reid 4 Apr Re: Proposal for Anna Reid (from Turpin Accounting …" at bounding box center [187, 396] width 263 height 60
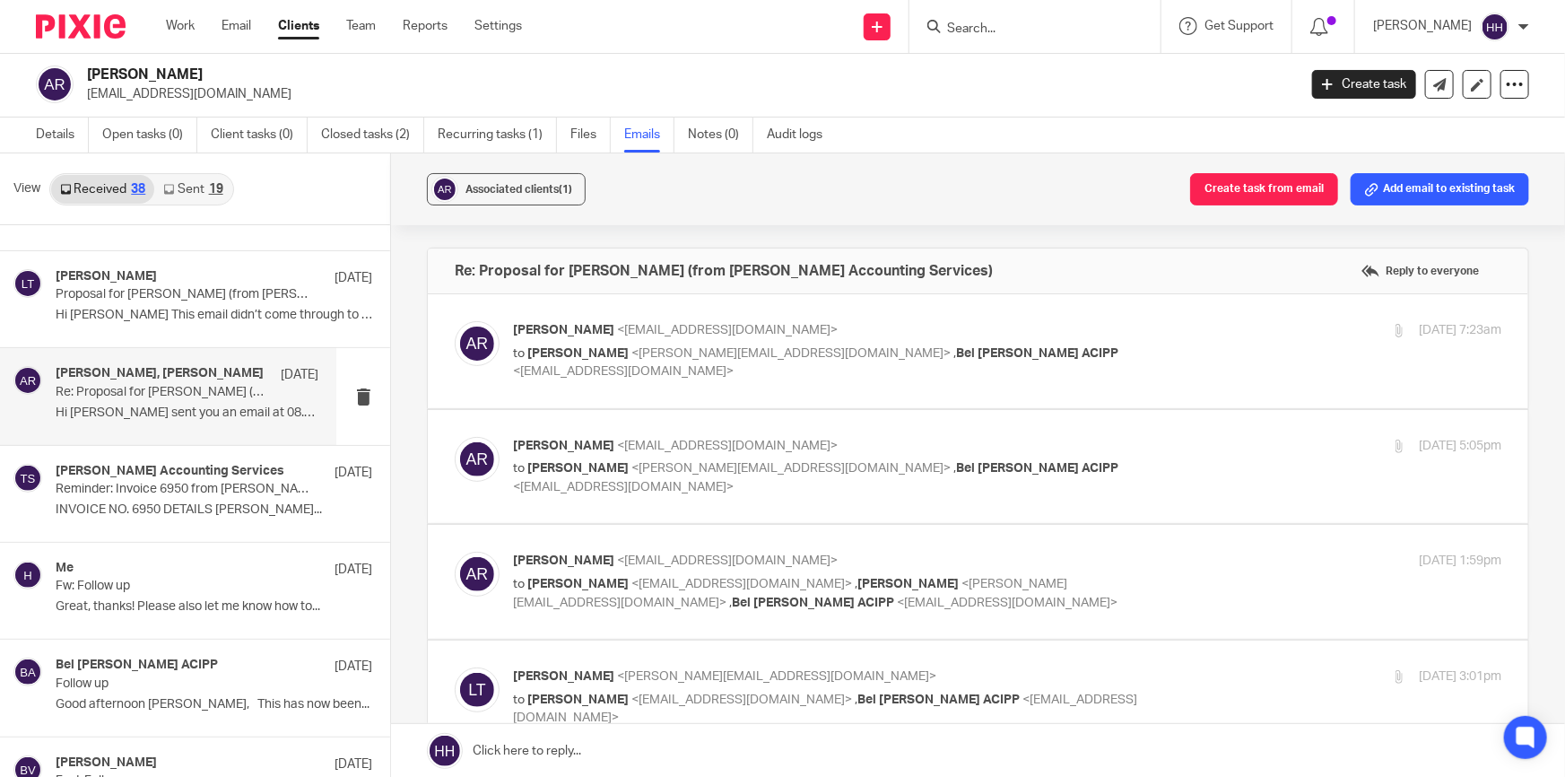
scroll to position [0, 0]
click at [1104, 331] on p "Anna Reid <ajcreid@outlook.com>" at bounding box center [842, 330] width 659 height 19
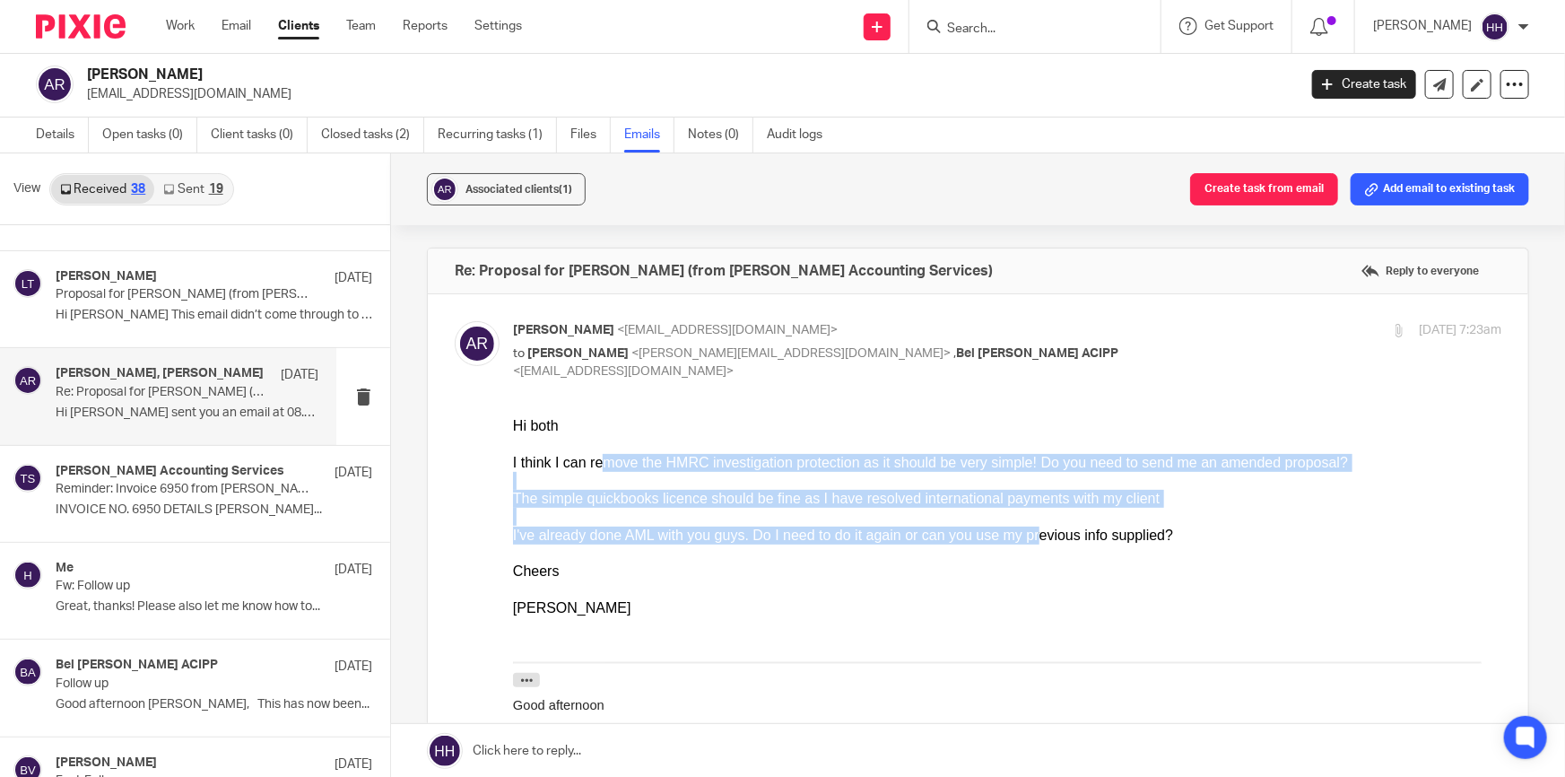
drag, startPoint x: 610, startPoint y: 465, endPoint x: 1017, endPoint y: 540, distance: 414.1
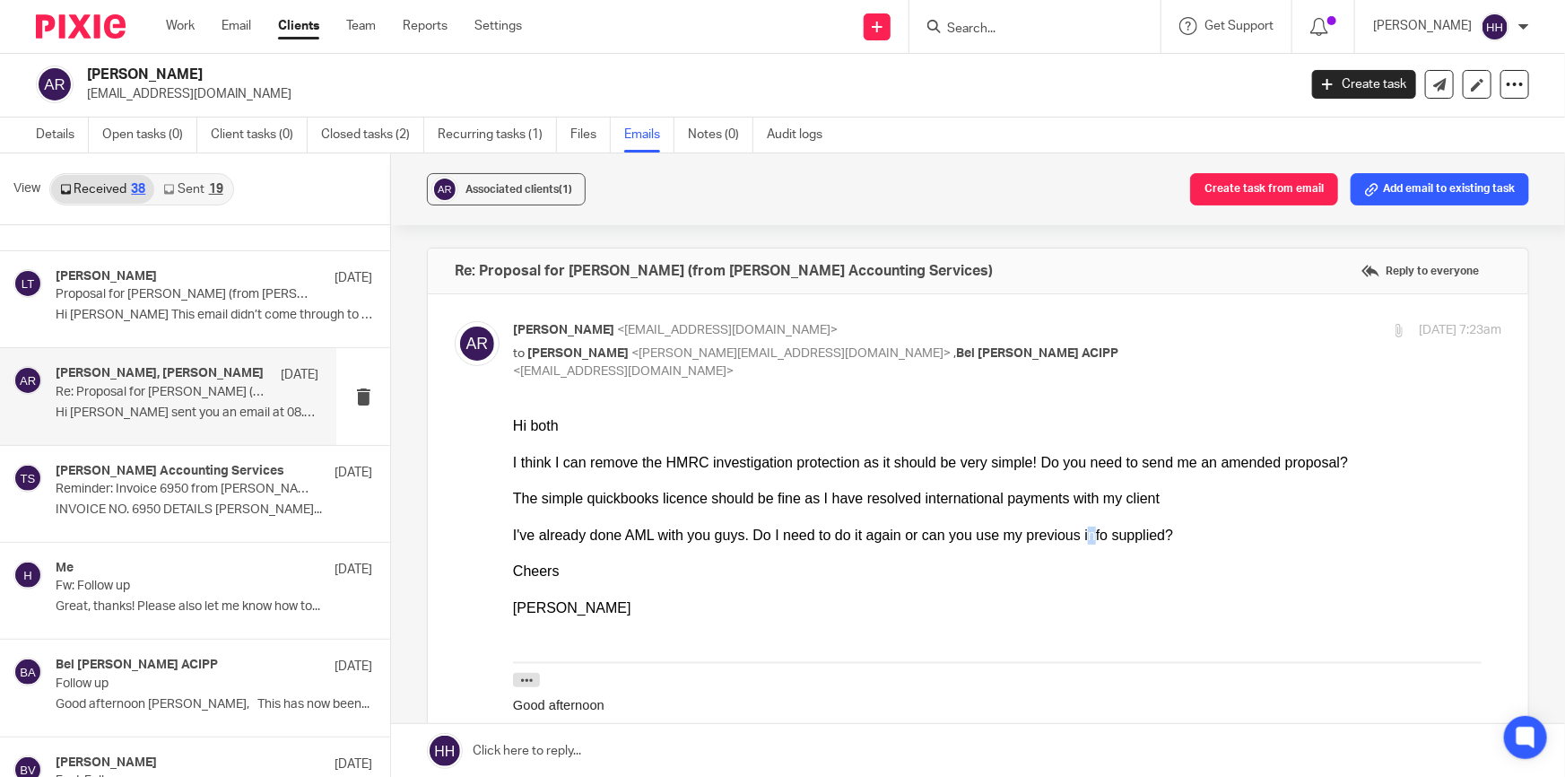
click at [1040, 540] on div "I've already done AML with you guys. Do I need to do it again or can you use my…" at bounding box center [1007, 535] width 988 height 18
click at [1155, 344] on div "Anna Reid <ajcreid@outlook.com> to Liz Turpin <liz@turpinaccounting.co.uk> , Be…" at bounding box center [1007, 351] width 988 height 60
checkbox input "false"
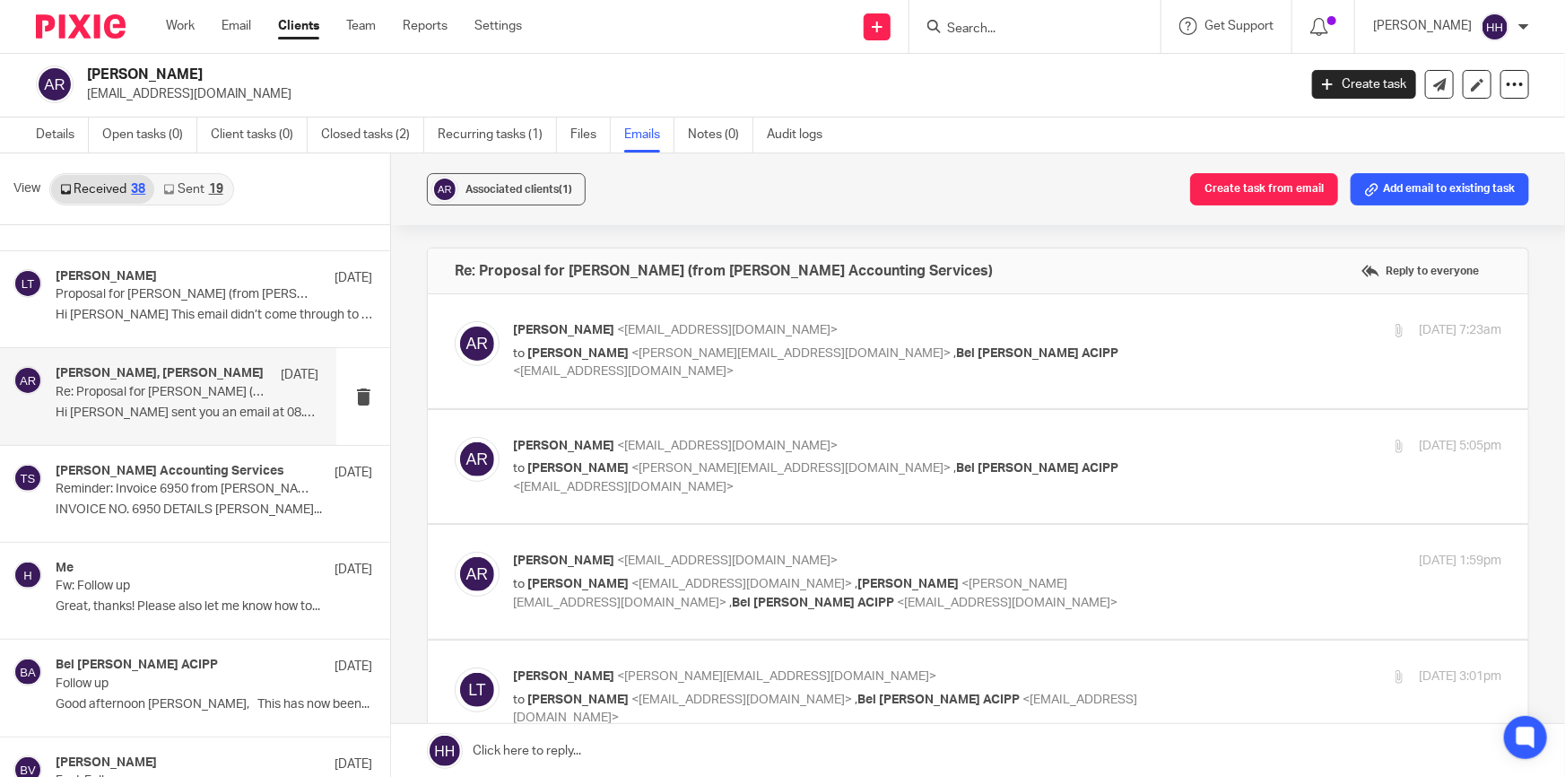
click at [1099, 461] on p "to Liz Turpin <liz@turpinaccounting.co.uk> , Bel Turpin ACIPP <bel@turpinaccoun…" at bounding box center [842, 477] width 659 height 37
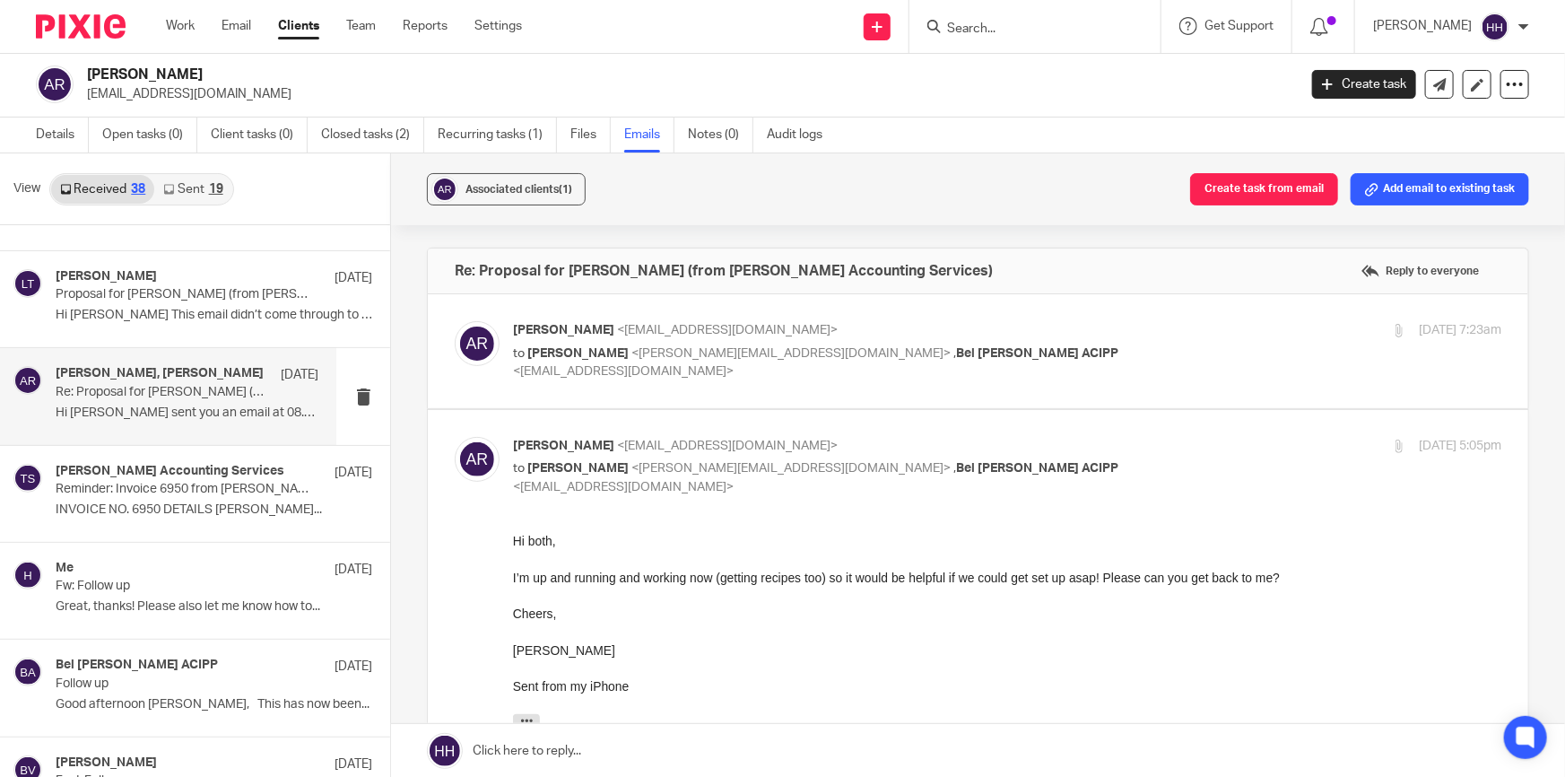
scroll to position [81, 0]
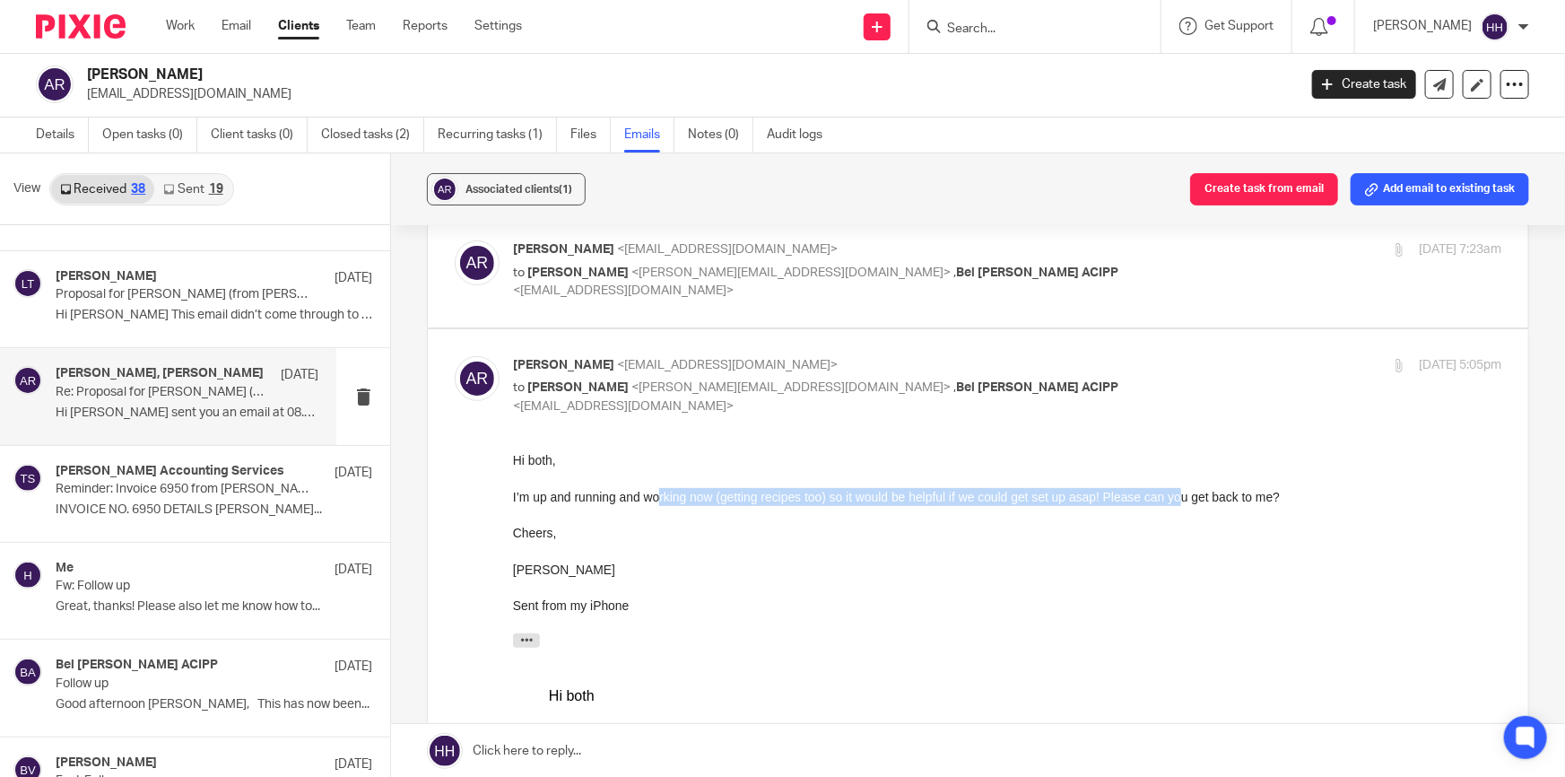
drag, startPoint x: 731, startPoint y: 495, endPoint x: 1185, endPoint y: 500, distance: 453.9
click at [1185, 500] on div "I’m up and running and working now (getting recipes too) so it would be helpful…" at bounding box center [1007, 497] width 988 height 18
click at [1205, 500] on div "I’m up and running and working now (getting recipes too) so it would be helpful…" at bounding box center [1007, 497] width 988 height 18
click at [1134, 378] on p "to Liz Turpin <liz@turpinaccounting.co.uk> , Bel Turpin ACIPP <bel@turpinaccoun…" at bounding box center [842, 396] width 659 height 37
checkbox input "false"
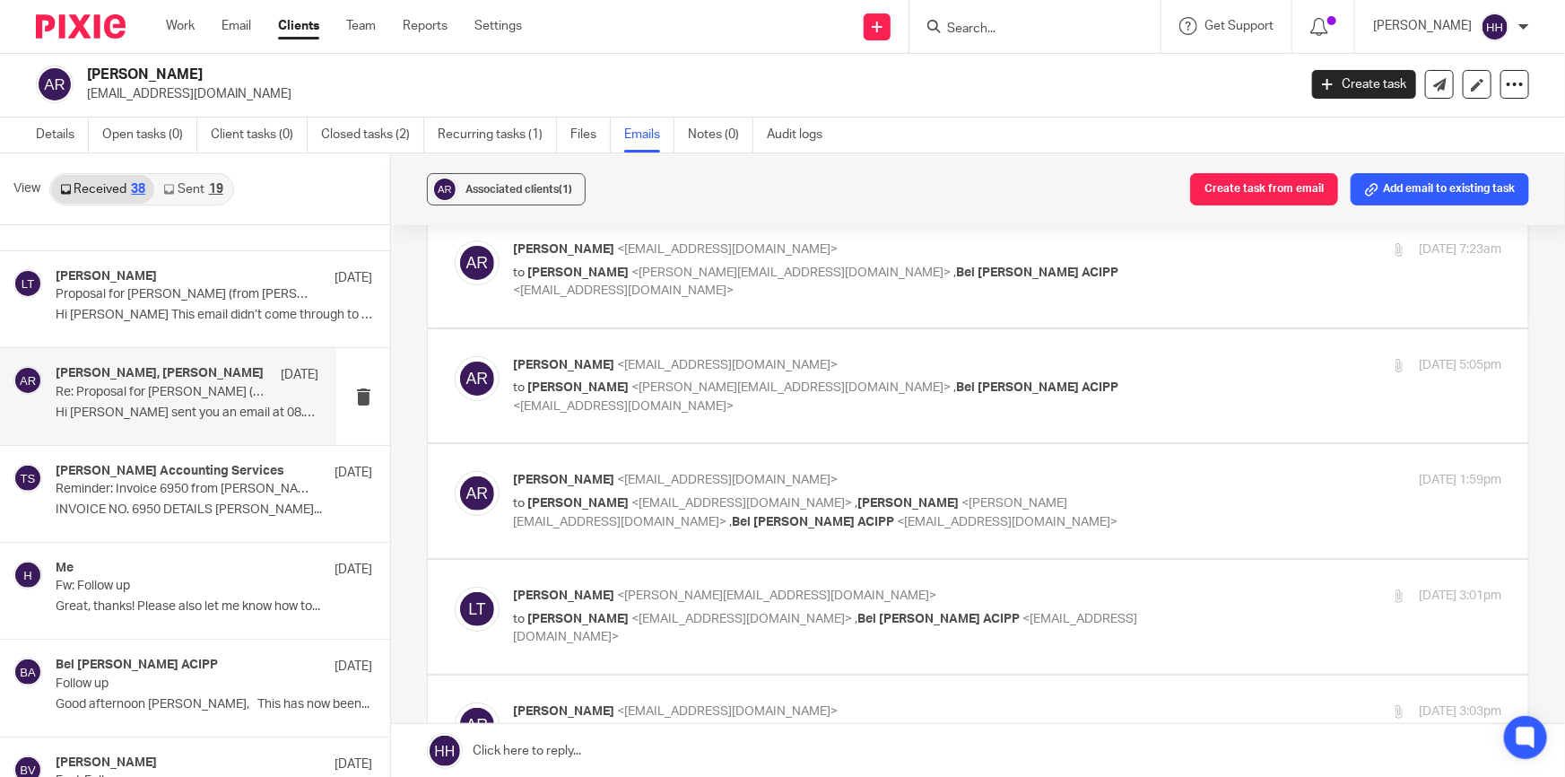
click at [1113, 472] on p "Anna Reid <ajcreid@outlook.com>" at bounding box center [842, 480] width 659 height 19
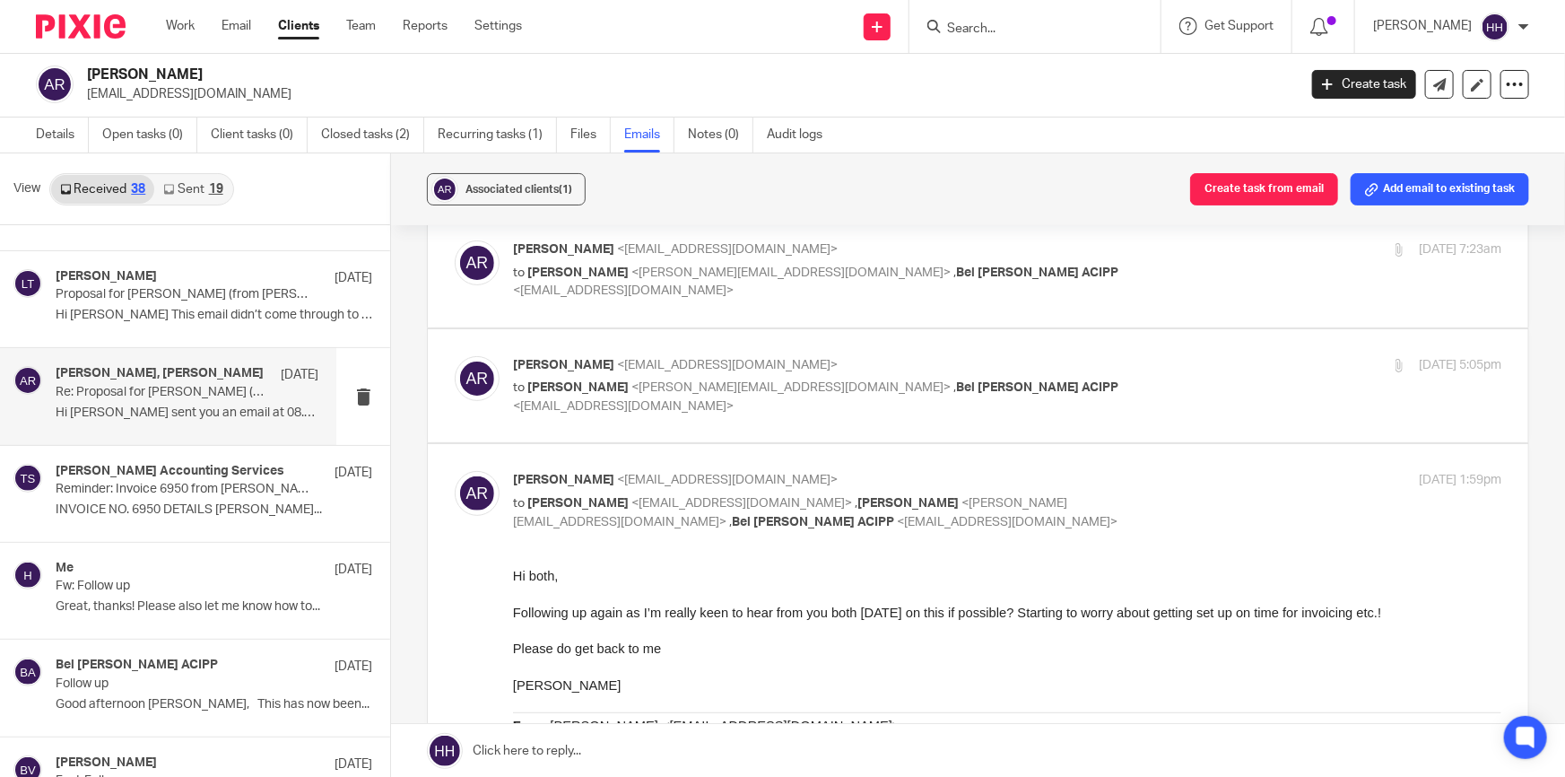
scroll to position [162, 0]
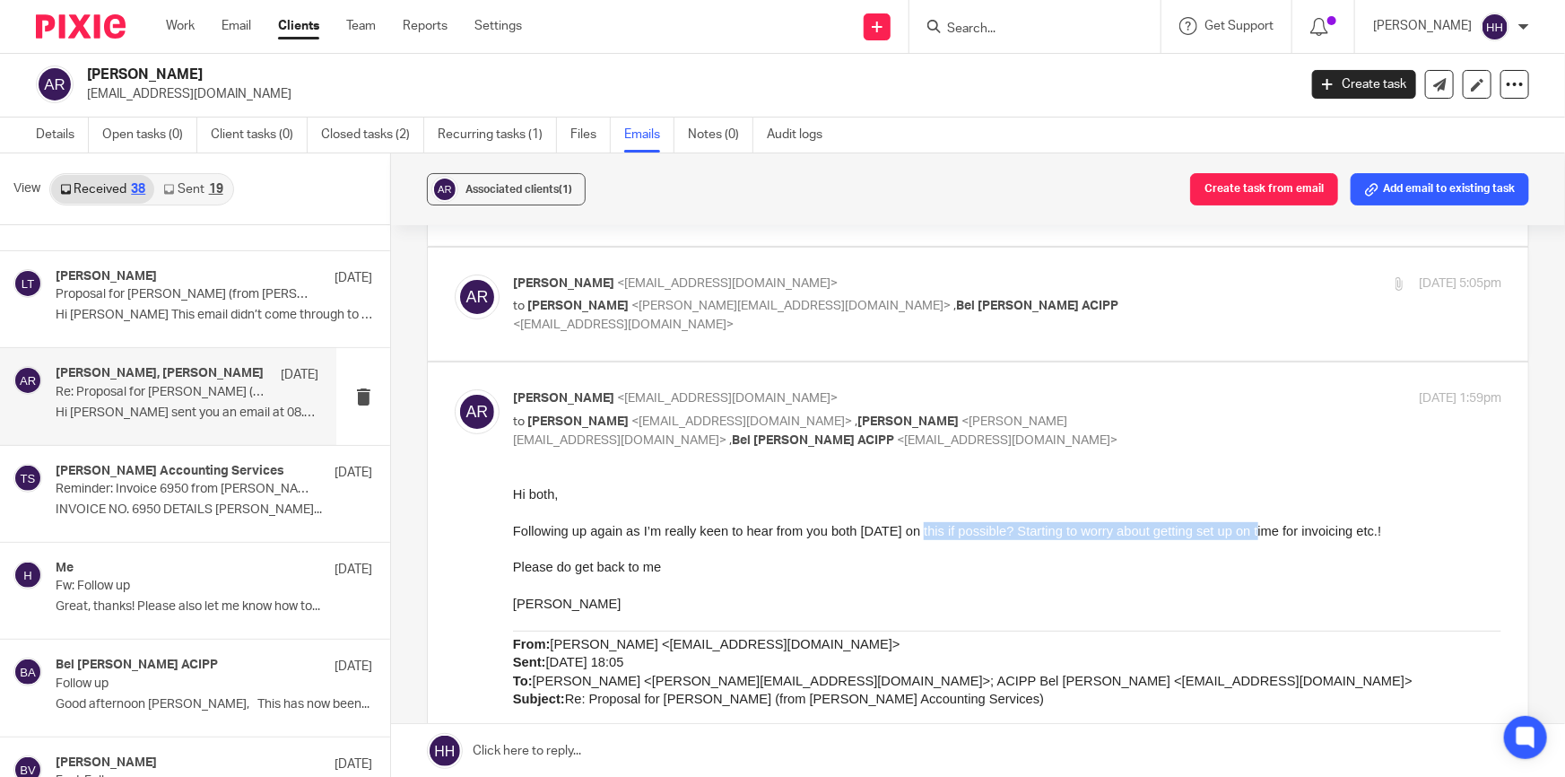
drag, startPoint x: 920, startPoint y: 533, endPoint x: 1265, endPoint y: 529, distance: 344.4
click at [1265, 529] on span "Hi both, Following up again as I’m really keen to hear from you both today on t…" at bounding box center [947, 549] width 868 height 124
click at [1287, 529] on span "Hi both, Following up again as I’m really keen to hear from you both today on t…" at bounding box center [947, 549] width 868 height 124
click at [1246, 389] on div "4 Apr 2025 1:59pm" at bounding box center [1336, 398] width 329 height 19
checkbox input "false"
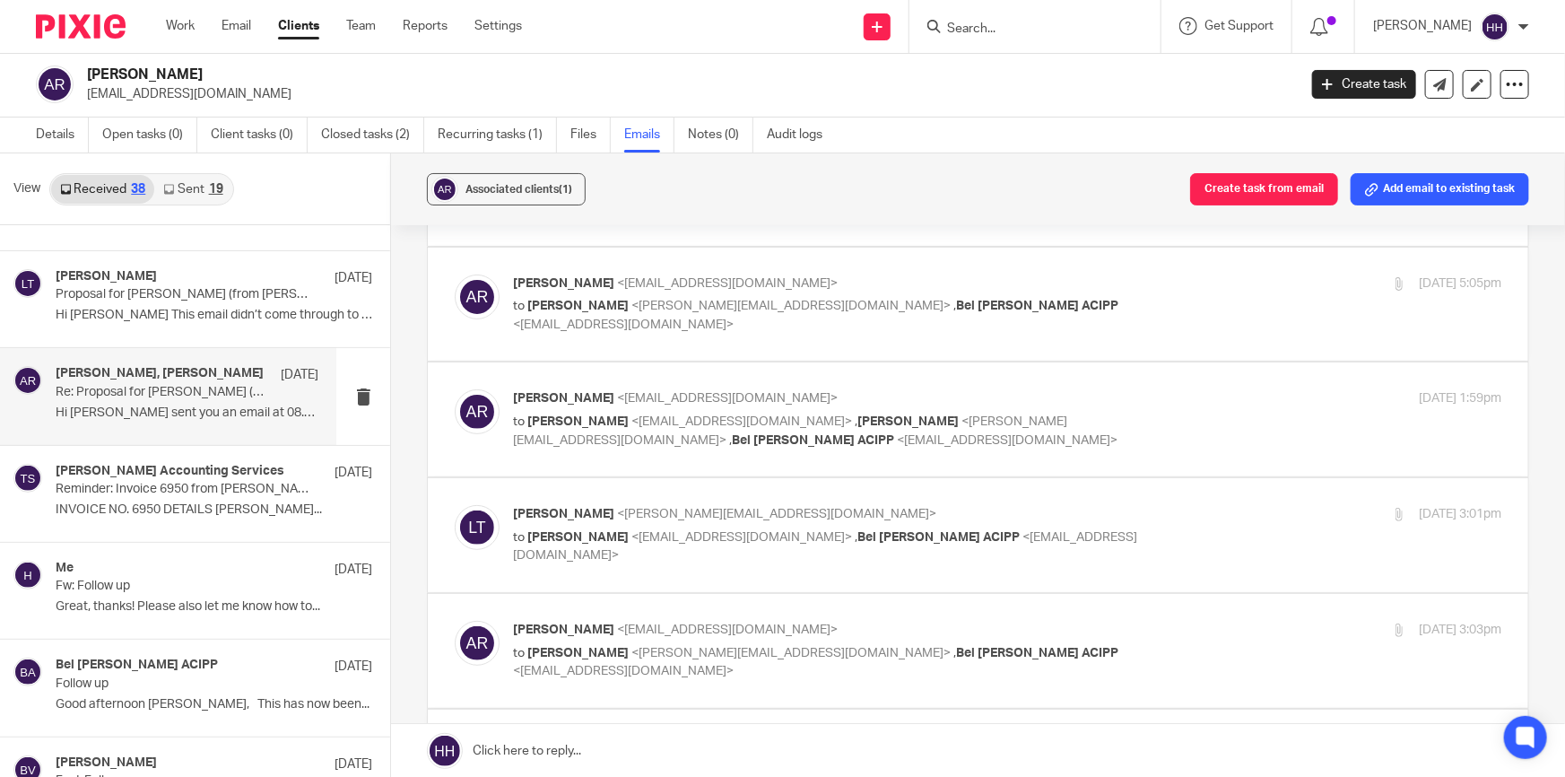
click at [1186, 501] on label at bounding box center [978, 535] width 1100 height 114
click at [455, 504] on input "checkbox" at bounding box center [454, 504] width 1 height 1
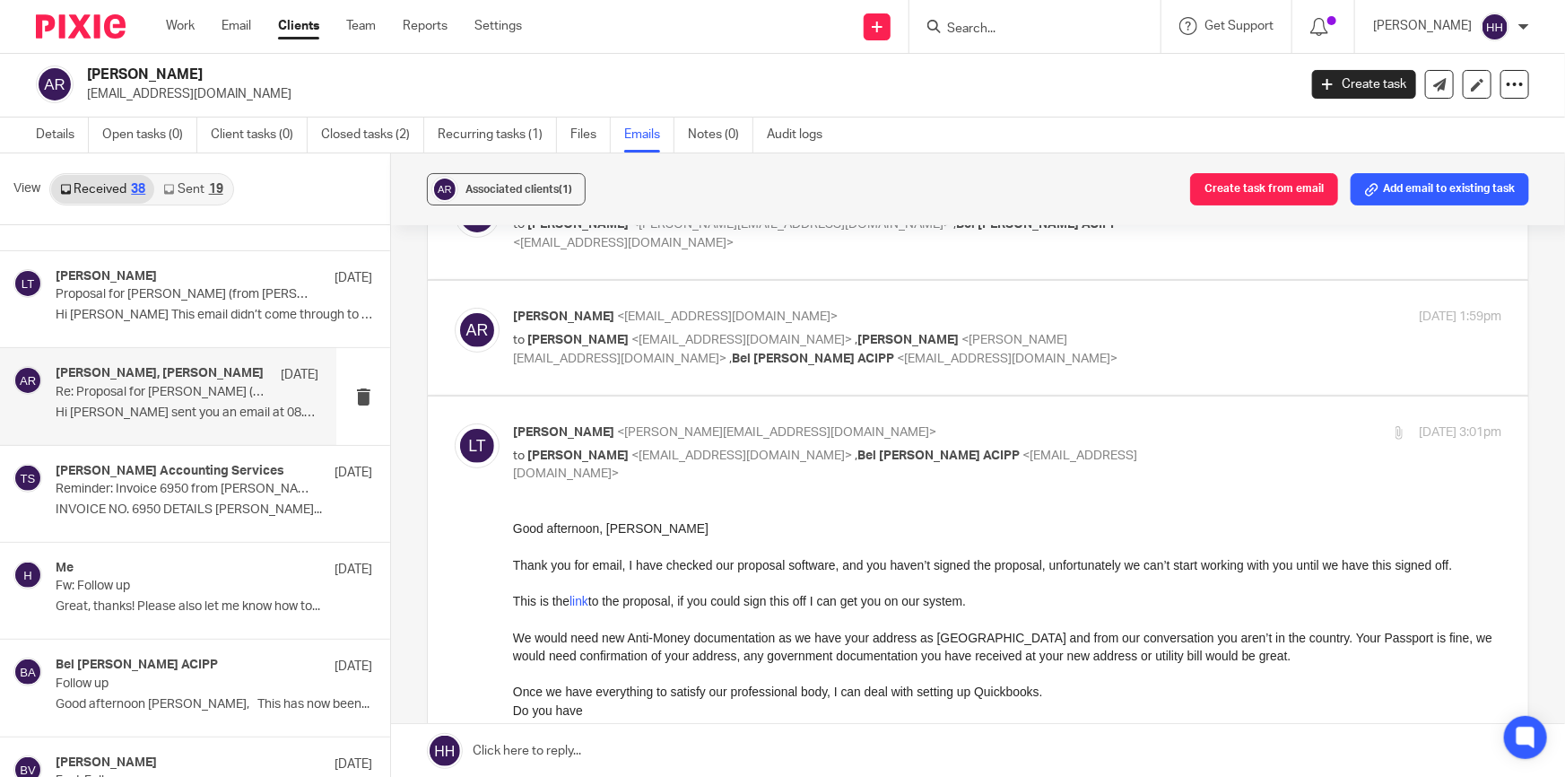
scroll to position [326, 0]
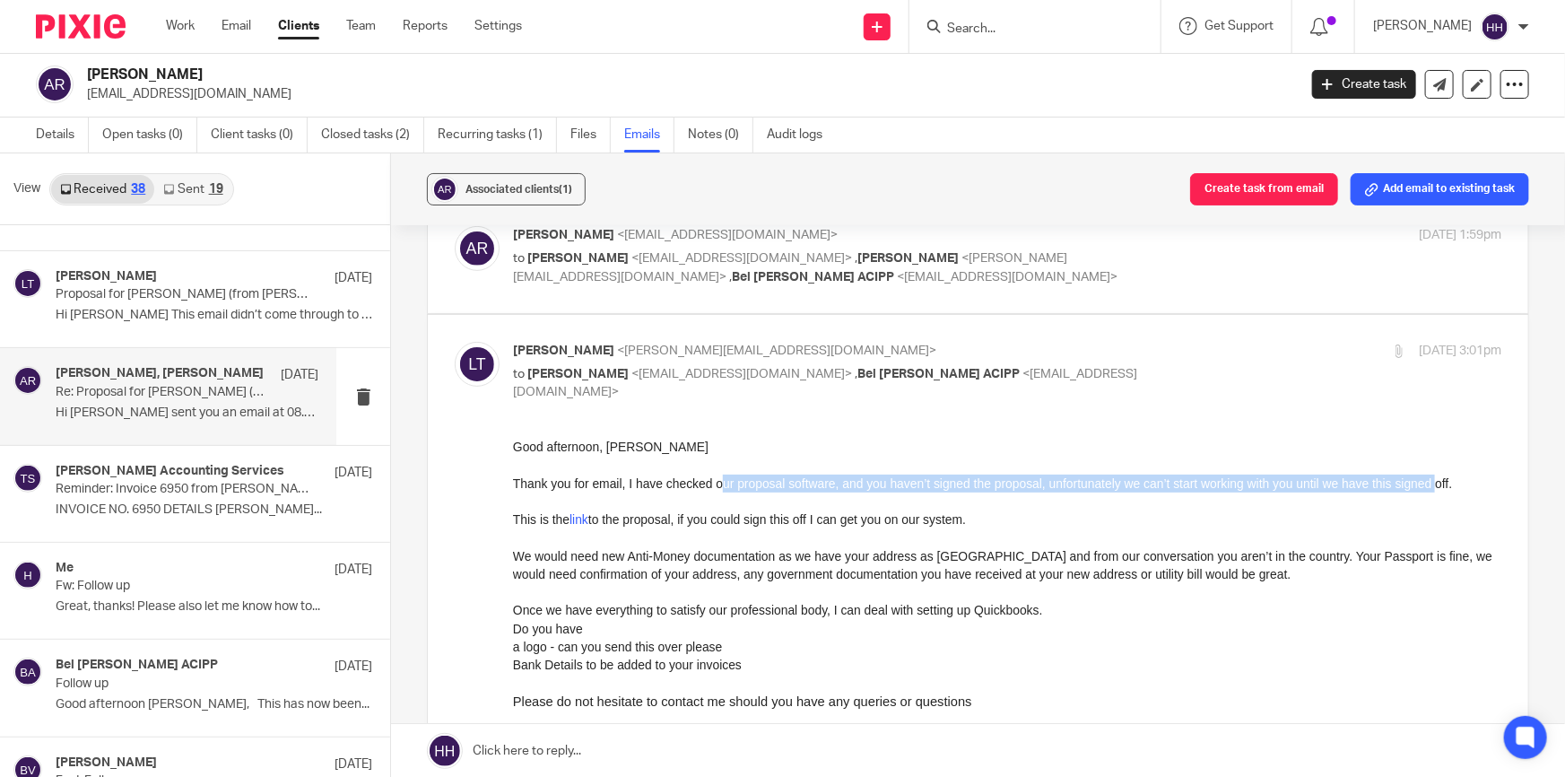
drag, startPoint x: 718, startPoint y: 478, endPoint x: 1439, endPoint y: 483, distance: 720.2
click at [1439, 483] on span "Thank you for email, I have checked our proposal software, and you haven’t sign…" at bounding box center [983, 482] width 940 height 14
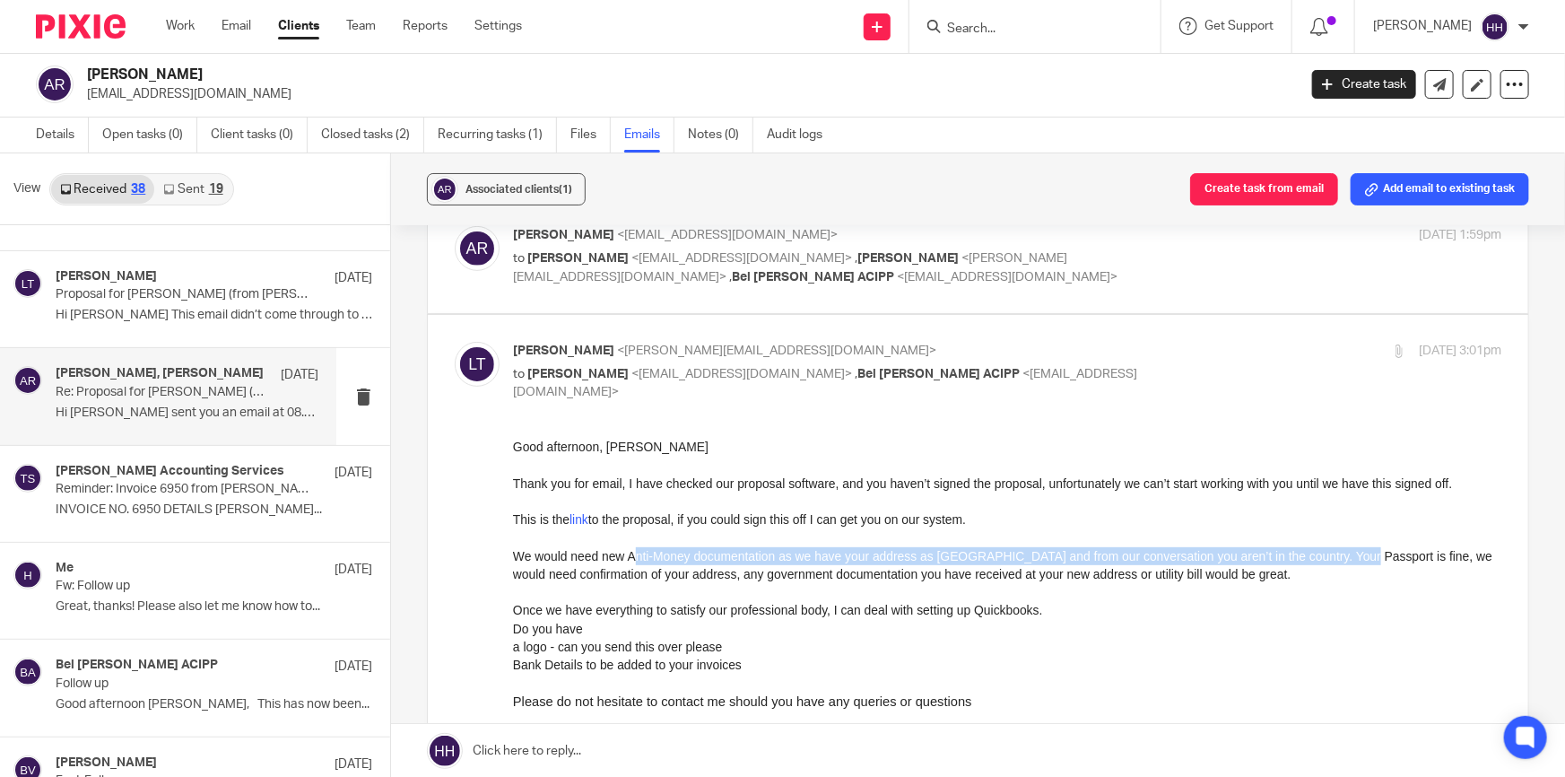
drag, startPoint x: 648, startPoint y: 558, endPoint x: 1356, endPoint y: 554, distance: 708.5
click at [1355, 553] on span "We would need new Anti-Money documentation as we have your address as London an…" at bounding box center [1002, 564] width 979 height 32
click at [1356, 554] on span "We would need new Anti-Money documentation as we have your address as London an…" at bounding box center [1002, 564] width 979 height 32
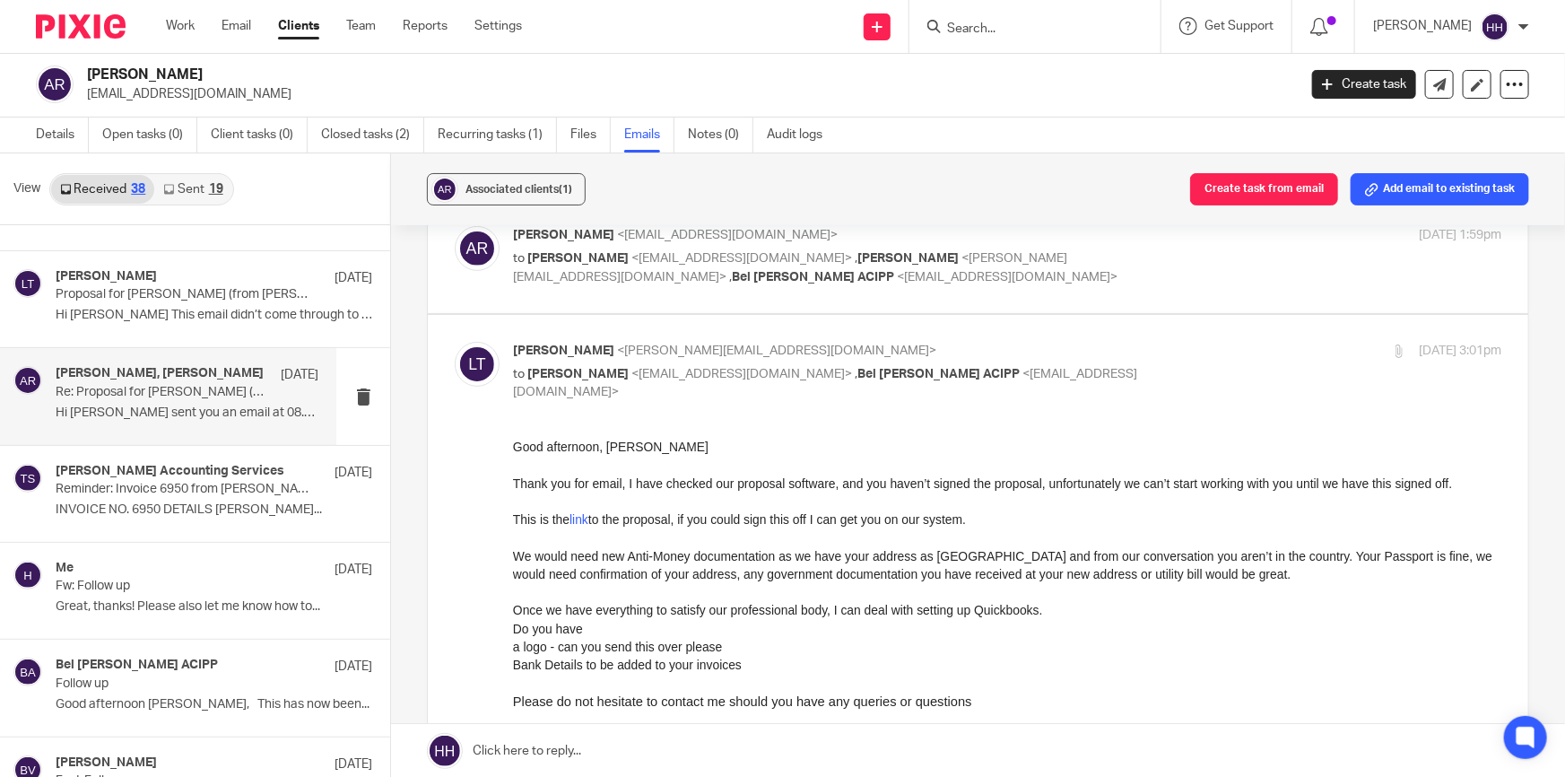
click at [1131, 358] on p "Liz Turpin <liz@turpinaccounting.co.uk>" at bounding box center [842, 351] width 659 height 19
checkbox input "false"
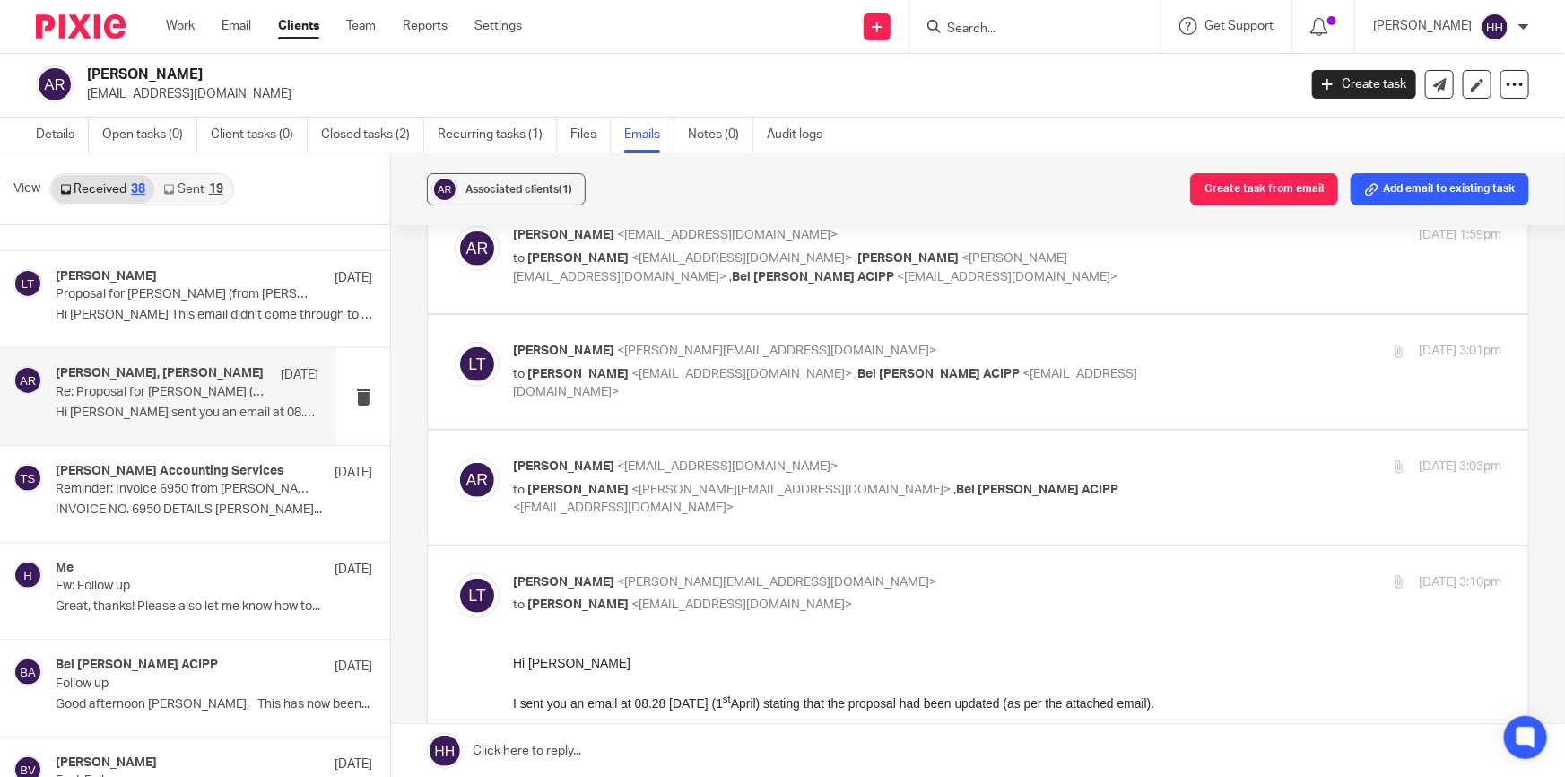
click at [1094, 459] on p "Anna Reid <ajcreid@outlook.com>" at bounding box center [842, 466] width 659 height 19
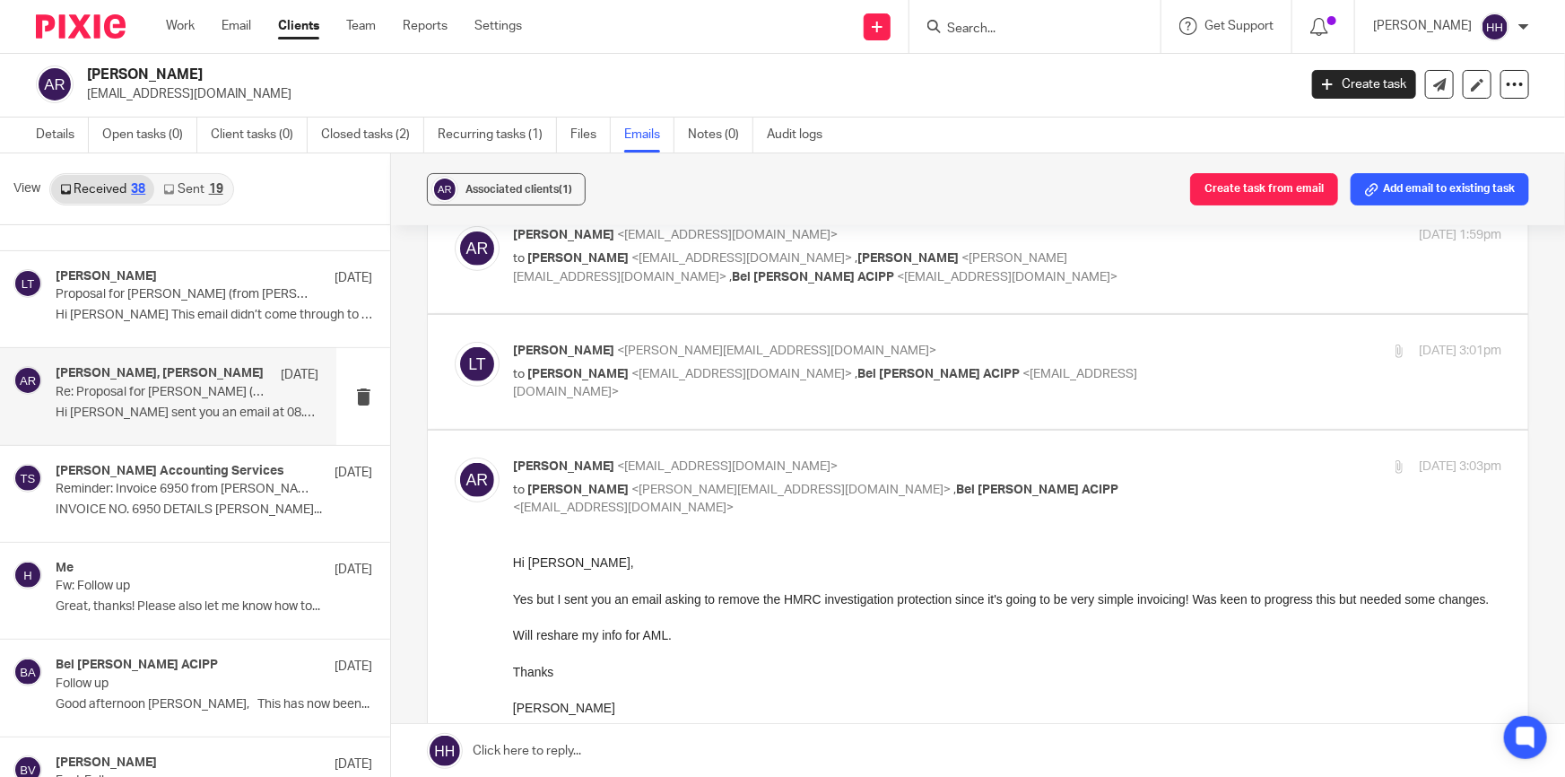
scroll to position [407, 0]
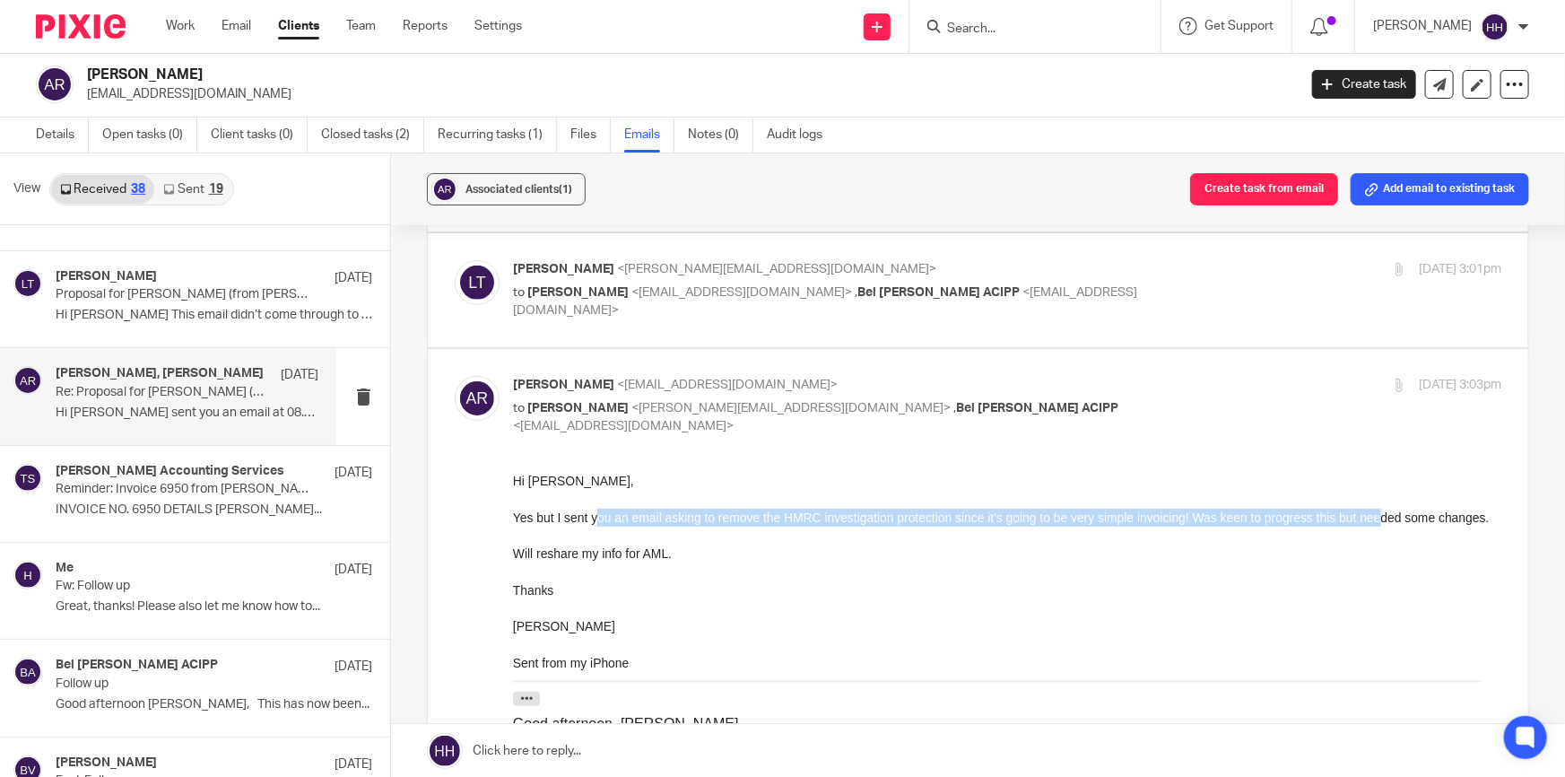
drag, startPoint x: 683, startPoint y: 513, endPoint x: 1383, endPoint y: 512, distance: 699.6
click at [1383, 512] on div "Yes but I sent you an email asking to remove the HMRC investigation protection …" at bounding box center [1007, 517] width 988 height 18
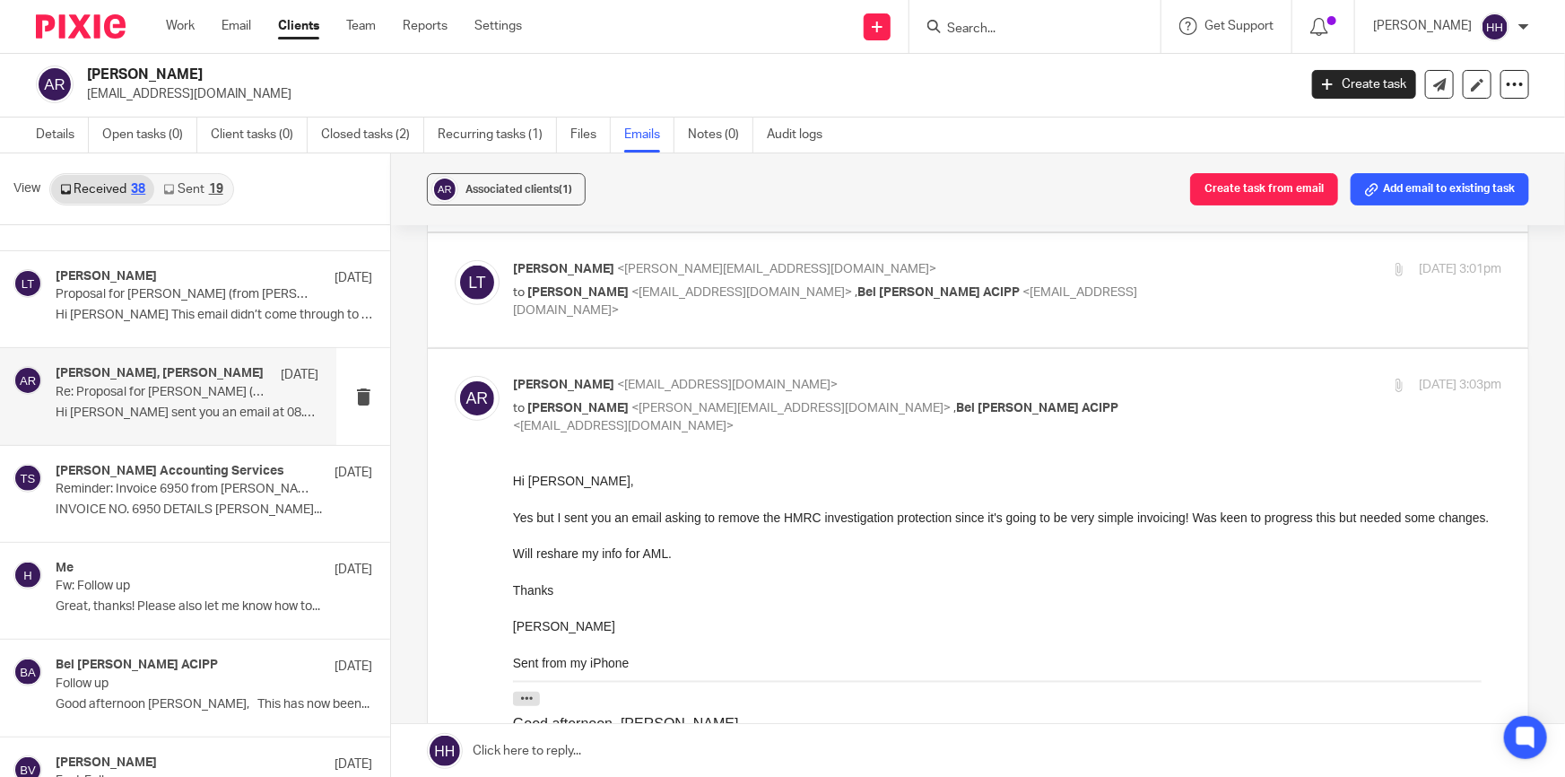
click at [1391, 512] on div "Yes but I sent you an email asking to remove the HMRC investigation protection …" at bounding box center [1007, 517] width 988 height 18
click at [1210, 381] on div "4 Apr 2025 3:03pm" at bounding box center [1336, 385] width 329 height 19
checkbox input "false"
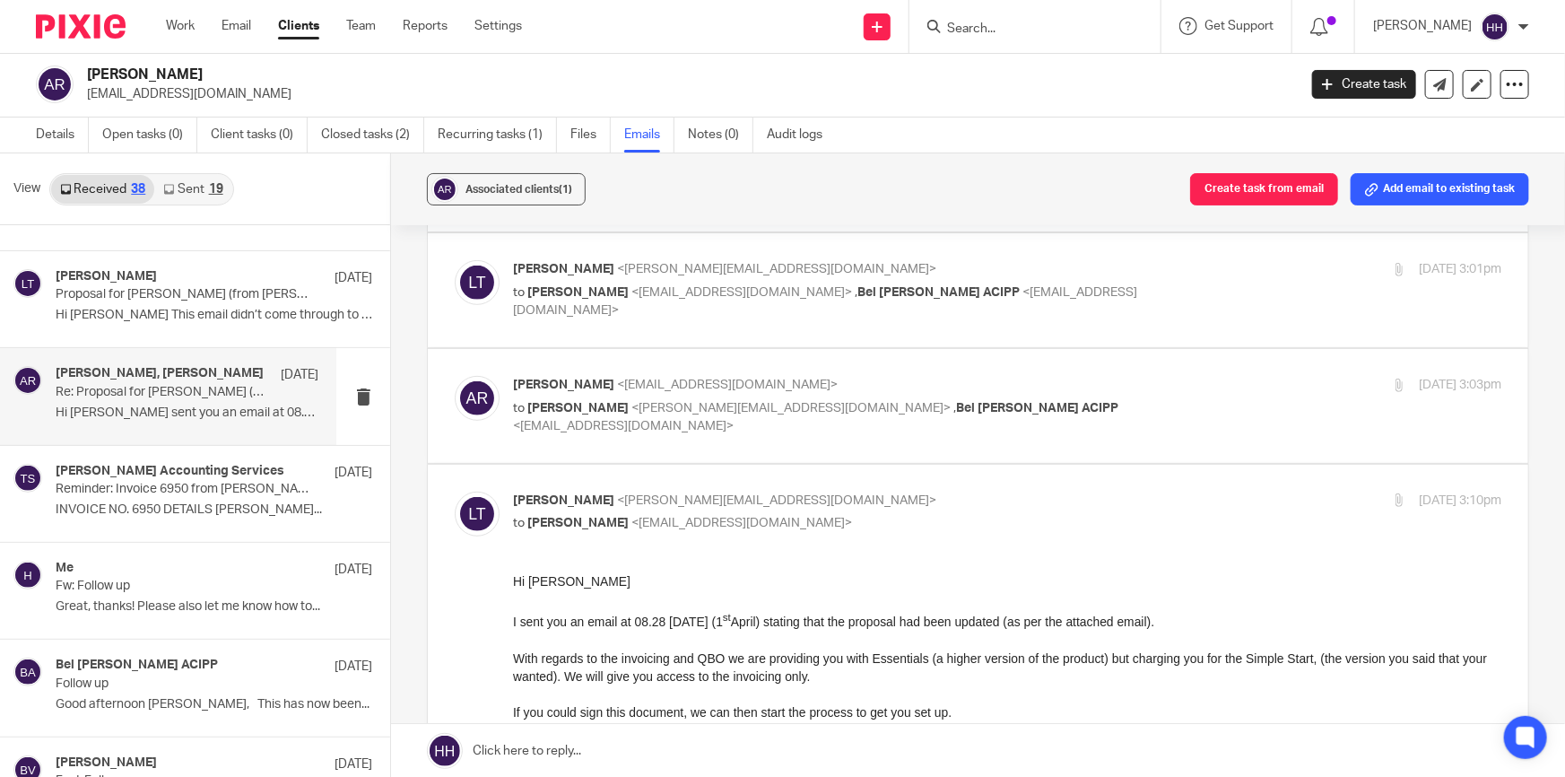
click at [1121, 523] on p "to Anna Reid <ajcreid@outlook.com>" at bounding box center [842, 523] width 659 height 19
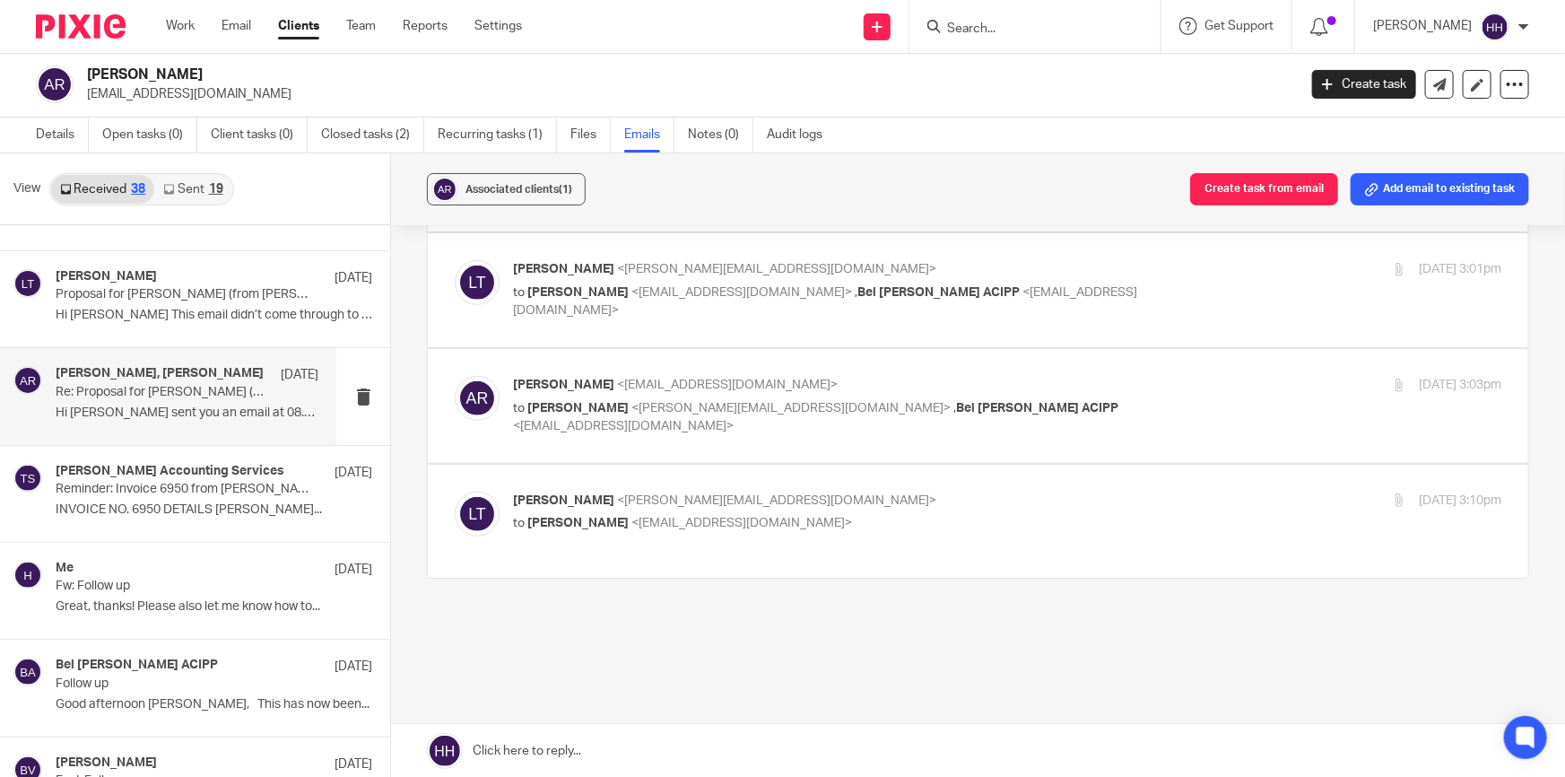
click at [1000, 500] on p "Liz Turpin <liz@turpinaccounting.co.uk>" at bounding box center [842, 500] width 659 height 19
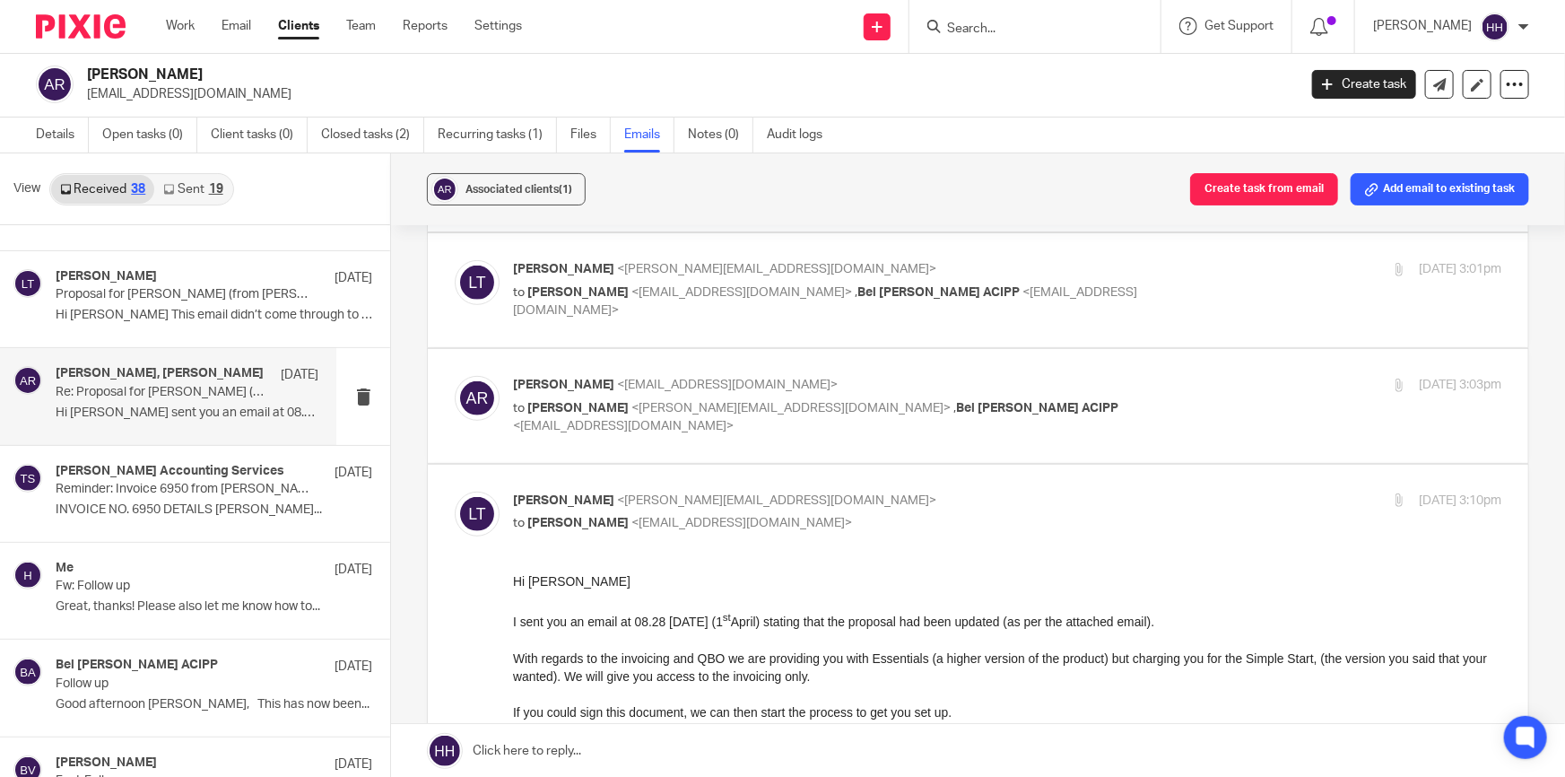
scroll to position [489, 0]
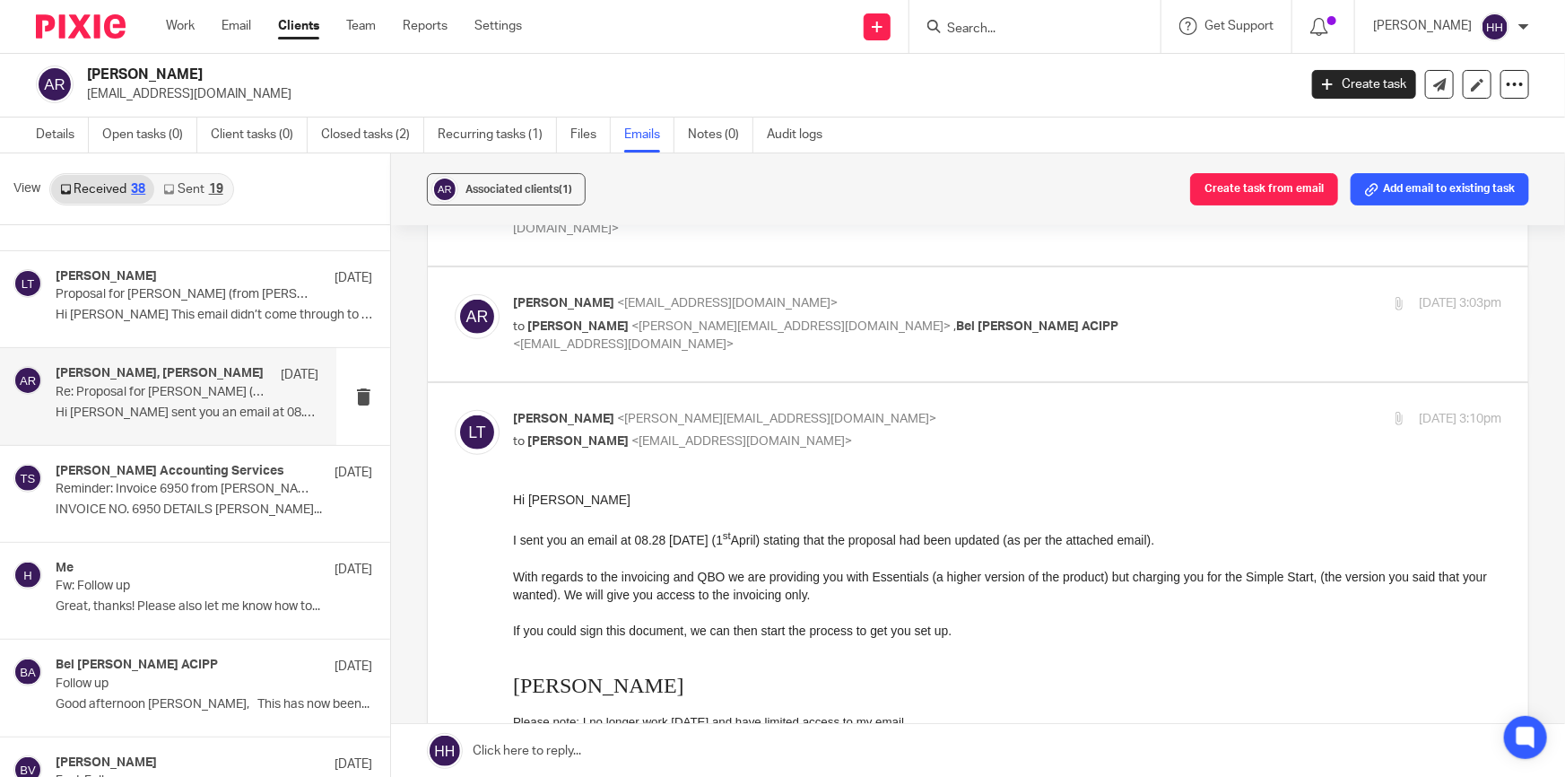
drag, startPoint x: 676, startPoint y: 540, endPoint x: 1410, endPoint y: 589, distance: 735.3
click at [758, 580] on span "With regards to the invoicing and QBO we are providing you with Essentials (a h…" at bounding box center [1000, 585] width 974 height 32
click at [899, 432] on p "to Anna Reid <ajcreid@outlook.com>" at bounding box center [842, 441] width 659 height 19
checkbox input "false"
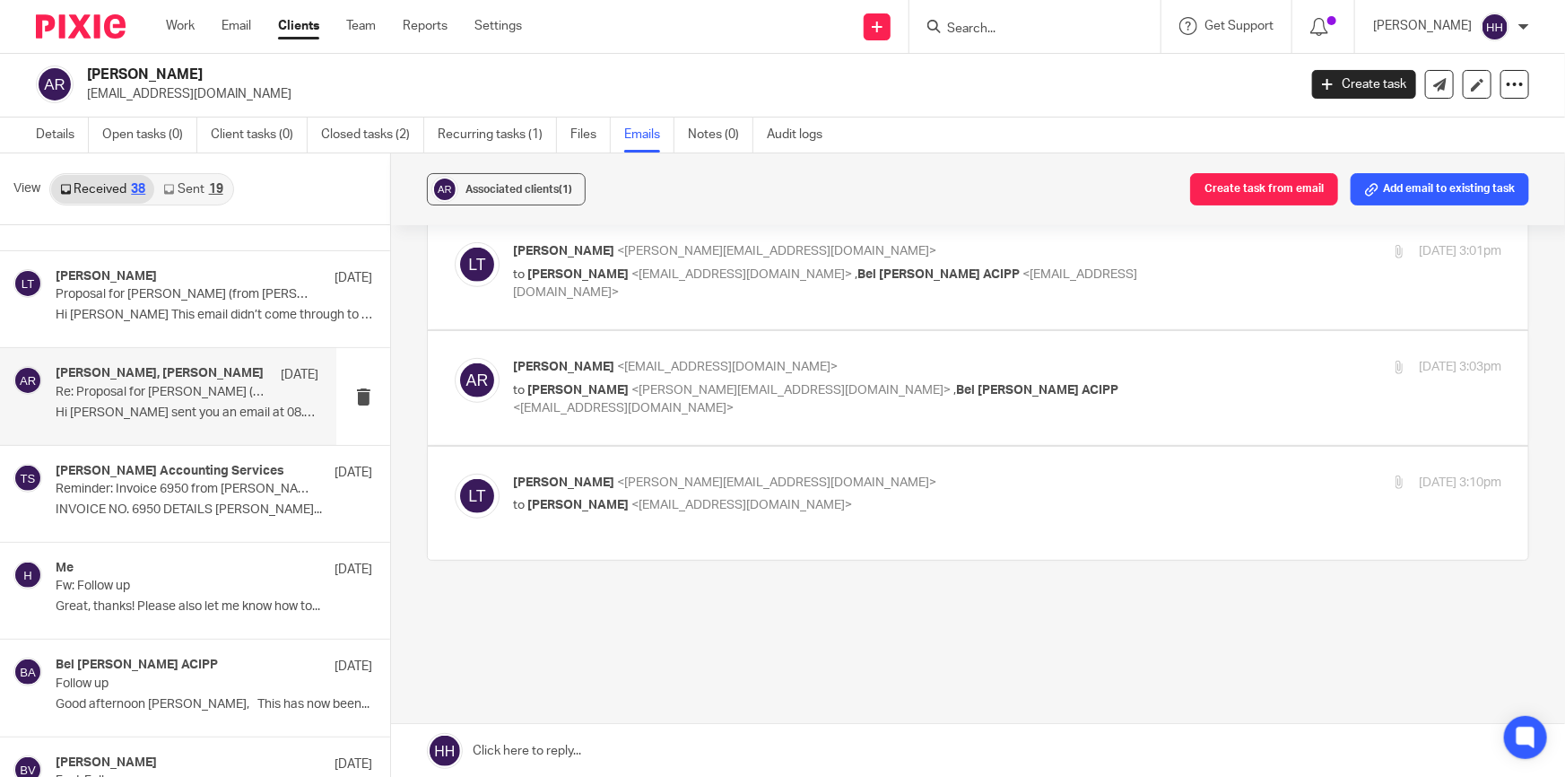
scroll to position [2322, 0]
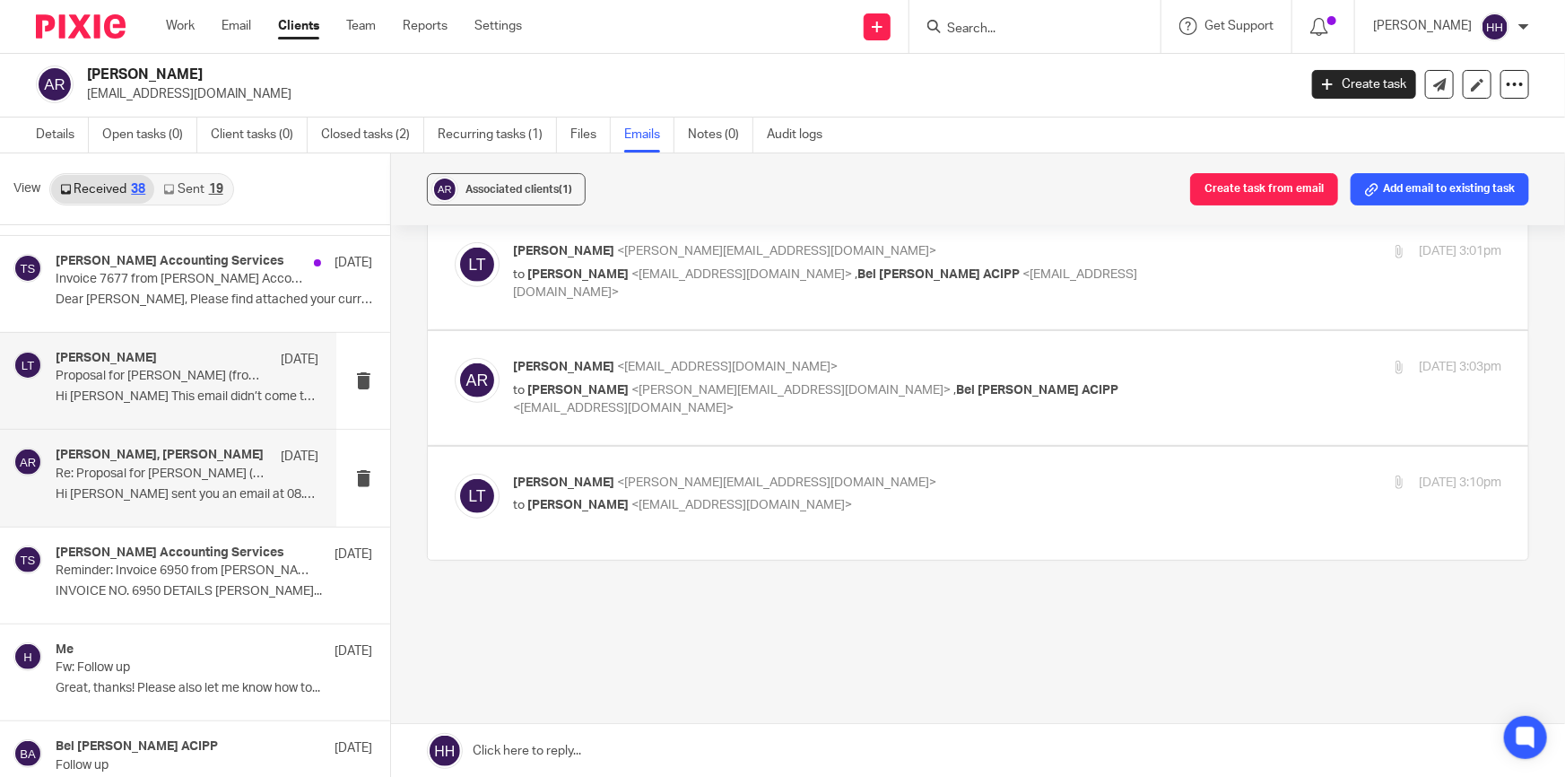
click at [170, 381] on div "Liz Turpin 7 Apr Proposal for Anna Reid (from Turpin Accounting Services) Hi Li…" at bounding box center [187, 381] width 263 height 60
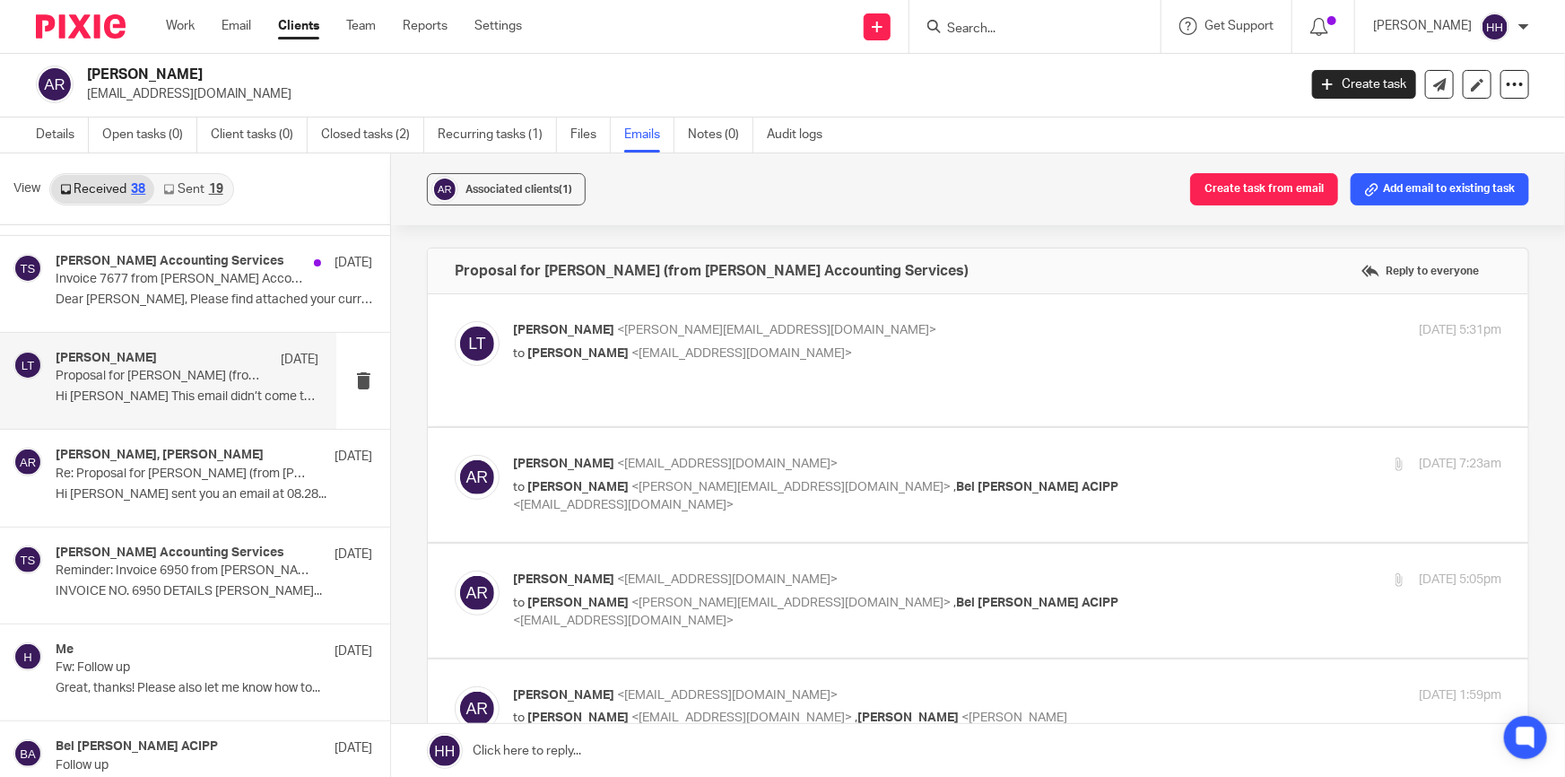
scroll to position [0, 0]
click at [850, 344] on p "to Anna Reid <ajcreid@outlook.com>" at bounding box center [842, 353] width 659 height 19
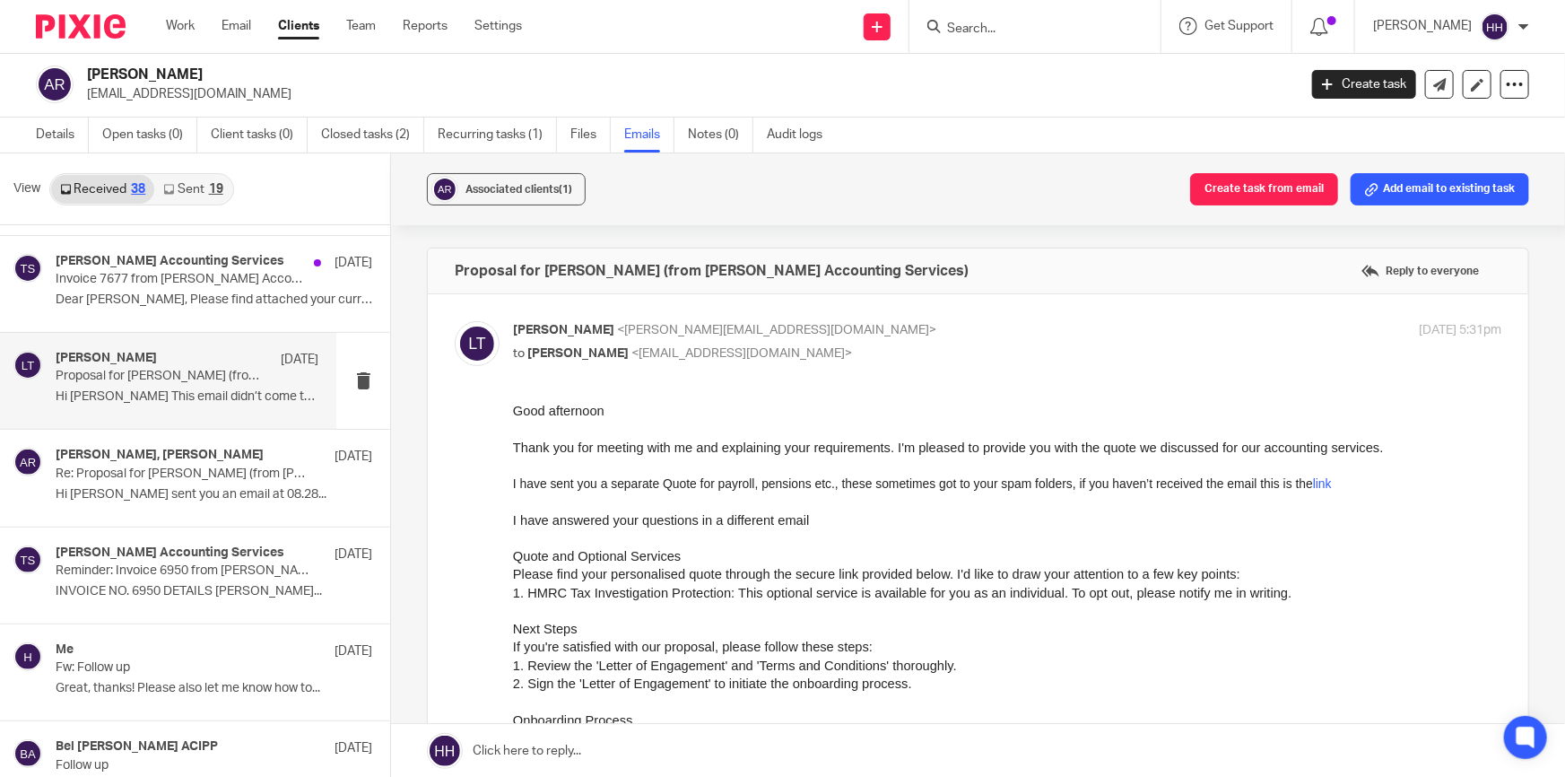
click at [851, 333] on p "Liz Turpin <liz@turpinaccounting.co.uk>" at bounding box center [842, 330] width 659 height 19
checkbox input "false"
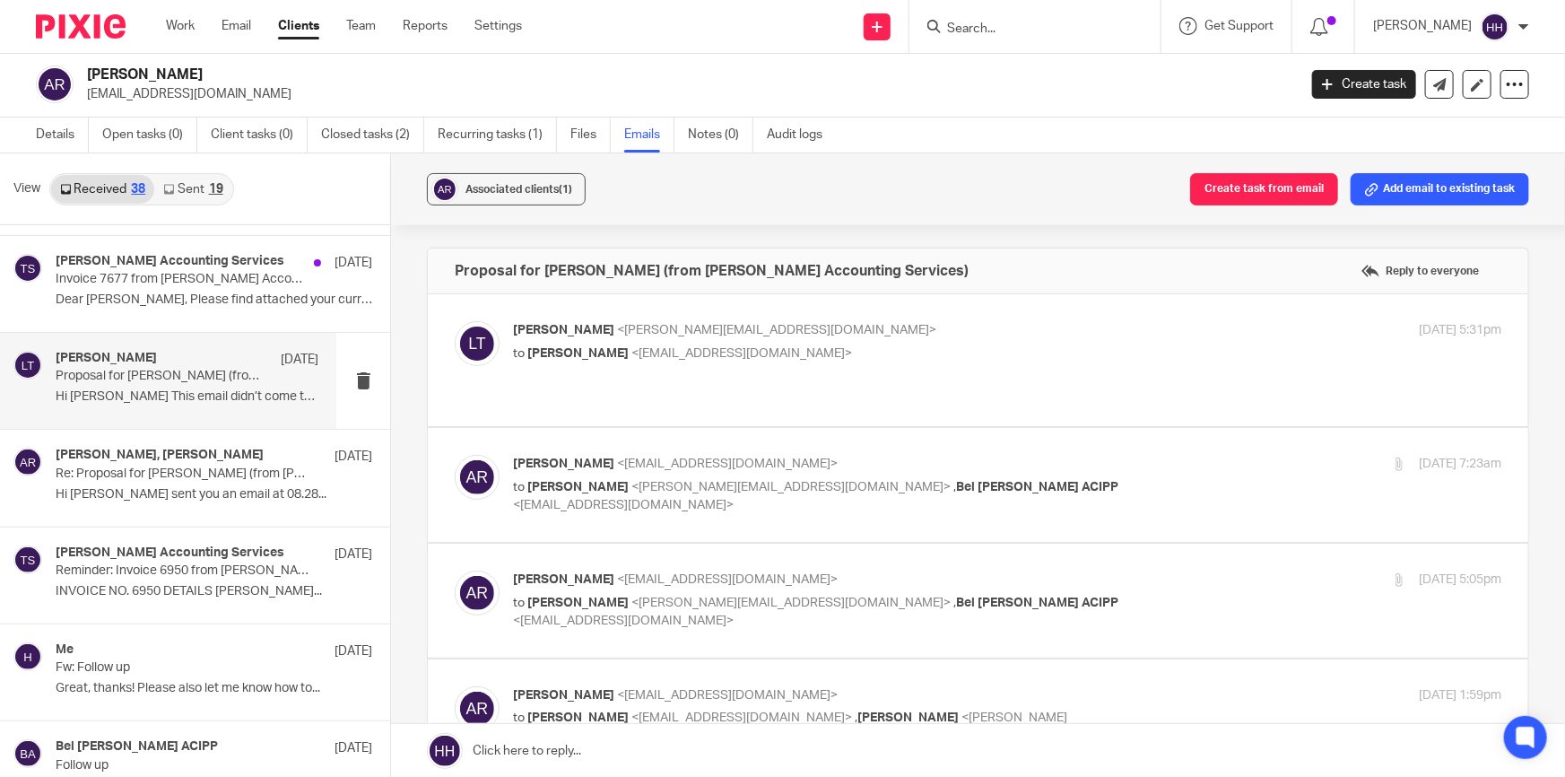
click at [1095, 455] on p "Anna Reid <ajcreid@outlook.com>" at bounding box center [842, 464] width 659 height 19
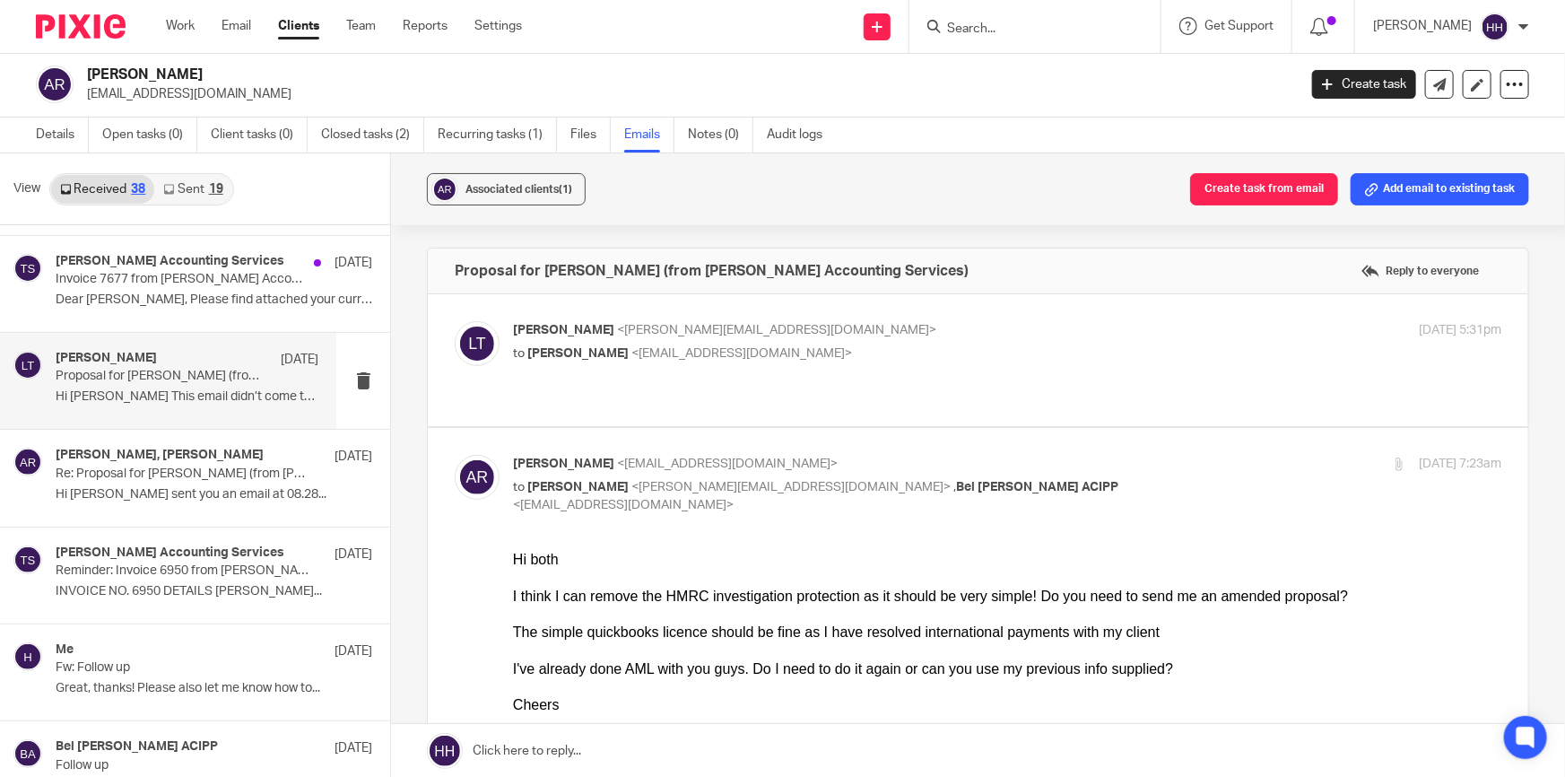
click at [1095, 455] on p "Anna Reid <ajcreid@outlook.com>" at bounding box center [842, 464] width 659 height 19
checkbox input "false"
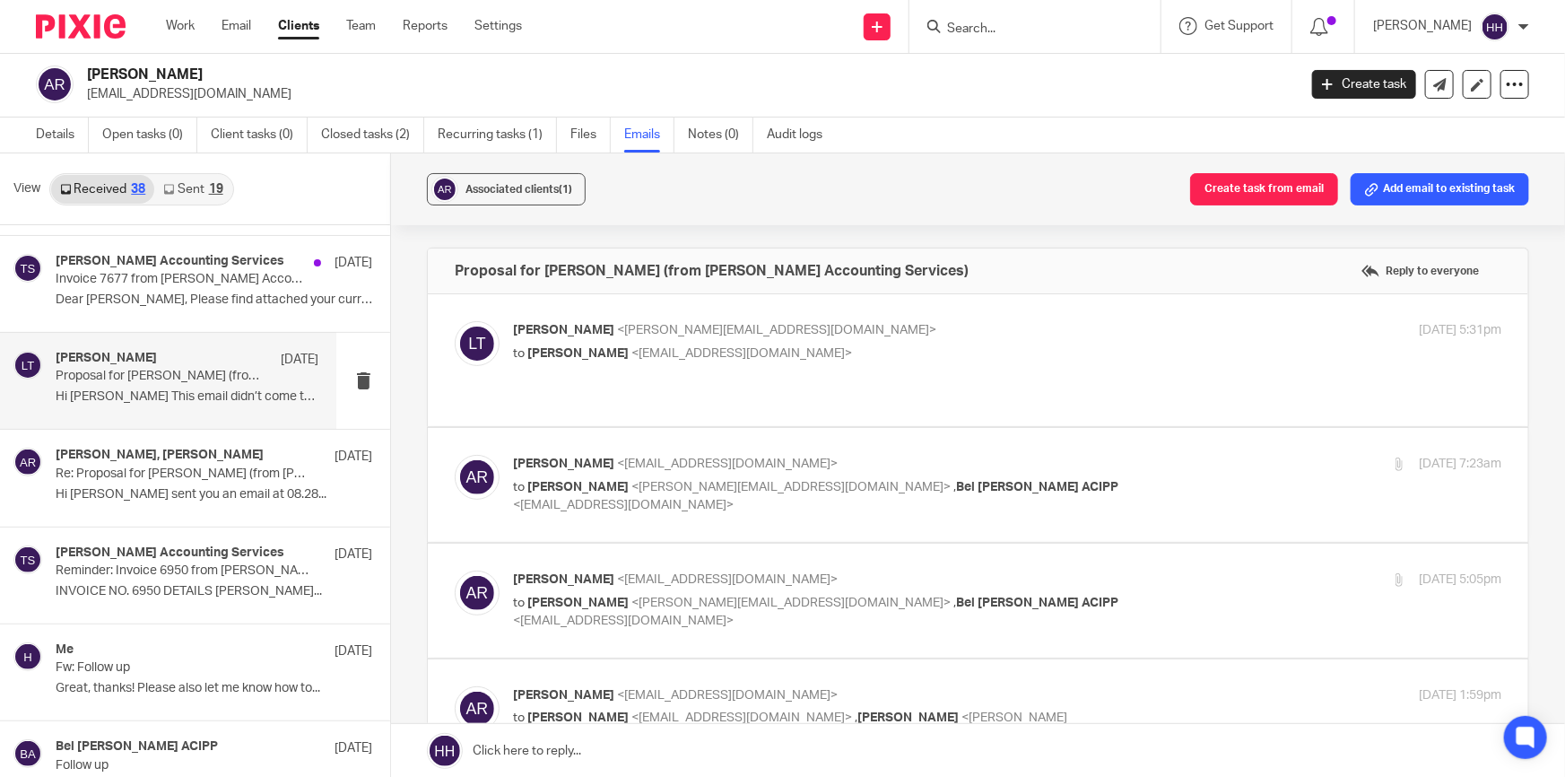
scroll to position [81, 0]
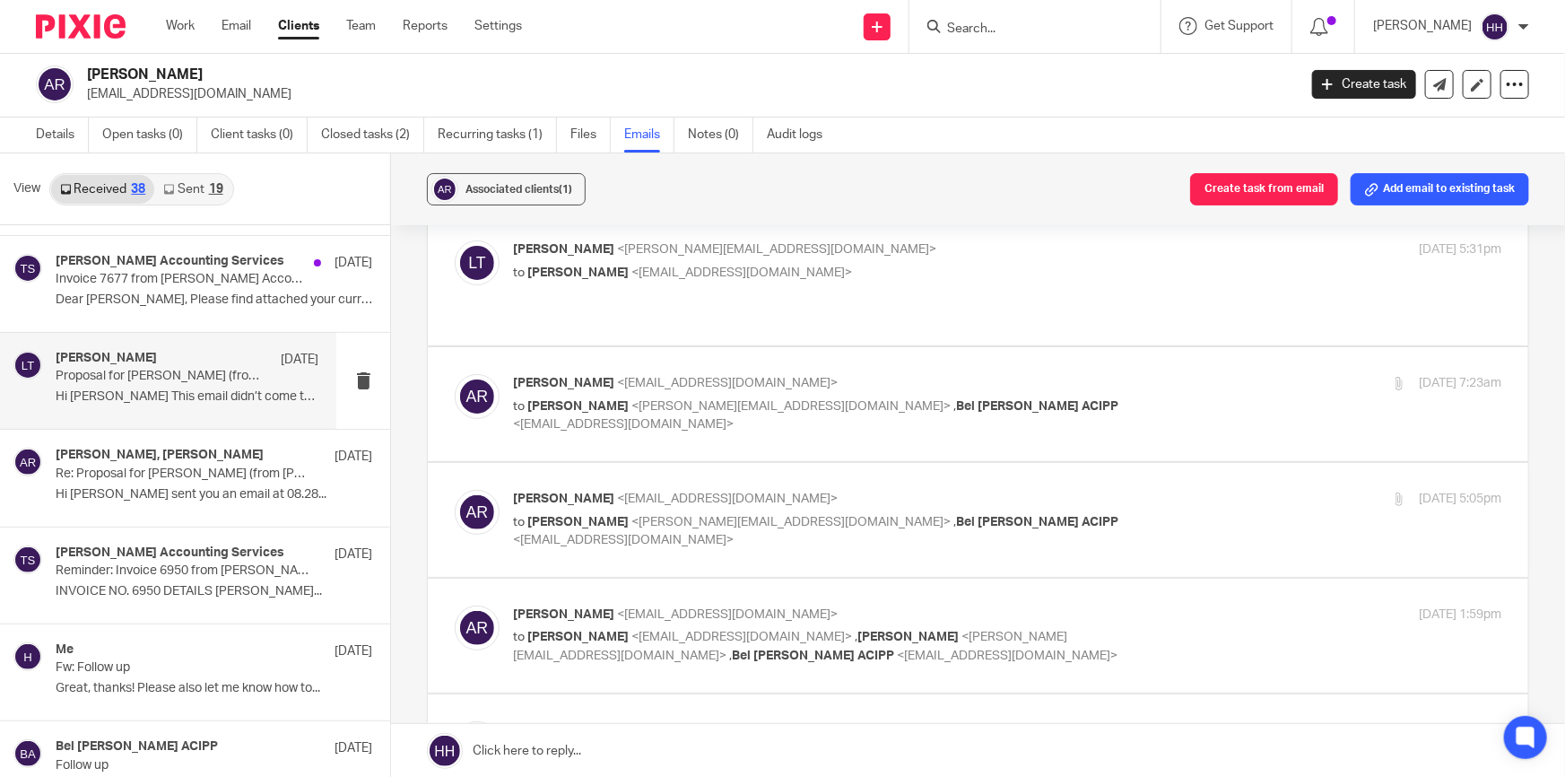
click at [1128, 490] on p "Anna Reid <ajcreid@outlook.com>" at bounding box center [842, 499] width 659 height 19
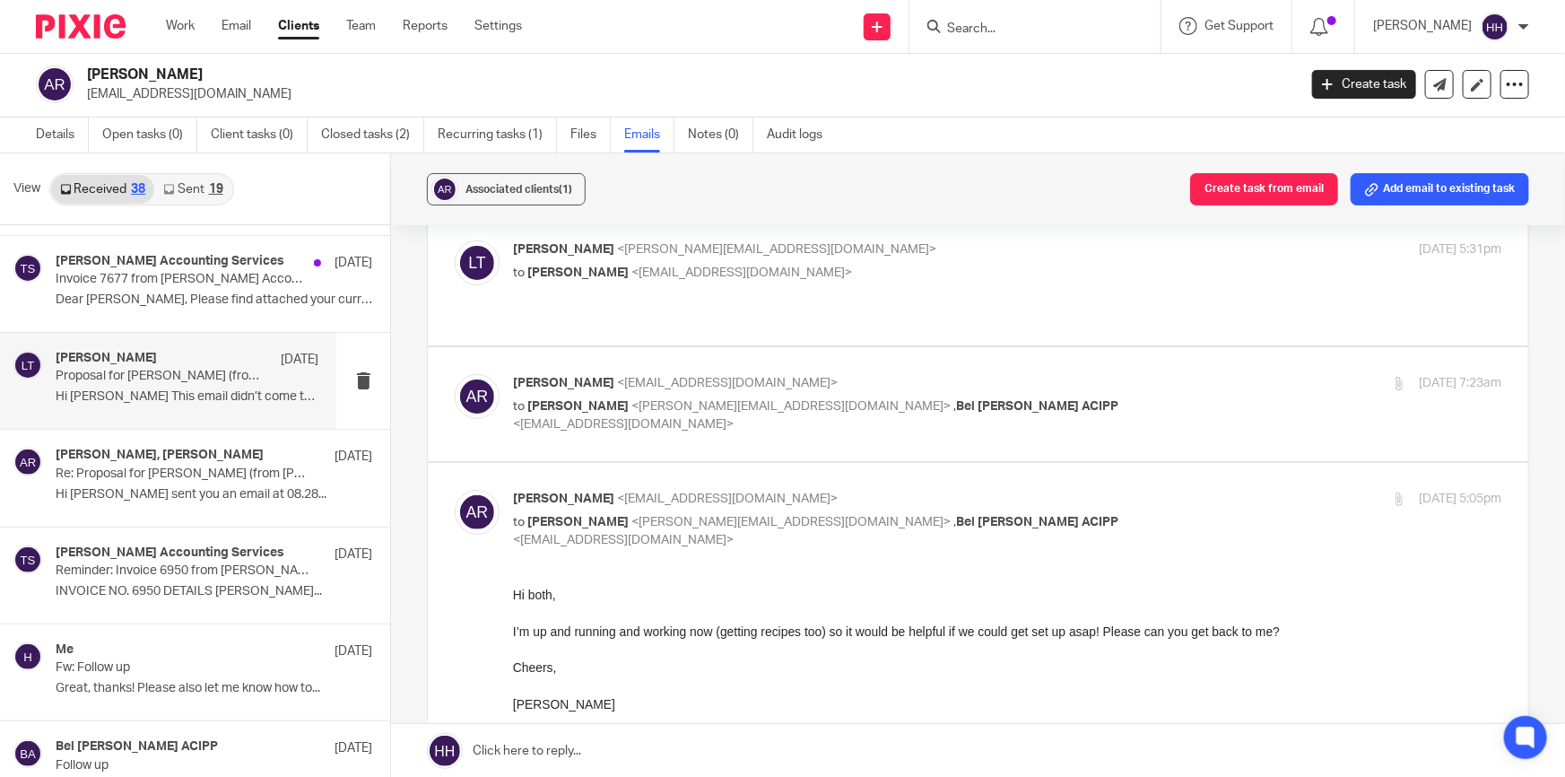
scroll to position [0, 0]
click at [1172, 490] on div "3 Apr 2025 5:05pm" at bounding box center [1336, 499] width 329 height 19
checkbox input "false"
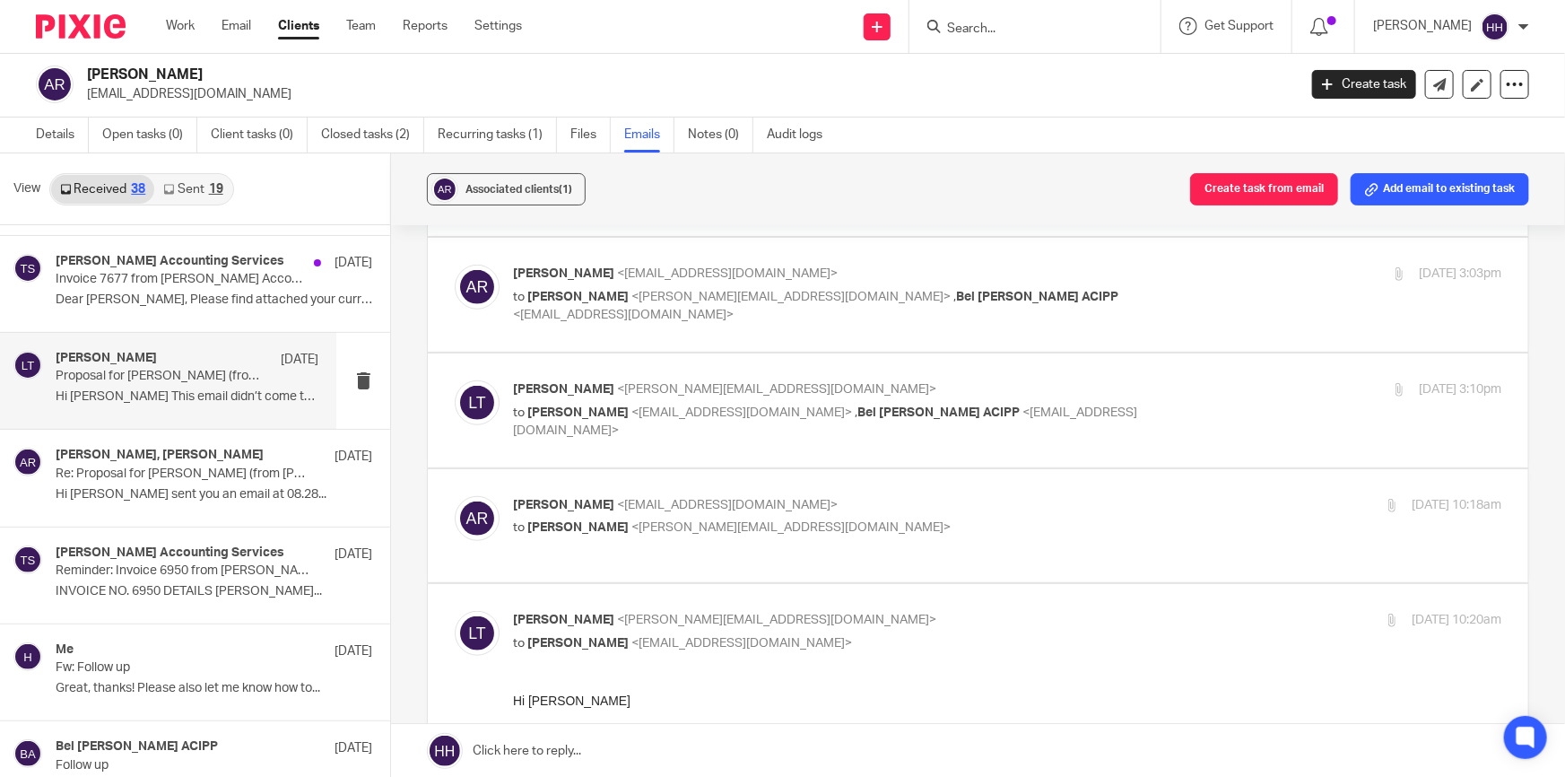
scroll to position [815, 0]
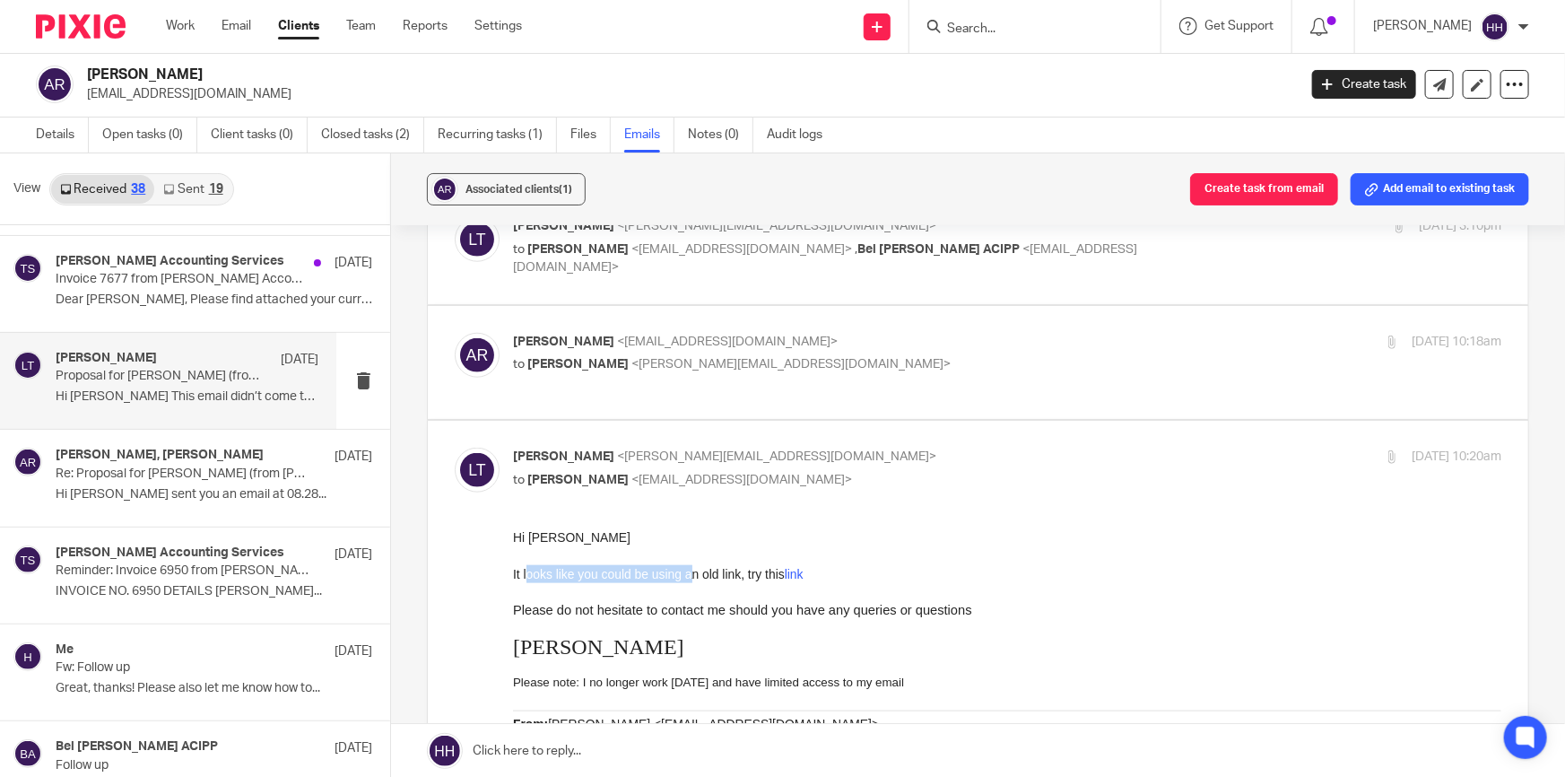
drag, startPoint x: 663, startPoint y: 579, endPoint x: 705, endPoint y: 579, distance: 42.2
click at [696, 579] on span "It looks like you could be using an old link, try this link" at bounding box center [658, 574] width 291 height 14
click at [730, 578] on span "It looks like you could be using an old link, try this link" at bounding box center [658, 574] width 291 height 14
click at [872, 448] on p "Liz Turpin <liz@turpinaccounting.co.uk>" at bounding box center [842, 457] width 659 height 19
checkbox input "false"
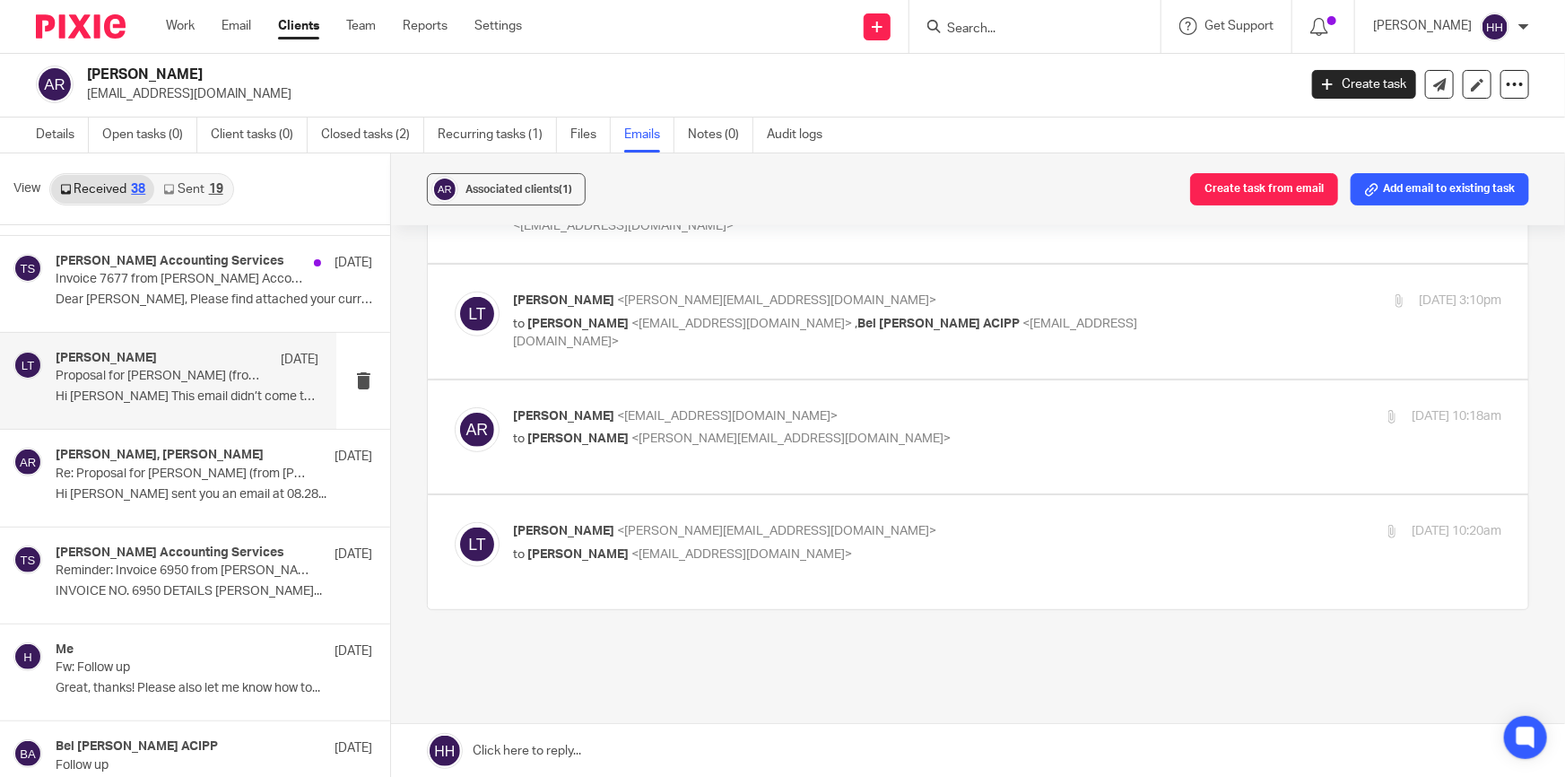
click at [886, 407] on p "Anna Reid <ajcreid@outlook.com>" at bounding box center [842, 416] width 659 height 19
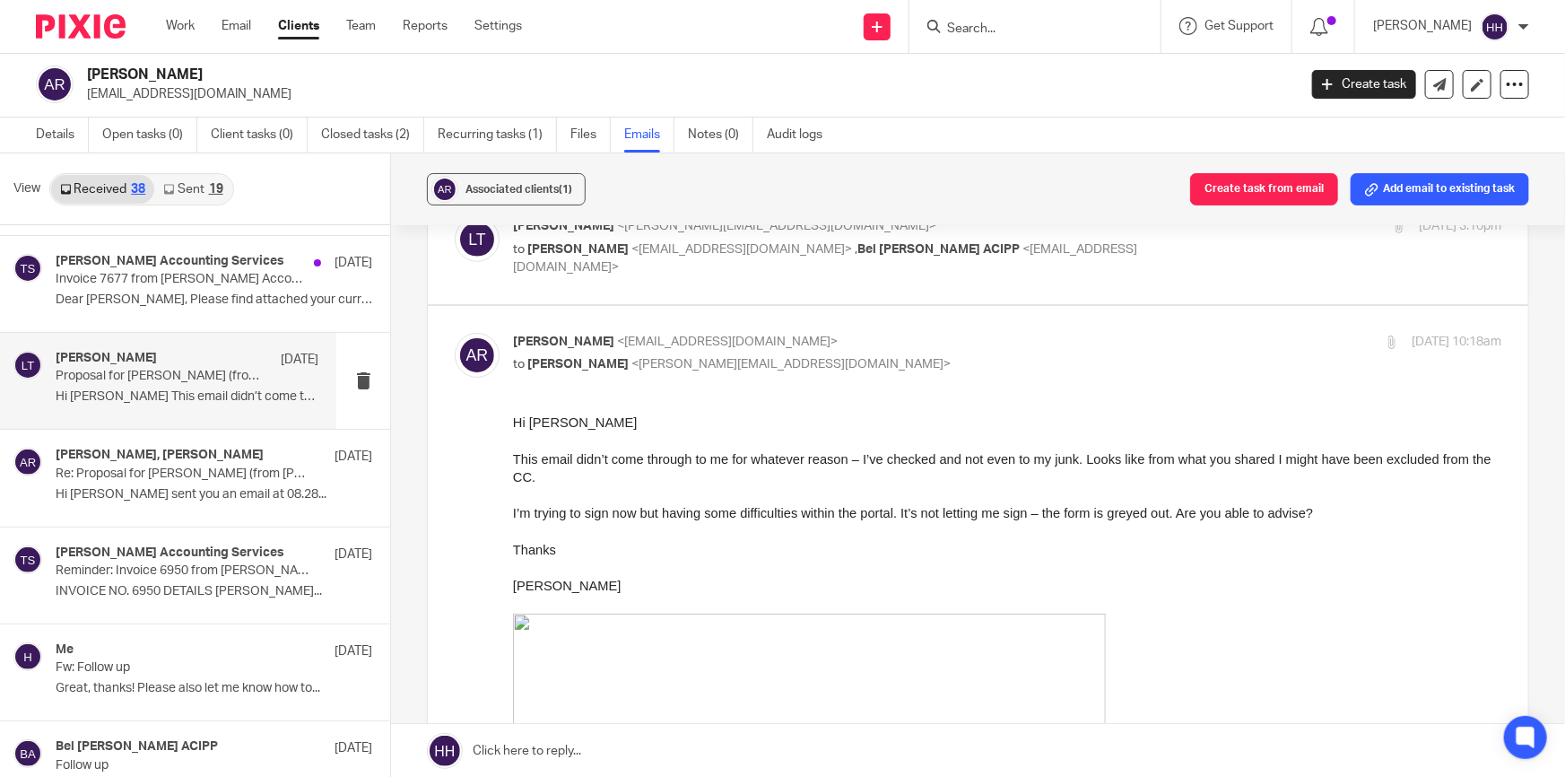
scroll to position [0, 0]
drag, startPoint x: 668, startPoint y: 462, endPoint x: 1061, endPoint y: 459, distance: 392.8
click at [1060, 460] on span "This email didn’t come through to me for whatever reason – I’ve checked and not…" at bounding box center [1002, 522] width 978 height 142
click at [1076, 459] on span "This email didn’t come through to me for whatever reason – I’ve checked and not…" at bounding box center [1002, 522] width 978 height 142
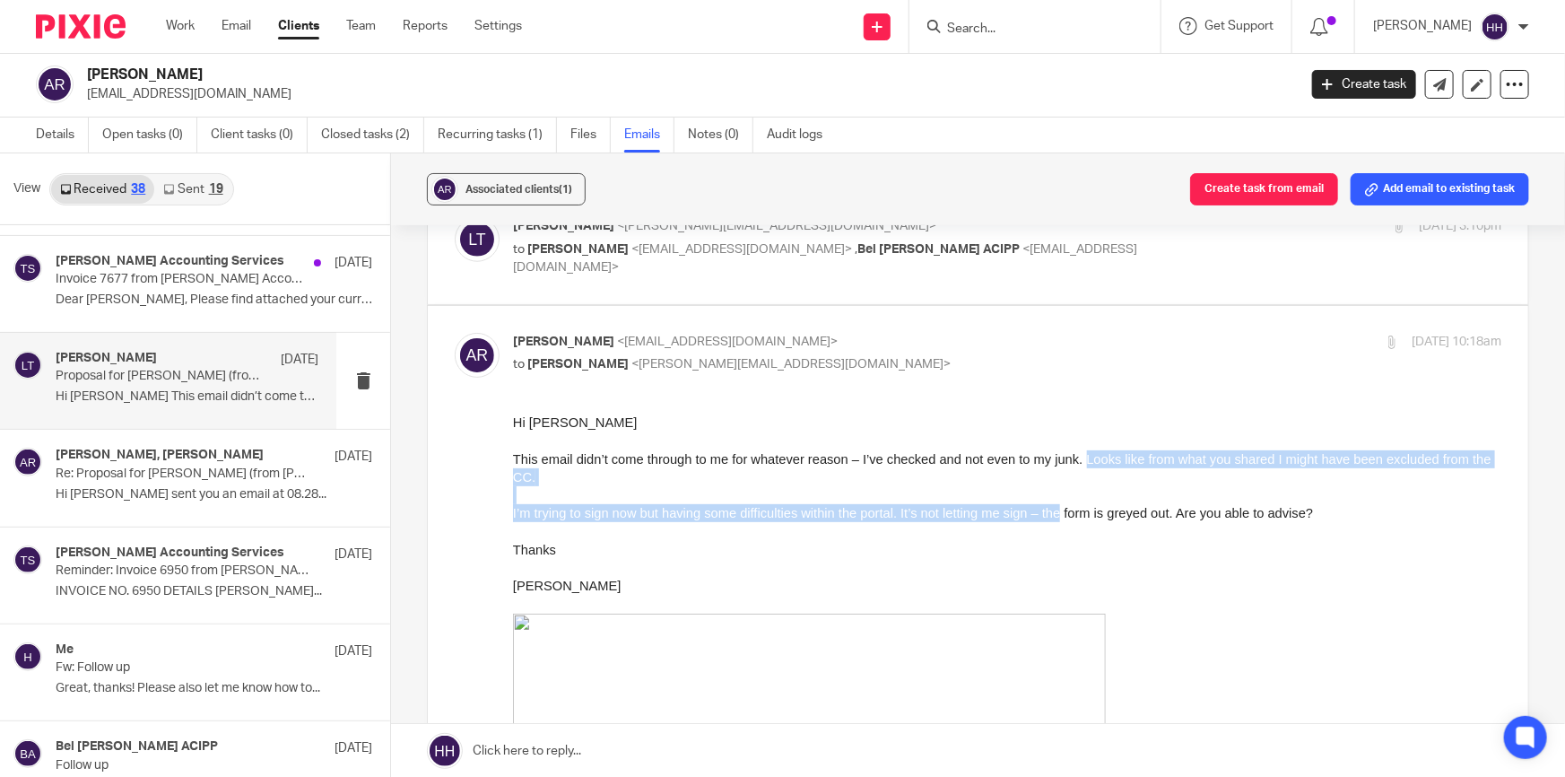
drag, startPoint x: 1085, startPoint y: 463, endPoint x: 1074, endPoint y: 516, distance: 54.2
click at [1071, 516] on span "This email didn’t come through to me for whatever reason – I’ve checked and not…" at bounding box center [1002, 522] width 978 height 142
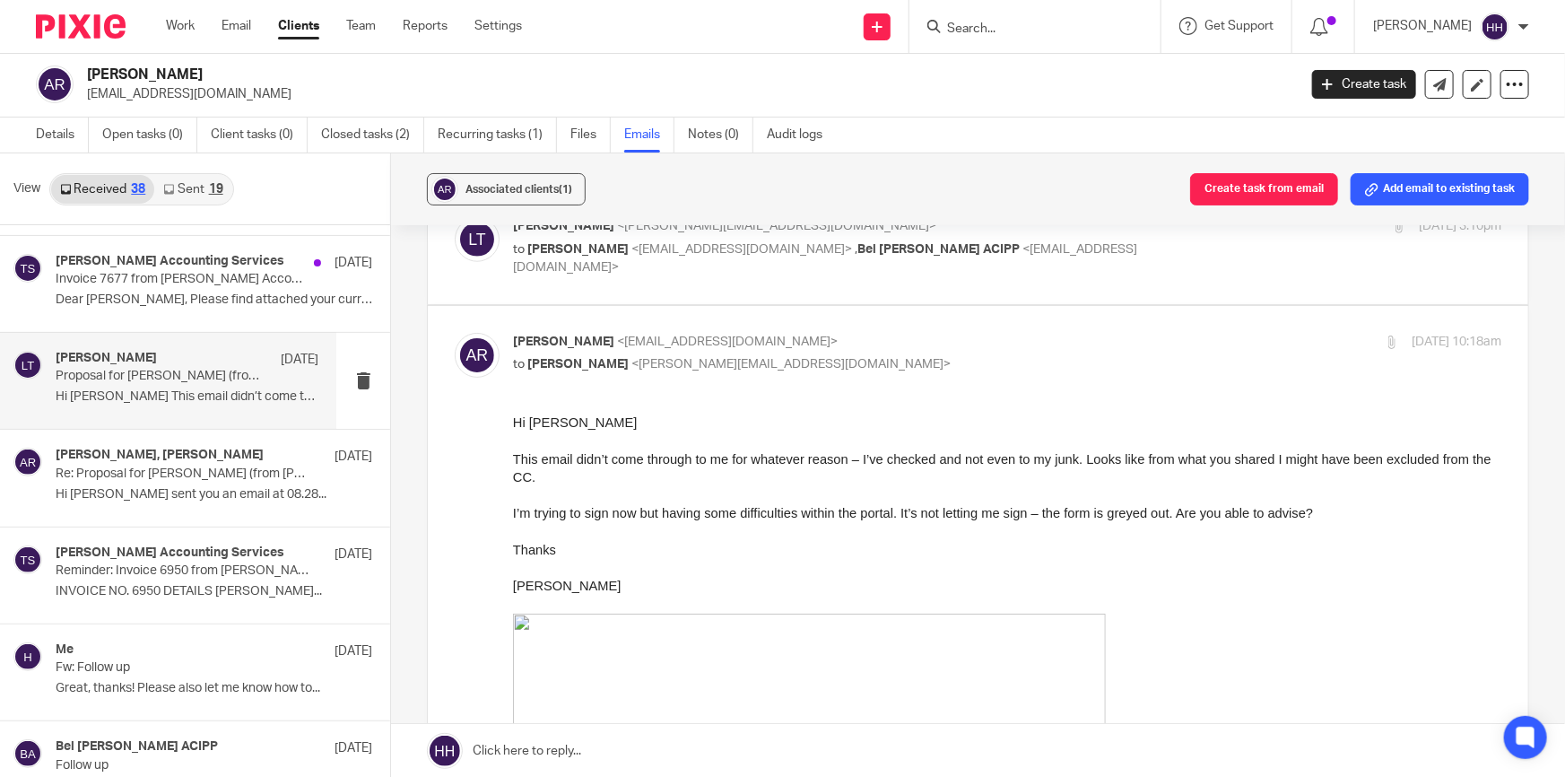
click at [1108, 517] on span "This email didn’t come through to me for whatever reason – I’ve checked and not…" at bounding box center [1002, 522] width 978 height 142
drag, startPoint x: 1134, startPoint y: 513, endPoint x: 1174, endPoint y: 509, distance: 40.5
click at [1163, 513] on span "This email didn’t come through to me for whatever reason – I’ve checked and not…" at bounding box center [1002, 522] width 978 height 142
click at [1187, 507] on span "This email didn’t come through to me for whatever reason – I’ve checked and not…" at bounding box center [1002, 522] width 978 height 142
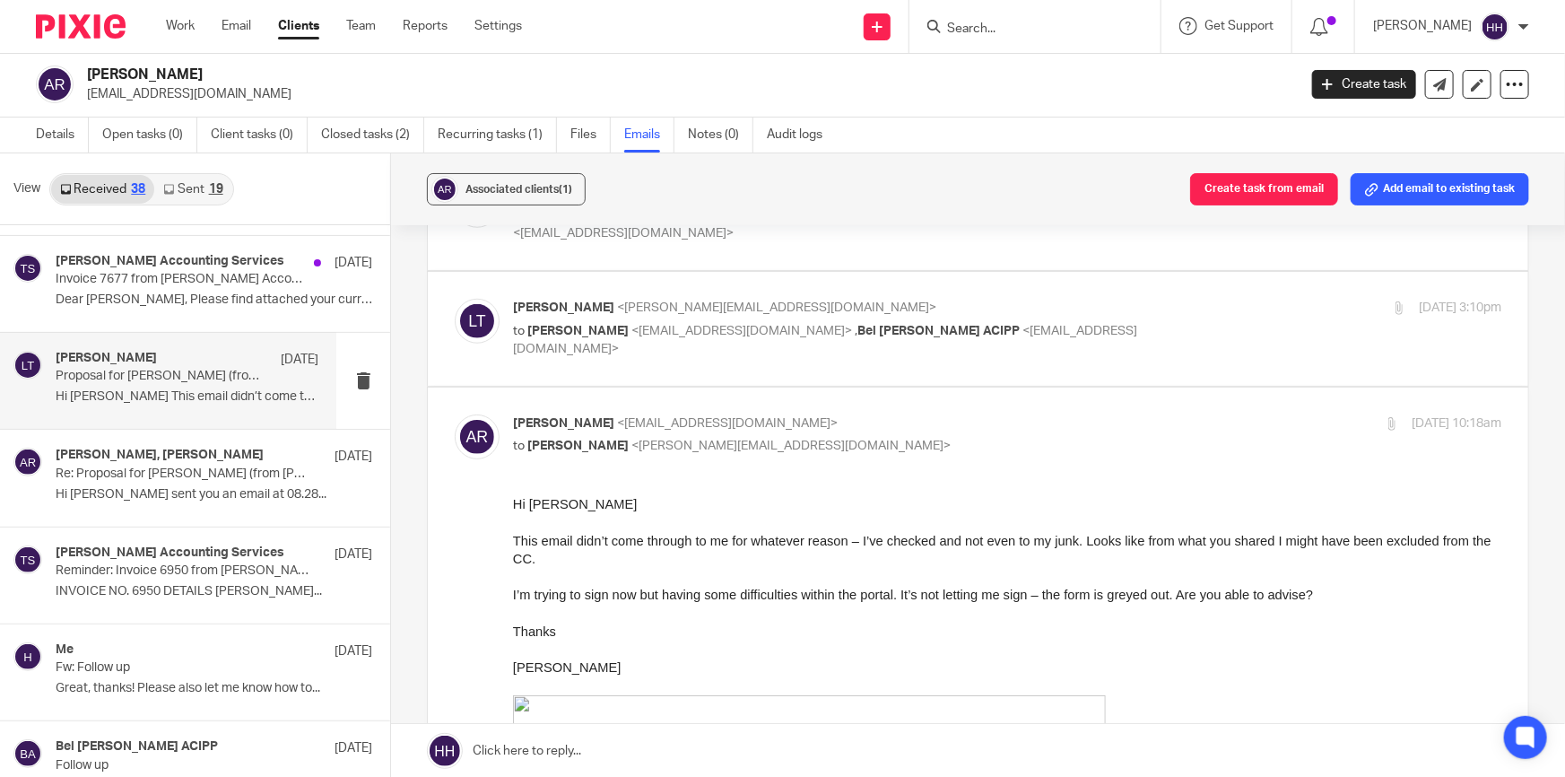
click at [911, 414] on p "Anna Reid <ajcreid@outlook.com>" at bounding box center [842, 423] width 659 height 19
checkbox input "false"
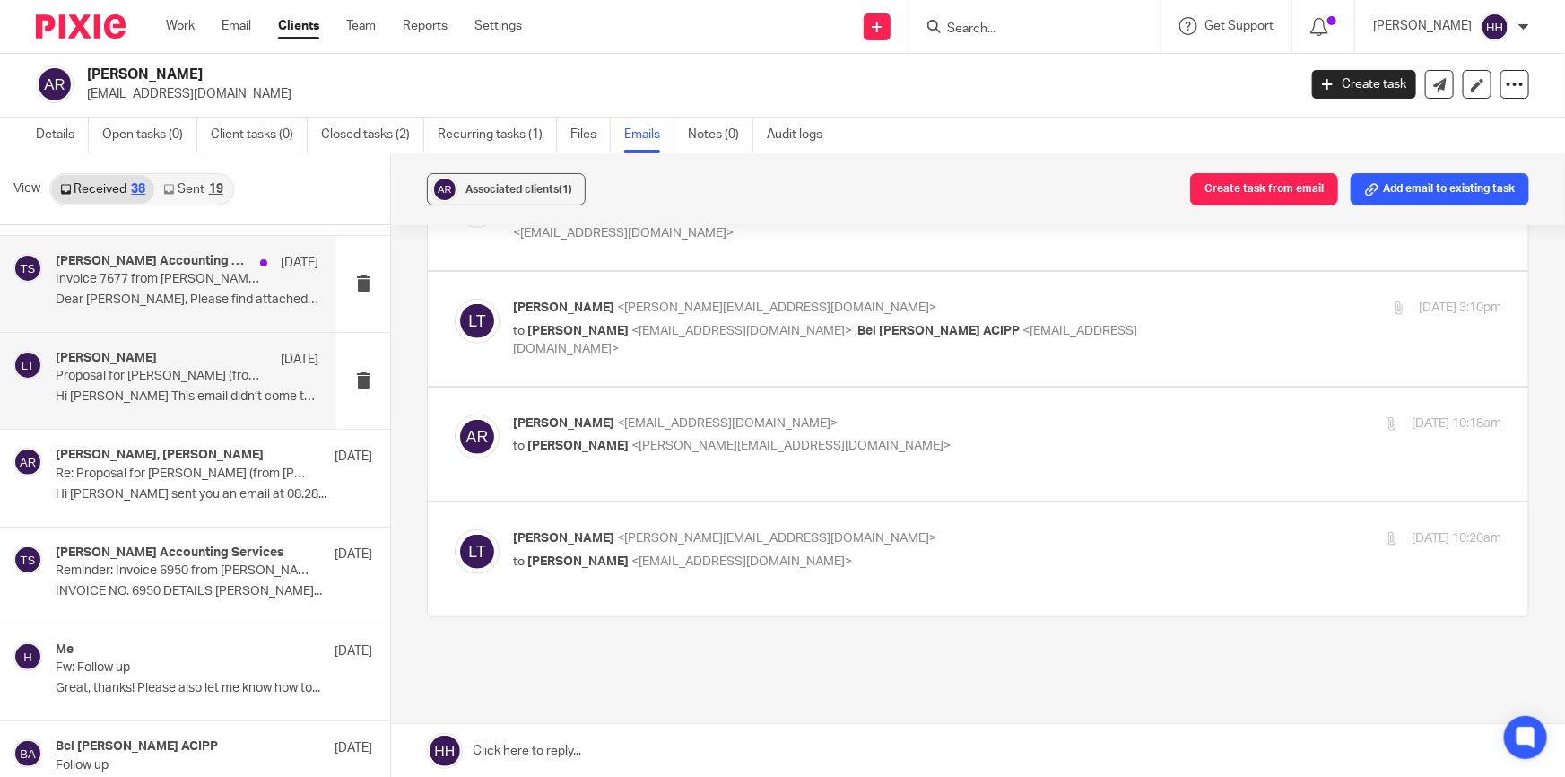
click at [154, 285] on div "Turpin Accounting Services 11 Apr Invoice 7677 from Turpin Accounting Services …" at bounding box center [187, 284] width 263 height 60
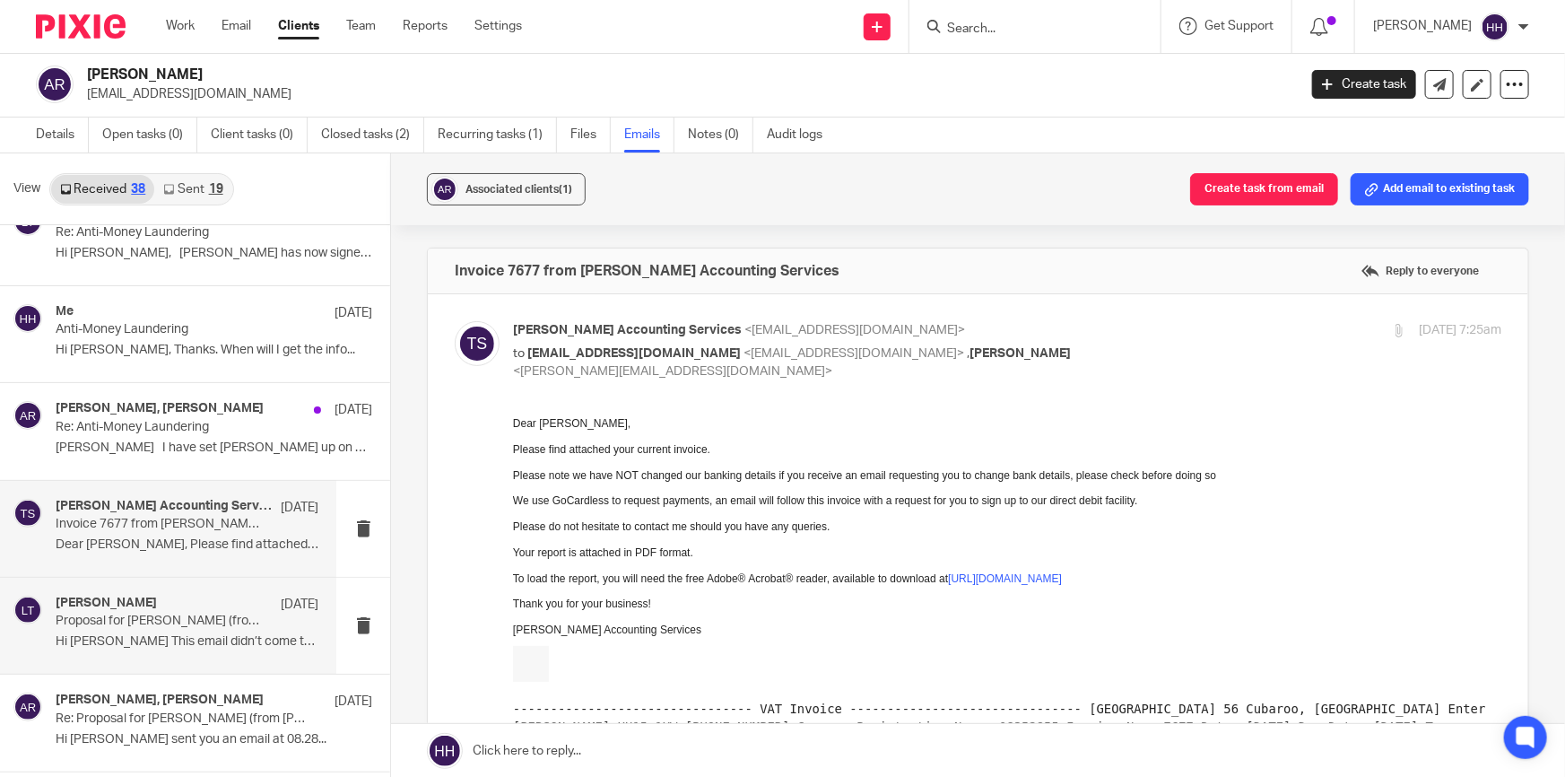
scroll to position [1996, 0]
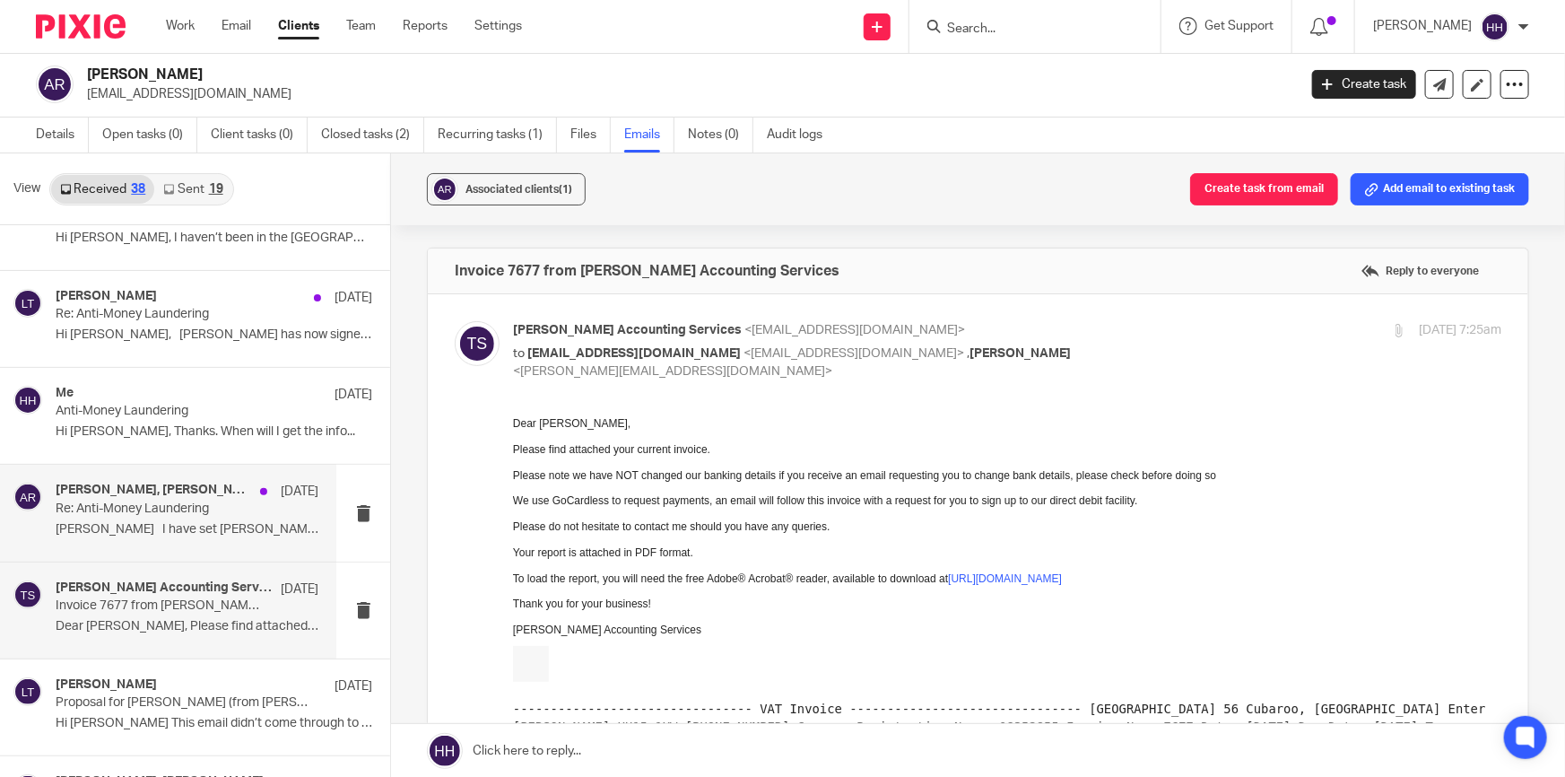
click at [172, 501] on p "Re: Anti-Money Laundering" at bounding box center [161, 508] width 211 height 15
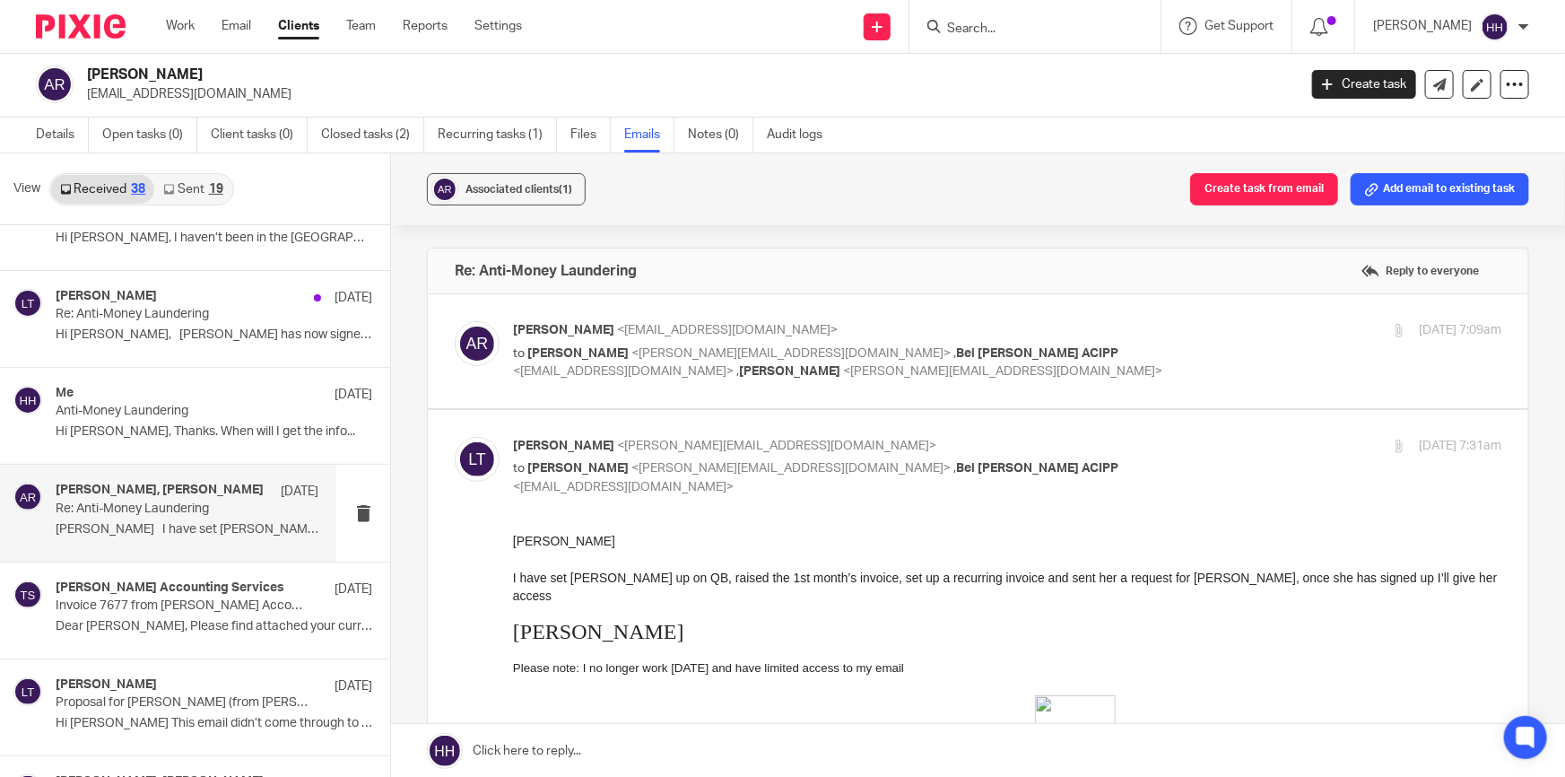
scroll to position [0, 0]
drag, startPoint x: 617, startPoint y: 574, endPoint x: 991, endPoint y: 581, distance: 374.1
click at [991, 581] on span "I have set Anna up on QB, raised the 1st month’s invoice, set up a recurring in…" at bounding box center [1005, 586] width 985 height 32
click at [1193, 333] on div "11 Apr 2025 7:09am" at bounding box center [1336, 330] width 329 height 19
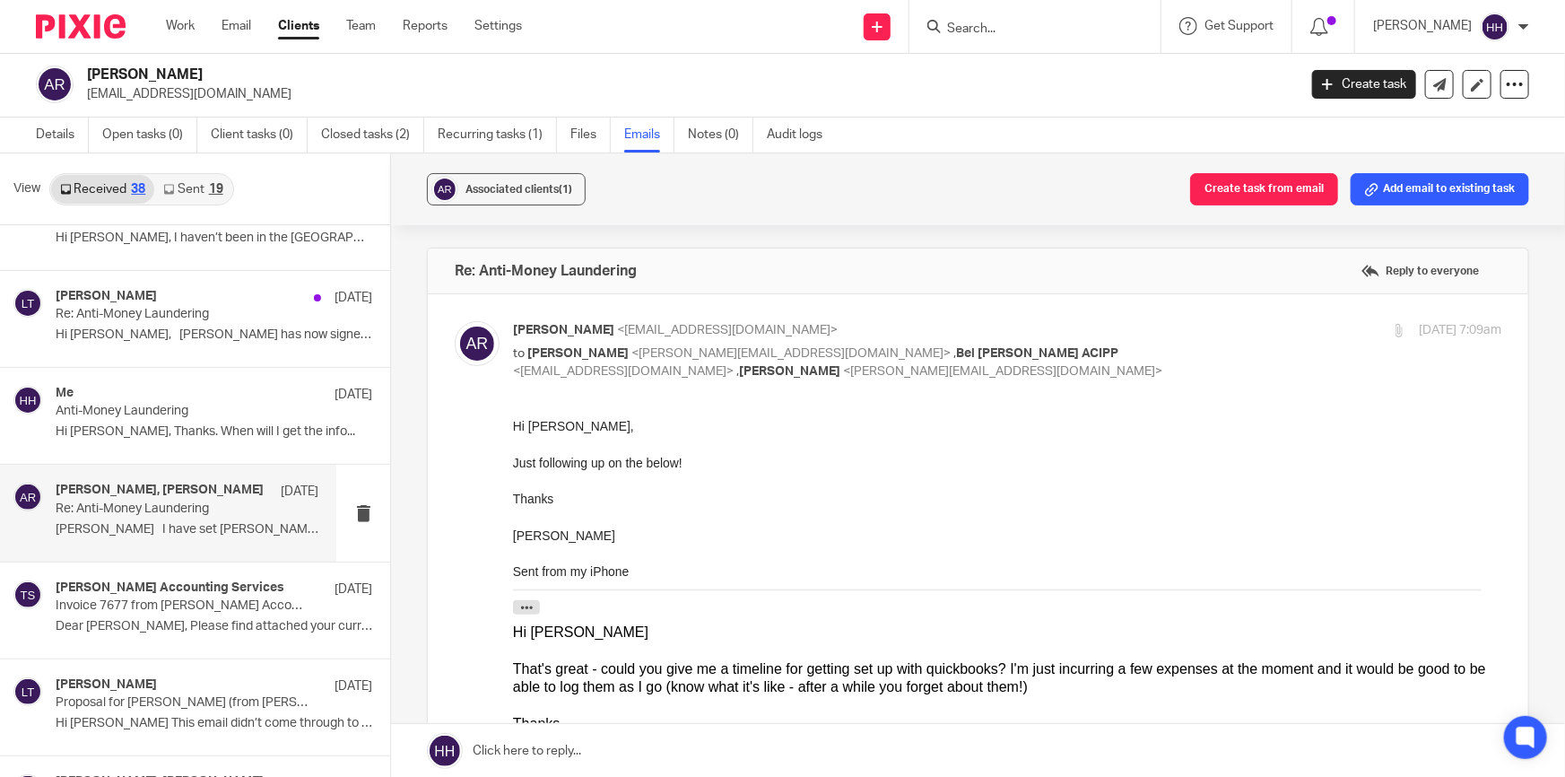
click at [1216, 338] on div "11 Apr 2025 7:09am" at bounding box center [1336, 330] width 329 height 19
checkbox input "false"
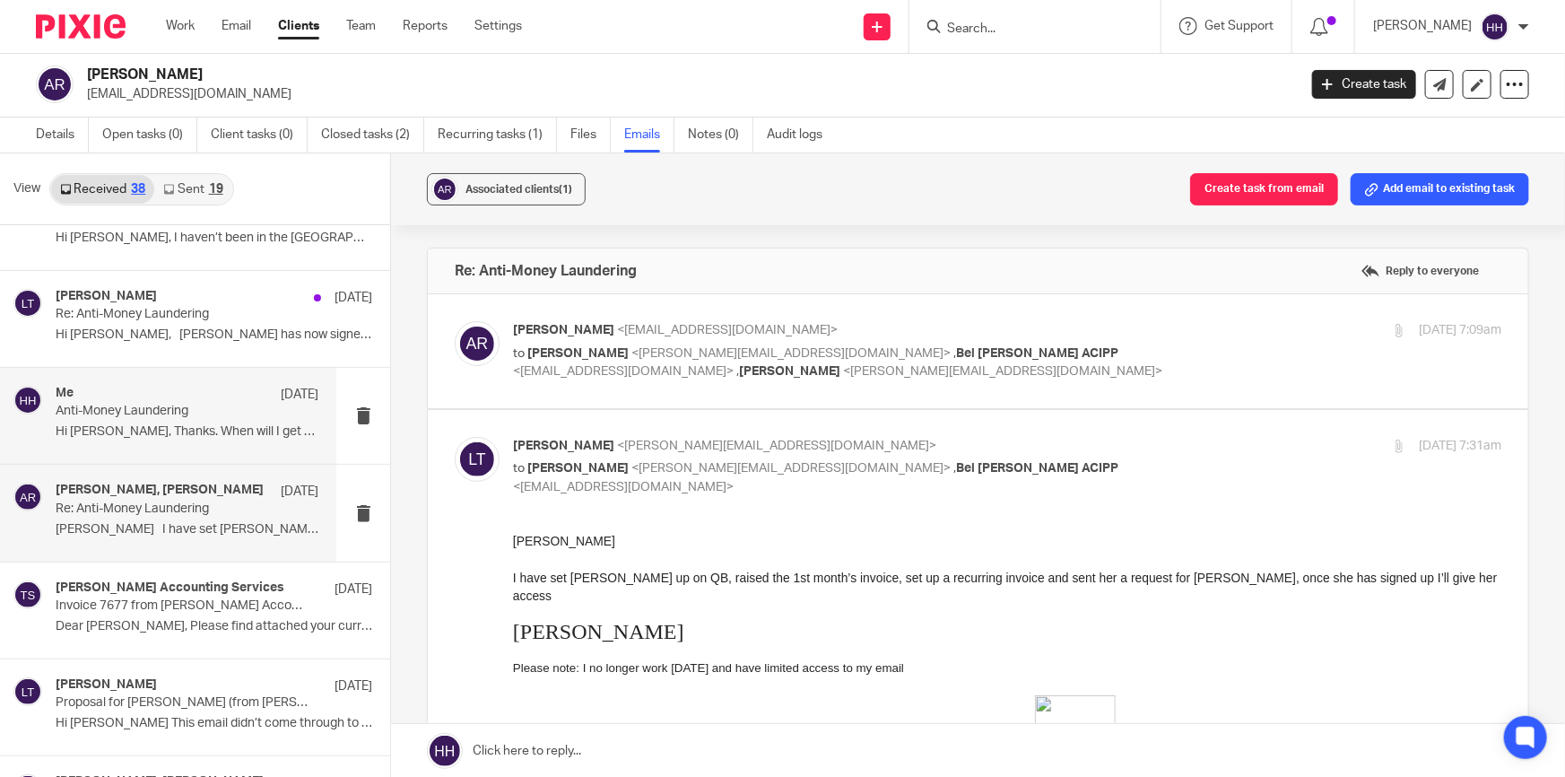
click at [101, 395] on div "Me 14 Apr" at bounding box center [187, 395] width 263 height 18
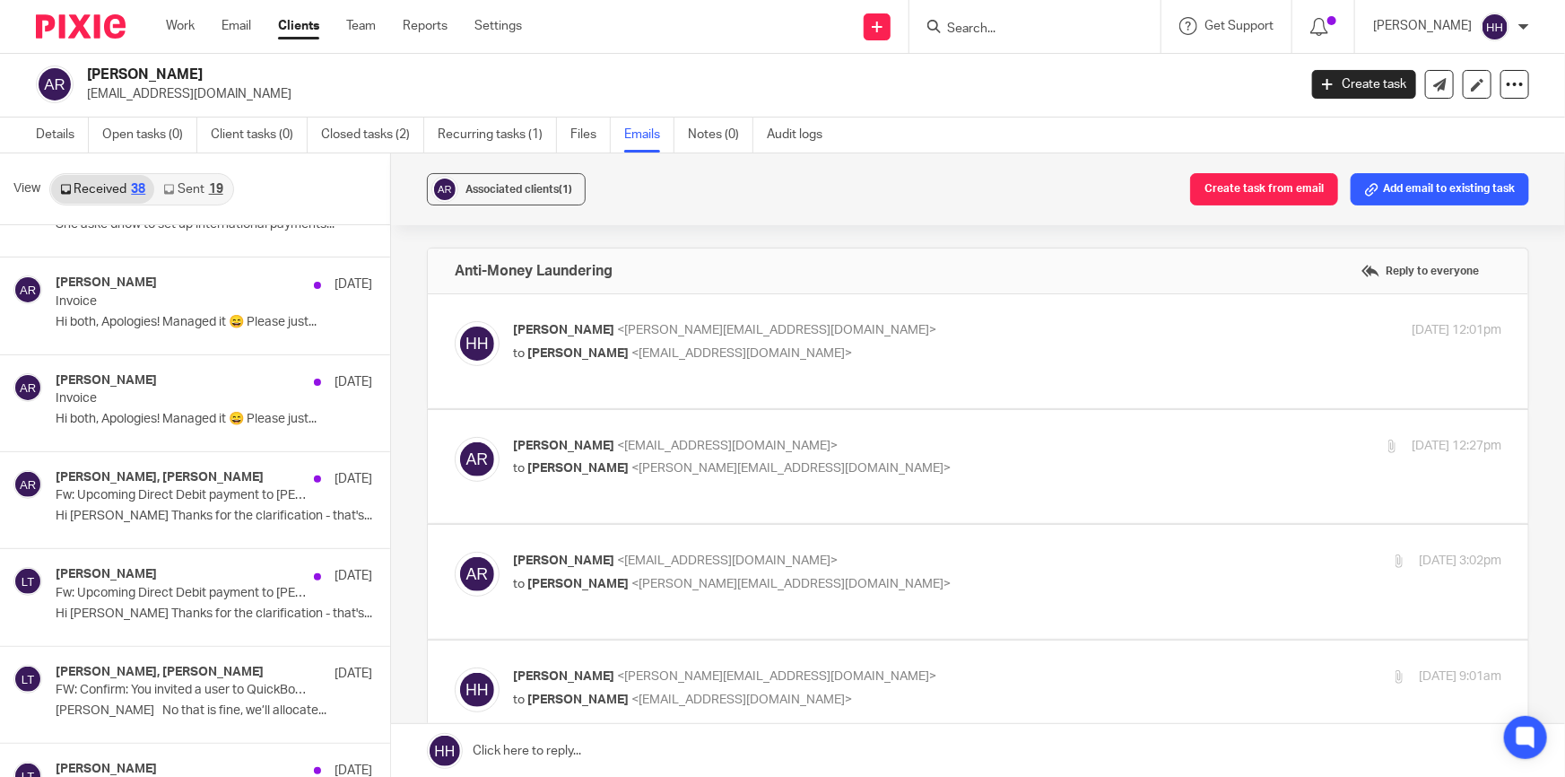
scroll to position [1262, 0]
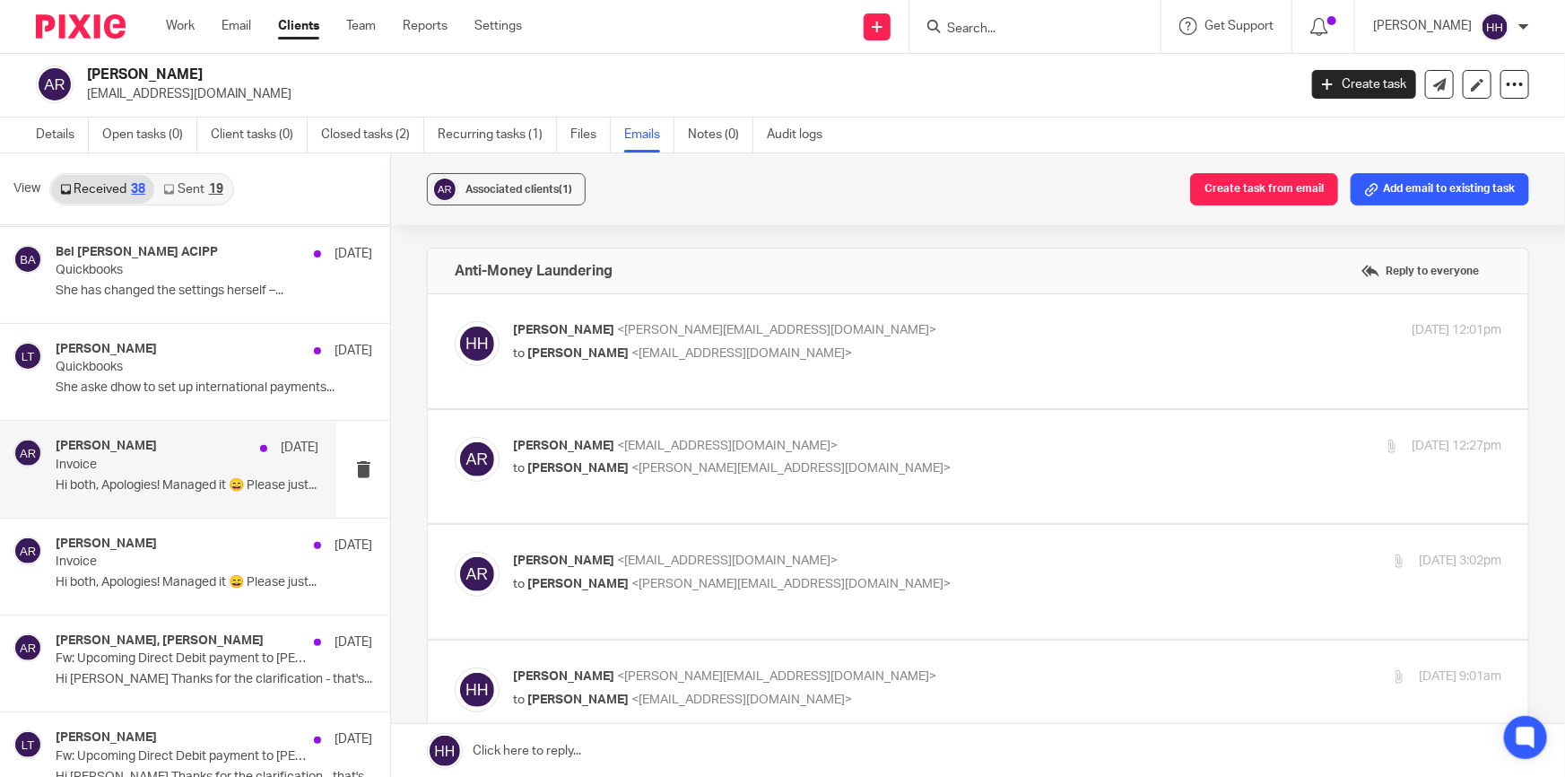
click at [171, 465] on p "Invoice" at bounding box center [161, 464] width 211 height 15
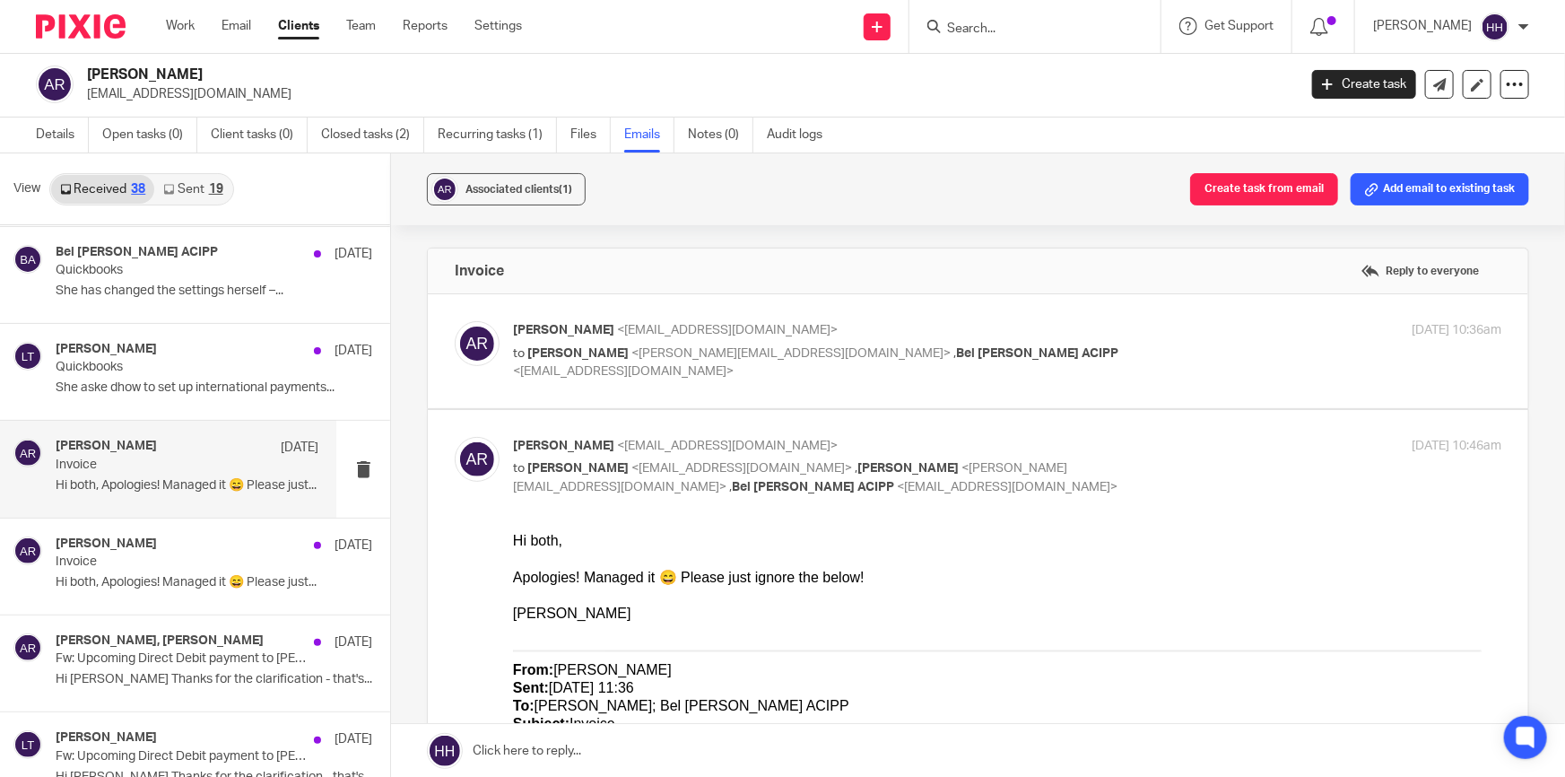
scroll to position [0, 0]
click at [1126, 336] on p "Anna Reid <ajcreid@outlook.com>" at bounding box center [842, 330] width 659 height 19
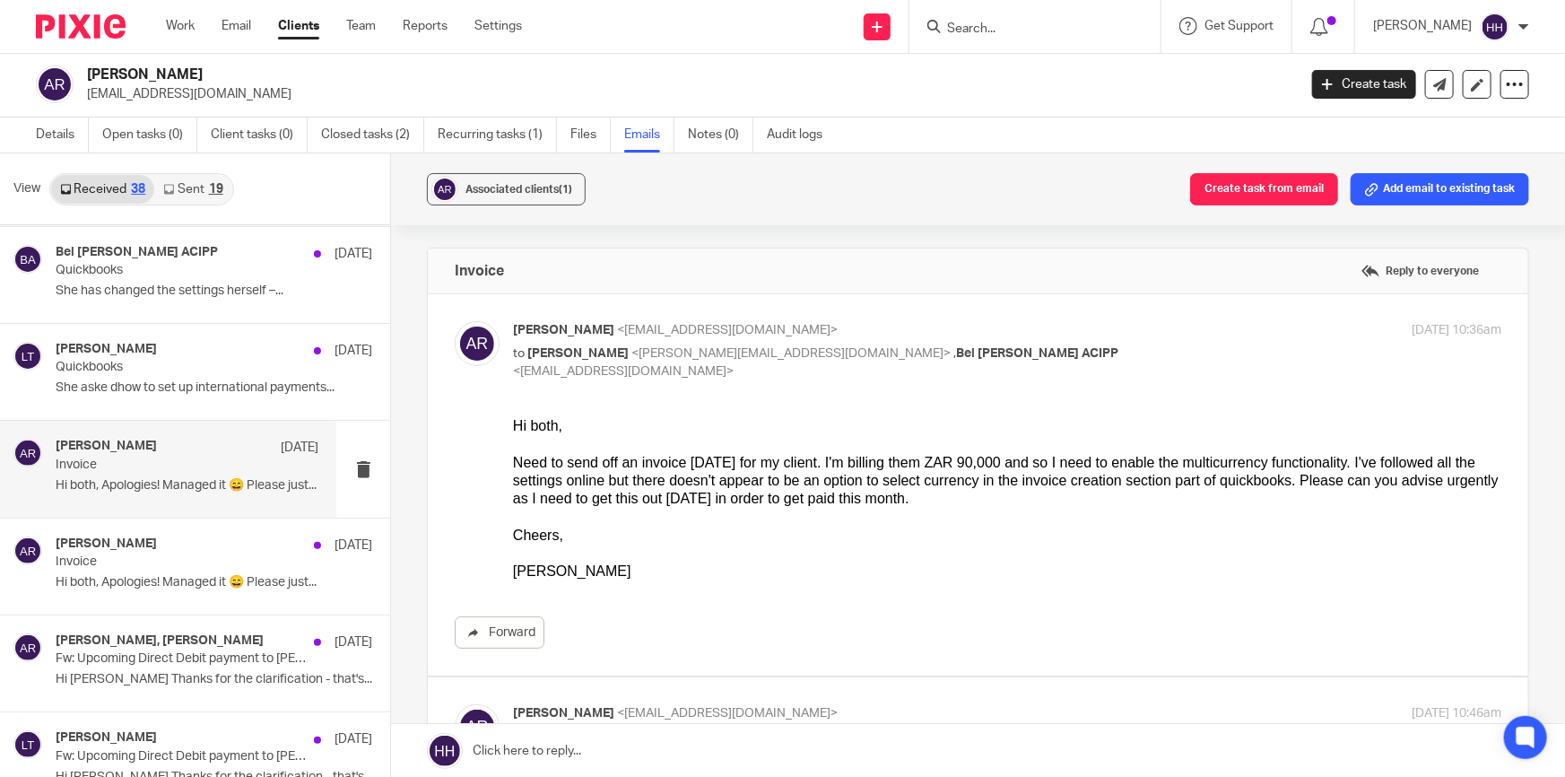
click at [1126, 336] on p "Anna Reid <ajcreid@outlook.com>" at bounding box center [842, 330] width 659 height 19
checkbox input "false"
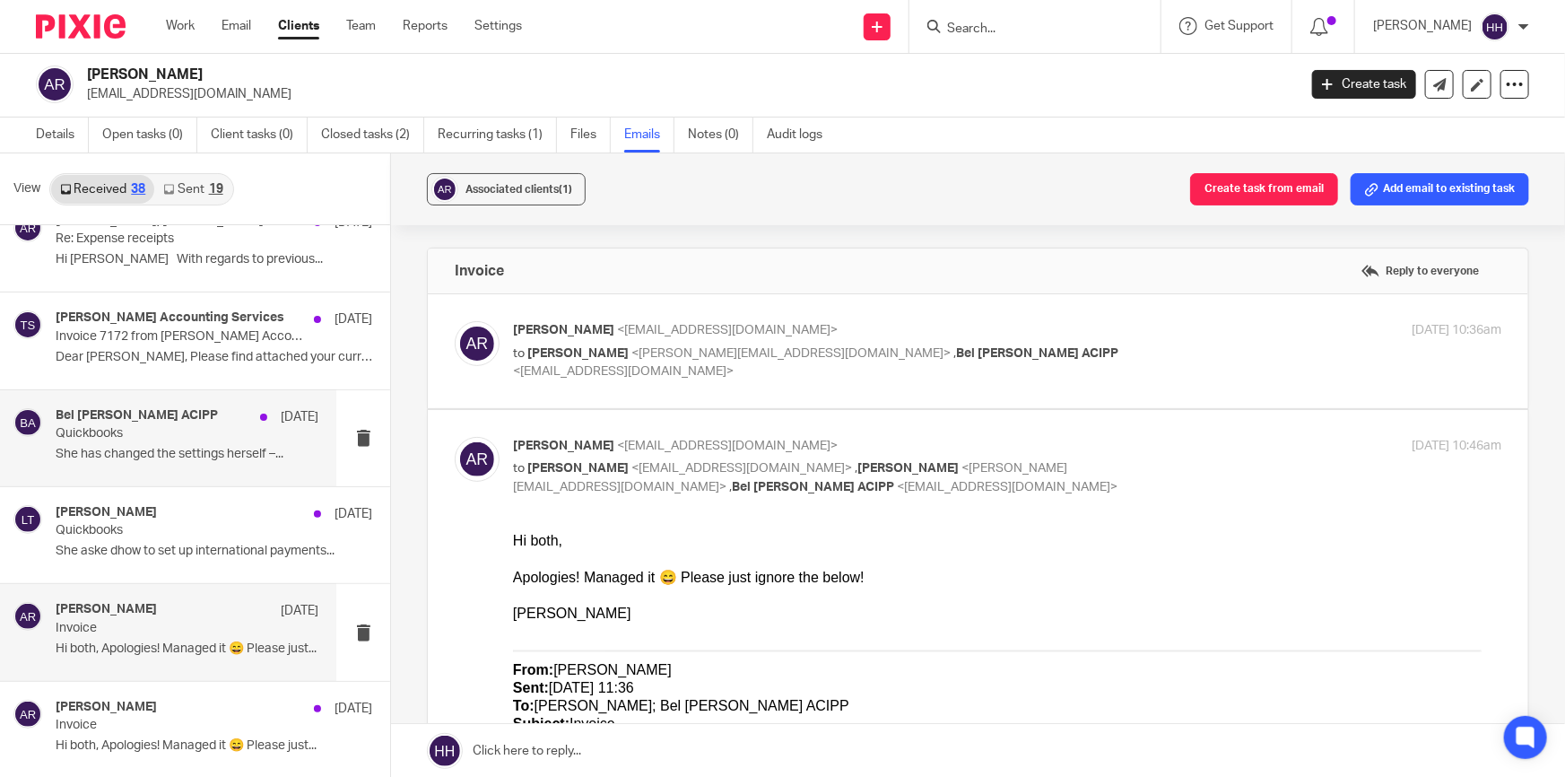
scroll to position [1017, 0]
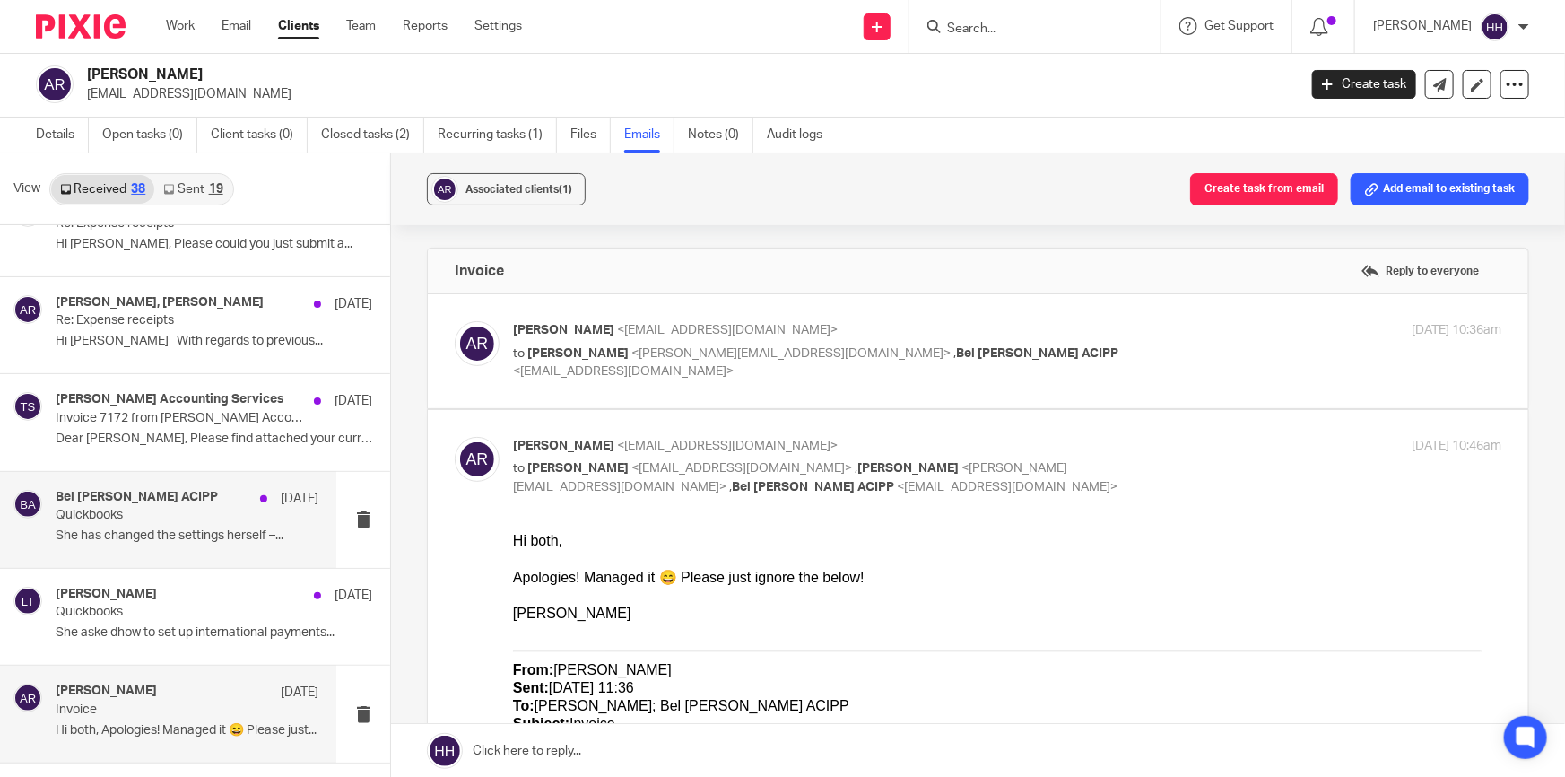
click at [178, 536] on p "She has changed the settings herself –..." at bounding box center [187, 535] width 263 height 15
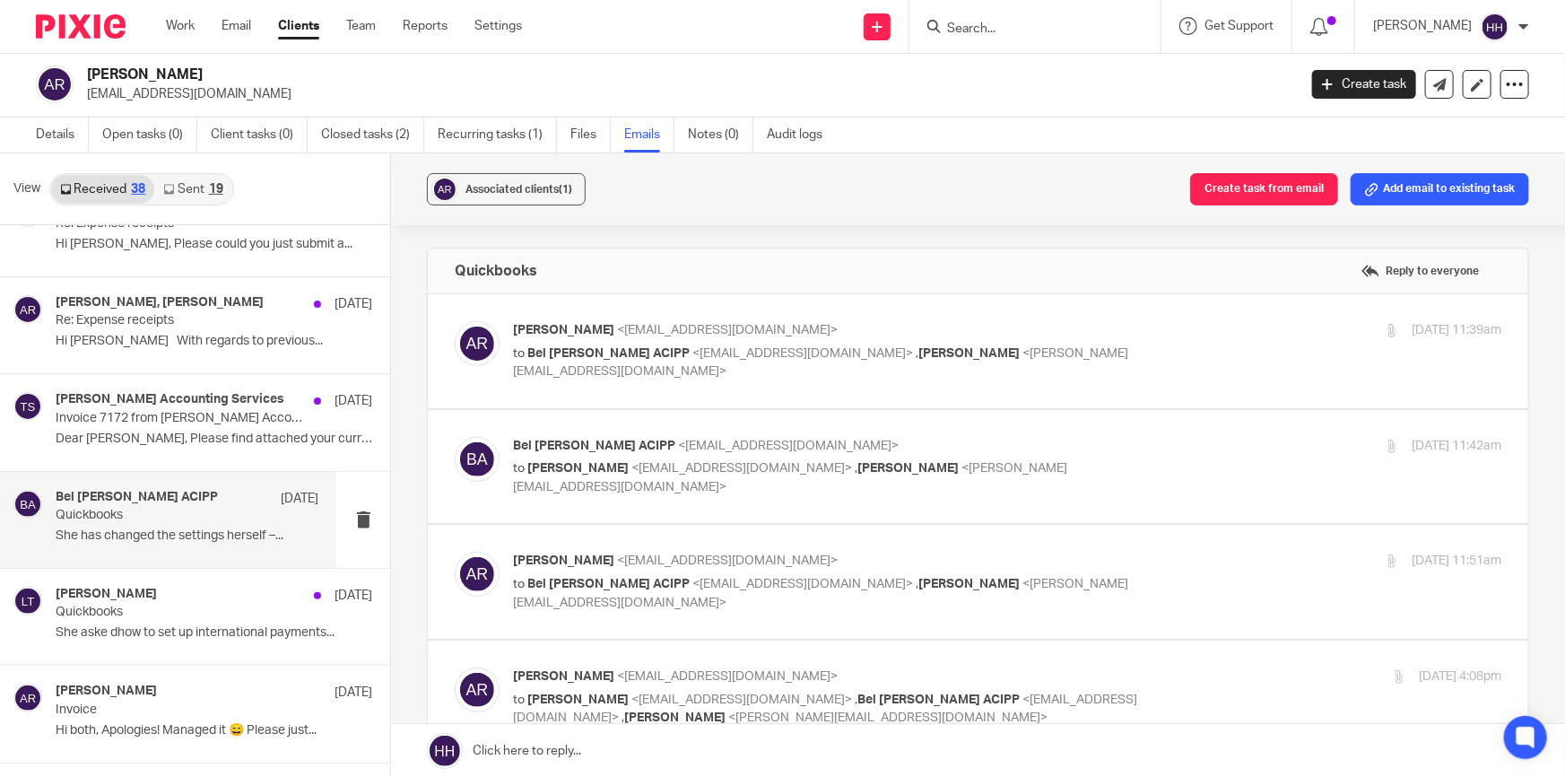
scroll to position [0, 0]
click at [1132, 335] on p "Anna Reid <ajcreid@outlook.com>" at bounding box center [842, 330] width 659 height 19
checkbox input "true"
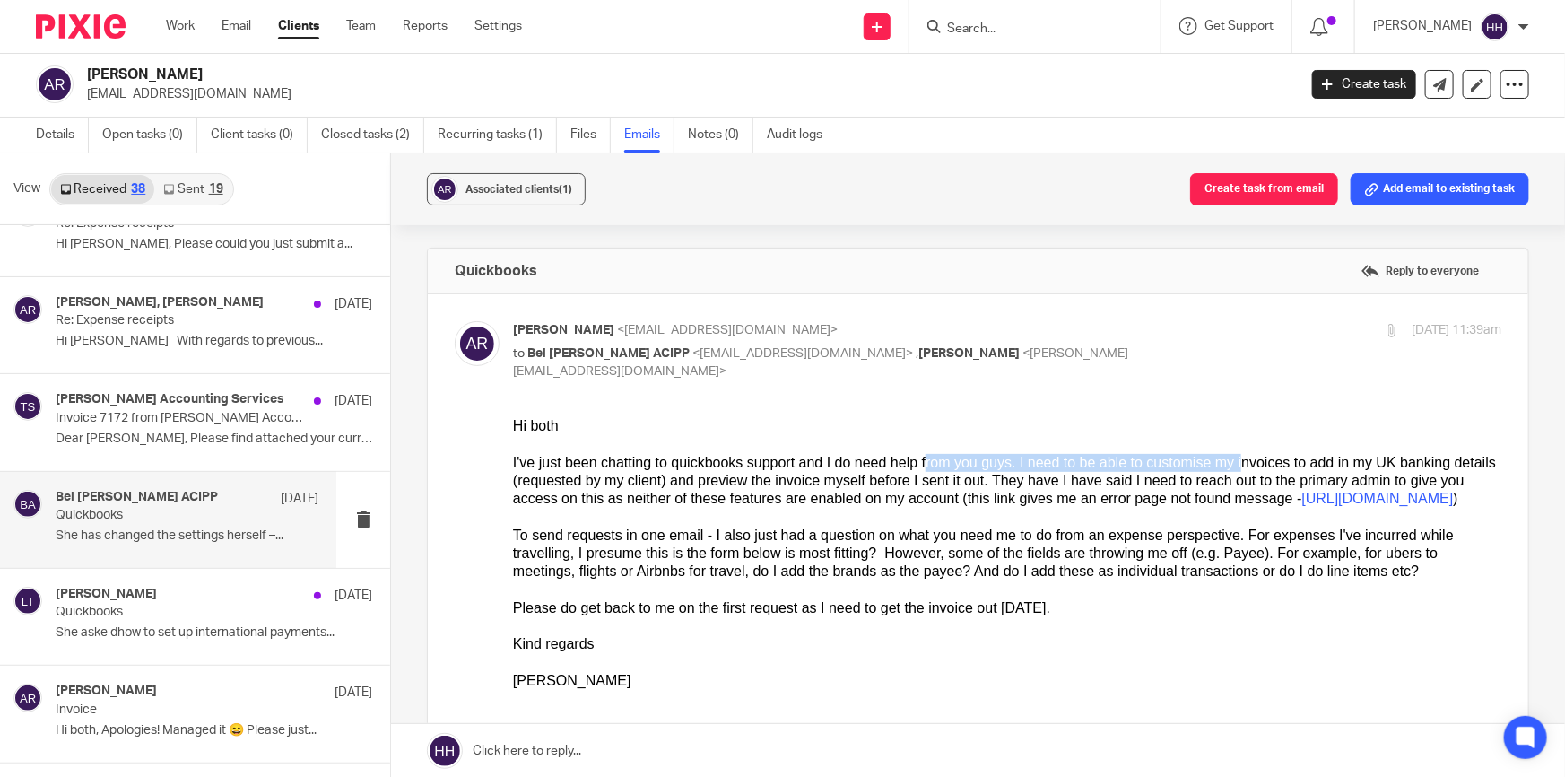
drag, startPoint x: 1014, startPoint y: 462, endPoint x: 1194, endPoint y: 461, distance: 179.4
click at [1181, 461] on div "I've just been chatting to quickbooks support and I do need help from you guys.…" at bounding box center [1007, 580] width 988 height 255
click at [1201, 461] on div "I've just been chatting to quickbooks support and I do need help from you guys.…" at bounding box center [1007, 580] width 988 height 255
click at [149, 597] on div "Liz Turpin 25 Apr" at bounding box center [187, 596] width 263 height 18
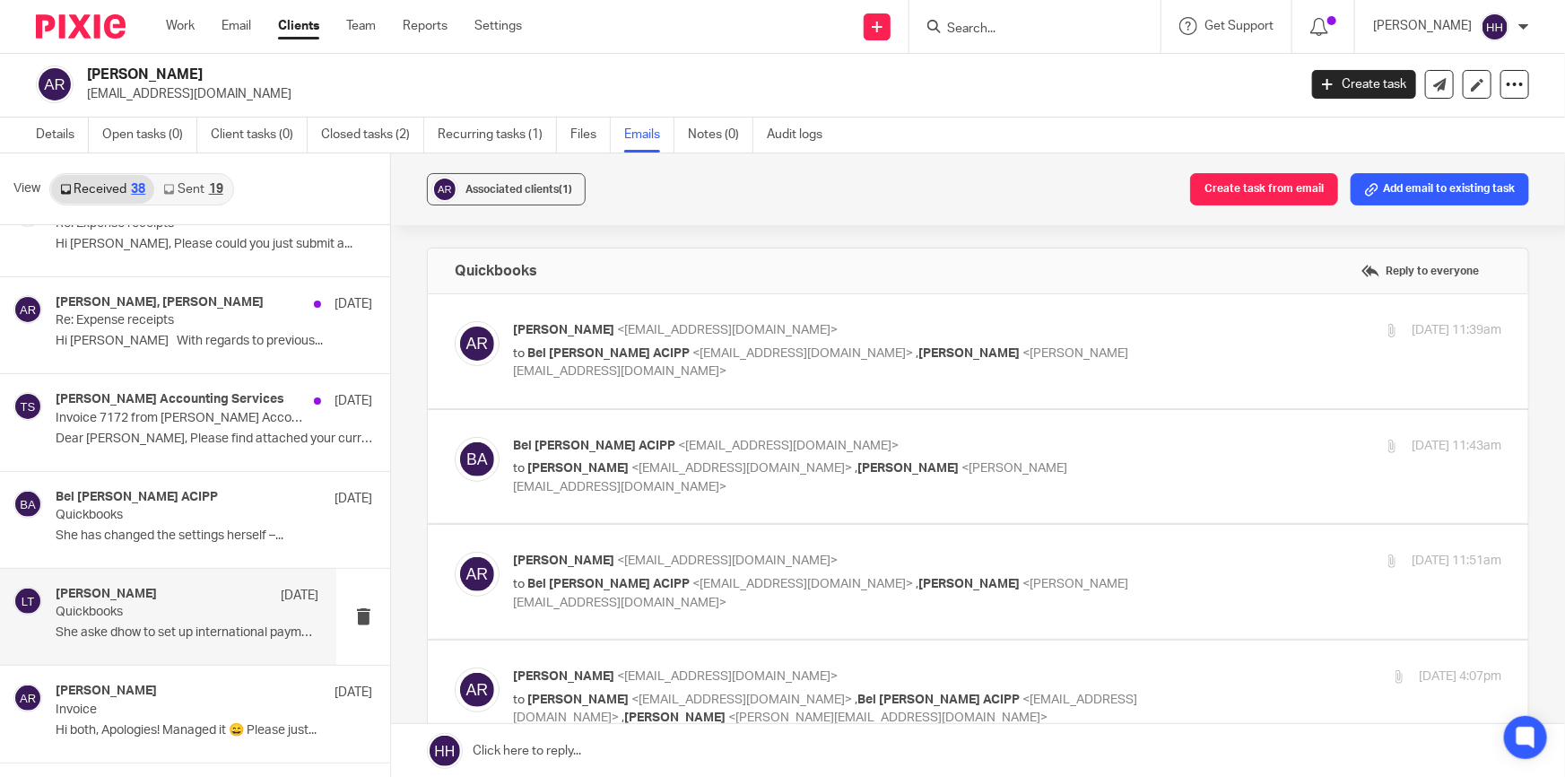
click at [1141, 344] on p "to Bel Turpin ACIPP <bel@turpinaccounting.co.uk> , Liz Turpin <liz@turpinaccoun…" at bounding box center [842, 362] width 659 height 37
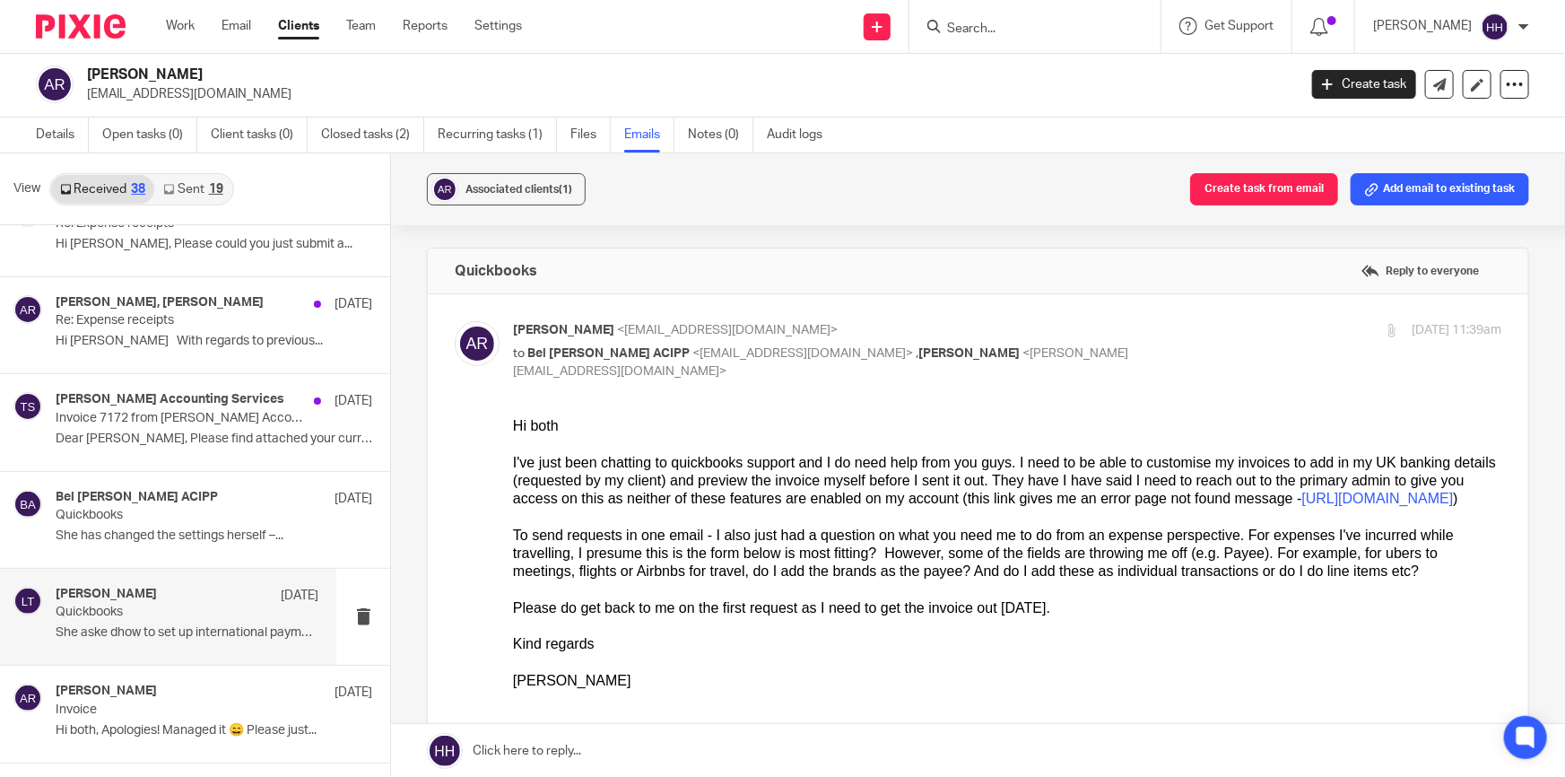
click at [1136, 335] on p "Anna Reid <ajcreid@outlook.com>" at bounding box center [842, 330] width 659 height 19
checkbox input "false"
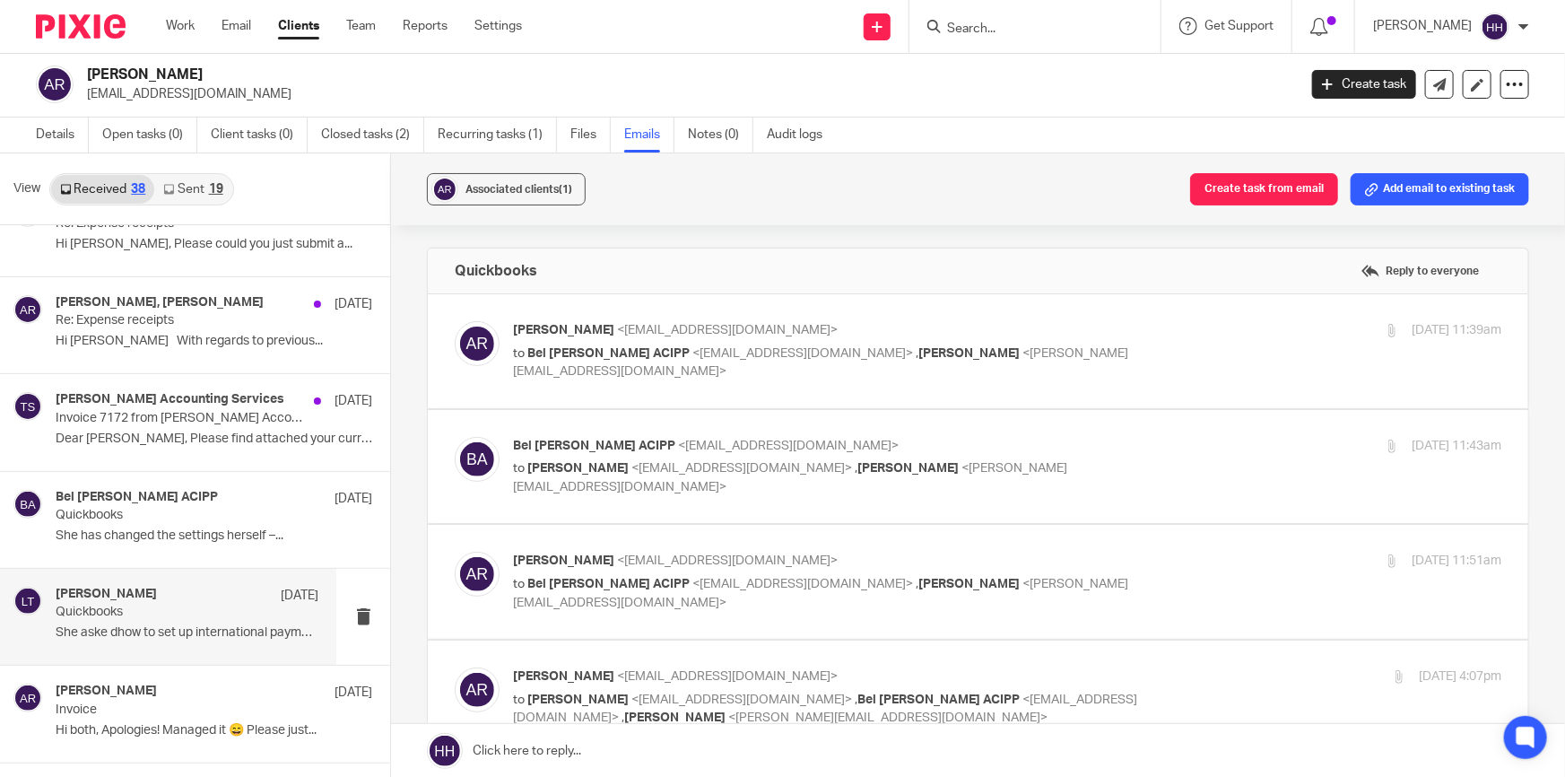
click at [1083, 445] on p "Bel Turpin ACIPP <bel@turpinaccounting.co.uk>" at bounding box center [842, 446] width 659 height 19
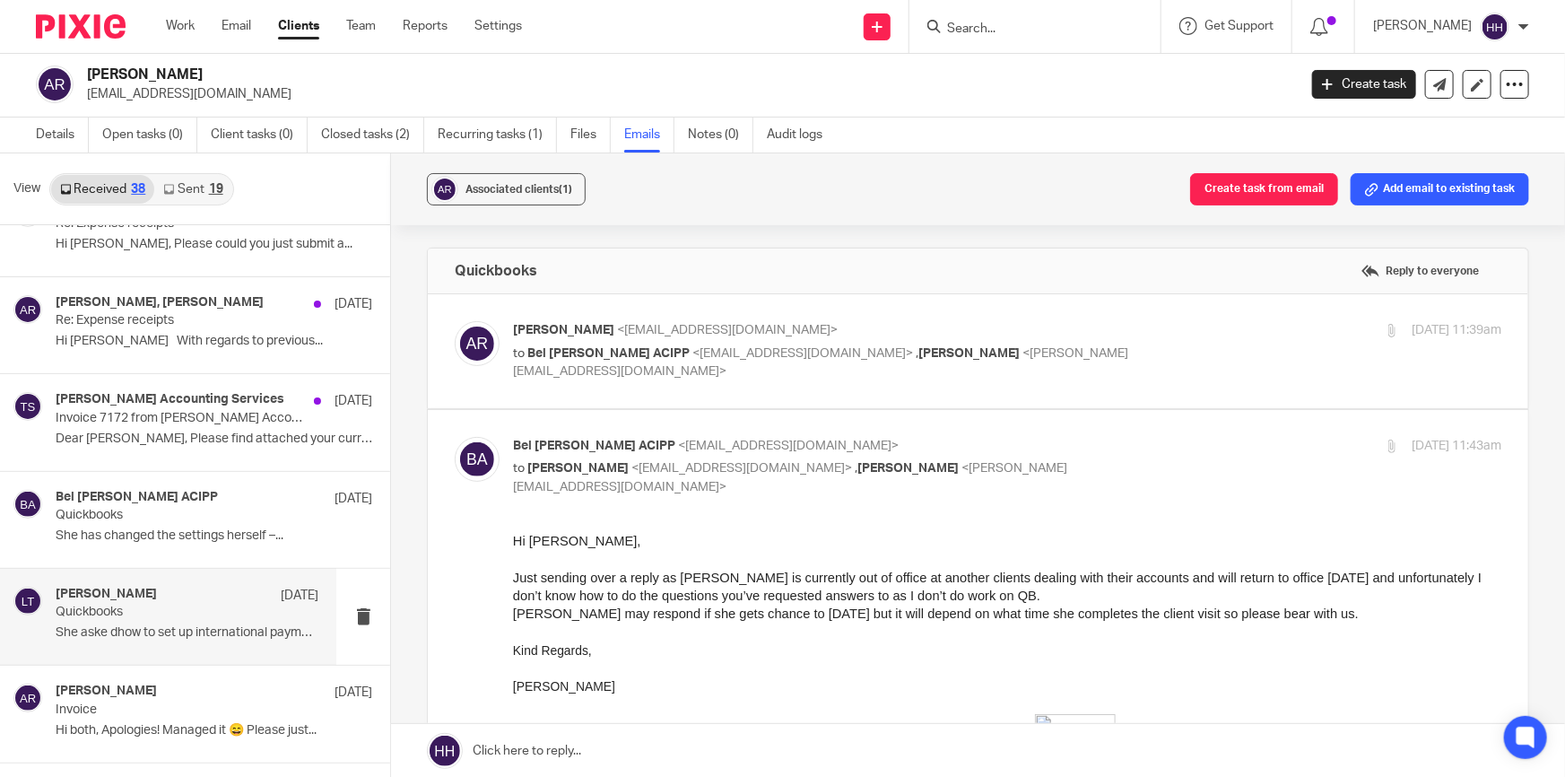
scroll to position [81, 0]
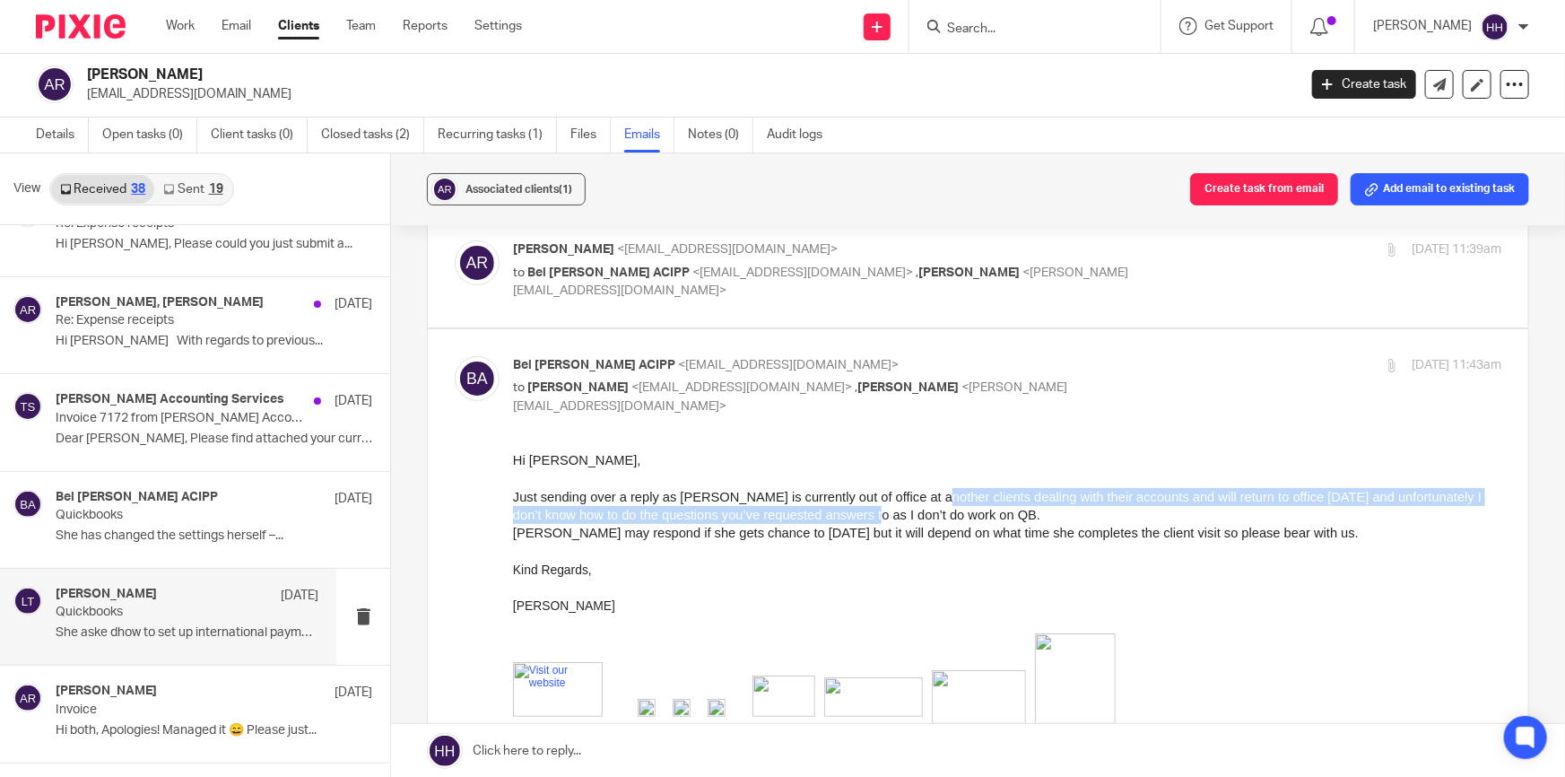
drag, startPoint x: 1071, startPoint y: 500, endPoint x: 859, endPoint y: 517, distance: 212.4
click at [859, 517] on span "Just sending over a reply as Liz is currently out of office at another clients …" at bounding box center [997, 506] width 969 height 32
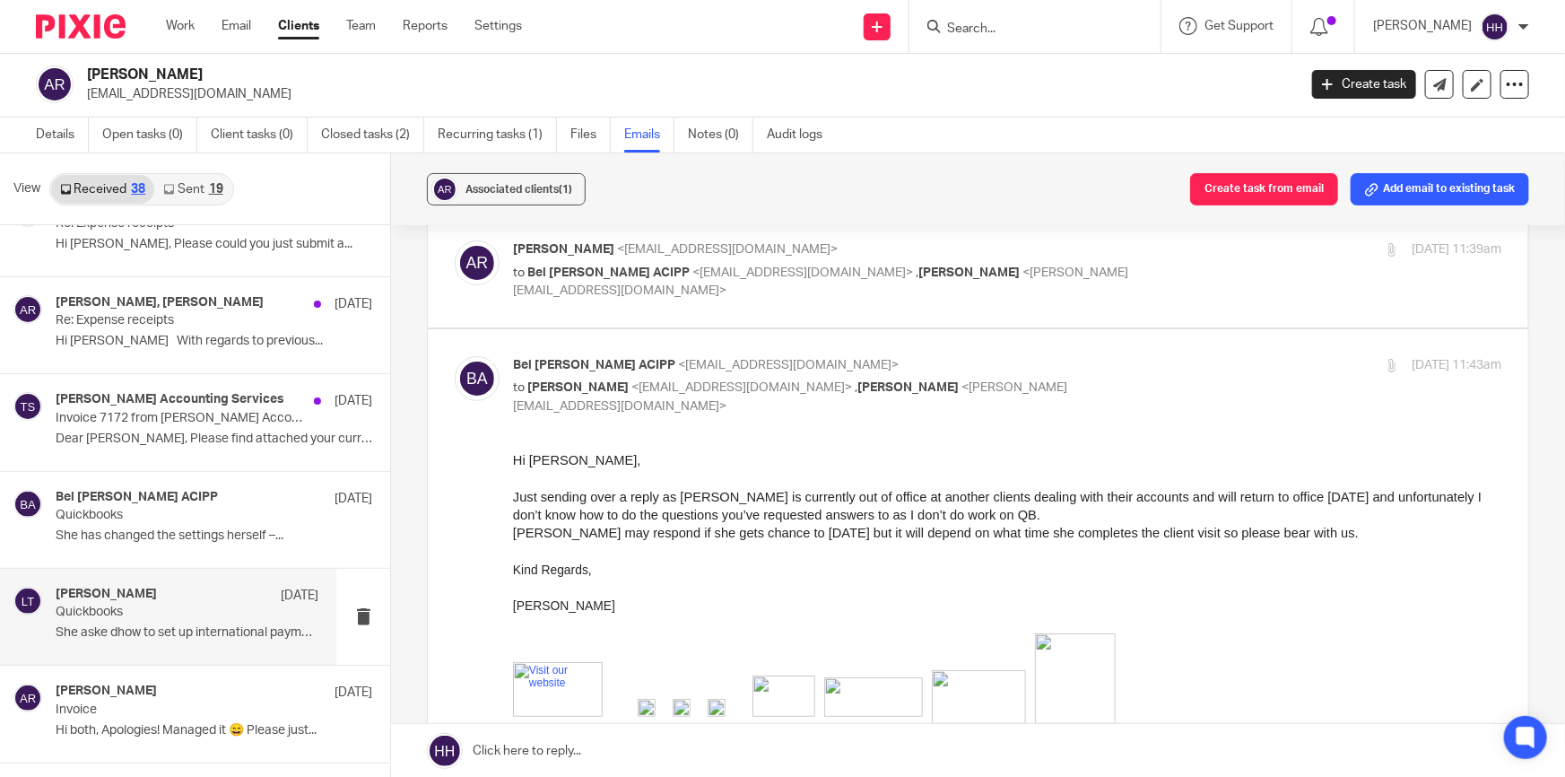
click at [770, 542] on p at bounding box center [1007, 551] width 988 height 18
drag, startPoint x: 843, startPoint y: 529, endPoint x: 944, endPoint y: 530, distance: 101.4
click at [908, 530] on span "Liz may respond if she gets chance to today but it will depend on what time she…" at bounding box center [936, 533] width 846 height 14
click at [944, 530] on span "Liz may respond if she gets chance to today but it will depend on what time she…" at bounding box center [936, 533] width 846 height 14
click at [1062, 365] on p "Bel Turpin ACIPP <bel@turpinaccounting.co.uk>" at bounding box center [842, 365] width 659 height 19
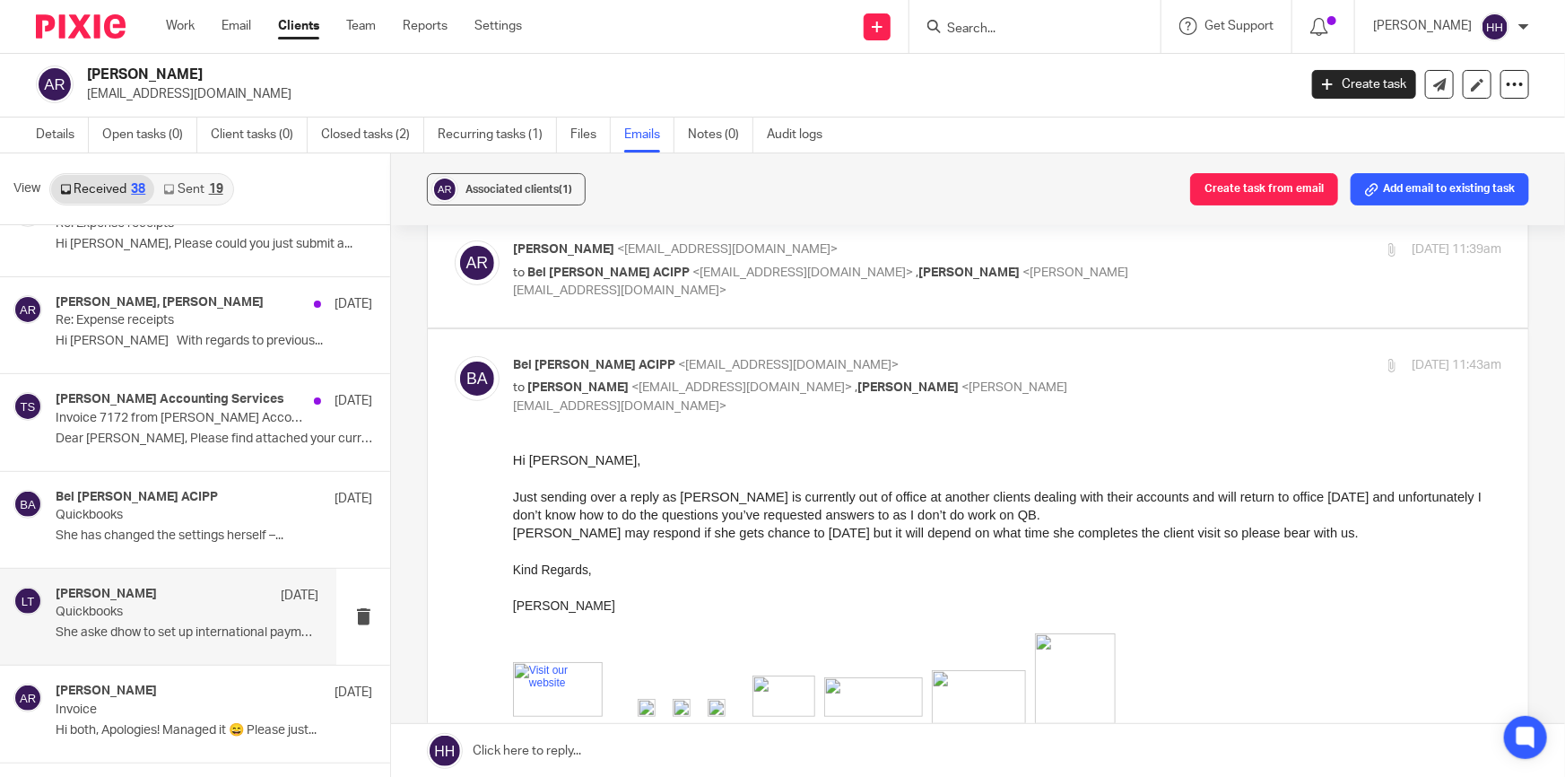
checkbox input "false"
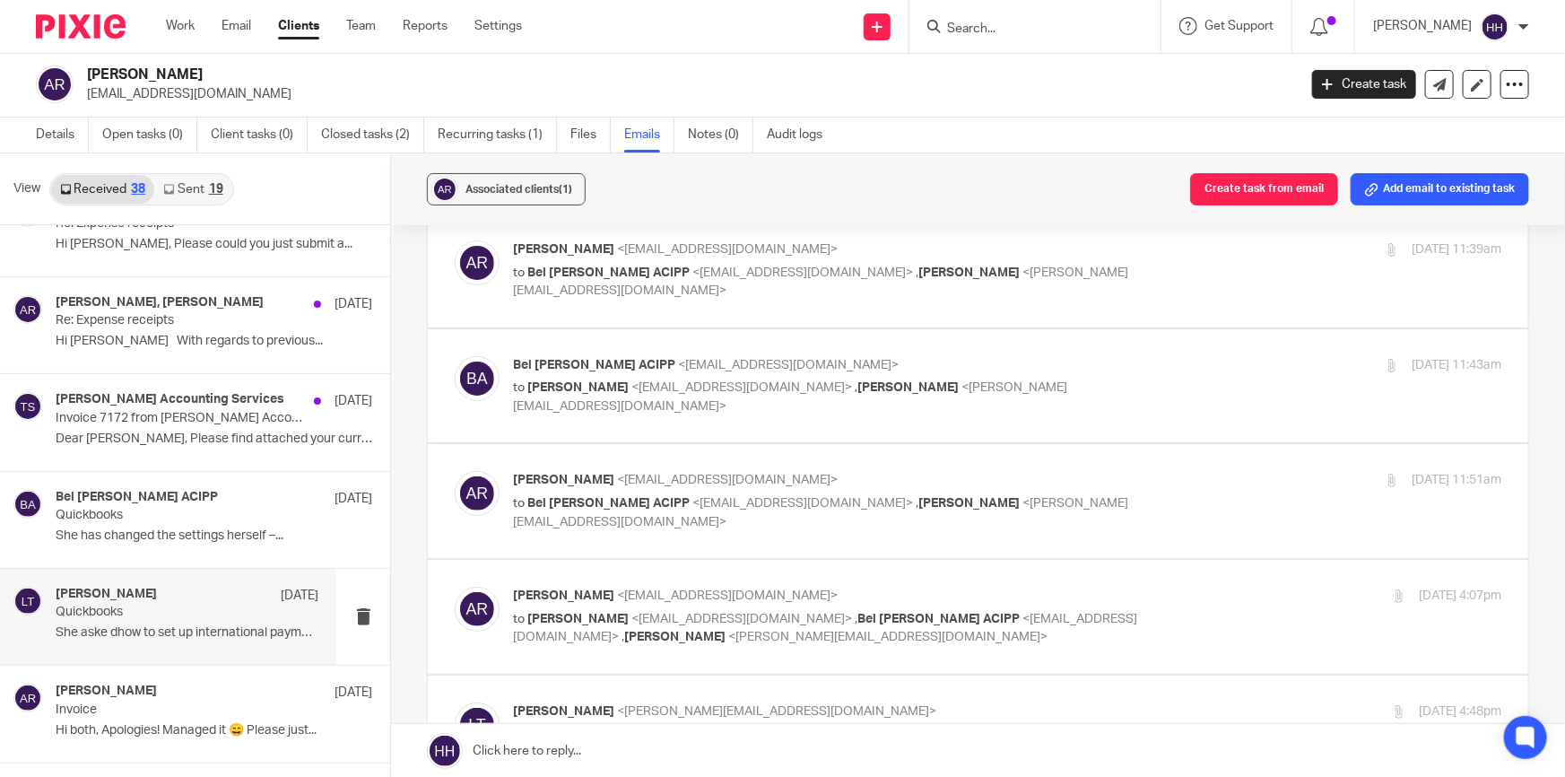
click at [1122, 494] on p "to Bel Turpin ACIPP <bel@turpinaccounting.co.uk> , Liz Turpin <liz@turpinaccoun…" at bounding box center [842, 512] width 659 height 37
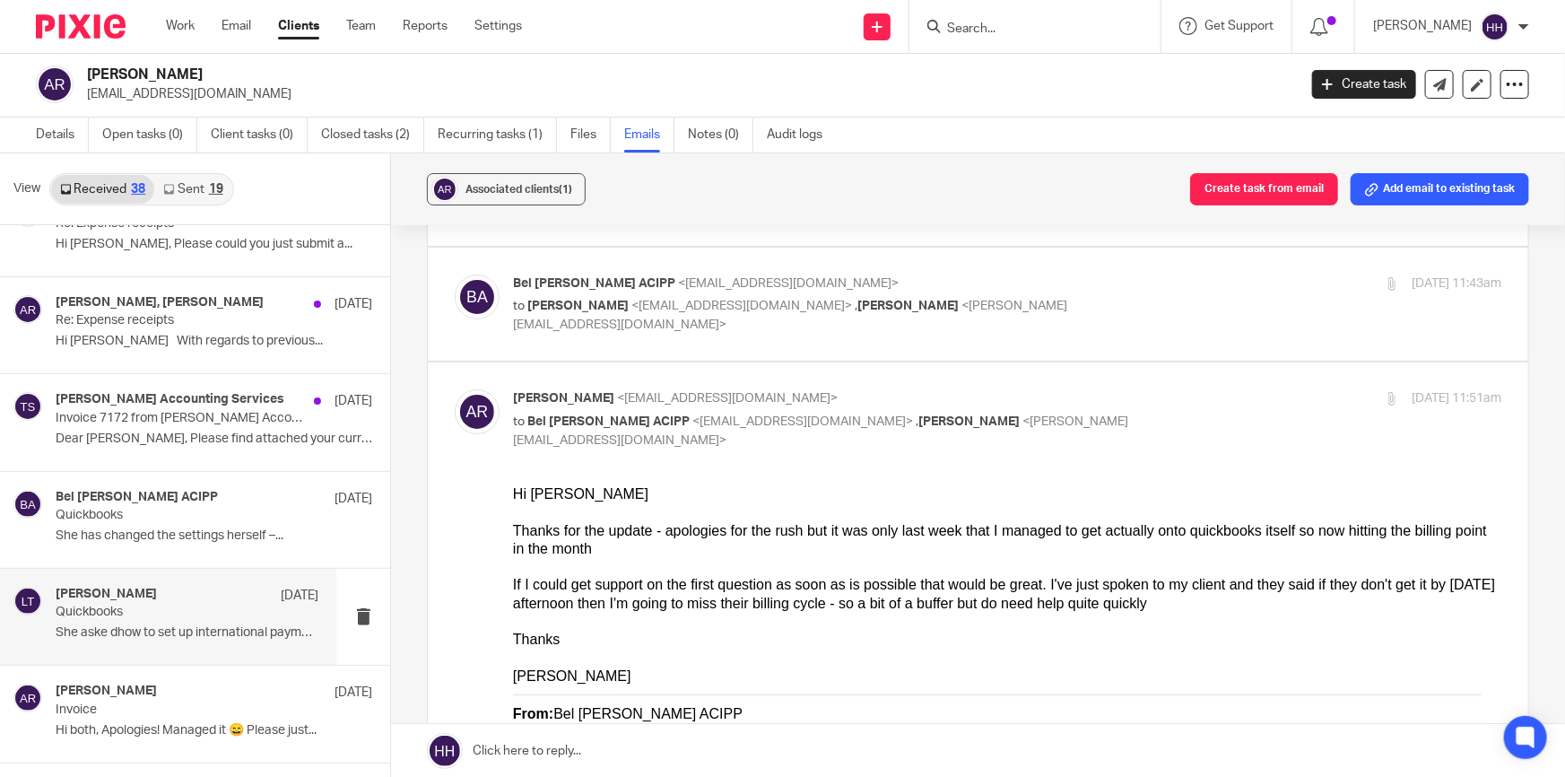
scroll to position [244, 0]
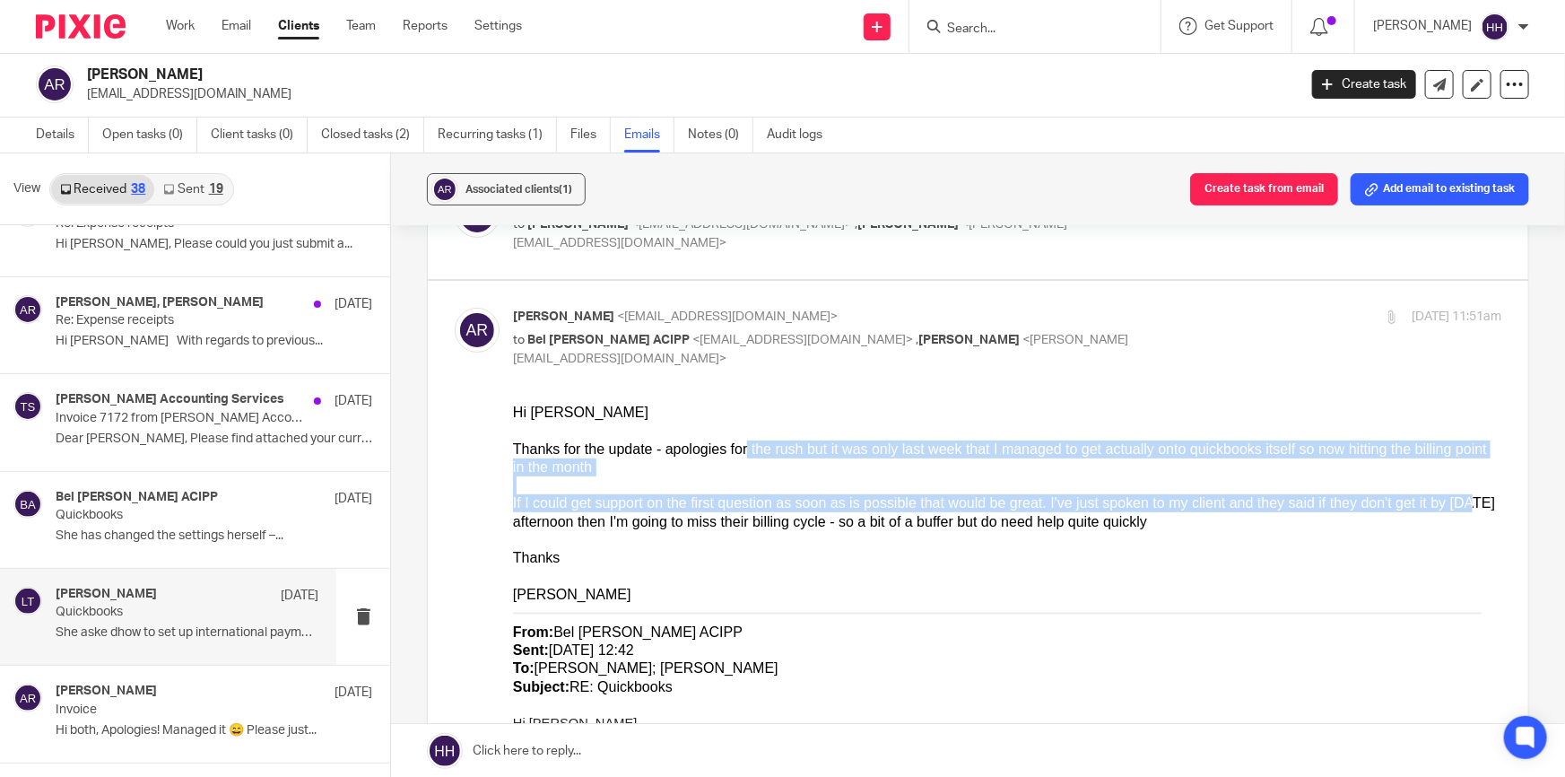
drag, startPoint x: 734, startPoint y: 449, endPoint x: 1394, endPoint y: 497, distance: 661.8
click at [1394, 497] on div "Hi Bel Thanks for the update - apologies for the rush but it was only last week…" at bounding box center [1007, 467] width 988 height 127
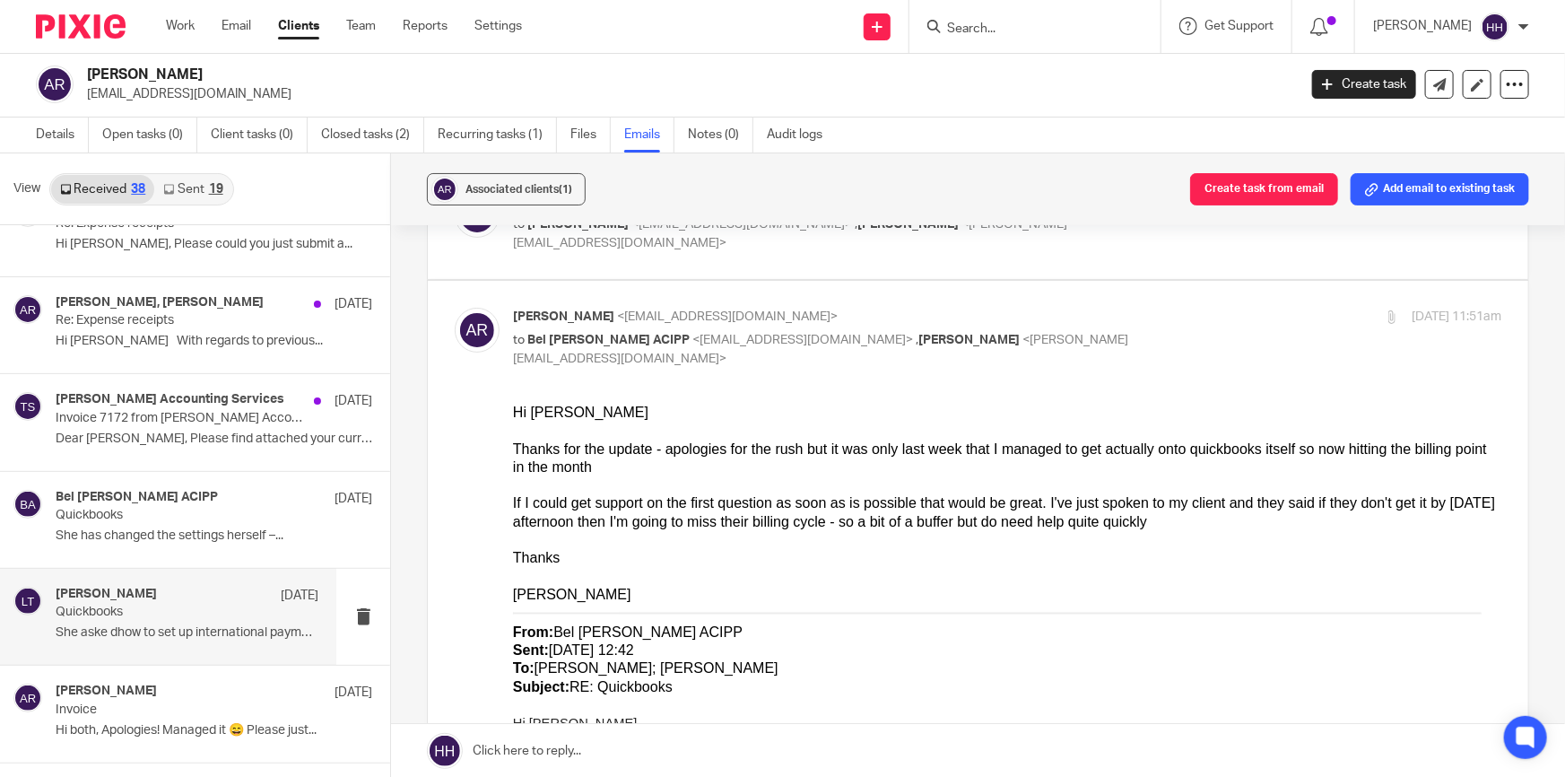
click at [757, 523] on div "Hi Bel Thanks for the update - apologies for the rush but it was only last week…" at bounding box center [1007, 467] width 988 height 127
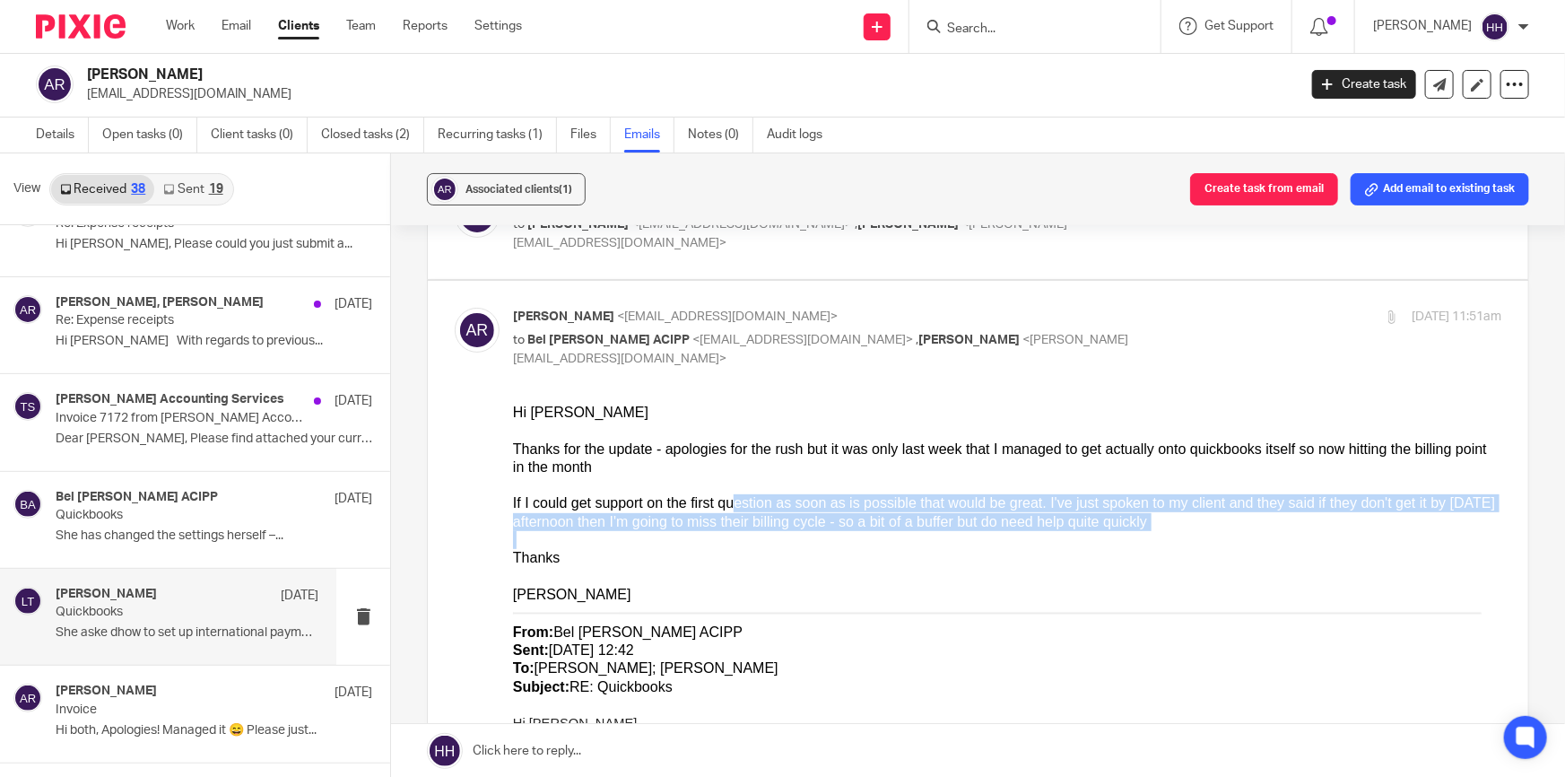
drag, startPoint x: 819, startPoint y: 491, endPoint x: 1201, endPoint y: 533, distance: 384.3
click at [971, 526] on div "Hi Bel Thanks for the update - apologies for the rush but it was only last week…" at bounding box center [1007, 467] width 988 height 127
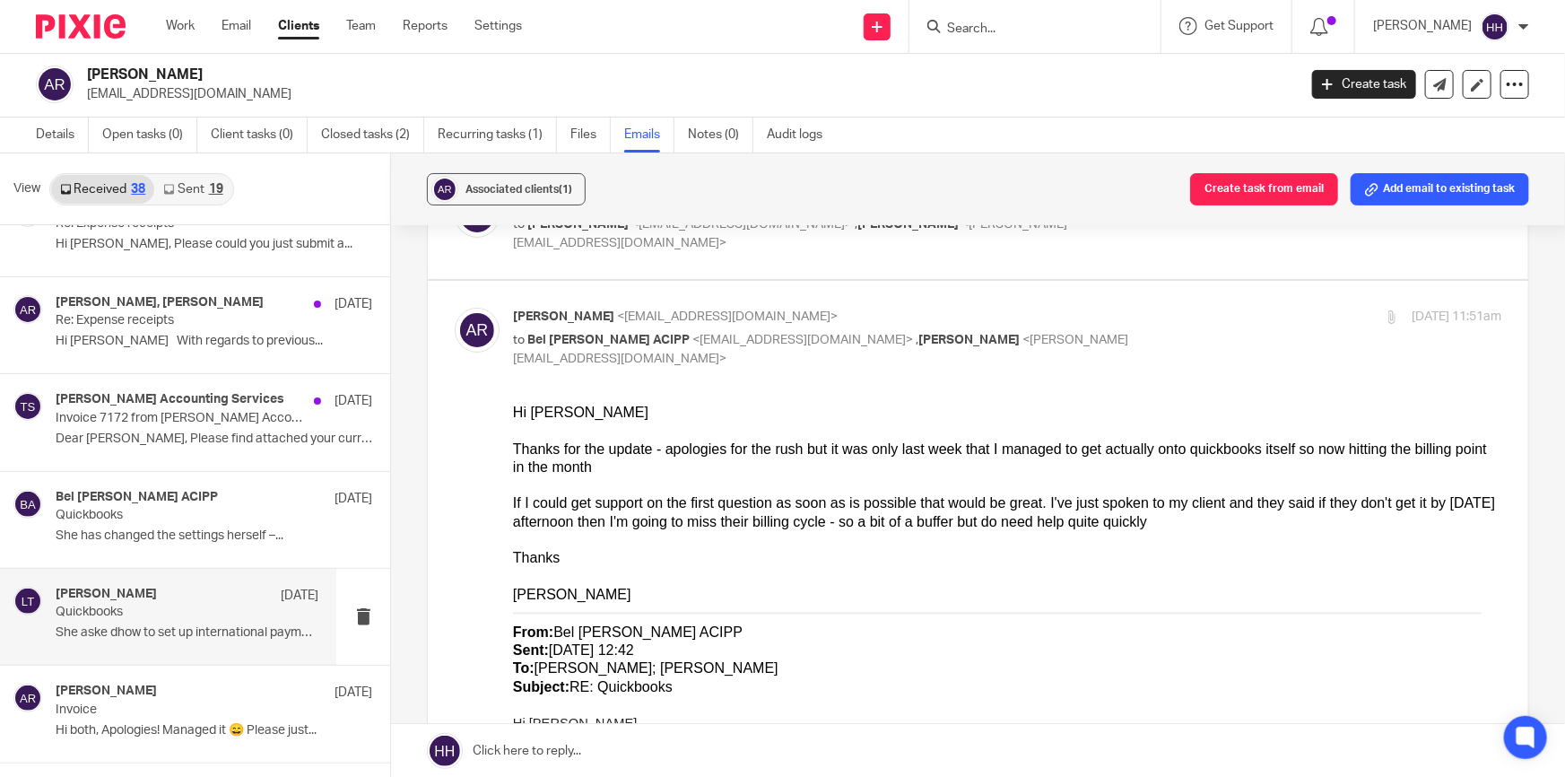
click at [1135, 314] on p "Anna Reid <ajcreid@outlook.com>" at bounding box center [842, 317] width 659 height 19
checkbox input "false"
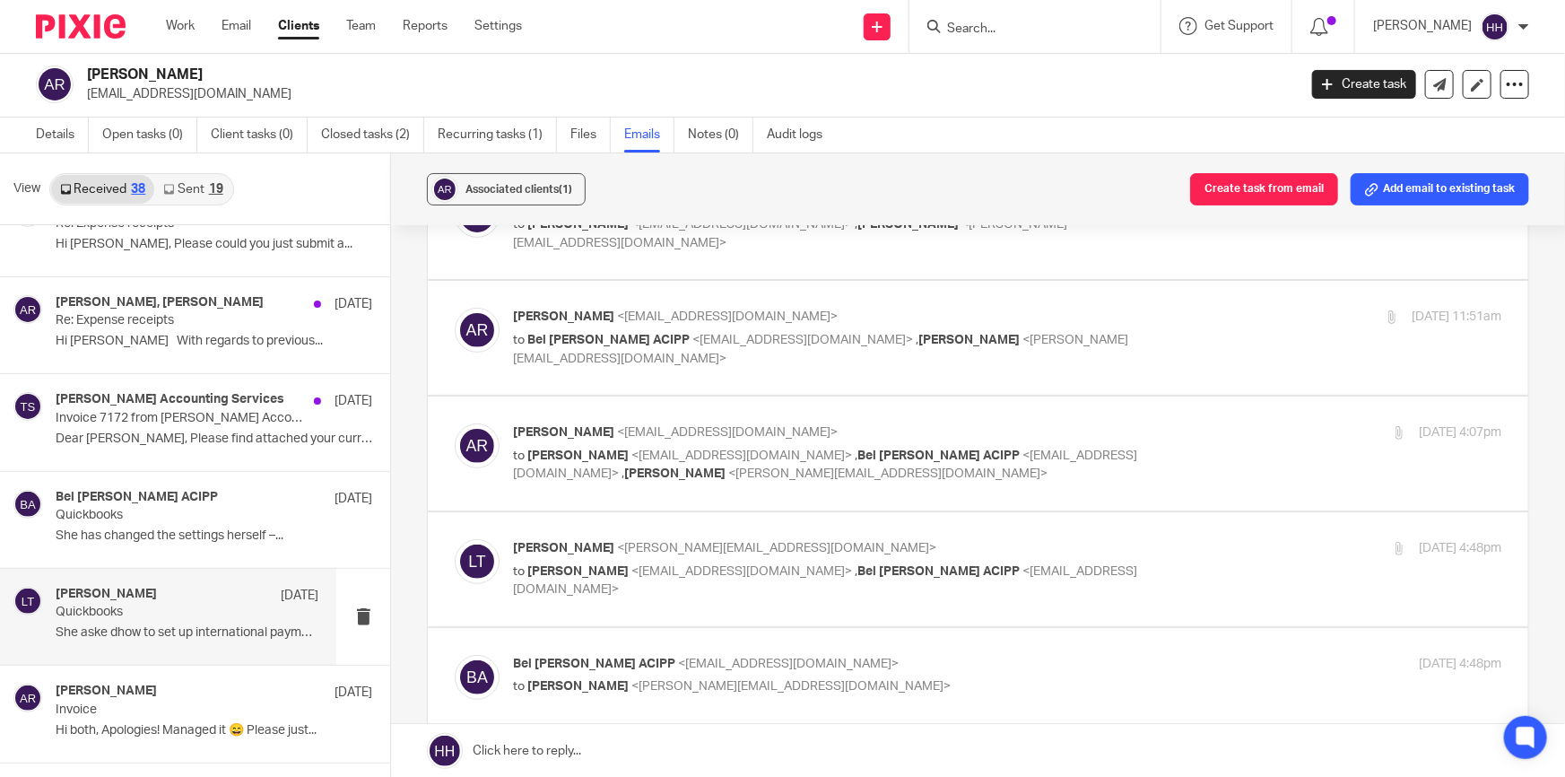
click at [1130, 423] on p "Anna Reid <ajcreid@outlook.com>" at bounding box center [842, 432] width 659 height 19
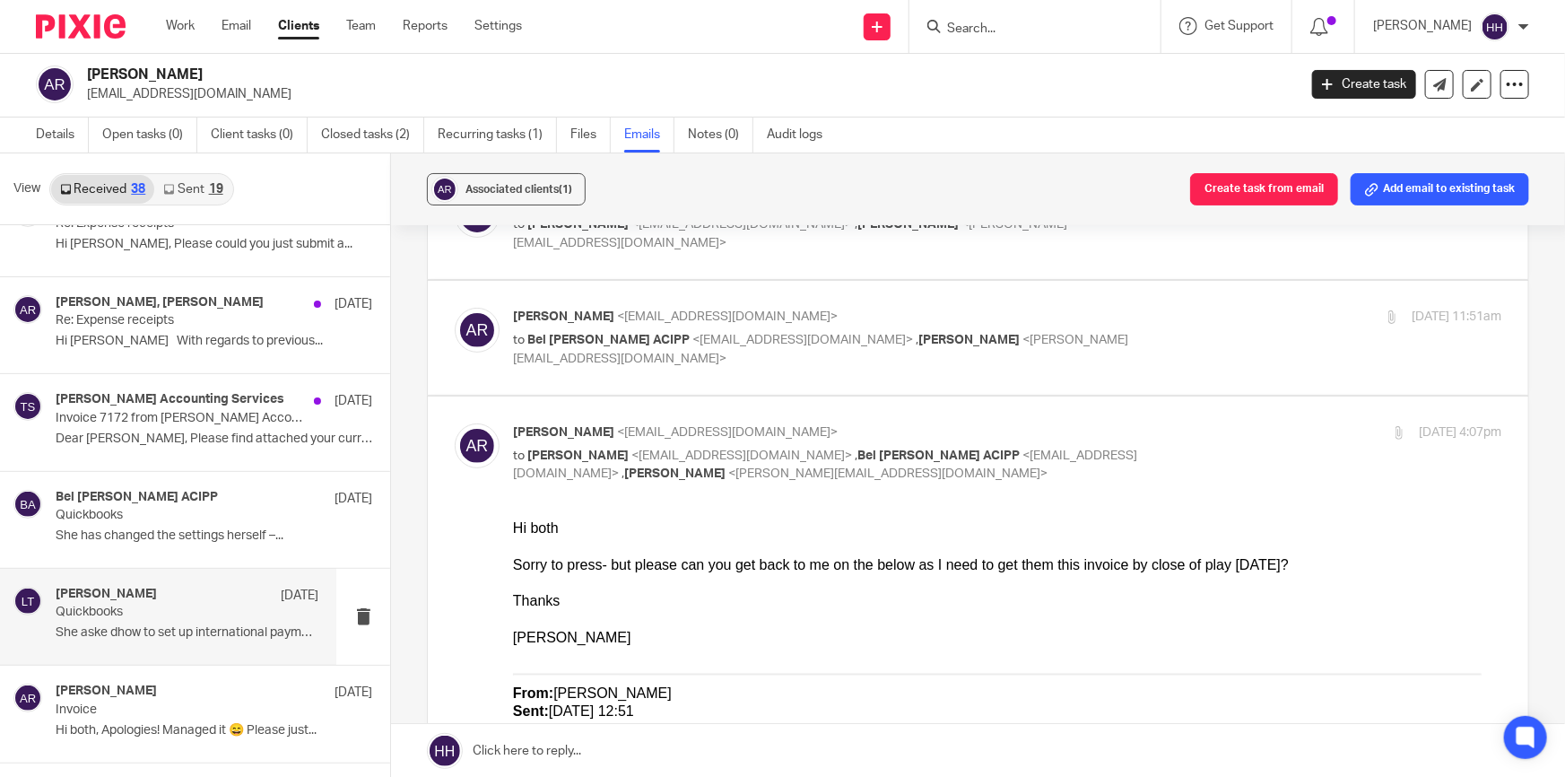
scroll to position [0, 0]
drag, startPoint x: 815, startPoint y: 561, endPoint x: 992, endPoint y: 561, distance: 176.7
click at [992, 561] on div "Hi both Sorry to press- but please can you get back to me on the below as I nee…" at bounding box center [1007, 545] width 988 height 55
click at [1013, 558] on div "Hi both Sorry to press- but please can you get back to me on the below as I nee…" at bounding box center [1007, 545] width 988 height 55
click at [1172, 430] on div "24 Apr 2025 4:07pm" at bounding box center [1336, 432] width 329 height 19
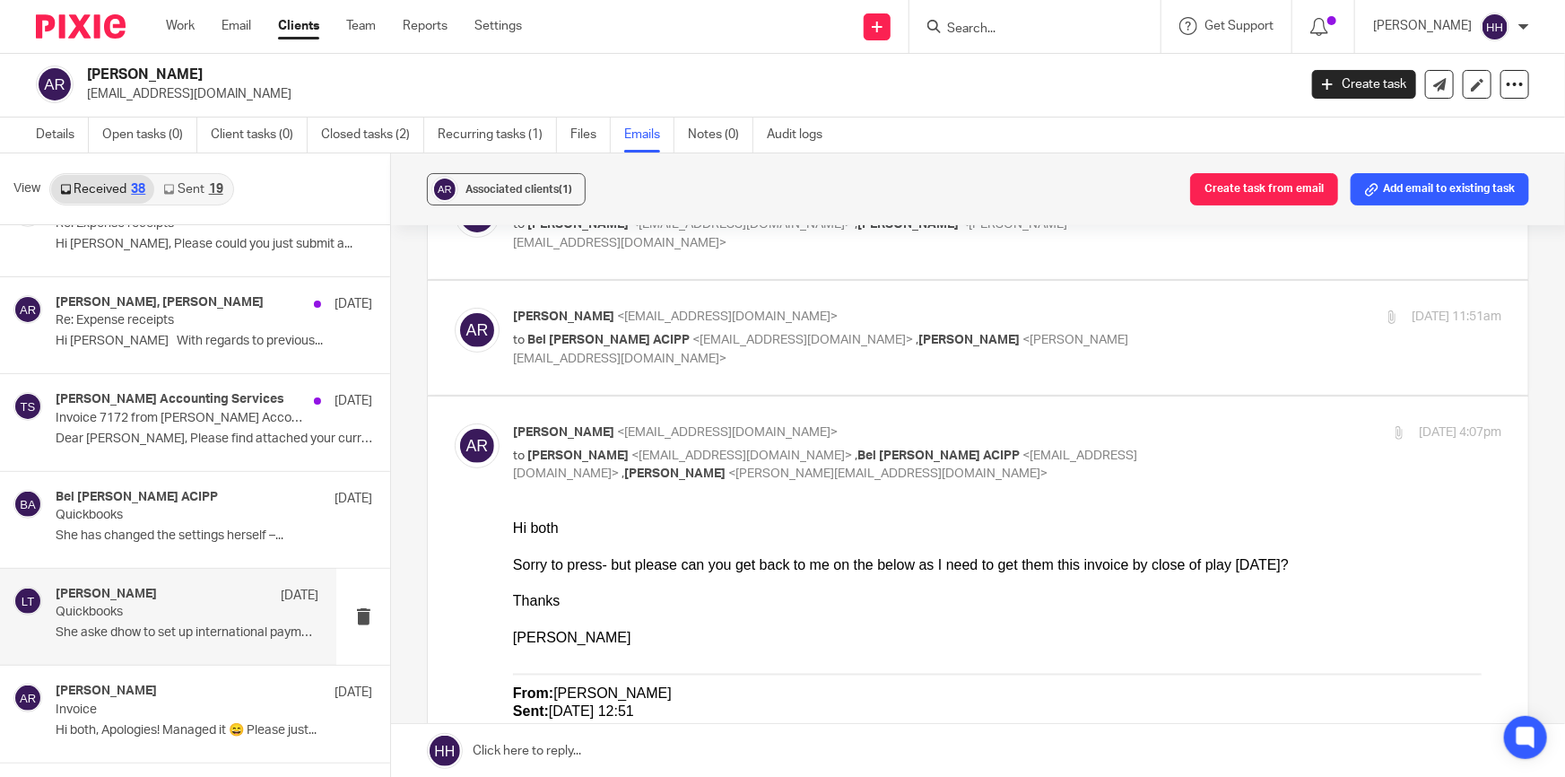
checkbox input "false"
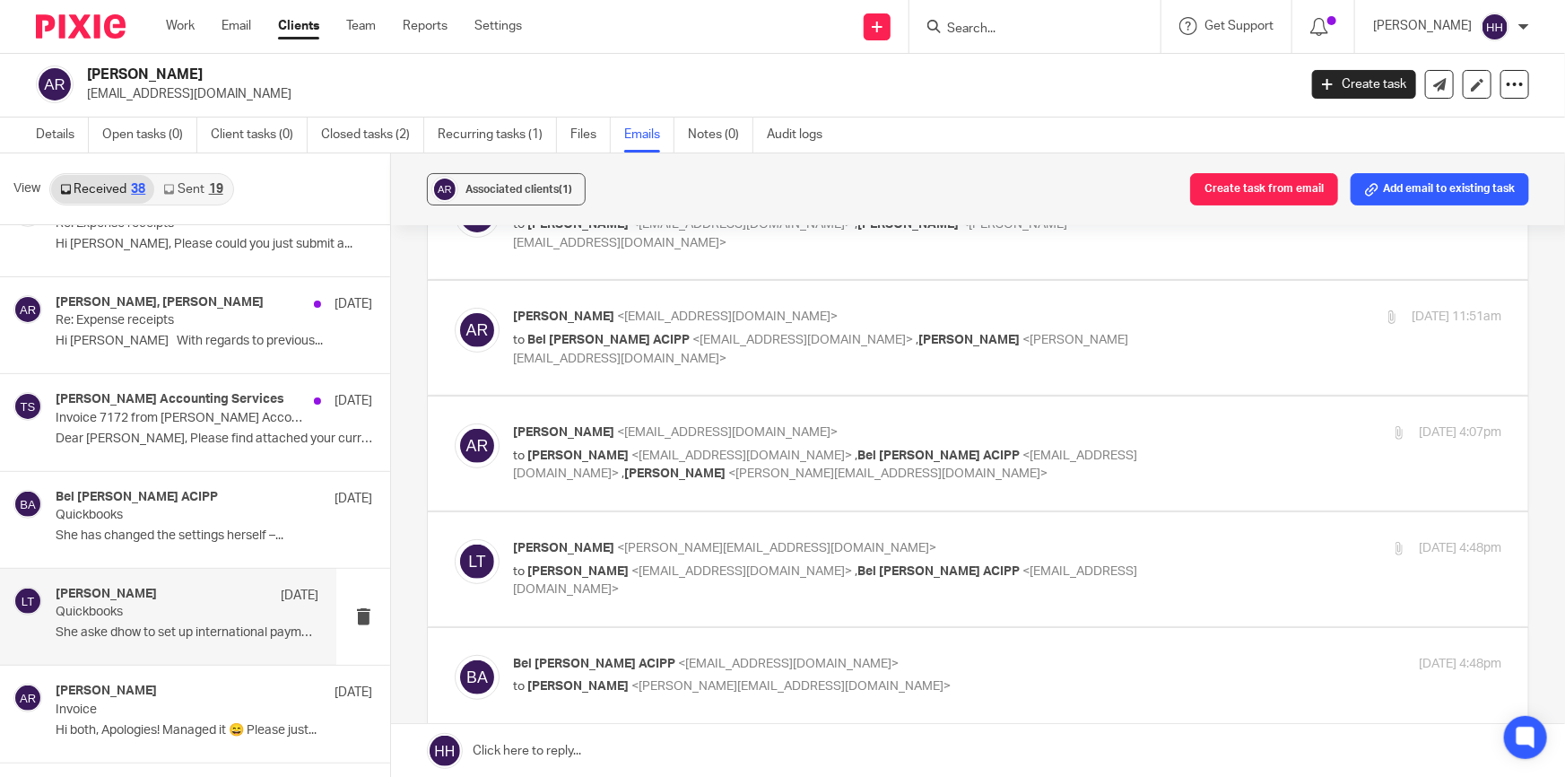
click at [1113, 543] on p "Liz Turpin <liz@turpinaccounting.co.uk>" at bounding box center [842, 548] width 659 height 19
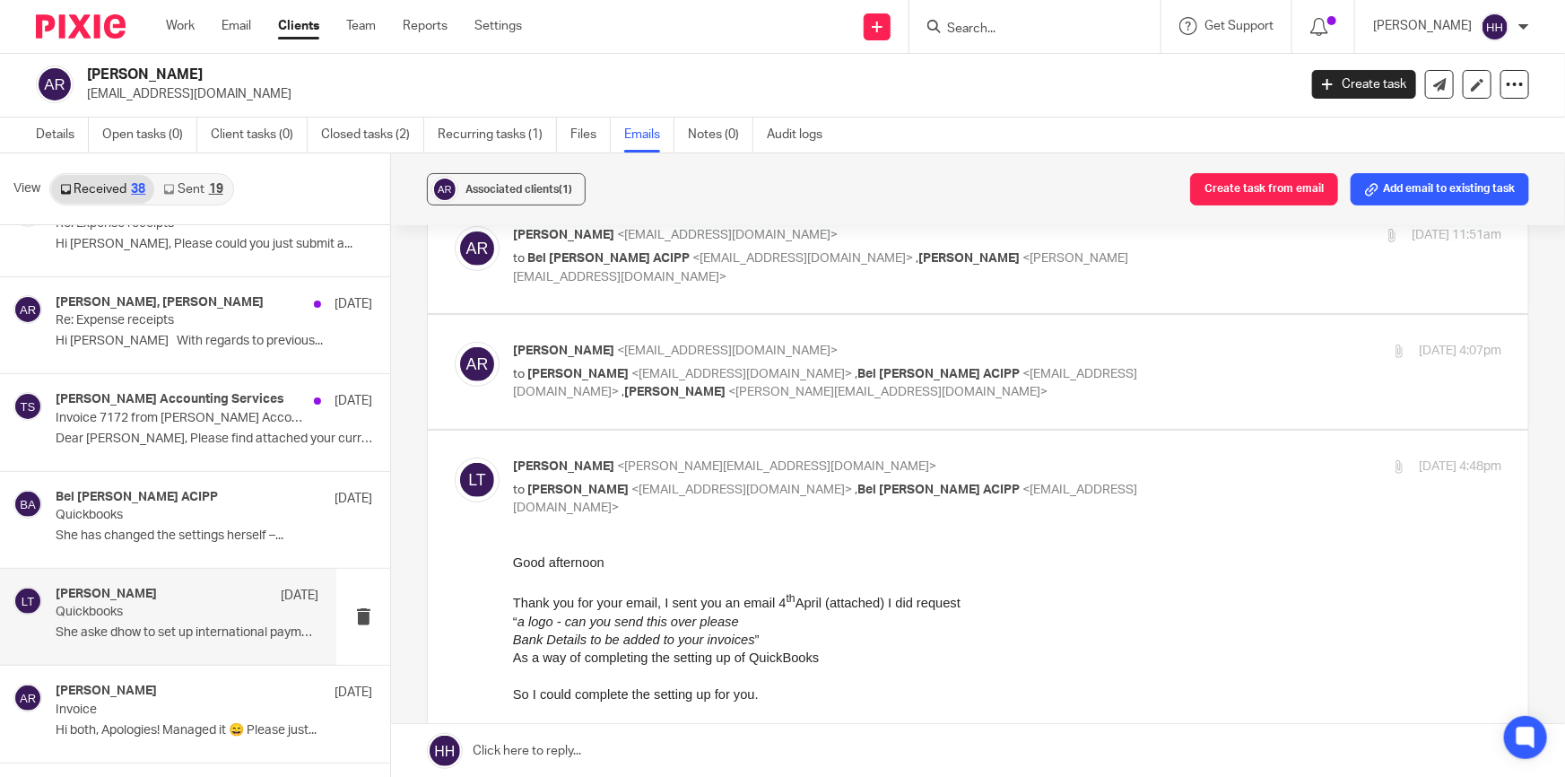
scroll to position [407, 0]
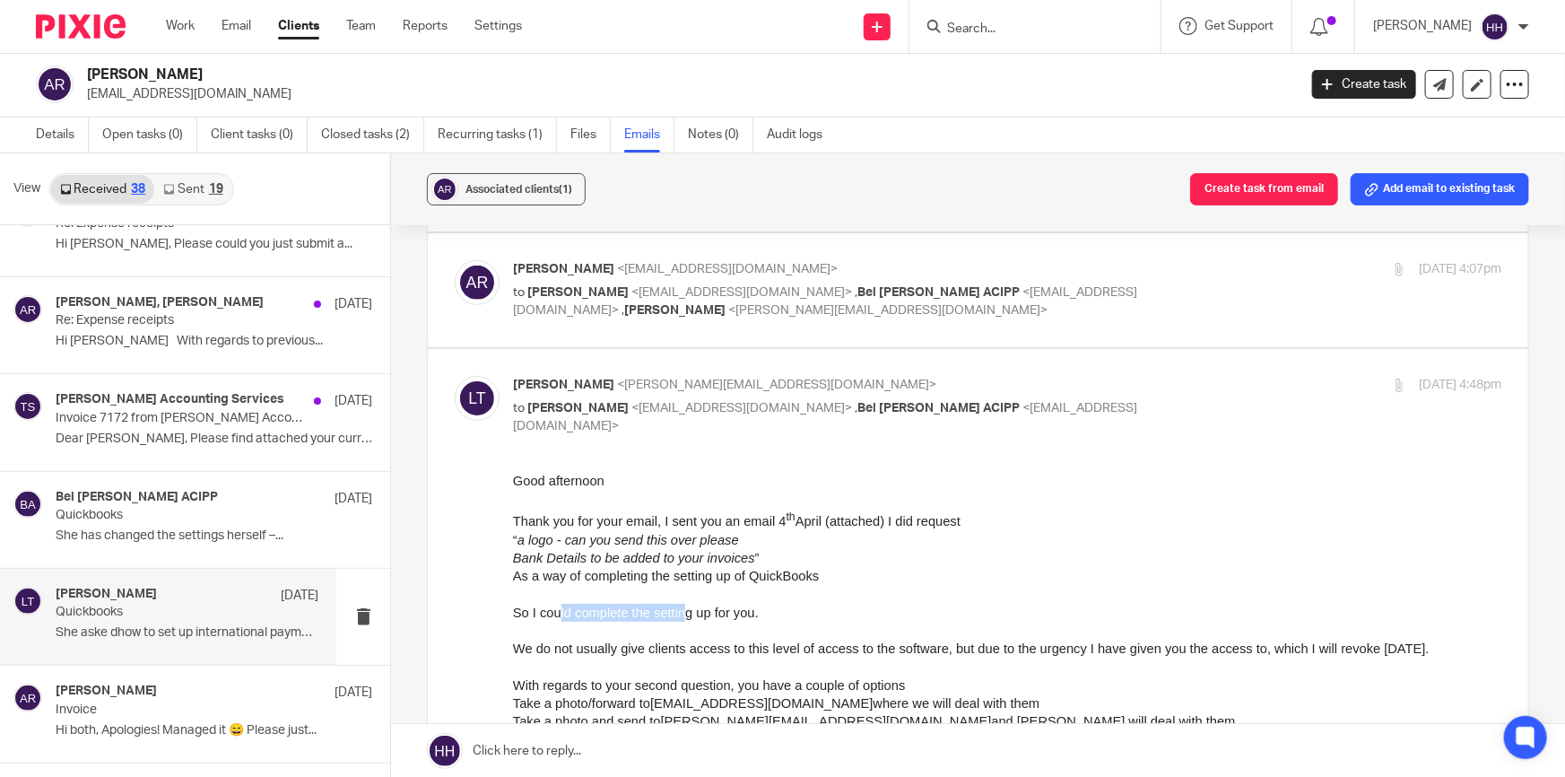
drag, startPoint x: 656, startPoint y: 614, endPoint x: 690, endPoint y: 612, distance: 34.2
click at [690, 612] on span "So I could complete the setting up for you." at bounding box center [636, 611] width 246 height 14
click at [712, 607] on span "So I could complete the setting up for you." at bounding box center [636, 611] width 246 height 14
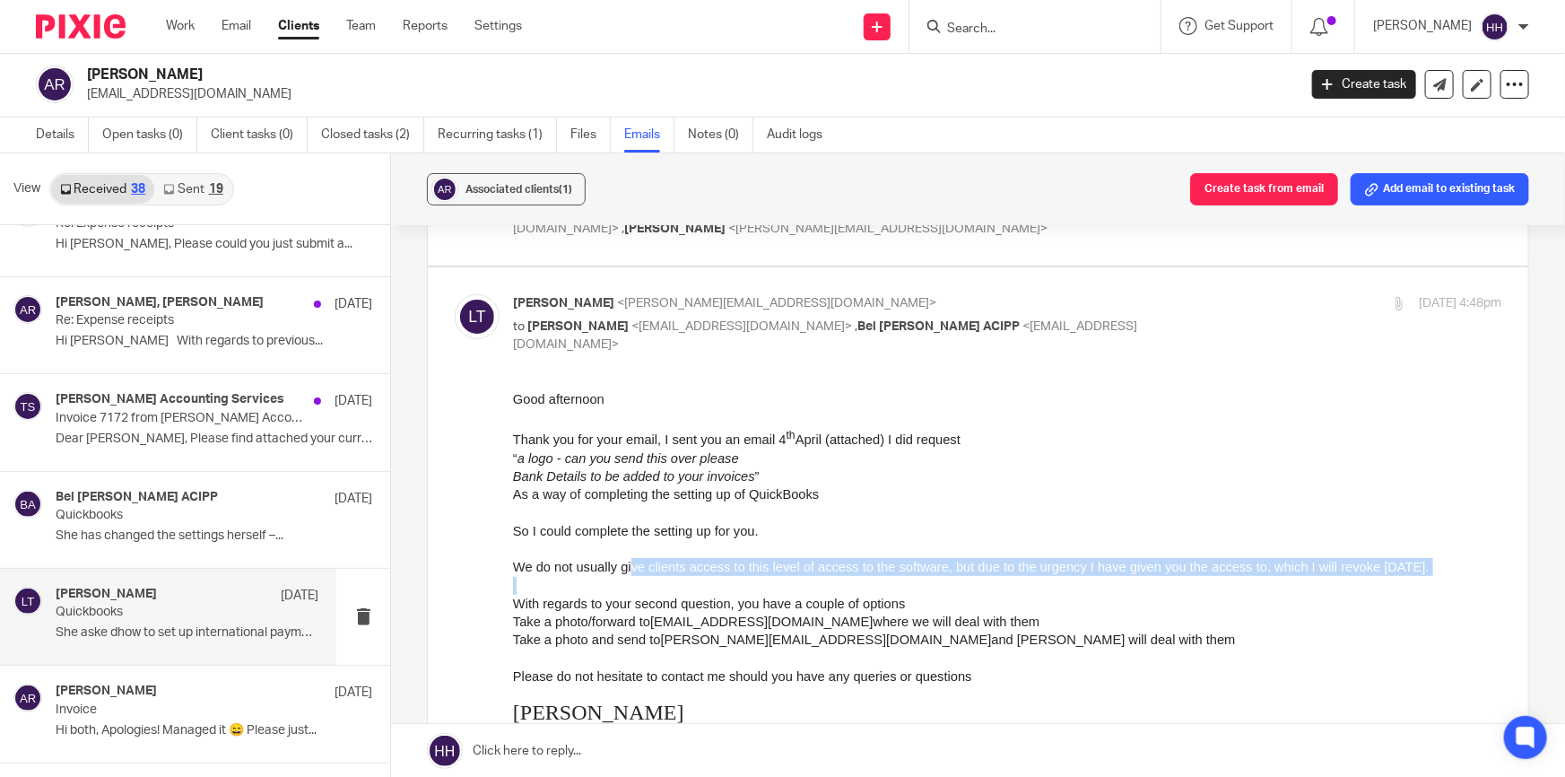
drag, startPoint x: 648, startPoint y: 563, endPoint x: 1400, endPoint y: 578, distance: 752.6
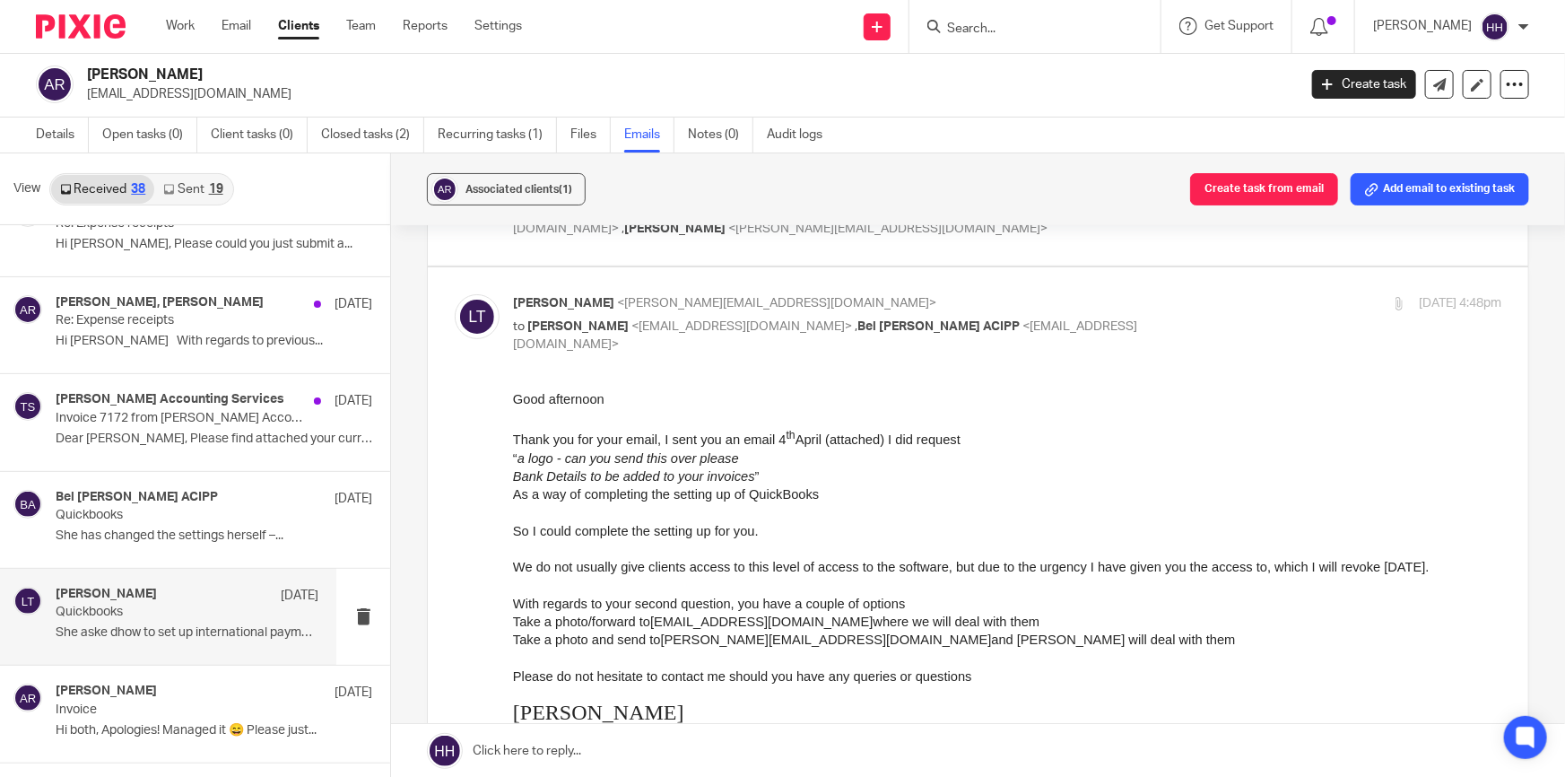
click at [738, 601] on span "With regards to your second question, you have a couple of options" at bounding box center [709, 603] width 393 height 14
drag, startPoint x: 700, startPoint y: 614, endPoint x: 951, endPoint y: 619, distance: 250.3
click at [951, 619] on span "Take a photo/forward to AnnaReid@qbodocs.com where we will deal with them" at bounding box center [776, 620] width 526 height 14
click at [952, 619] on span "Take a photo/forward to AnnaReid@qbodocs.com where we will deal with them" at bounding box center [776, 620] width 526 height 14
drag, startPoint x: 657, startPoint y: 638, endPoint x: 947, endPoint y: 633, distance: 289.7
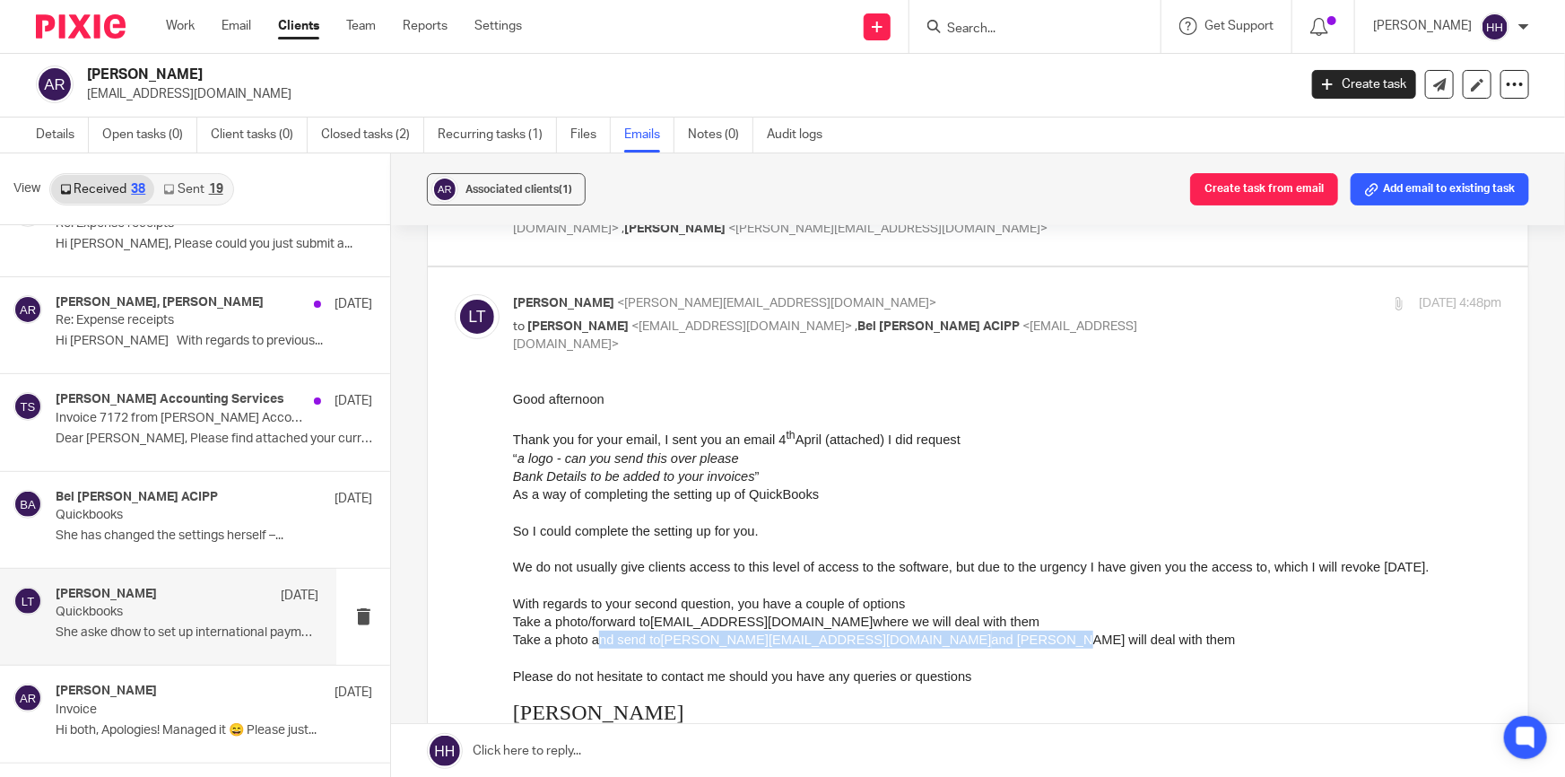
click at [947, 633] on span "Take a photo and send to Hannah@turpinaccounting.co.uk and Hannah will deal wit…" at bounding box center [874, 638] width 723 height 14
click at [965, 633] on span "Take a photo and send to Hannah@turpinaccounting.co.uk and Hannah will deal wit…" at bounding box center [874, 638] width 723 height 14
click at [1110, 317] on p "to Anna Reid <ajcreid@outlook.com> , Bel Turpin ACIPP <bel@turpinaccounting.co.…" at bounding box center [842, 335] width 659 height 37
checkbox input "false"
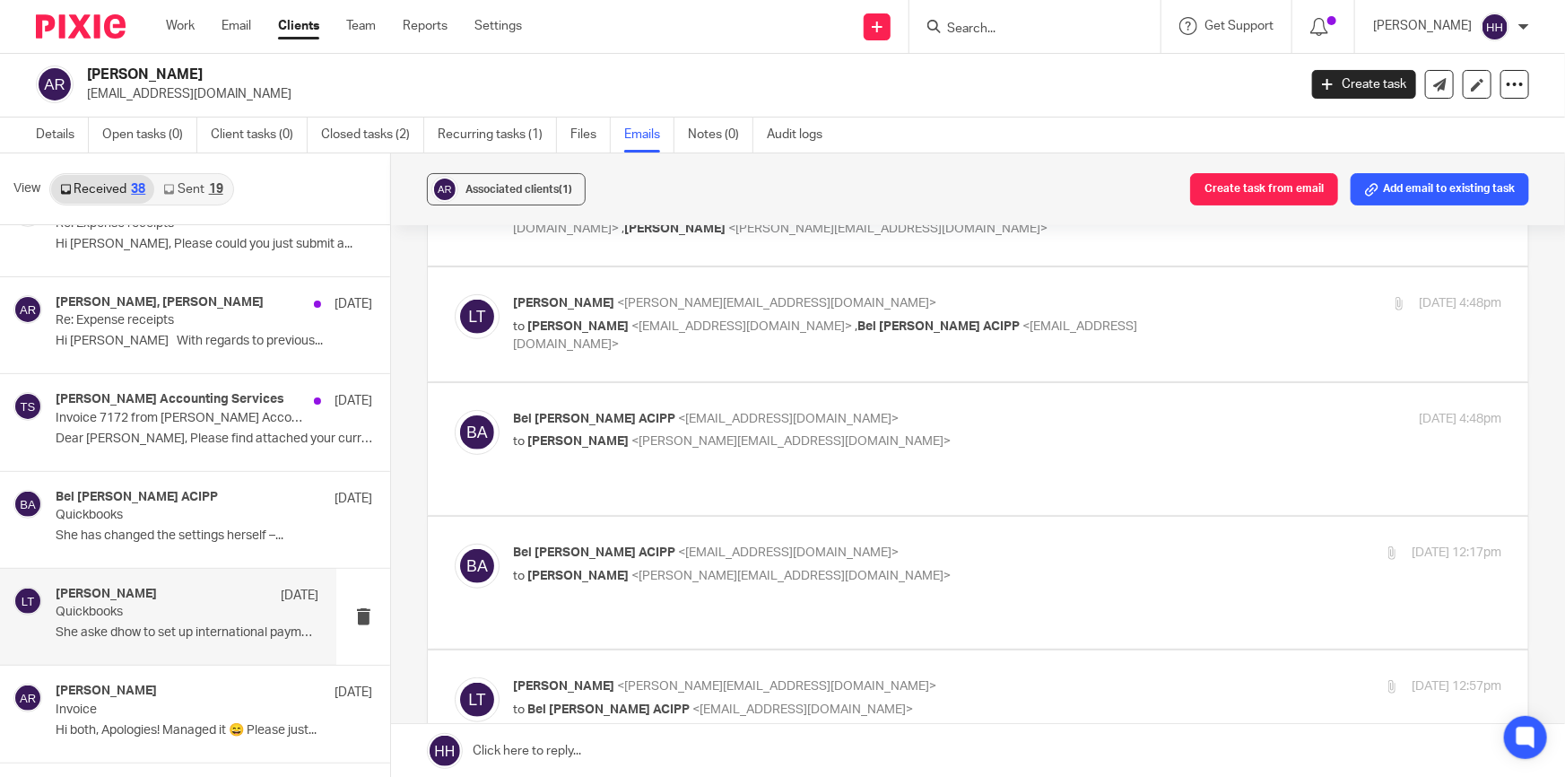
click at [1046, 410] on p "Bel Turpin ACIPP <bel@turpinaccounting.co.uk>" at bounding box center [842, 419] width 659 height 19
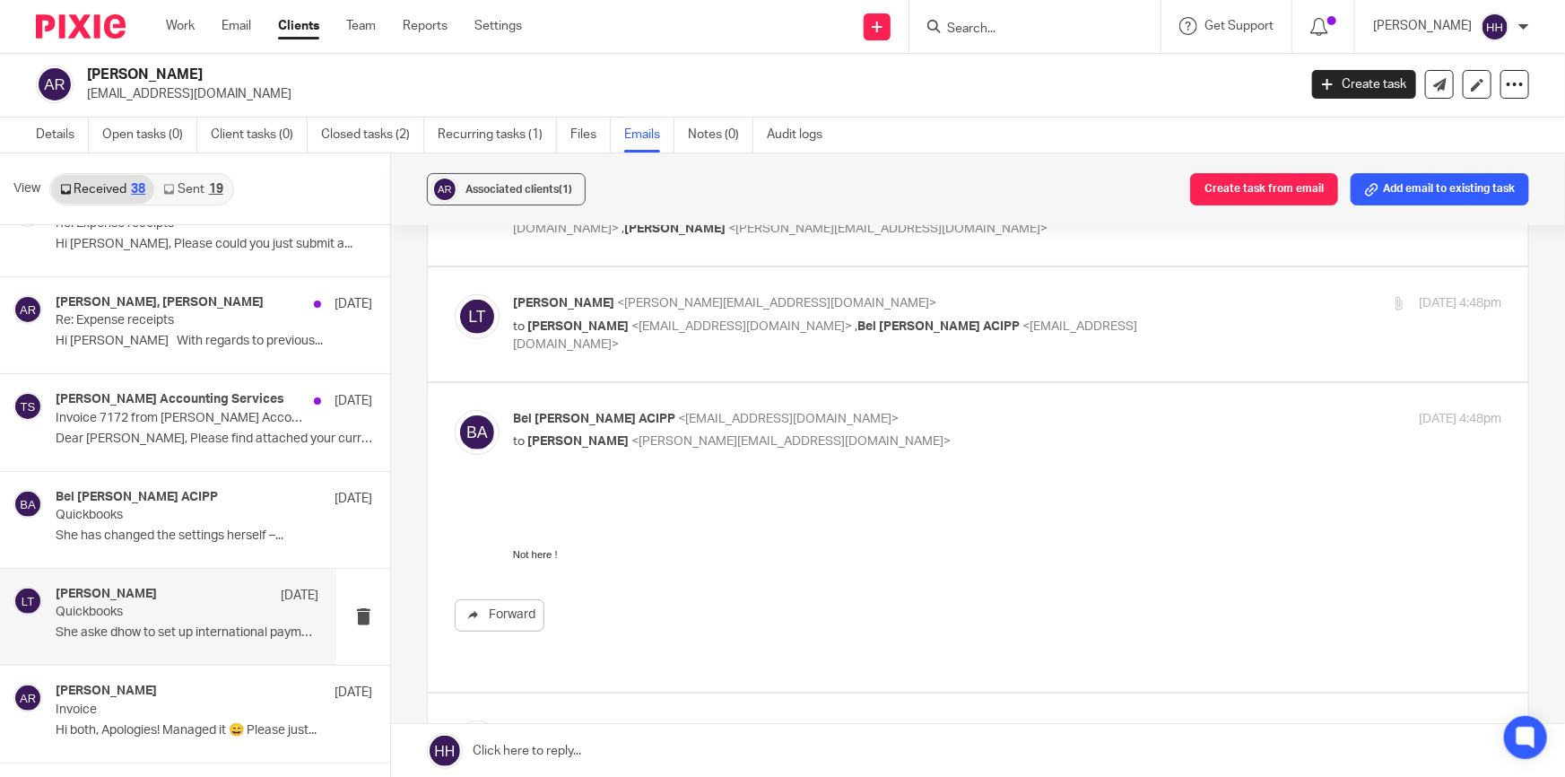
scroll to position [0, 0]
click at [1000, 410] on p "Bel Turpin ACIPP <bel@turpinaccounting.co.uk>" at bounding box center [842, 419] width 659 height 19
checkbox input "false"
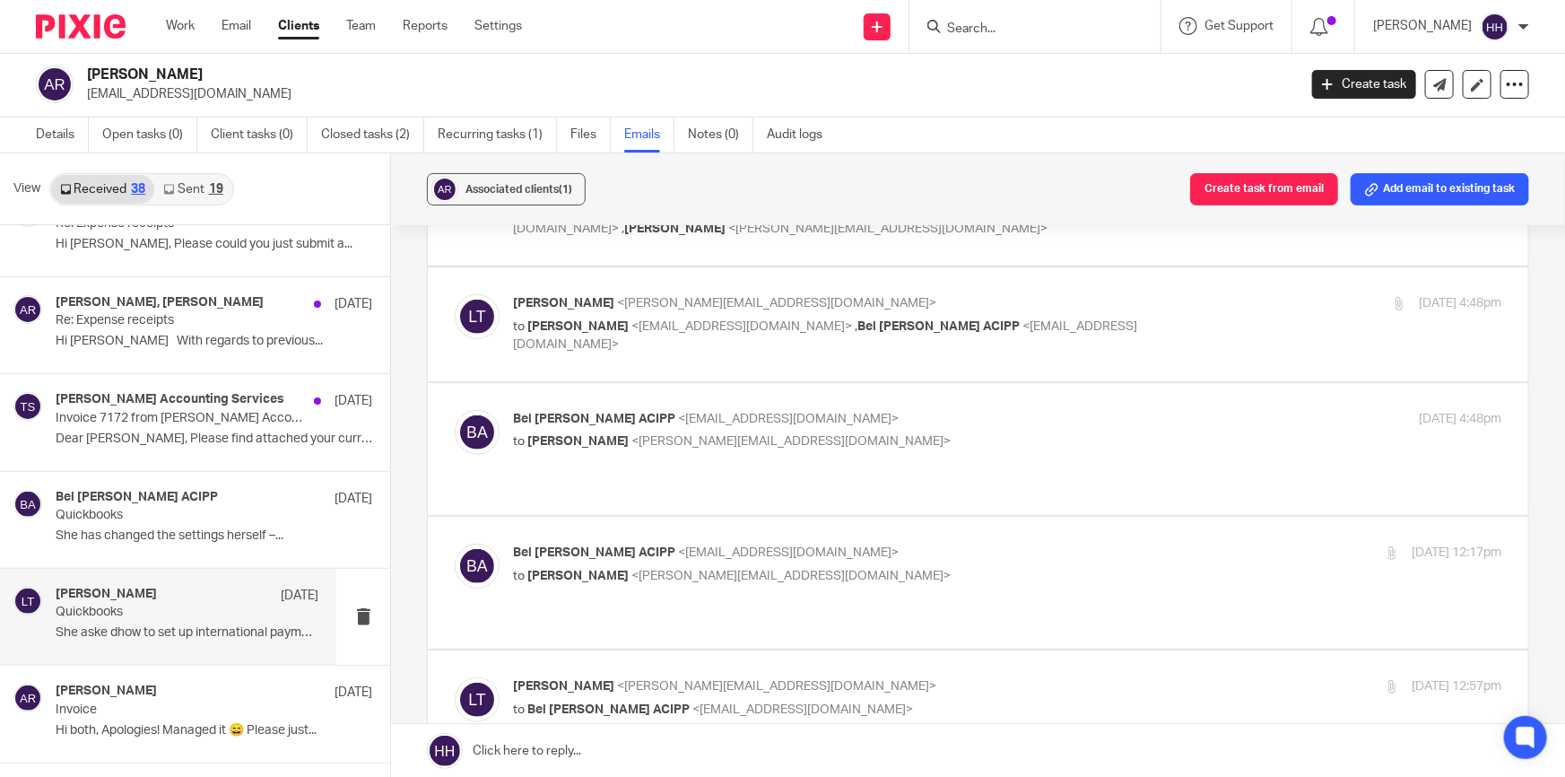
click at [983, 544] on p "Bel Turpin ACIPP <bel@turpinaccounting.co.uk>" at bounding box center [842, 553] width 659 height 19
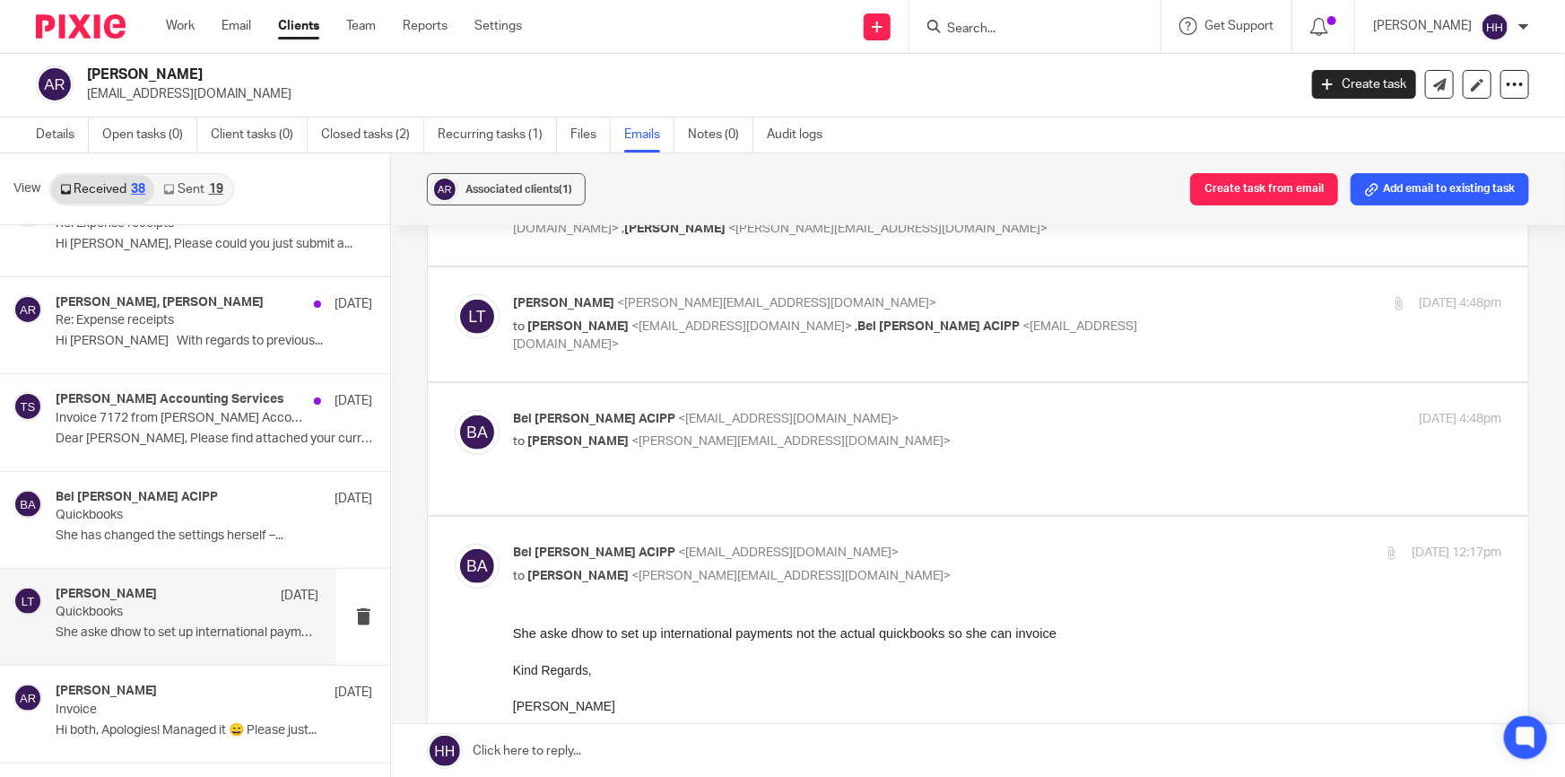
scroll to position [570, 0]
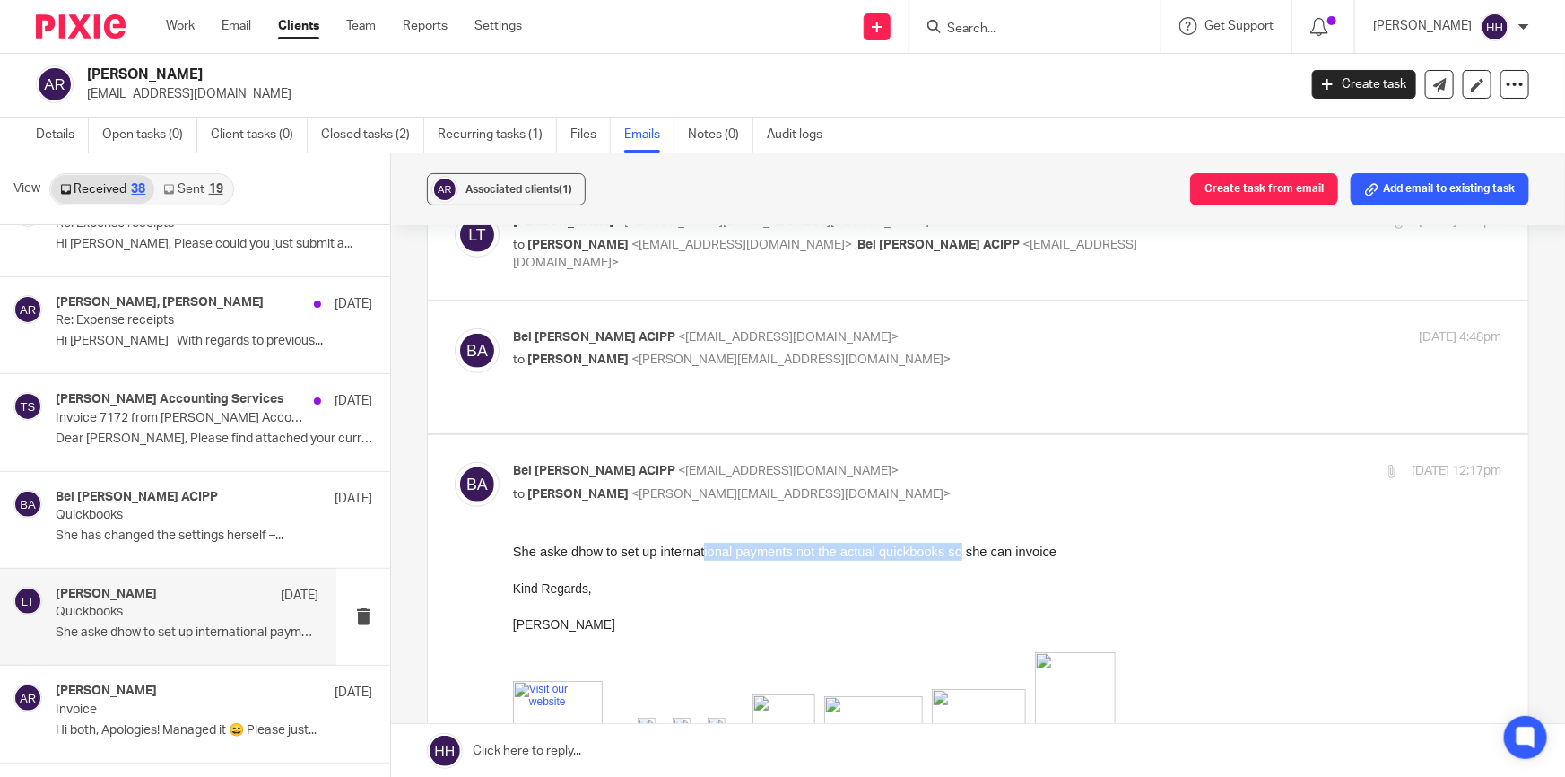
drag, startPoint x: 820, startPoint y: 545, endPoint x: 961, endPoint y: 543, distance: 141.7
click at [960, 544] on span "She aske dhow to set up international payments not the actual quickbooks so she…" at bounding box center [785, 551] width 544 height 14
click at [1009, 548] on span "She aske dhow to set up international payments not the actual quickbooks so she…" at bounding box center [785, 551] width 544 height 14
click at [984, 462] on p "Bel Turpin ACIPP <bel@turpinaccounting.co.uk>" at bounding box center [842, 471] width 659 height 19
checkbox input "false"
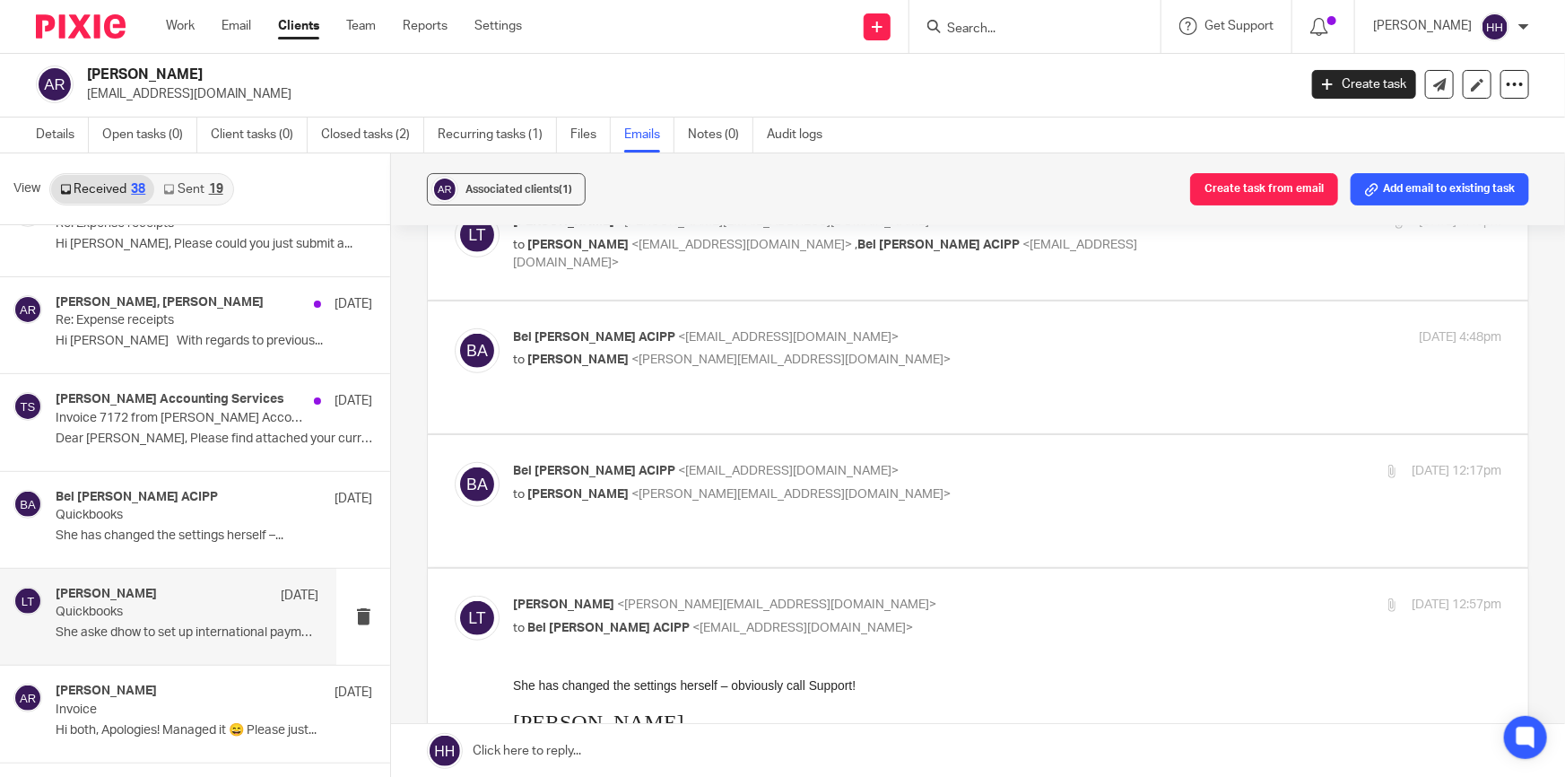
scroll to position [652, 0]
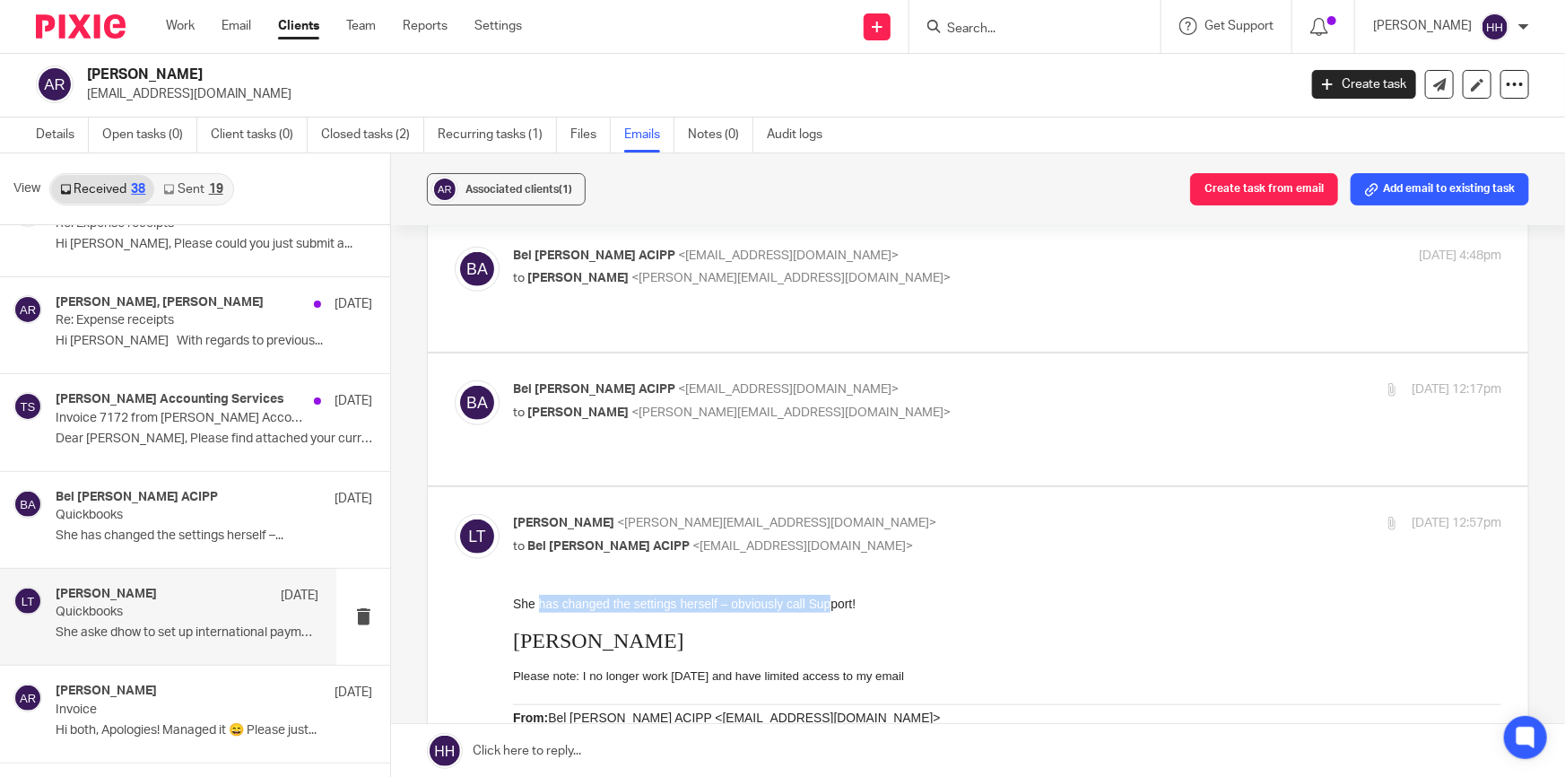
drag, startPoint x: 537, startPoint y: 601, endPoint x: 825, endPoint y: 599, distance: 287.9
click at [825, 599] on span "She has changed the settings herself – obviously call Support!" at bounding box center [684, 603] width 343 height 14
click at [1009, 514] on p "Liz Turpin <liz@turpinaccounting.co.uk>" at bounding box center [842, 523] width 659 height 19
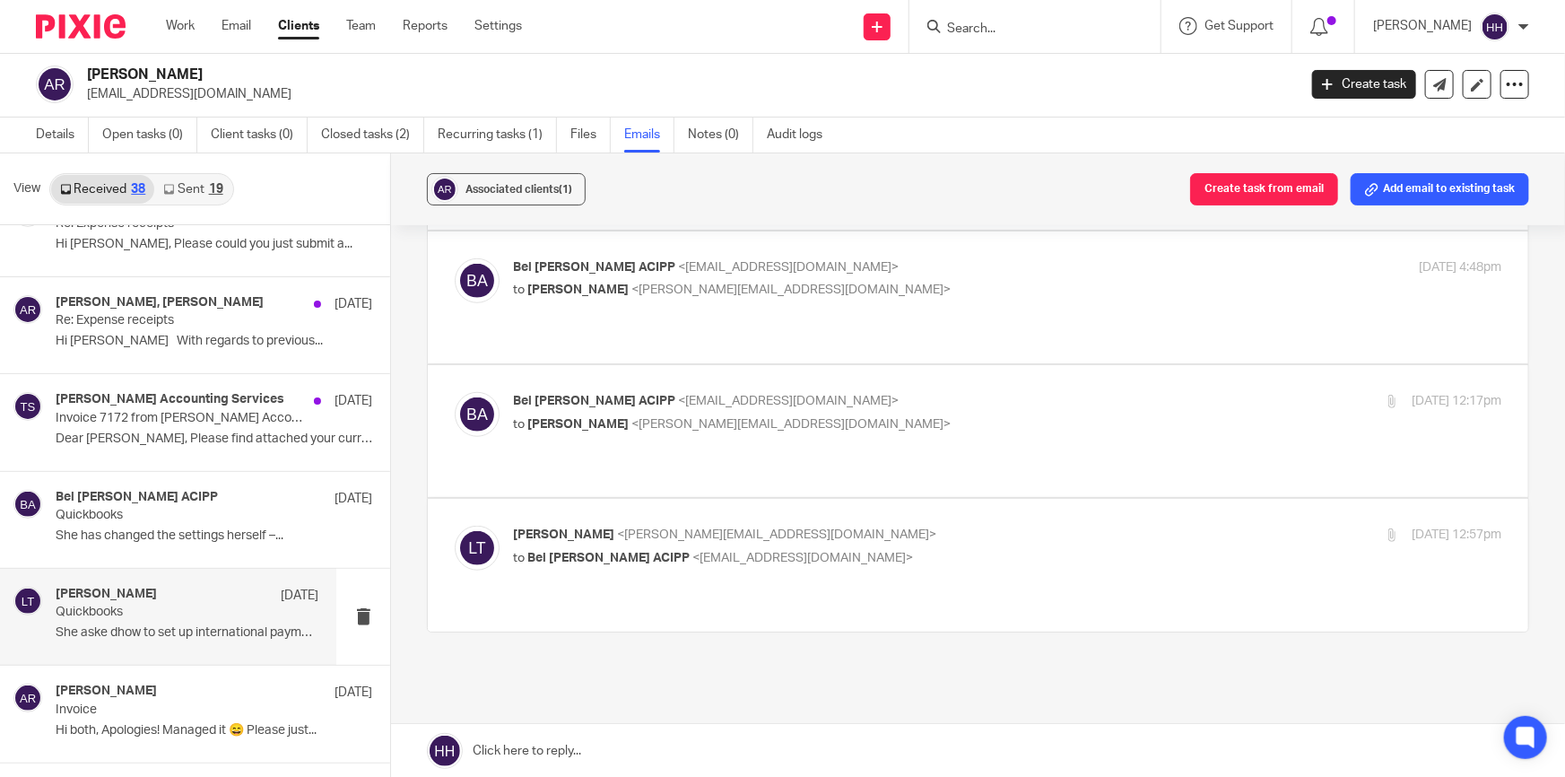
click at [978, 549] on p "to Bel Turpin ACIPP <bel@turpinaccounting.co.uk>" at bounding box center [842, 558] width 659 height 19
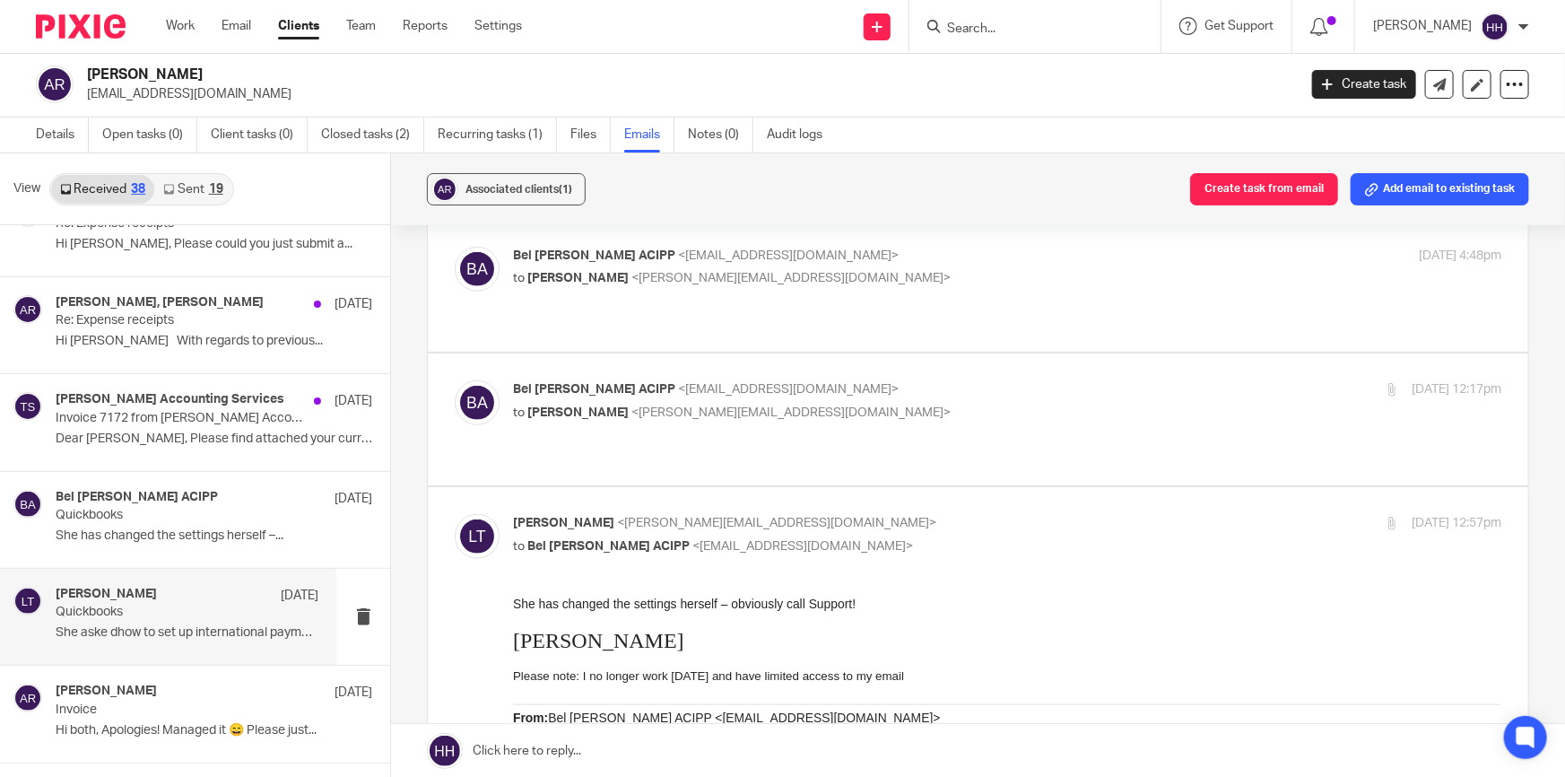
scroll to position [0, 0]
click at [956, 514] on p "Liz Turpin <liz@turpinaccounting.co.uk>" at bounding box center [842, 523] width 659 height 19
checkbox input "false"
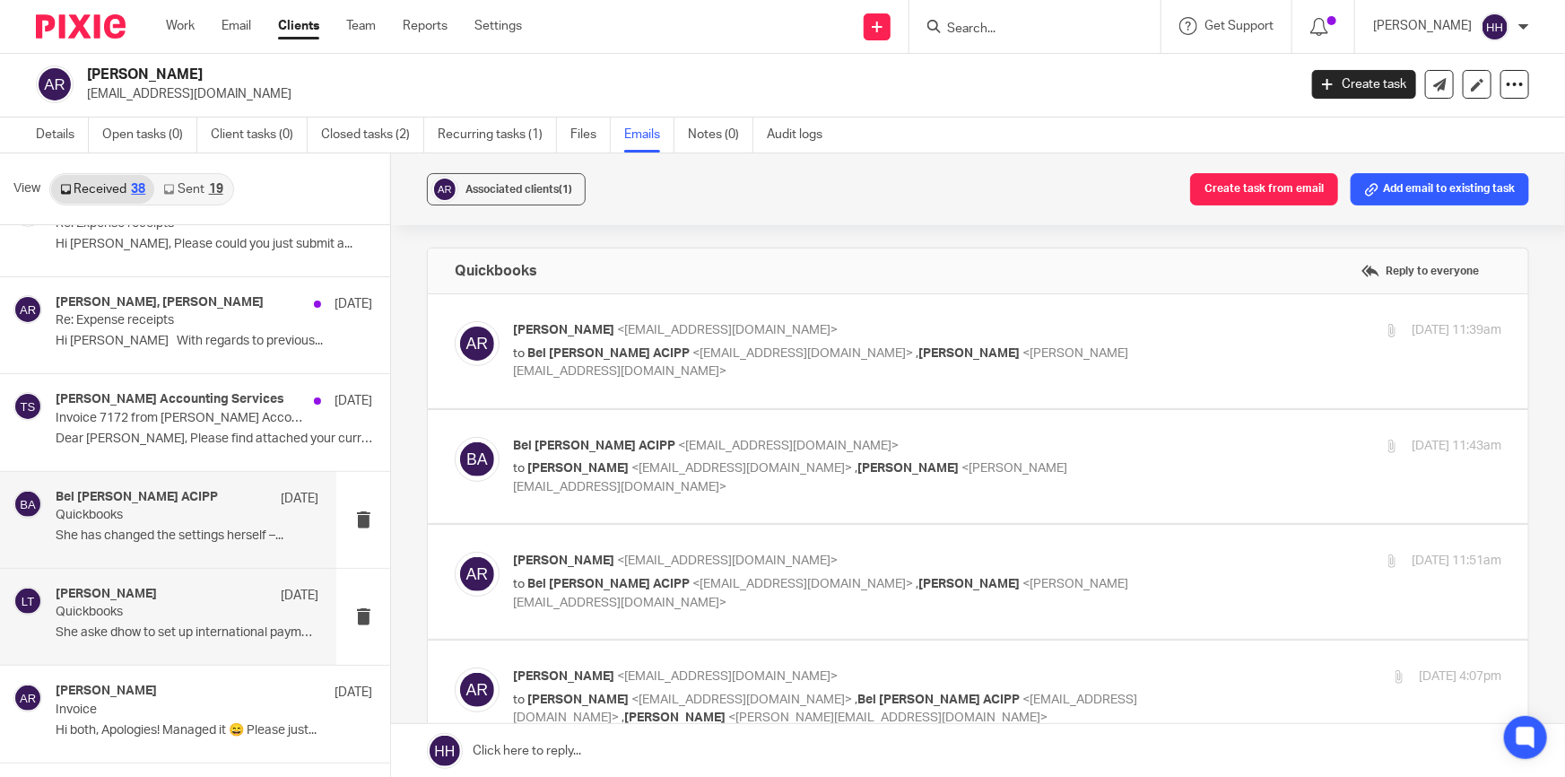
click at [247, 517] on p "Quickbooks" at bounding box center [161, 515] width 211 height 15
click at [214, 502] on div "Bel Turpin ACIPP 25 Apr" at bounding box center [187, 499] width 263 height 18
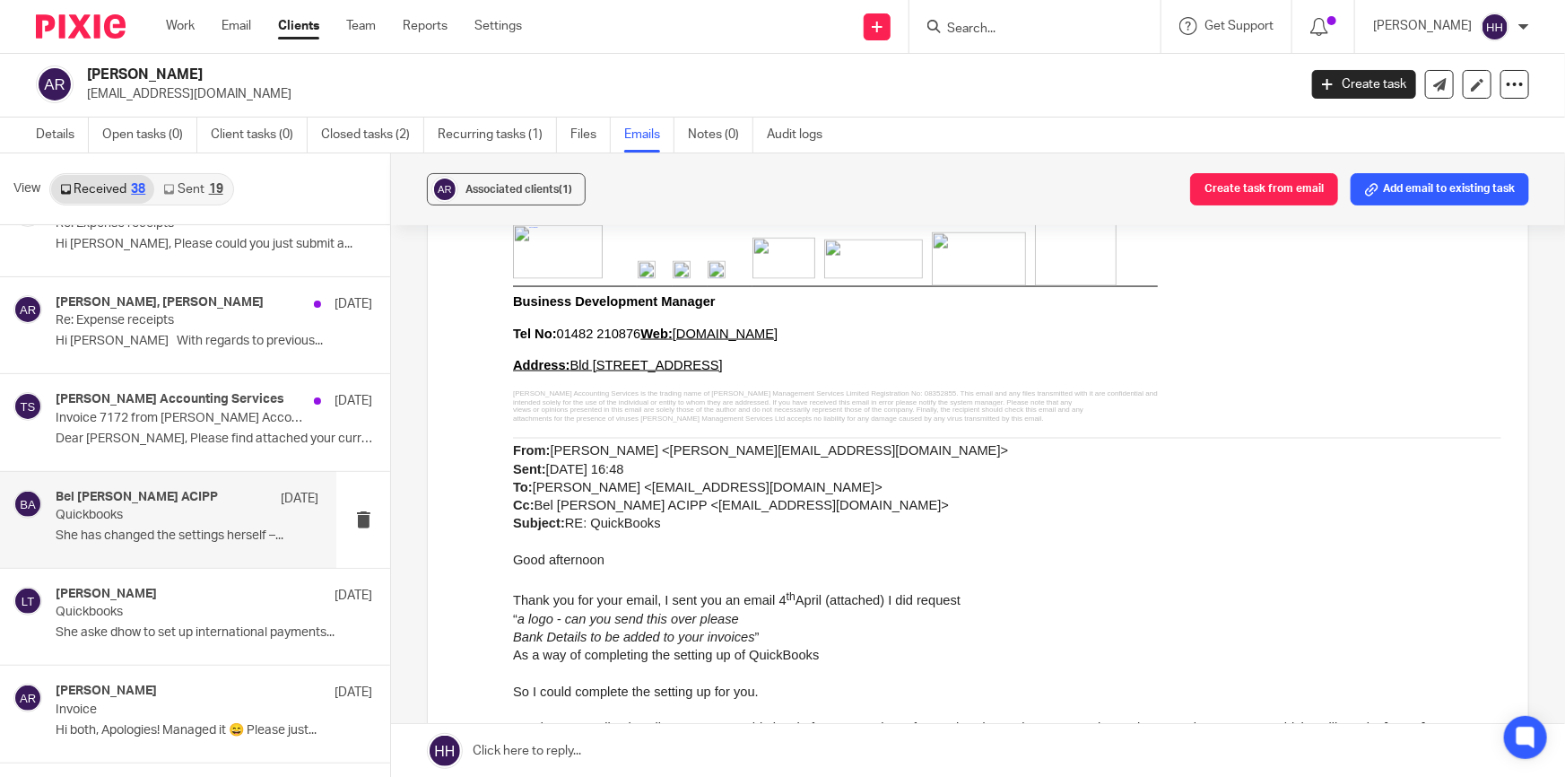
scroll to position [1059, 0]
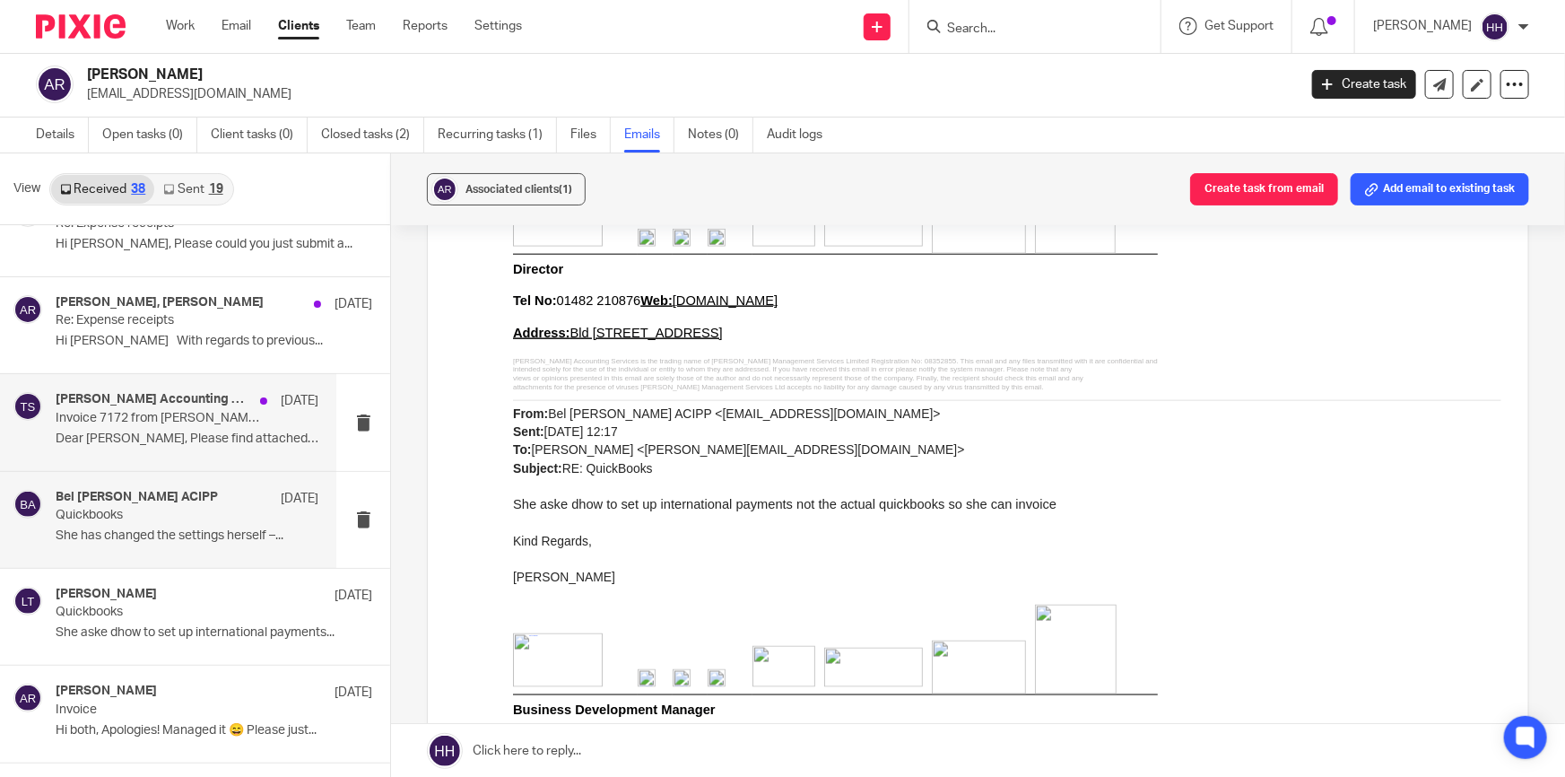
click at [124, 396] on h4 "Turpin Accounting Services" at bounding box center [154, 399] width 196 height 15
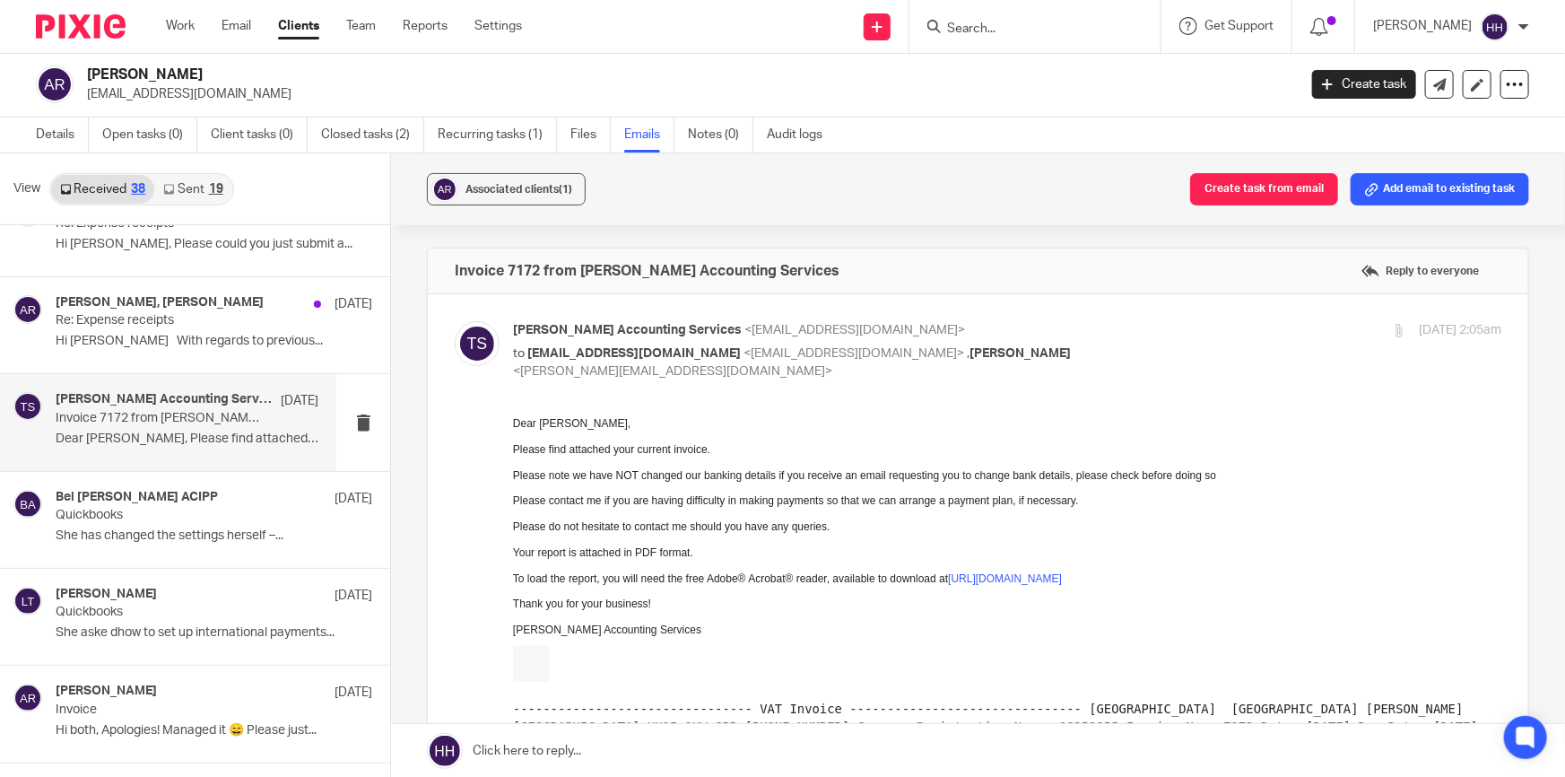
scroll to position [0, 0]
click at [154, 330] on div "Liz Turpin, Anna Reid 11 Jun Re: Expense receipts Hi Anna With regards to previ…" at bounding box center [187, 325] width 263 height 60
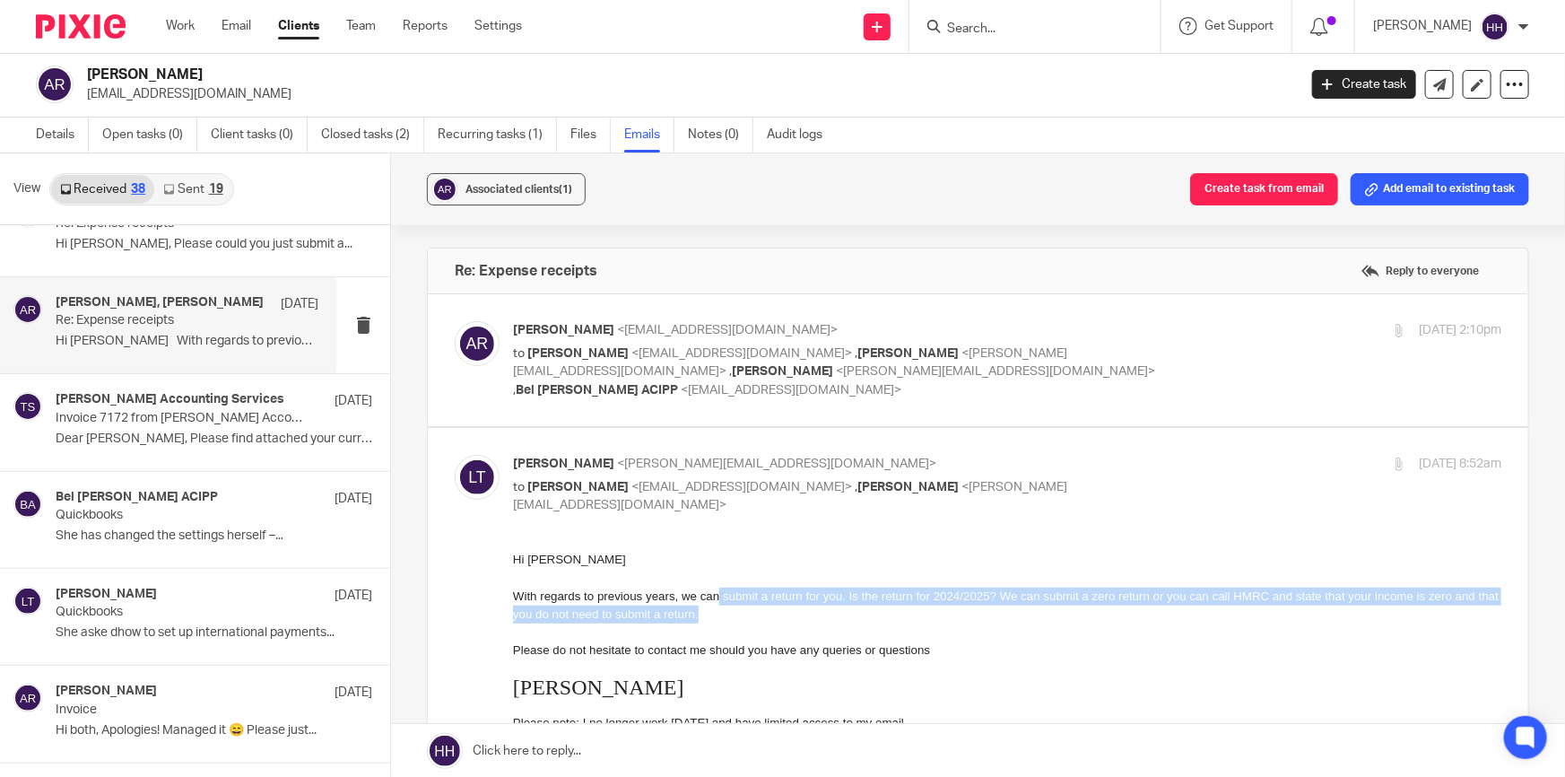
drag, startPoint x: 727, startPoint y: 595, endPoint x: 1391, endPoint y: 613, distance: 663.9
click at [1424, 617] on p "With regards to previous years, we can submit a return for you. Is the return f…" at bounding box center [1007, 605] width 988 height 37
click at [1179, 602] on span "With regards to previous years, we can submit a return for you. Is the return f…" at bounding box center [1006, 603] width 986 height 31
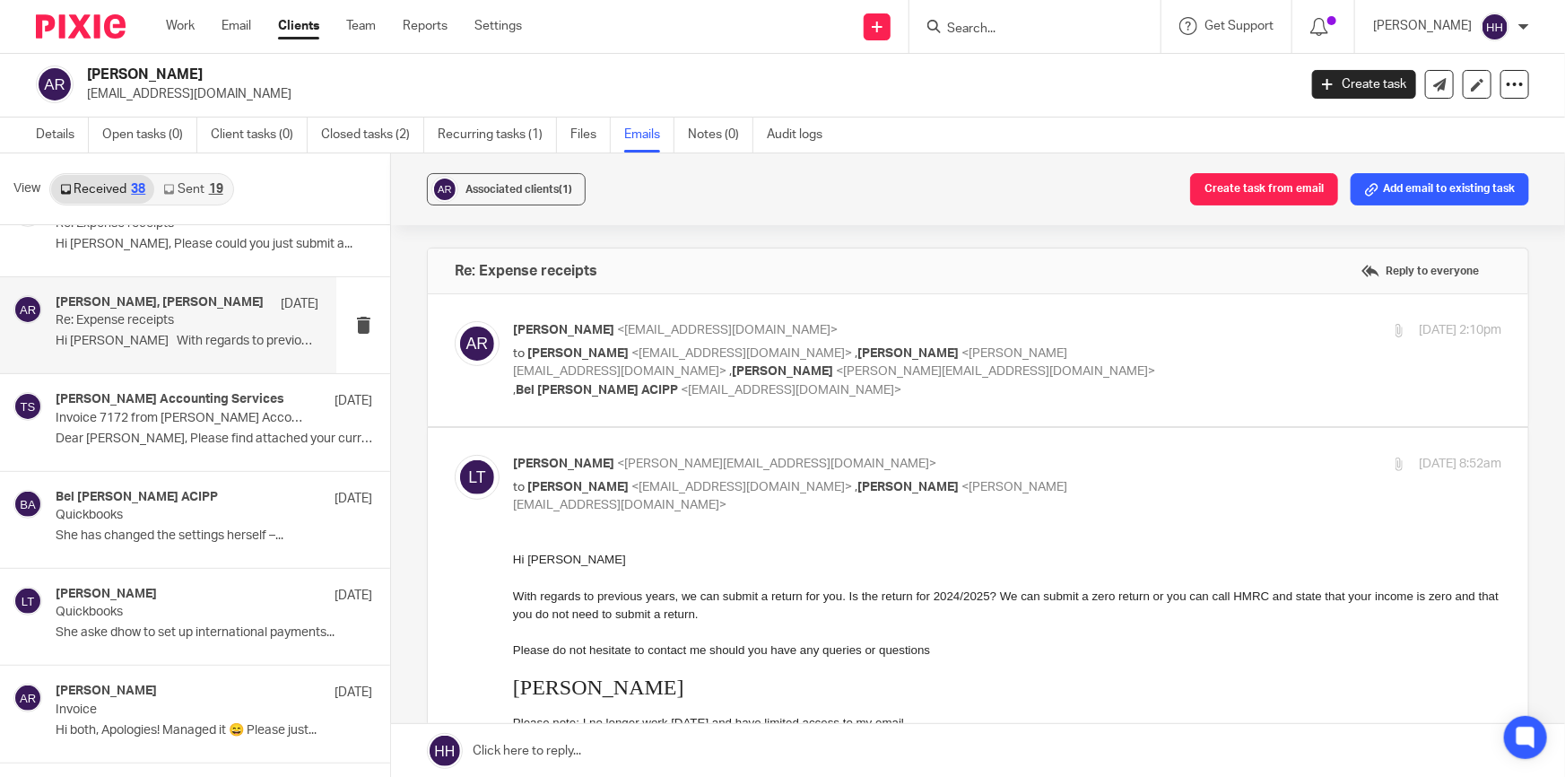
click at [1200, 317] on label at bounding box center [978, 360] width 1100 height 132
click at [455, 320] on input "checkbox" at bounding box center [454, 320] width 1 height 1
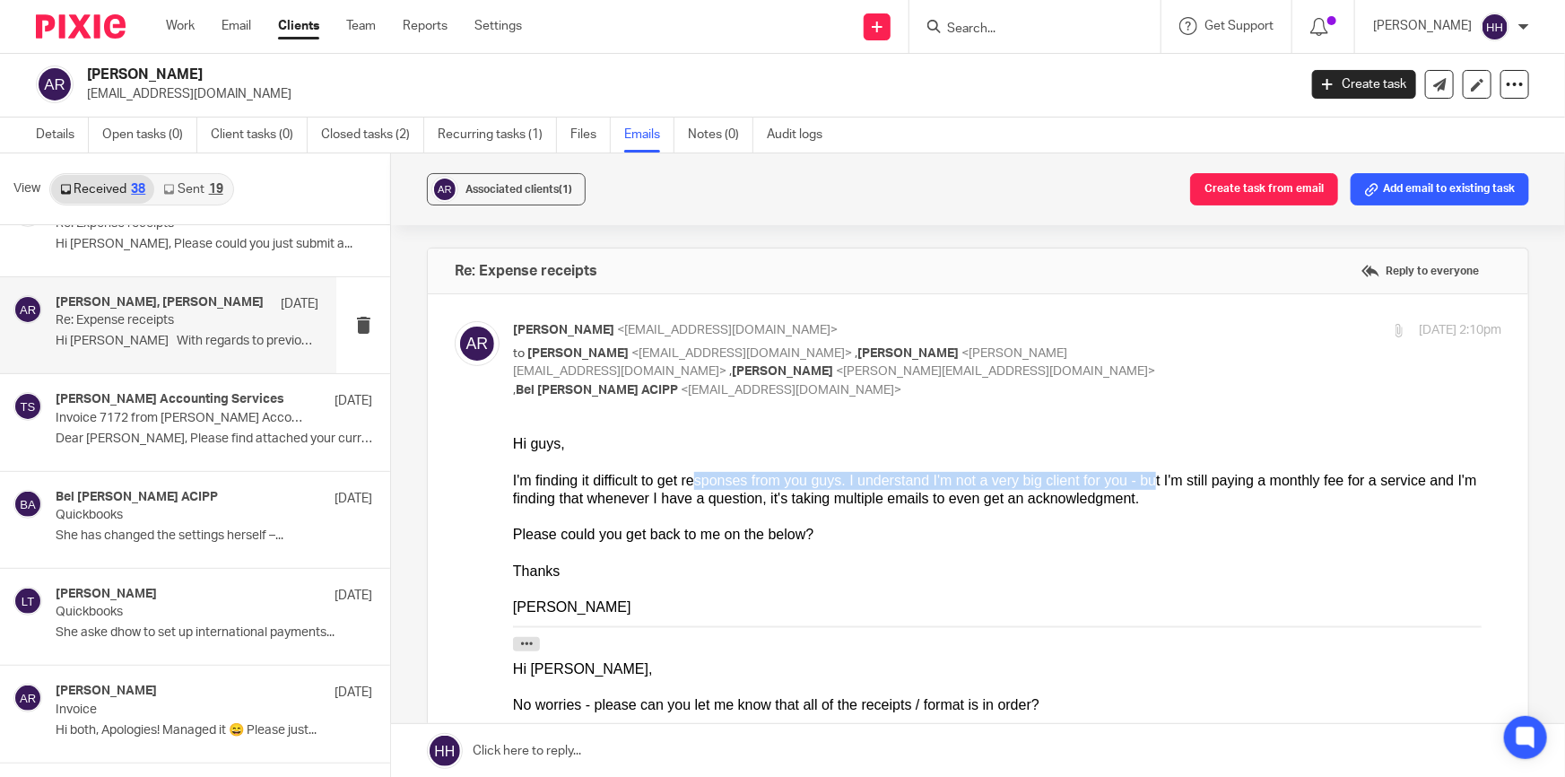
drag, startPoint x: 727, startPoint y: 473, endPoint x: 1109, endPoint y: 483, distance: 382.2
click at [1109, 483] on div "I'm finding it difficult to get responses from you guys. I understand I'm not a…" at bounding box center [1007, 490] width 988 height 37
click at [1134, 484] on div "I'm finding it difficult to get responses from you guys. I understand I'm not a…" at bounding box center [1007, 490] width 988 height 37
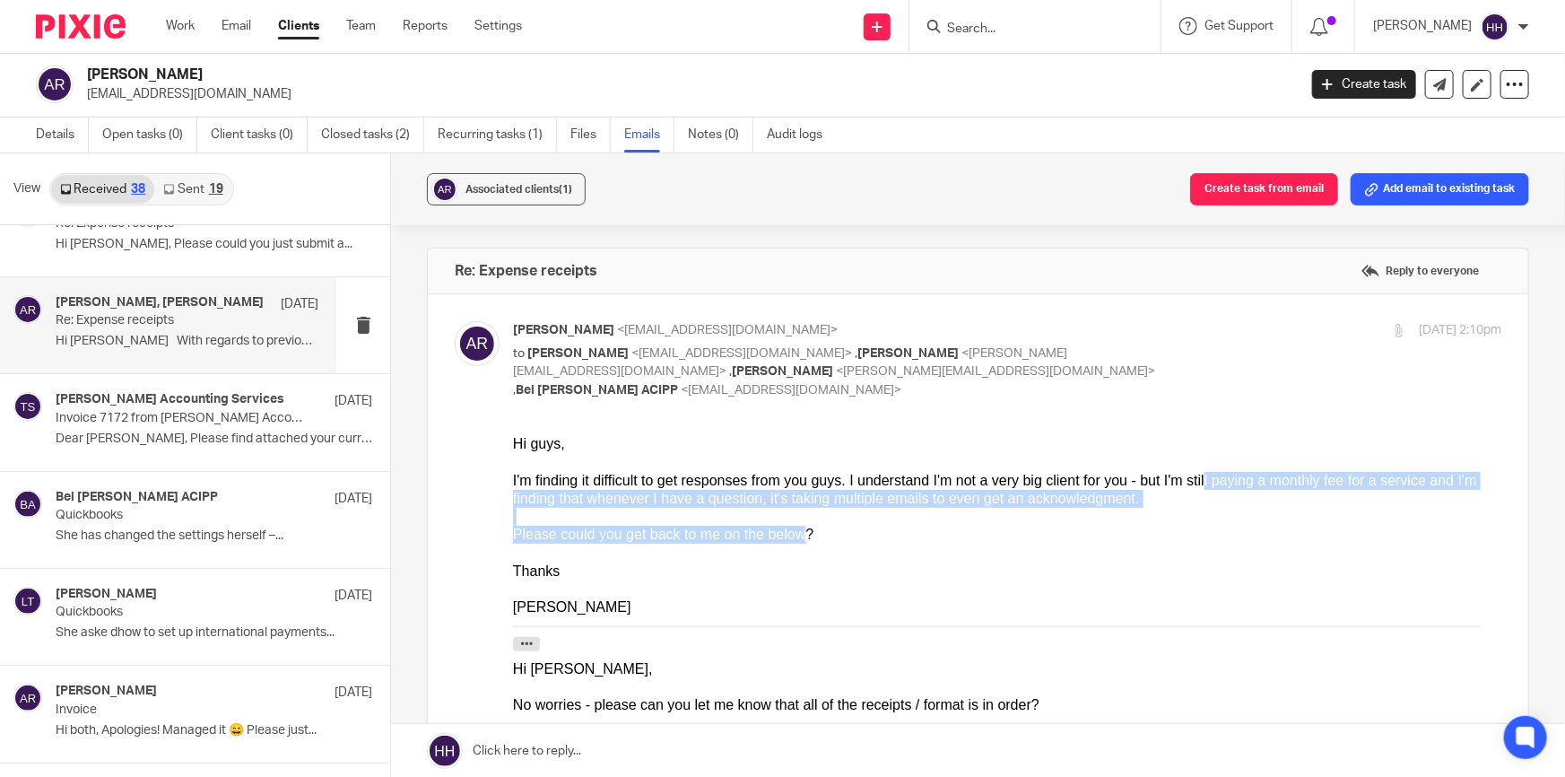
drag, startPoint x: 1181, startPoint y: 483, endPoint x: 778, endPoint y: 534, distance: 405.9
click at [774, 534] on div "Please could you get back to me on the below?" at bounding box center [1007, 535] width 988 height 18
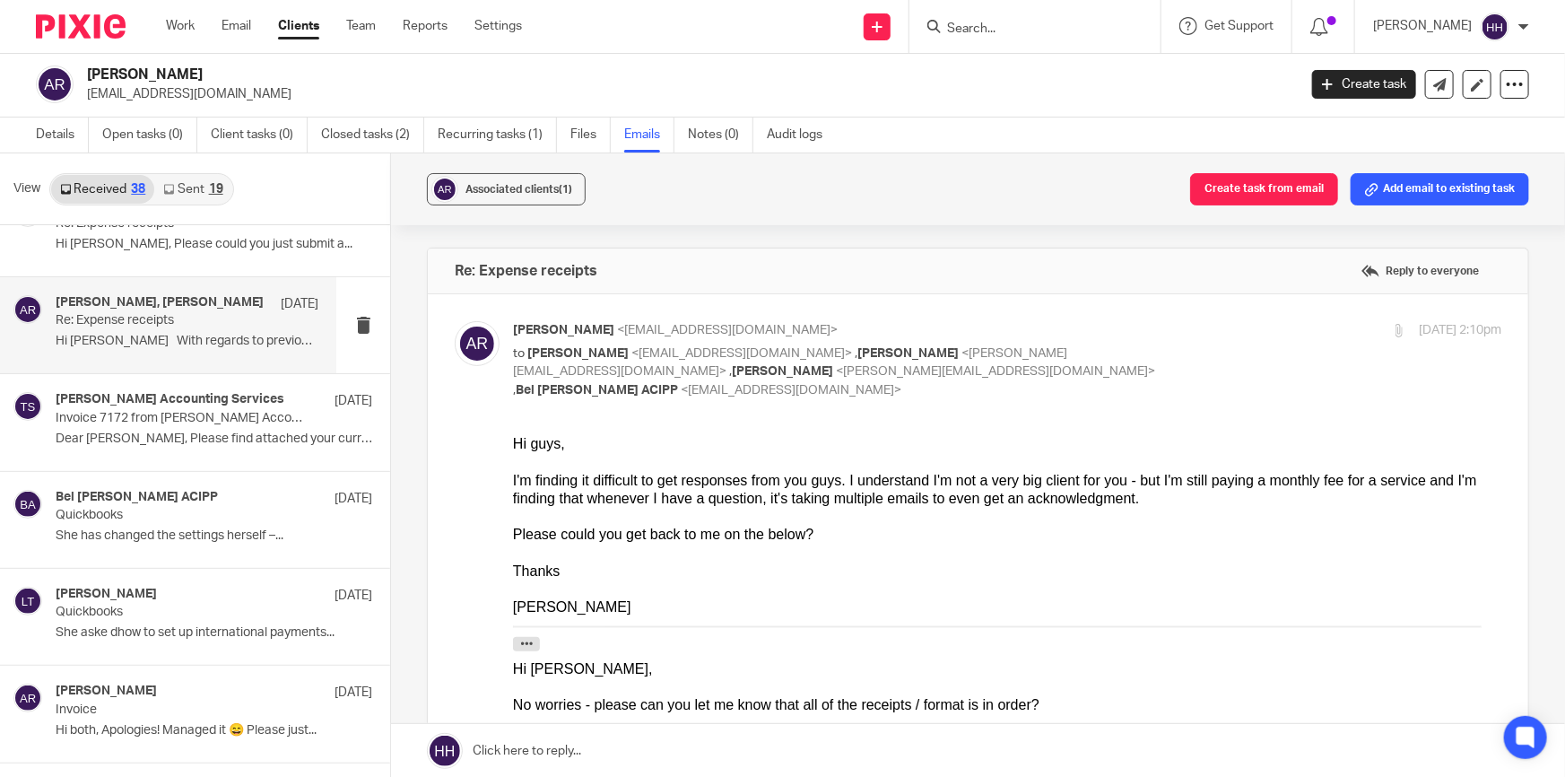
click at [1172, 329] on div "10 Jun 2025 2:10pm" at bounding box center [1336, 330] width 329 height 19
checkbox input "false"
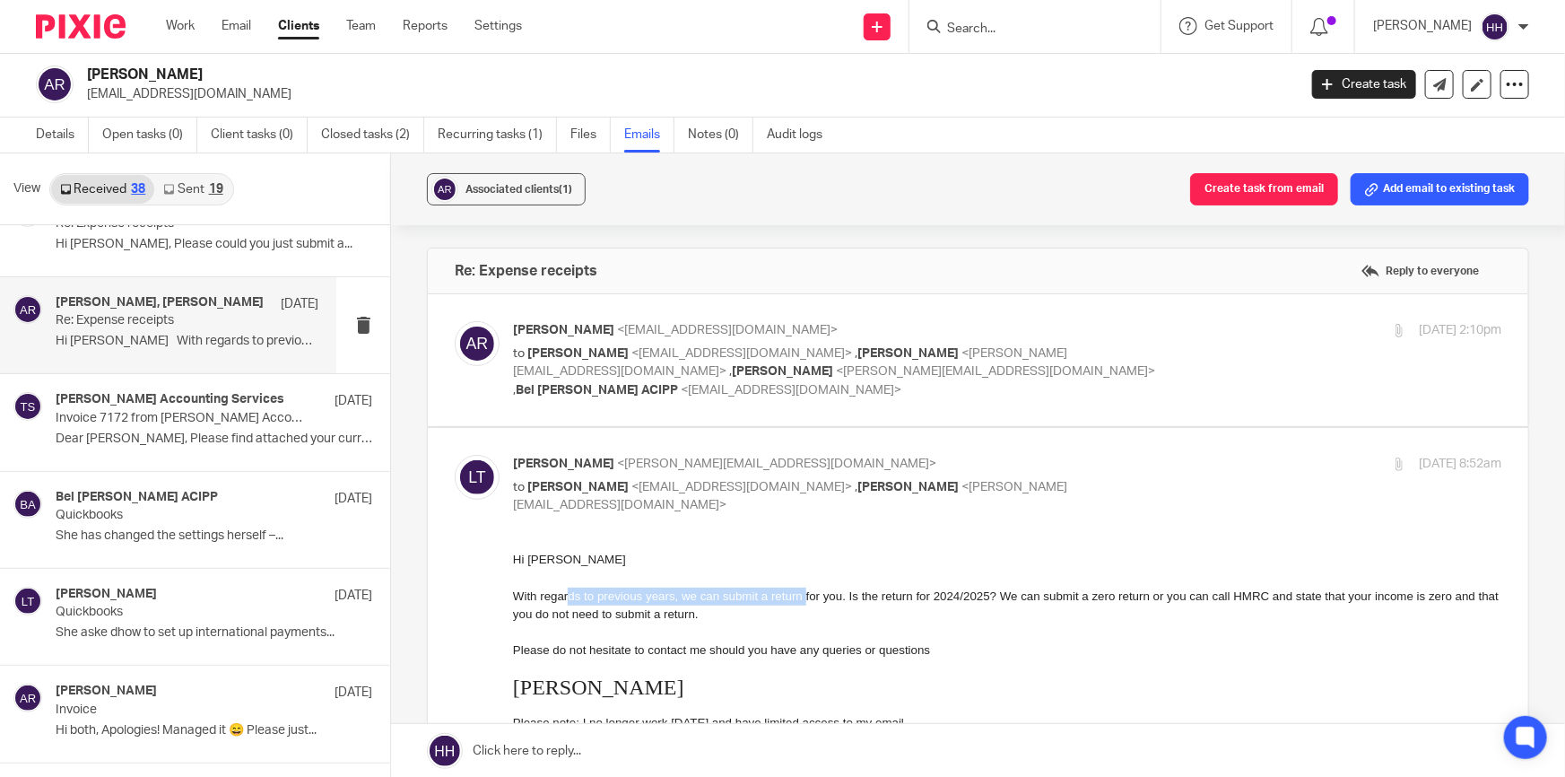
drag, startPoint x: 715, startPoint y: 600, endPoint x: 810, endPoint y: 595, distance: 95.2
click at [810, 595] on span "With regards to previous years, we can submit a return for you. Is the return f…" at bounding box center [1006, 603] width 986 height 31
click at [828, 592] on span "With regards to previous years, we can submit a return for you. Is the return f…" at bounding box center [1006, 603] width 986 height 31
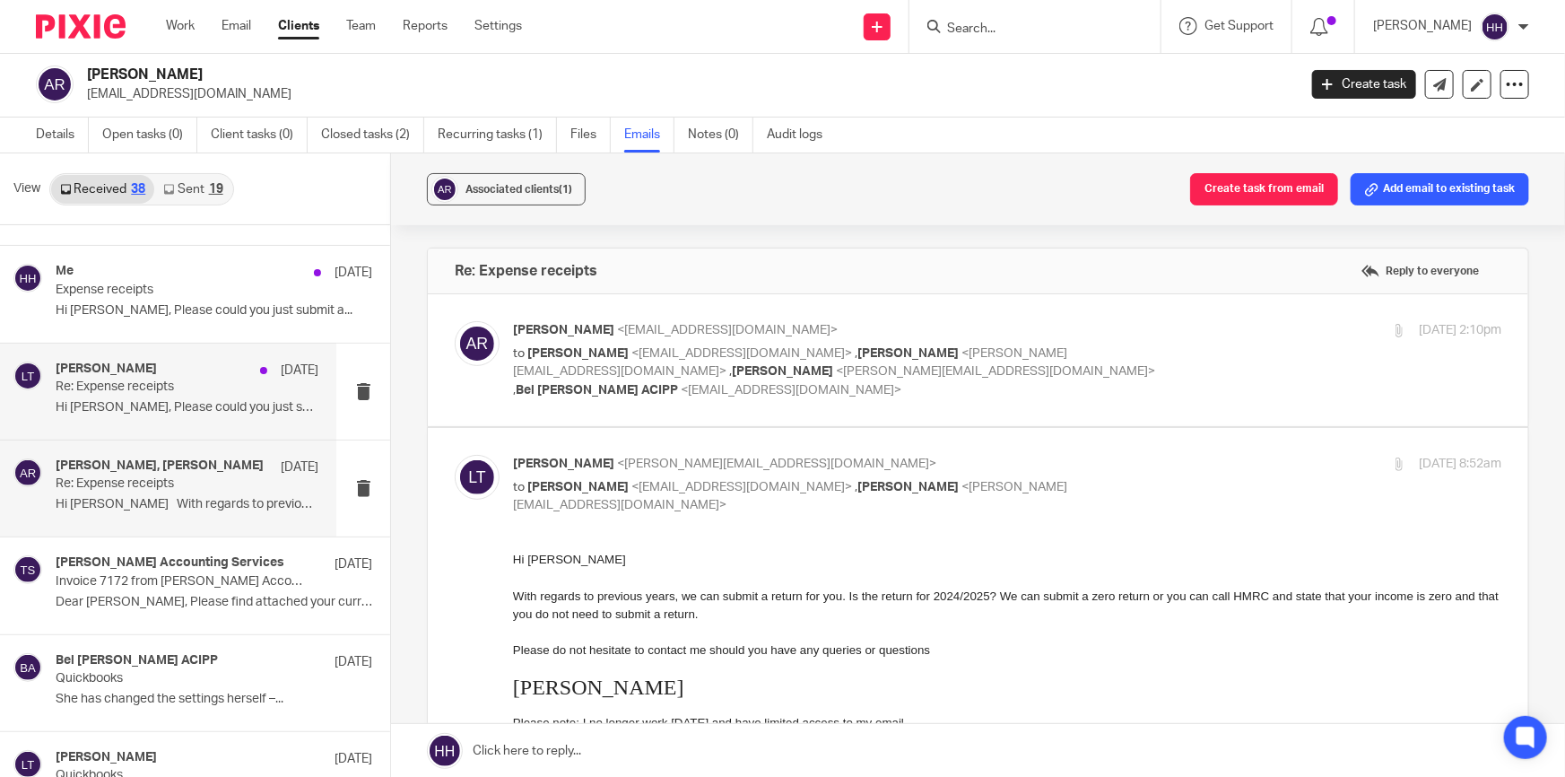
click at [196, 404] on p "Hi Liz, Please could you just submit a..." at bounding box center [187, 407] width 263 height 15
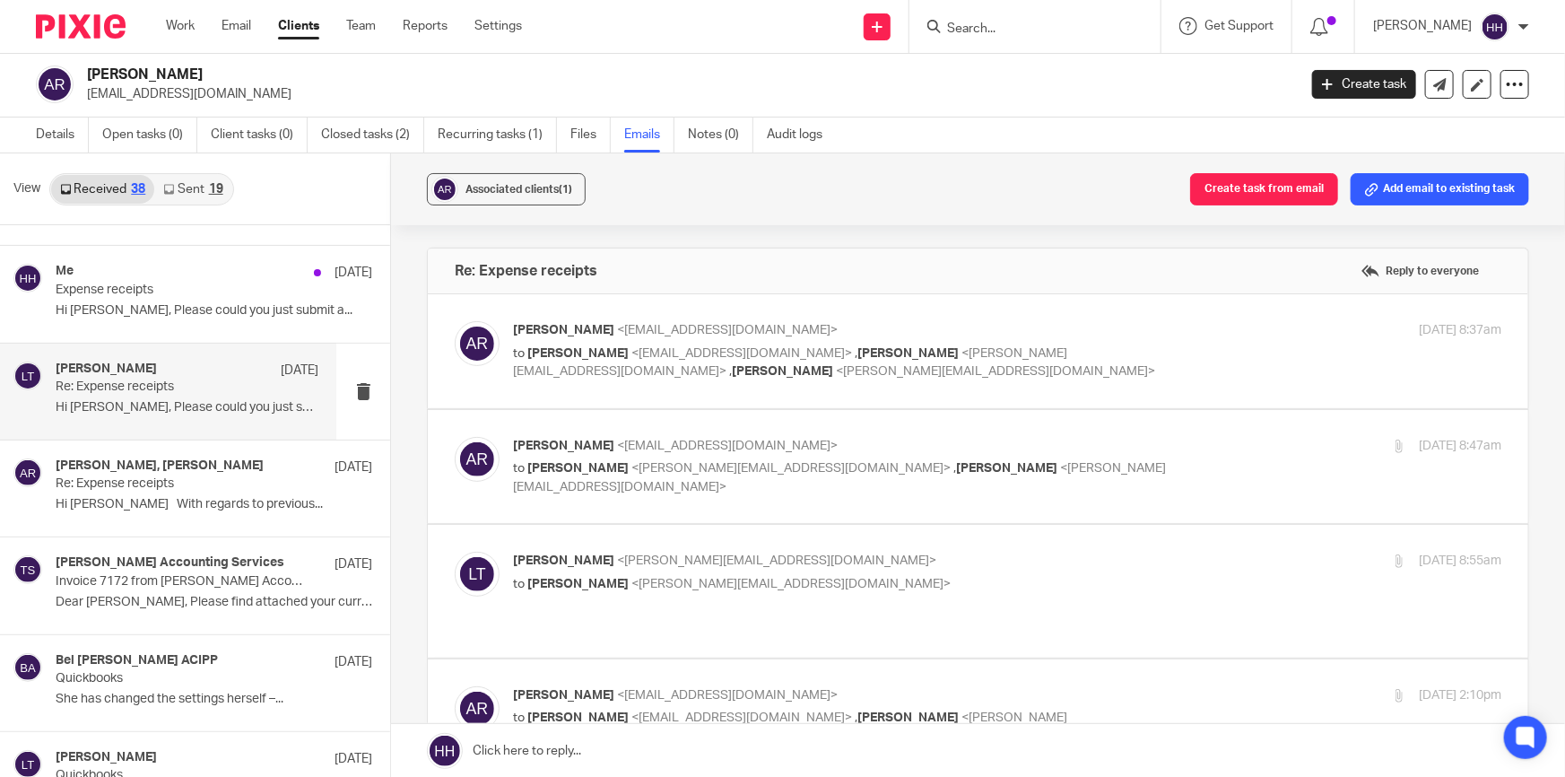
scroll to position [0, 0]
click at [1170, 355] on div "Anna Reid <ajcreid@outlook.com> to Anna Reid <ajcreid@outlook.com> , Hannah Har…" at bounding box center [1007, 351] width 988 height 60
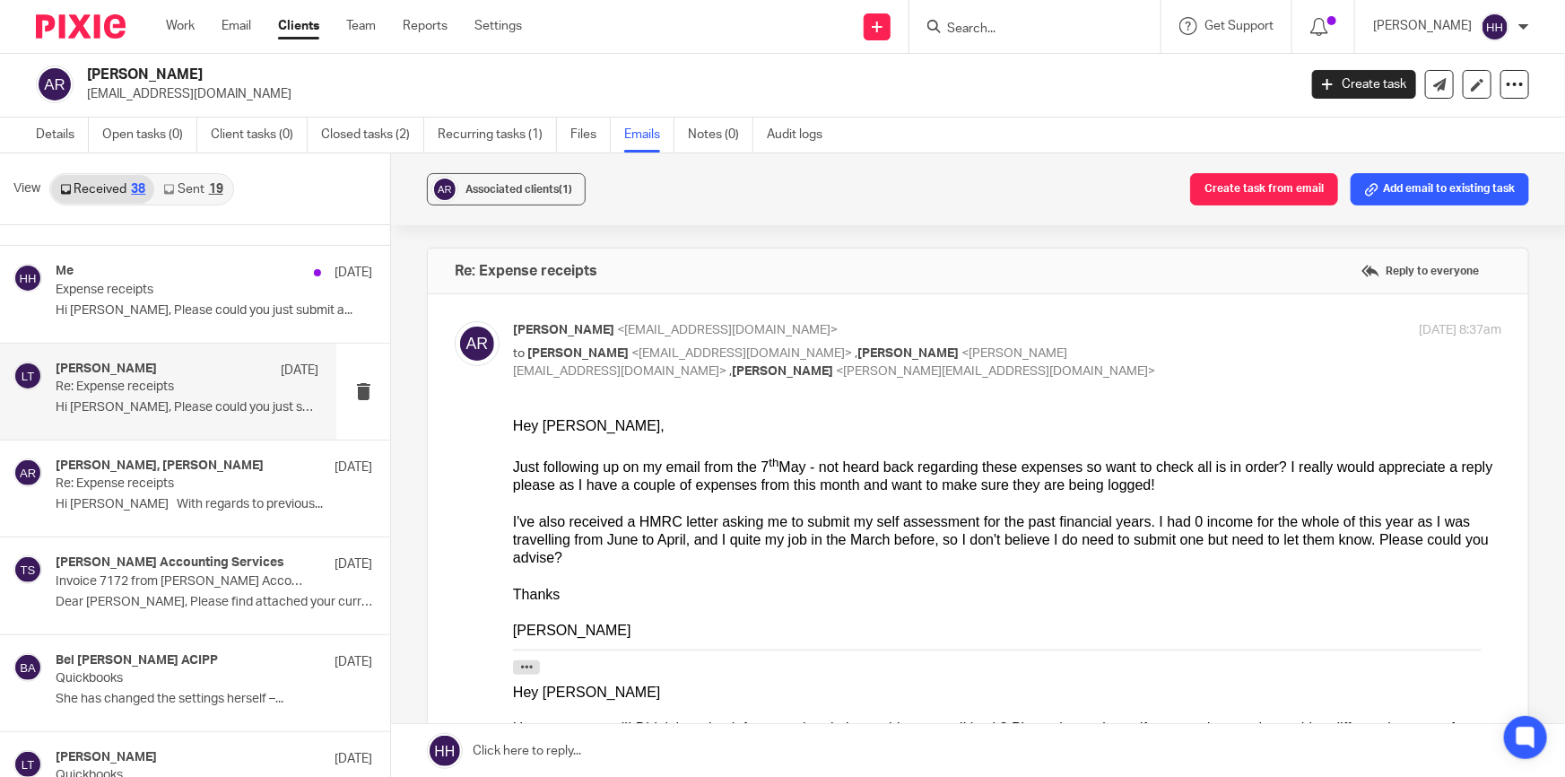
click at [1172, 338] on div "27 May 2025 8:37am" at bounding box center [1336, 330] width 329 height 19
checkbox input "false"
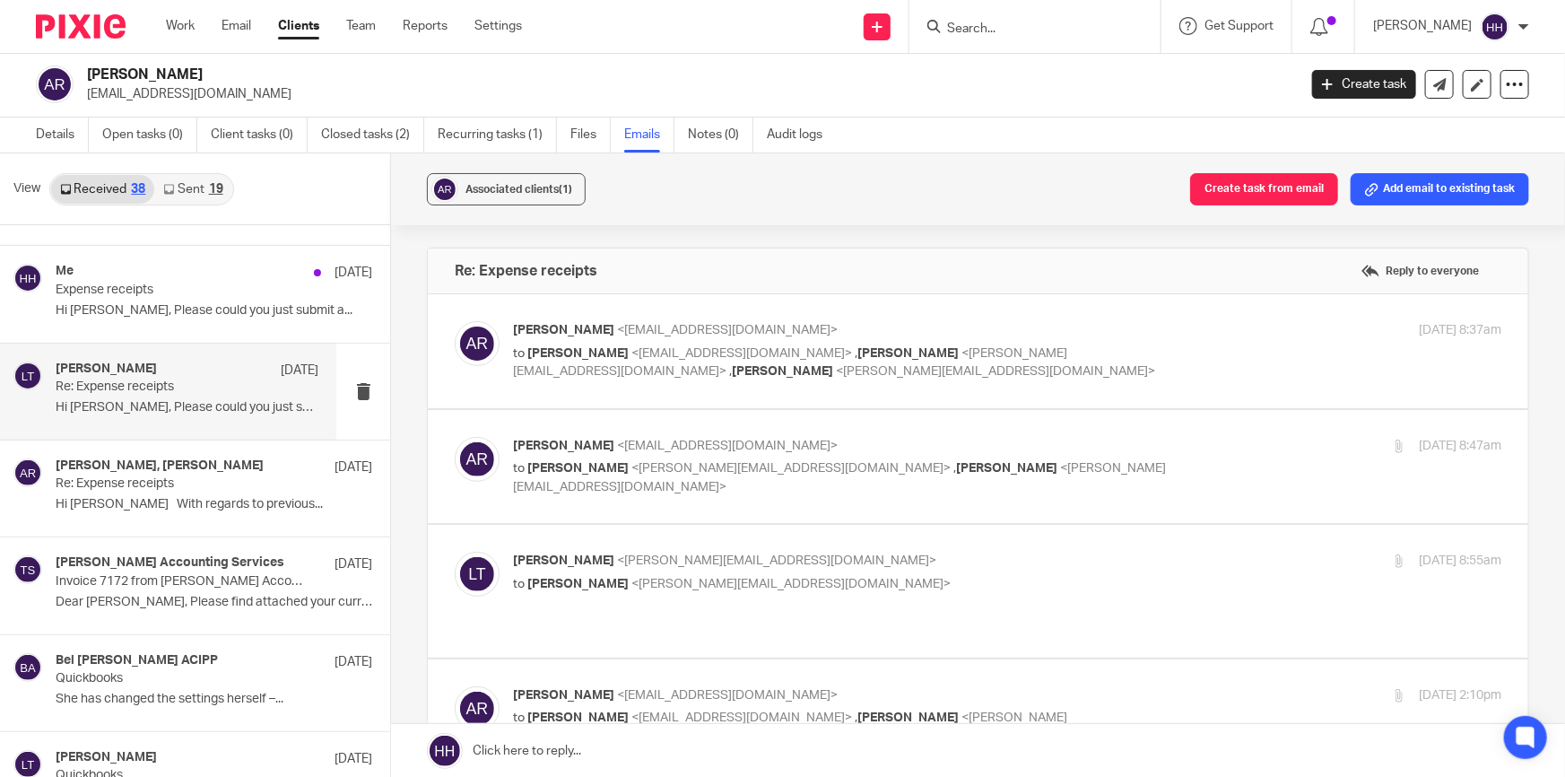
click at [1083, 459] on p "to Hannah Hart <hannah@turpinaccounting.co.uk> , Liz Turpin <liz@turpinaccounti…" at bounding box center [842, 477] width 659 height 37
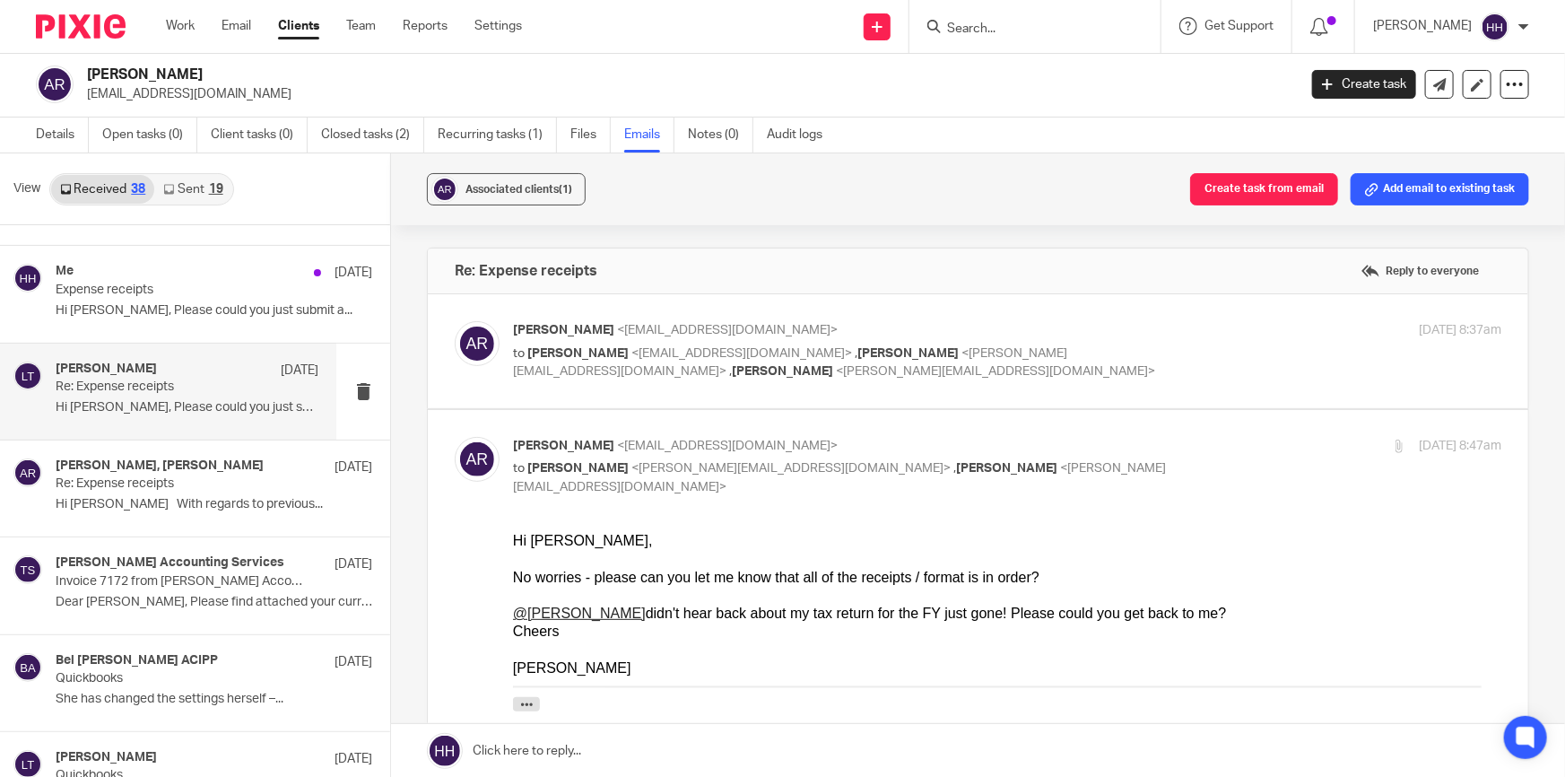
click at [1118, 455] on div "Anna Reid <ajcreid@outlook.com> to Hannah Hart <hannah@turpinaccounting.co.uk> …" at bounding box center [842, 467] width 659 height 60
checkbox input "false"
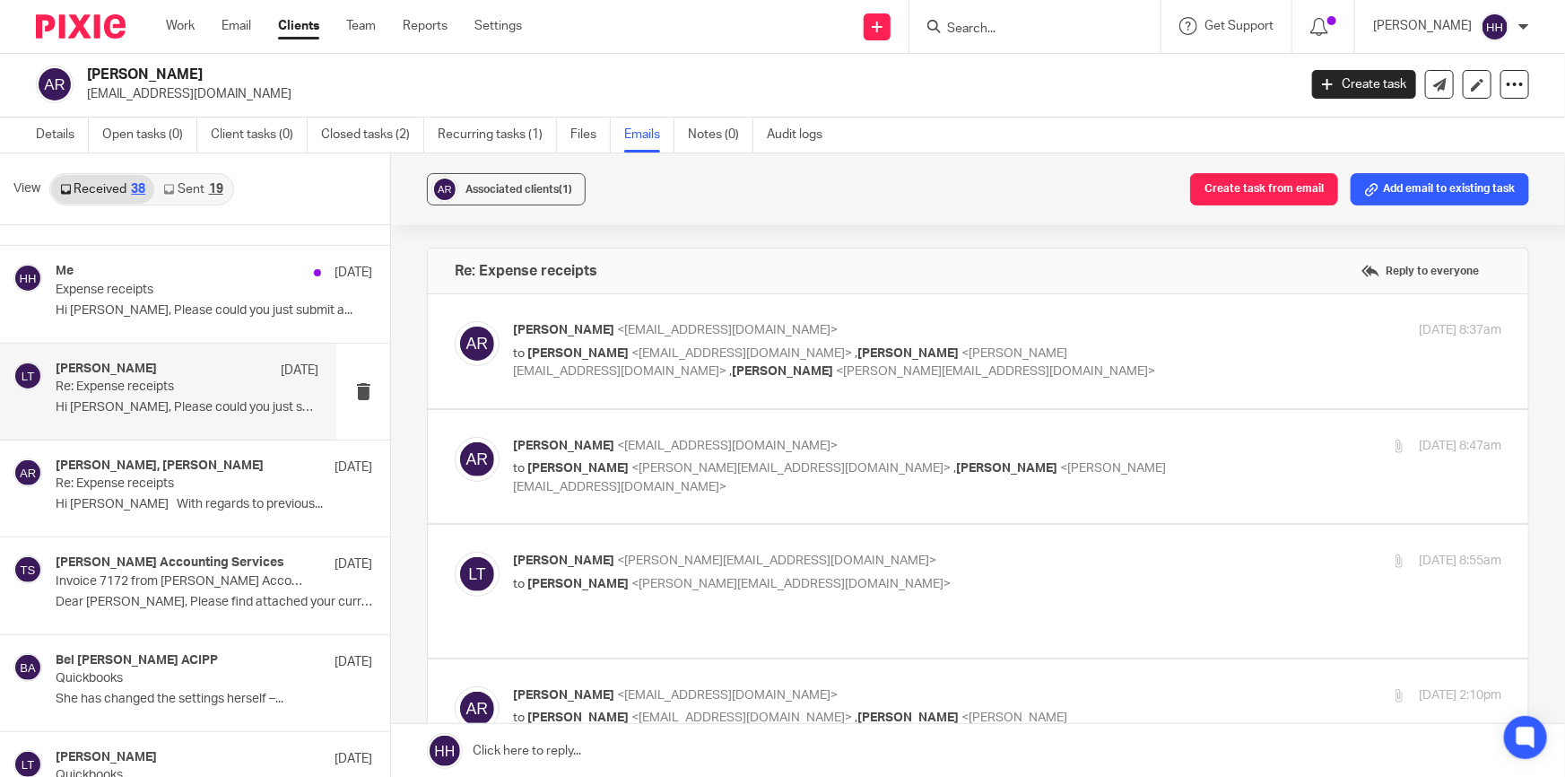
click at [1095, 540] on label at bounding box center [978, 591] width 1100 height 132
click at [455, 551] on input "checkbox" at bounding box center [454, 551] width 1 height 1
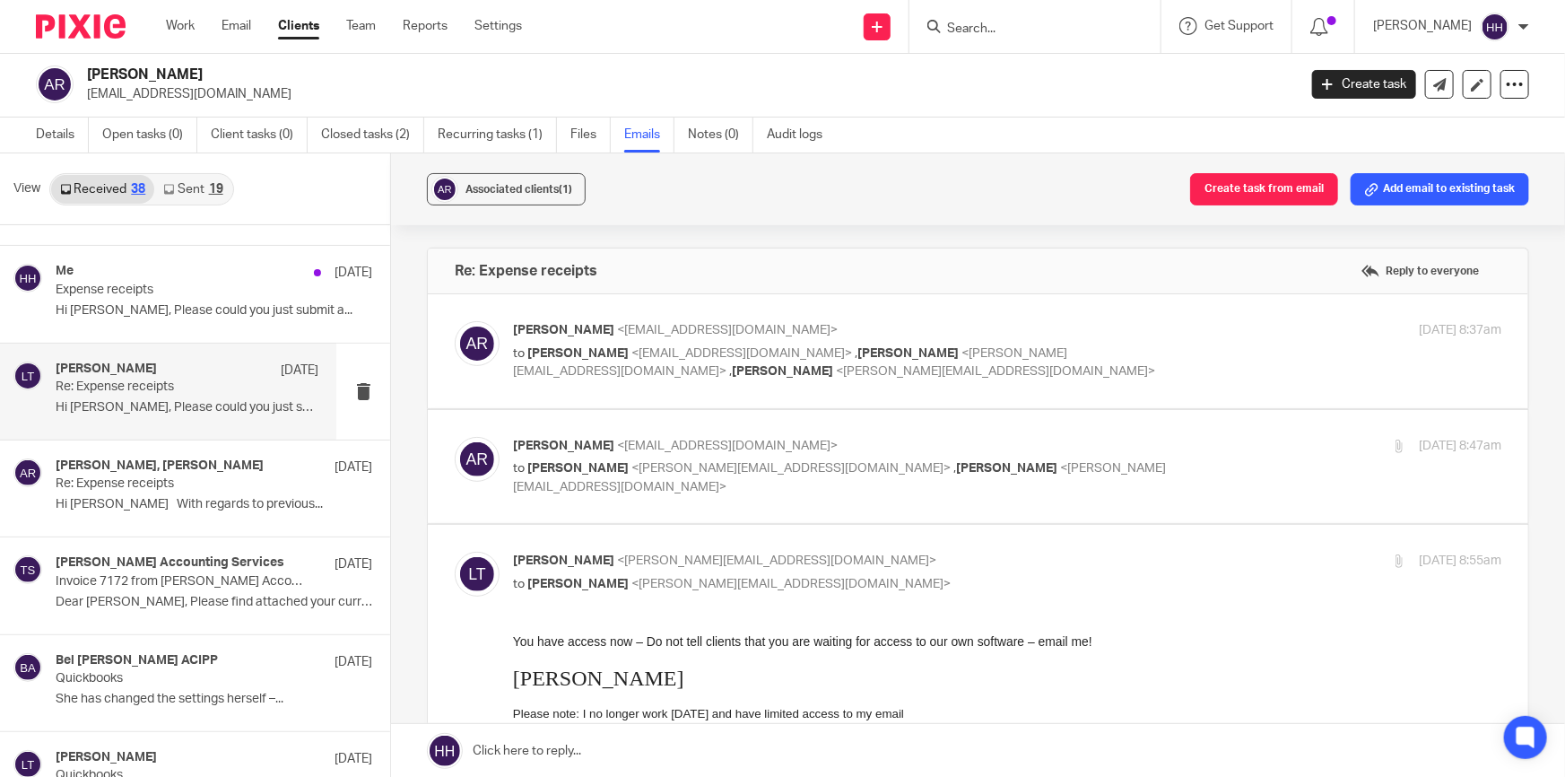
click at [1039, 552] on p "Liz Turpin <liz@turpinaccounting.co.uk>" at bounding box center [842, 561] width 659 height 19
checkbox input "false"
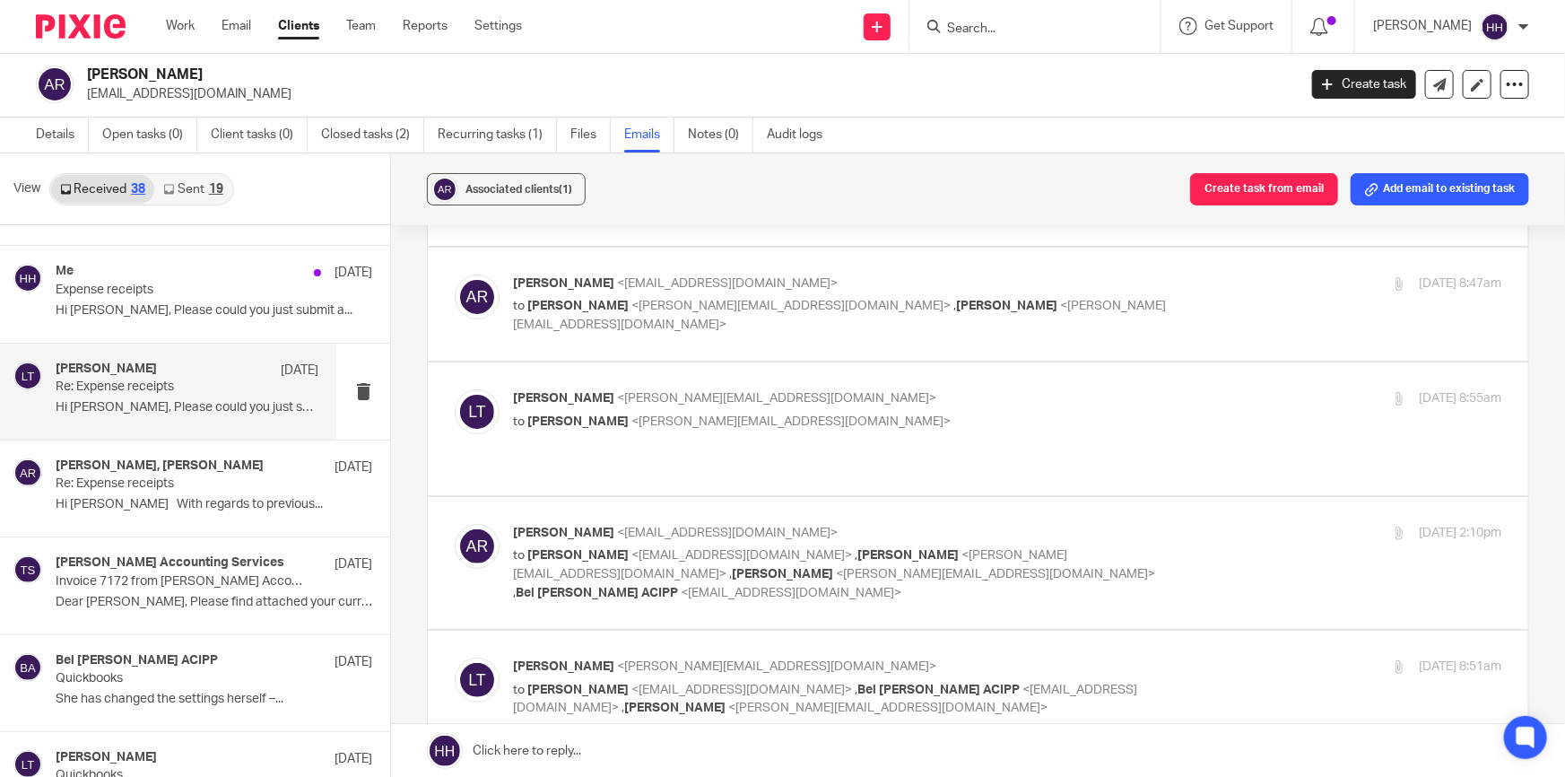
scroll to position [244, 0]
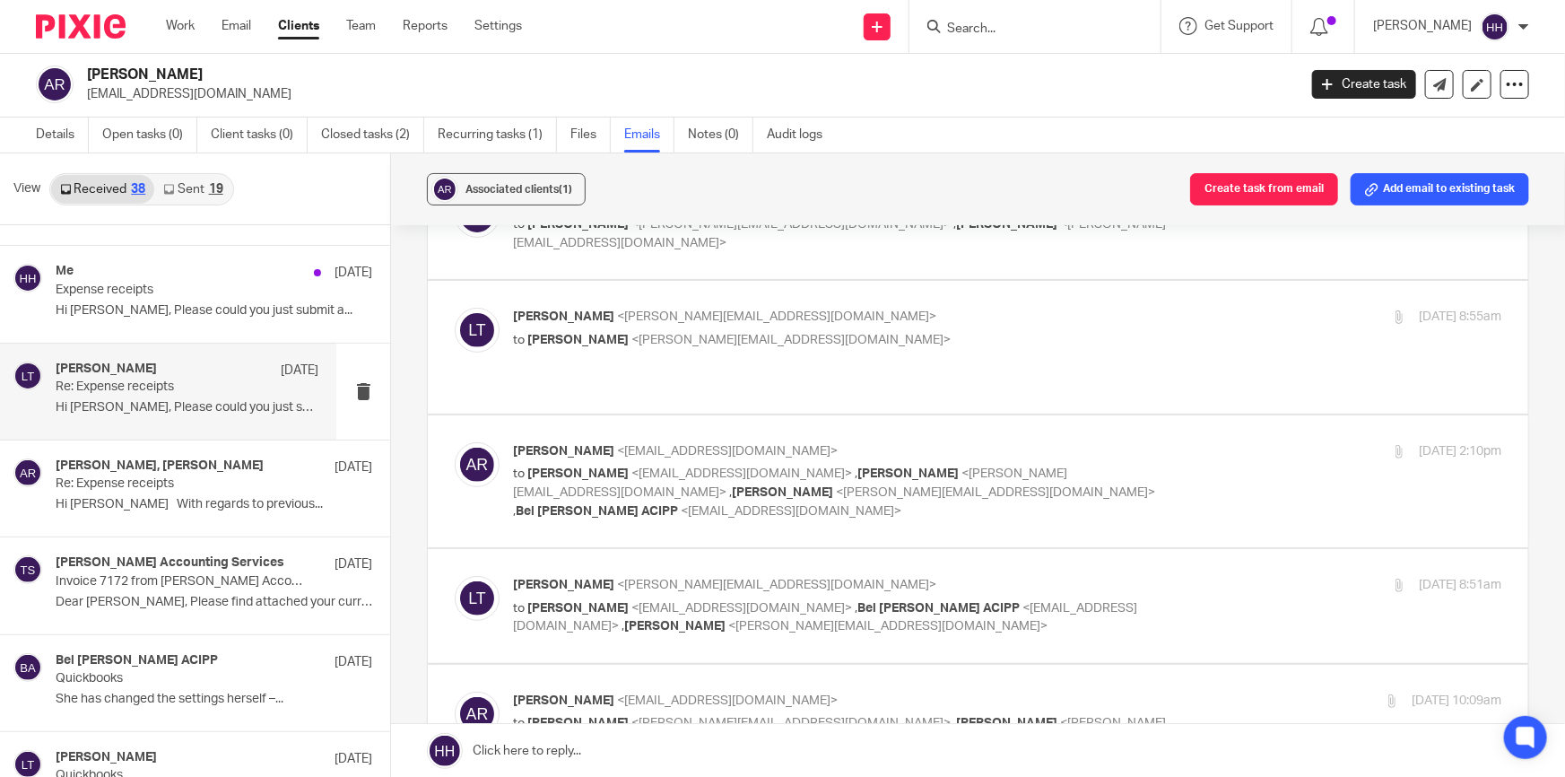
click at [1160, 450] on div "Anna Reid <ajcreid@outlook.com> to Anna Reid <ajcreid@outlook.com> , Hannah Har…" at bounding box center [1007, 481] width 988 height 78
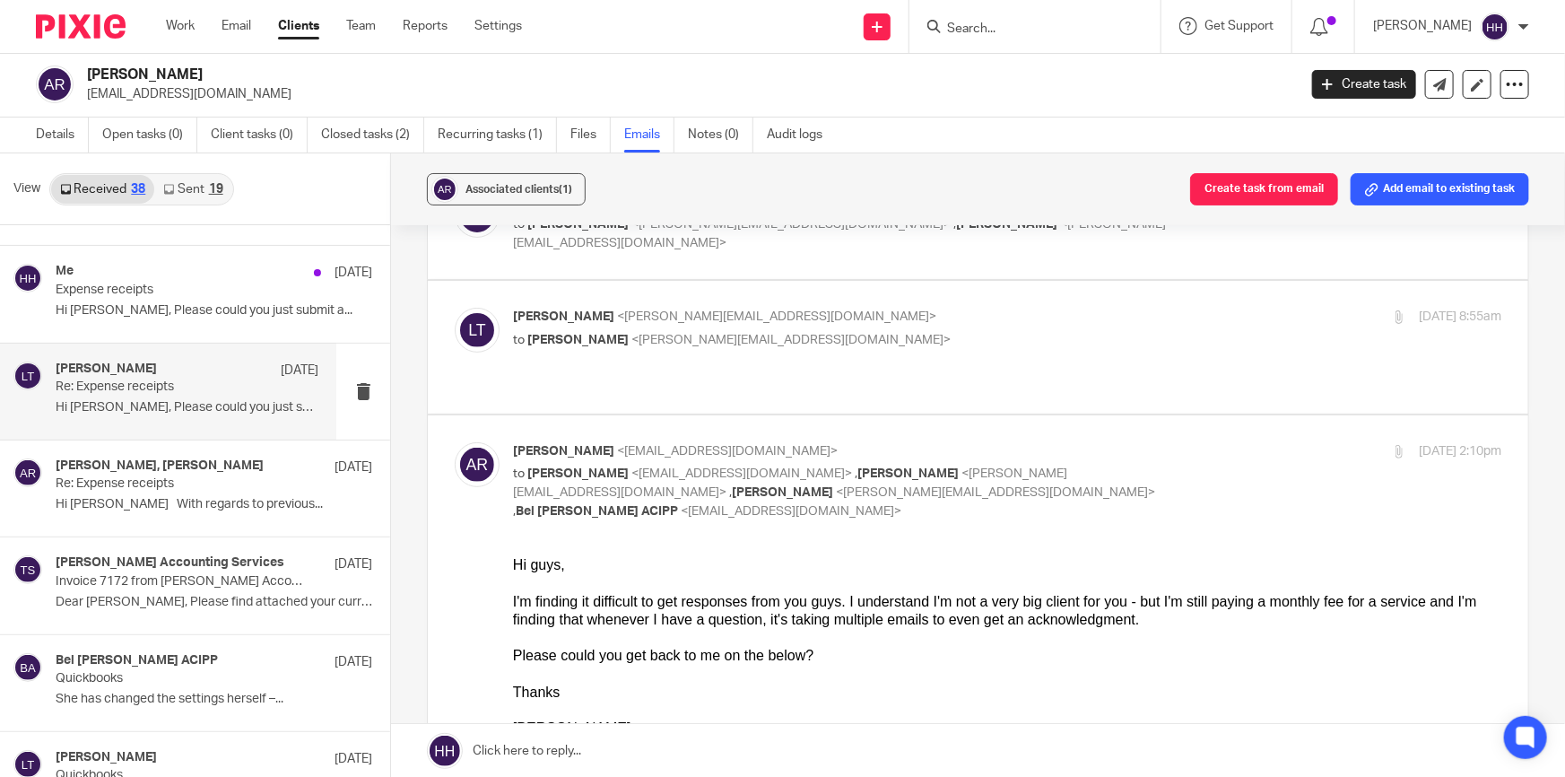
scroll to position [0, 0]
click at [1161, 443] on div "Anna Reid <ajcreid@outlook.com> to Anna Reid <ajcreid@outlook.com> , Hannah Har…" at bounding box center [1007, 481] width 988 height 78
checkbox input "false"
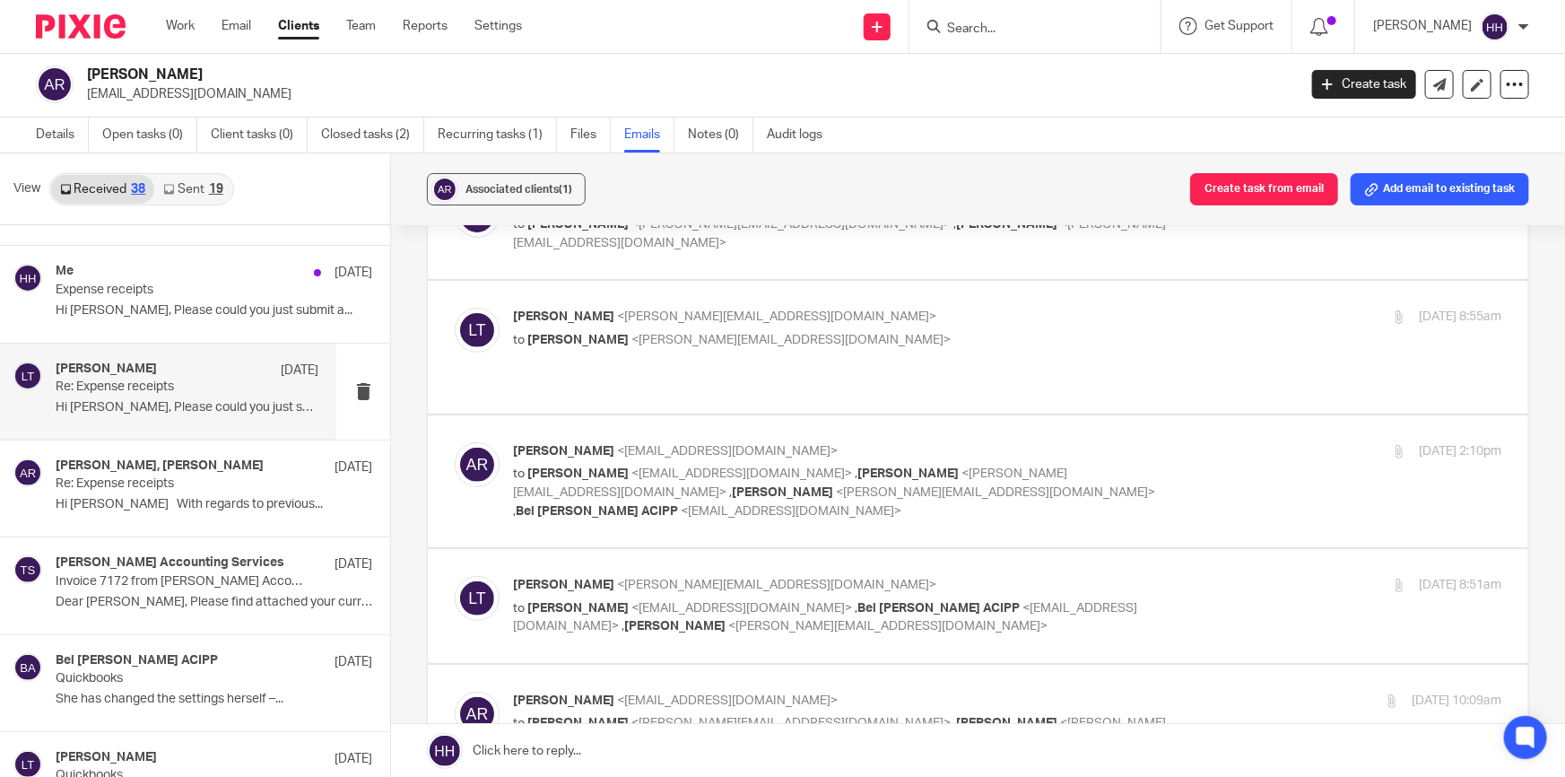
click at [1172, 576] on div "11 Jun 2025 8:51am" at bounding box center [1336, 585] width 329 height 19
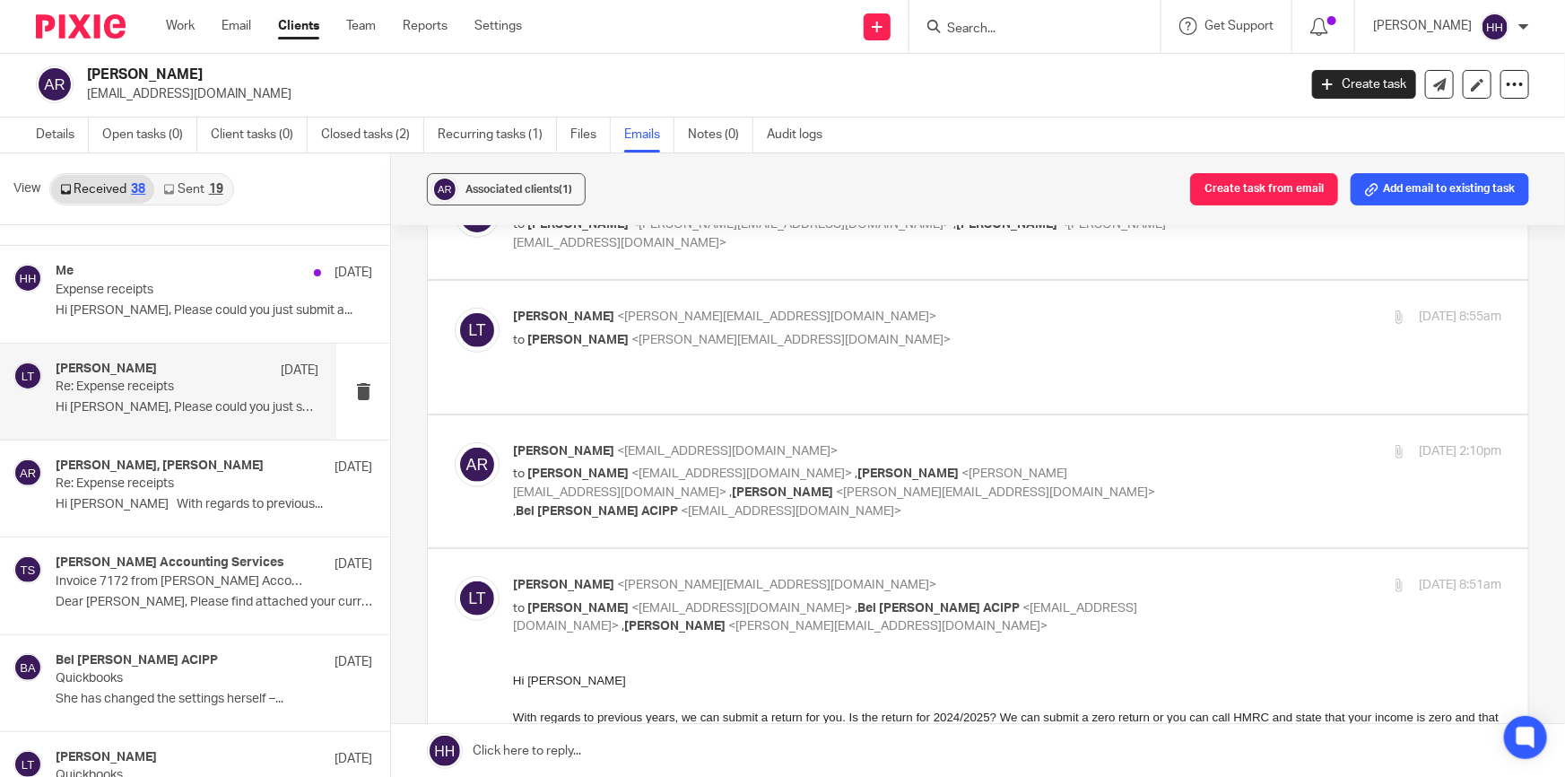
click at [1172, 576] on div "11 Jun 2025 8:51am" at bounding box center [1336, 585] width 329 height 19
checkbox input "false"
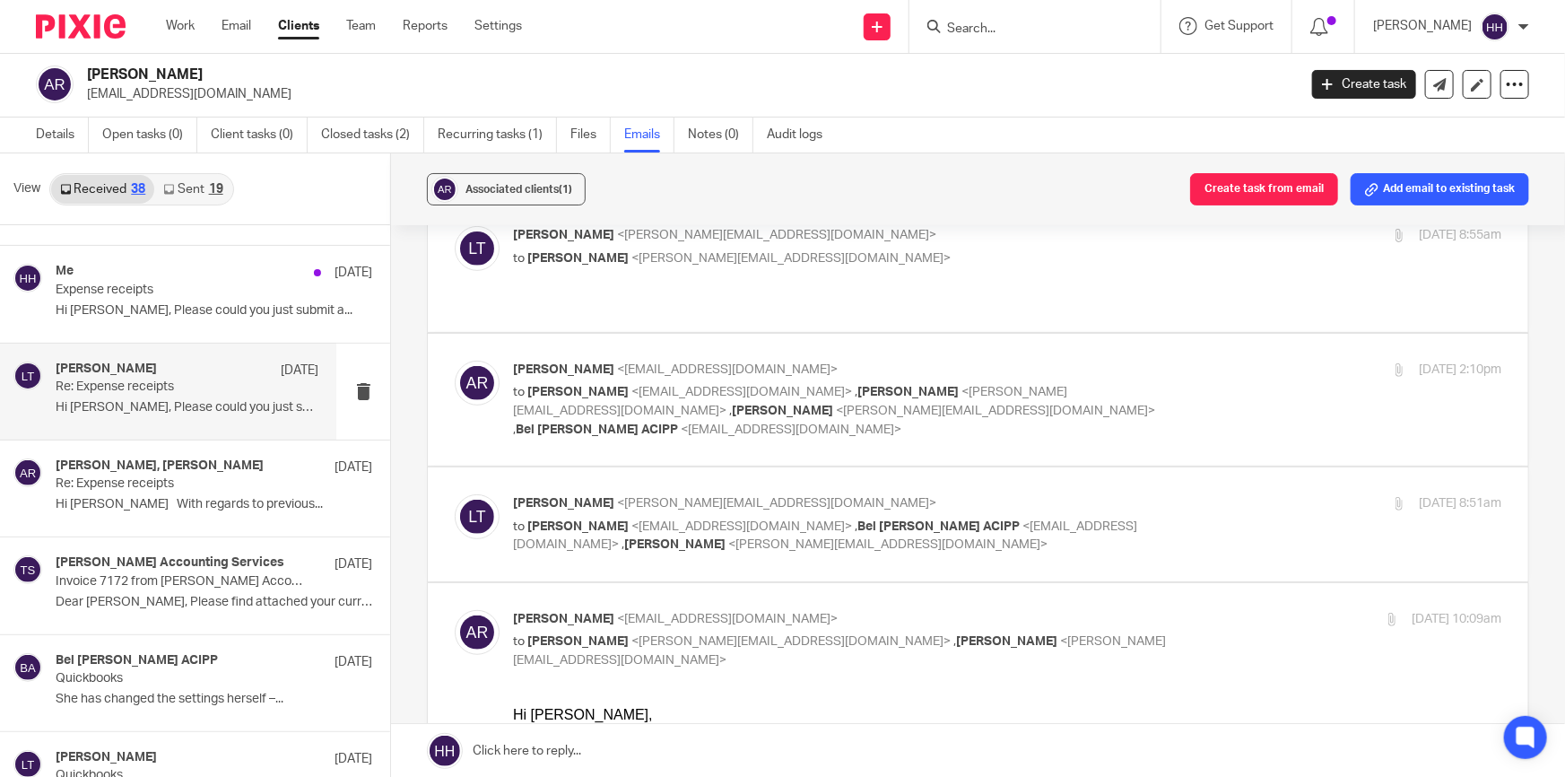
scroll to position [407, 0]
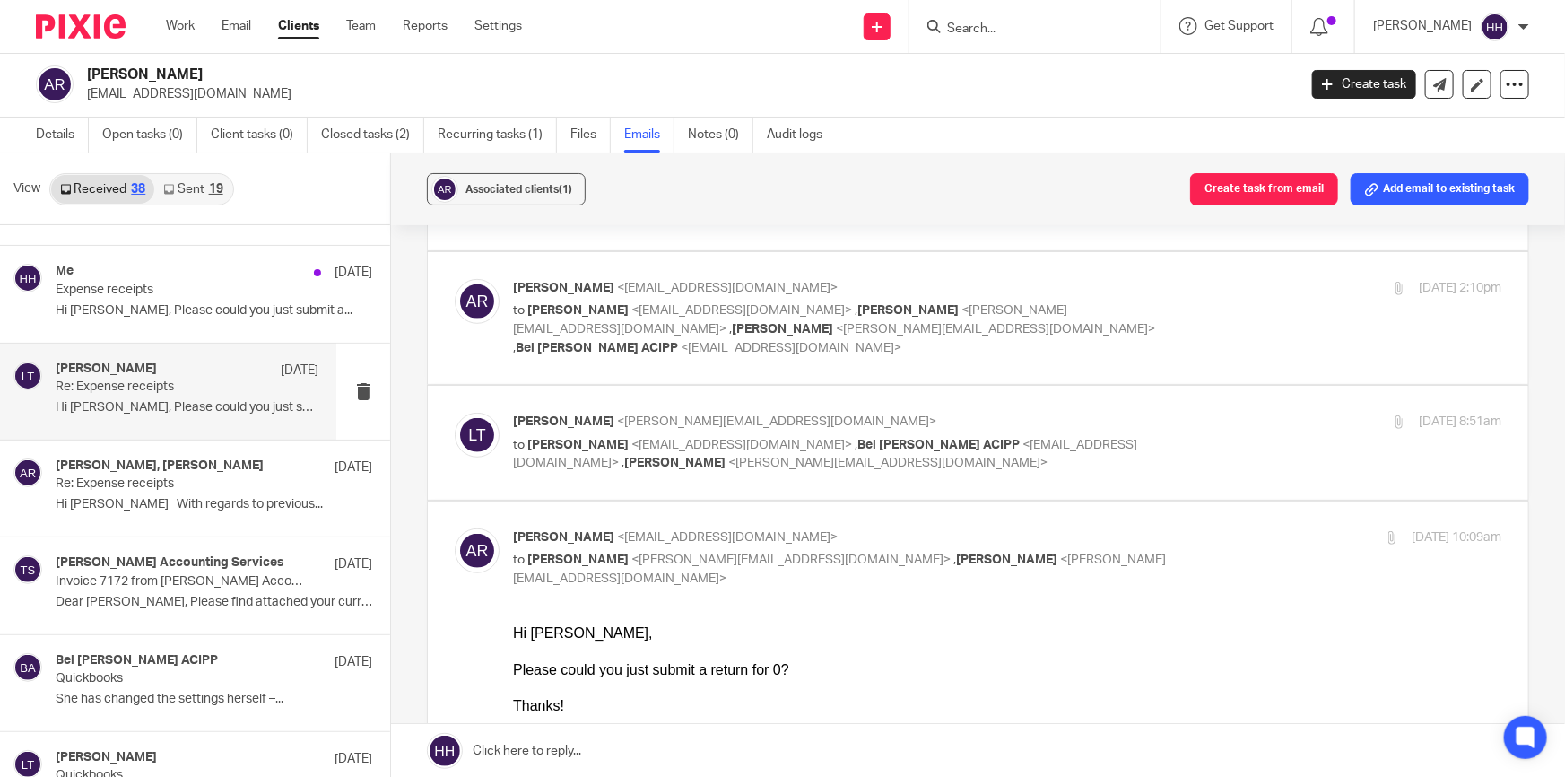
click at [1111, 528] on p "Anna Reid <ajcreid@outlook.com>" at bounding box center [842, 537] width 659 height 19
checkbox input "false"
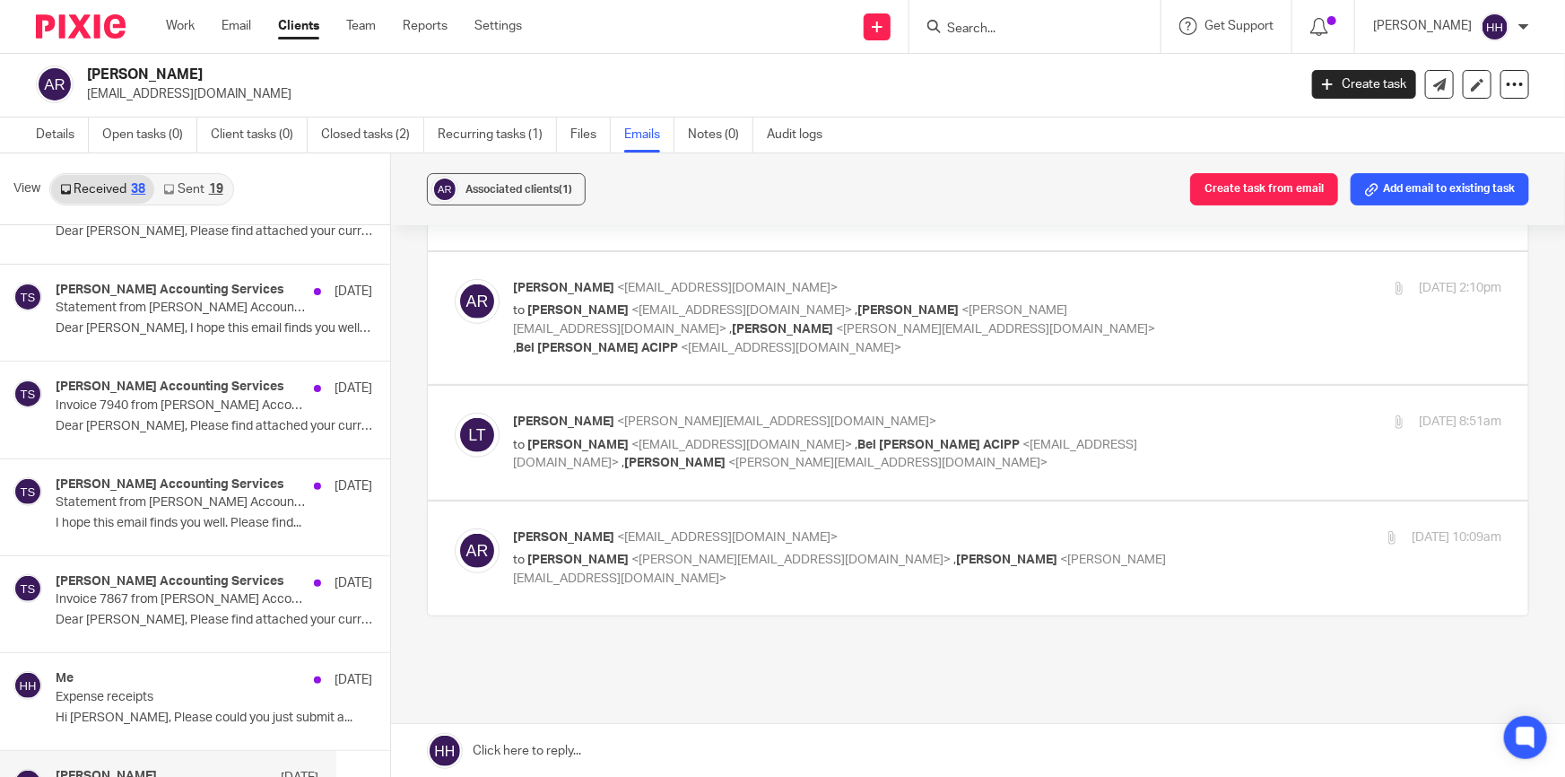
scroll to position [0, 0]
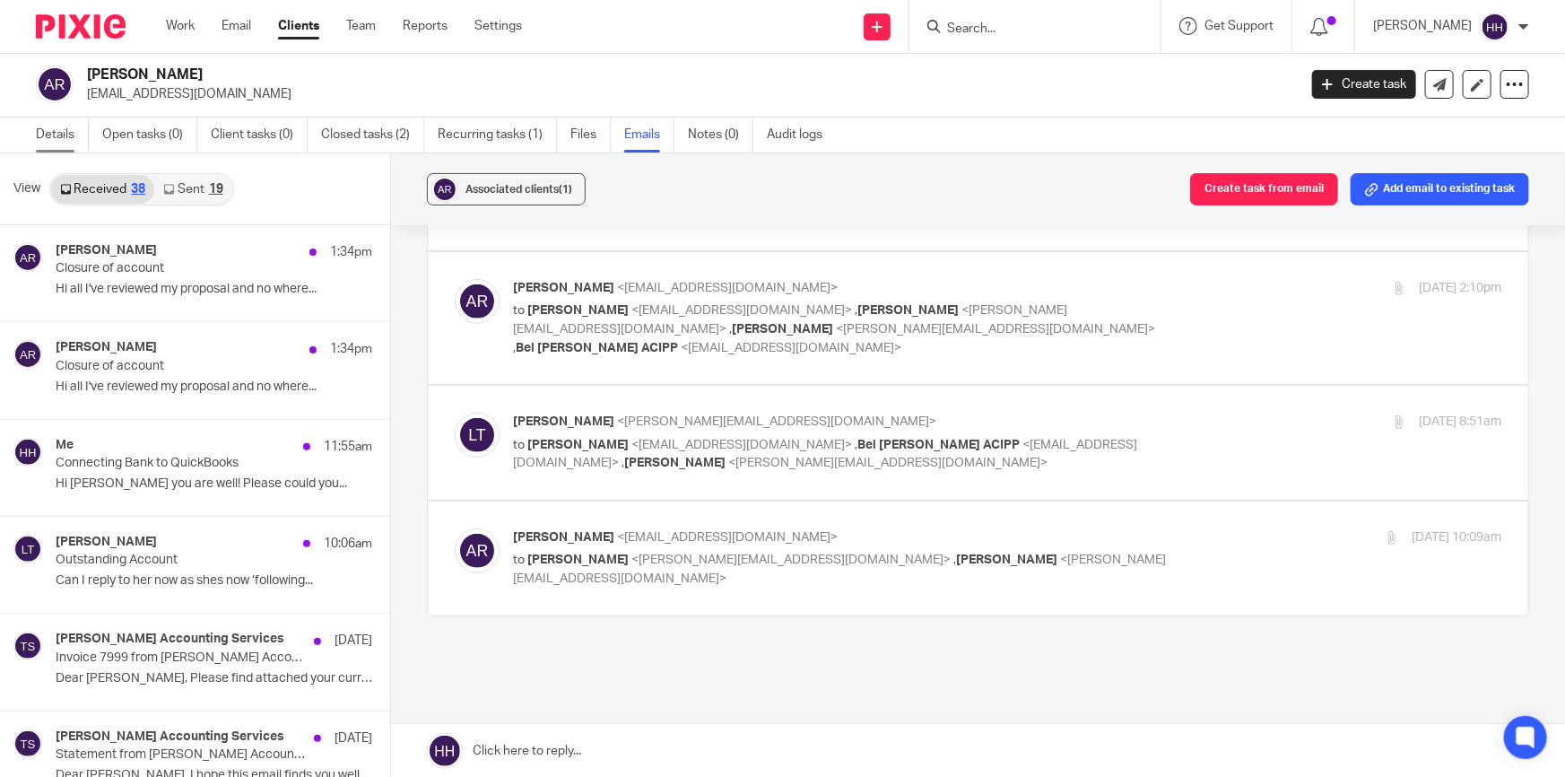
click at [68, 131] on link "Details" at bounding box center [62, 134] width 53 height 35
click at [305, 25] on link "Clients" at bounding box center [298, 26] width 41 height 18
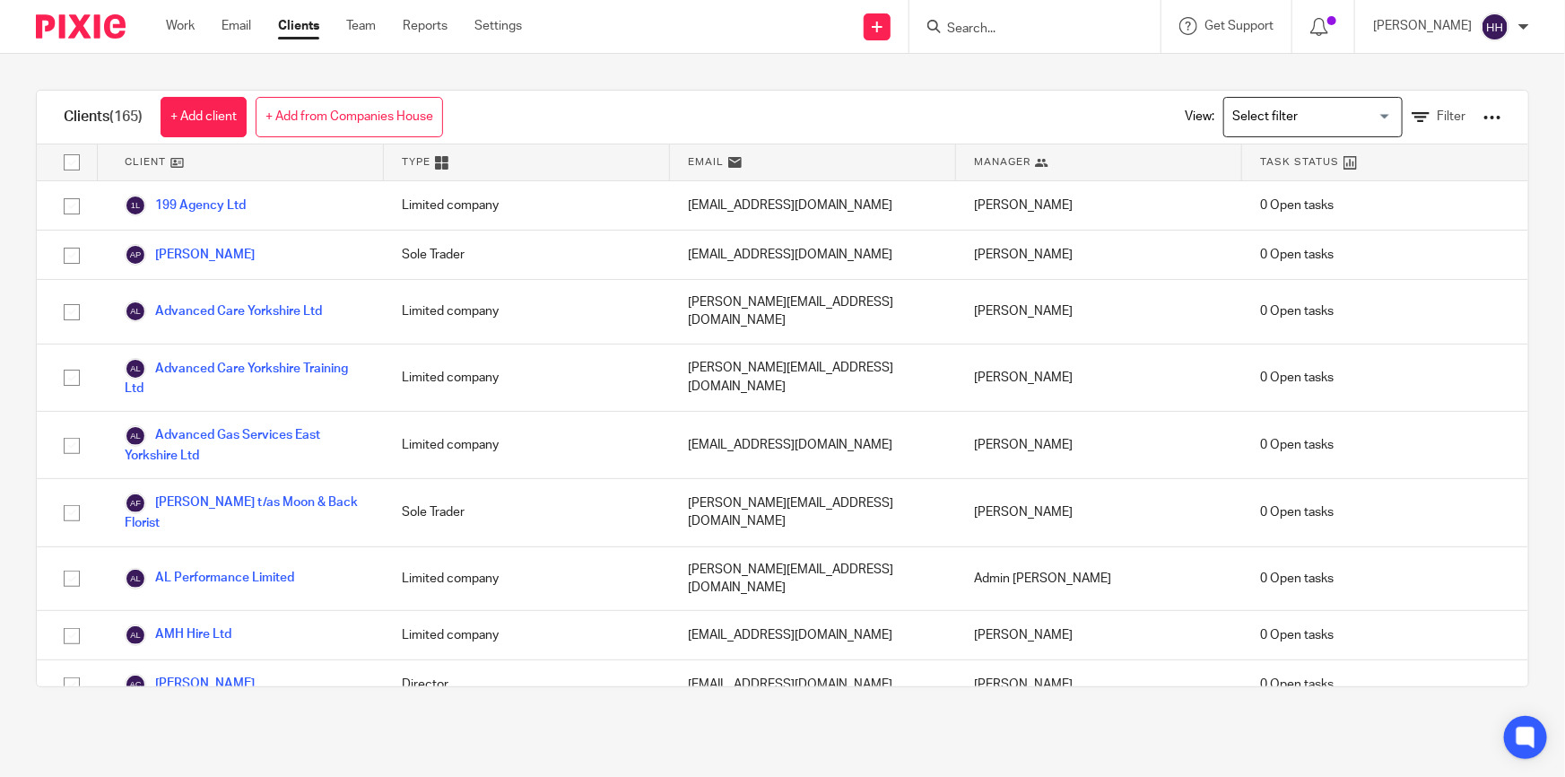
click at [1040, 30] on input "Search" at bounding box center [1025, 30] width 161 height 16
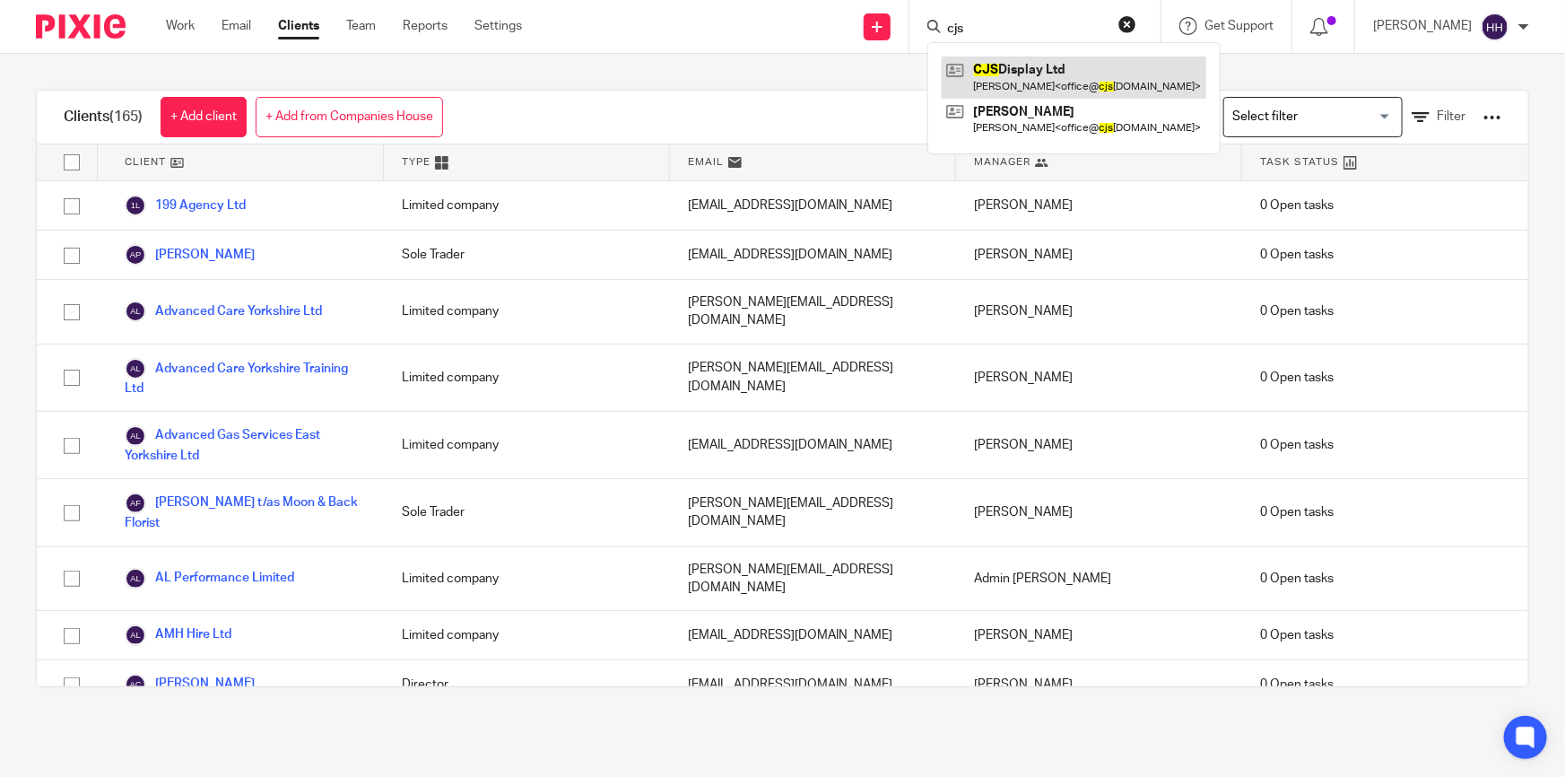
type input "cjs"
click at [1018, 81] on link at bounding box center [1074, 77] width 265 height 41
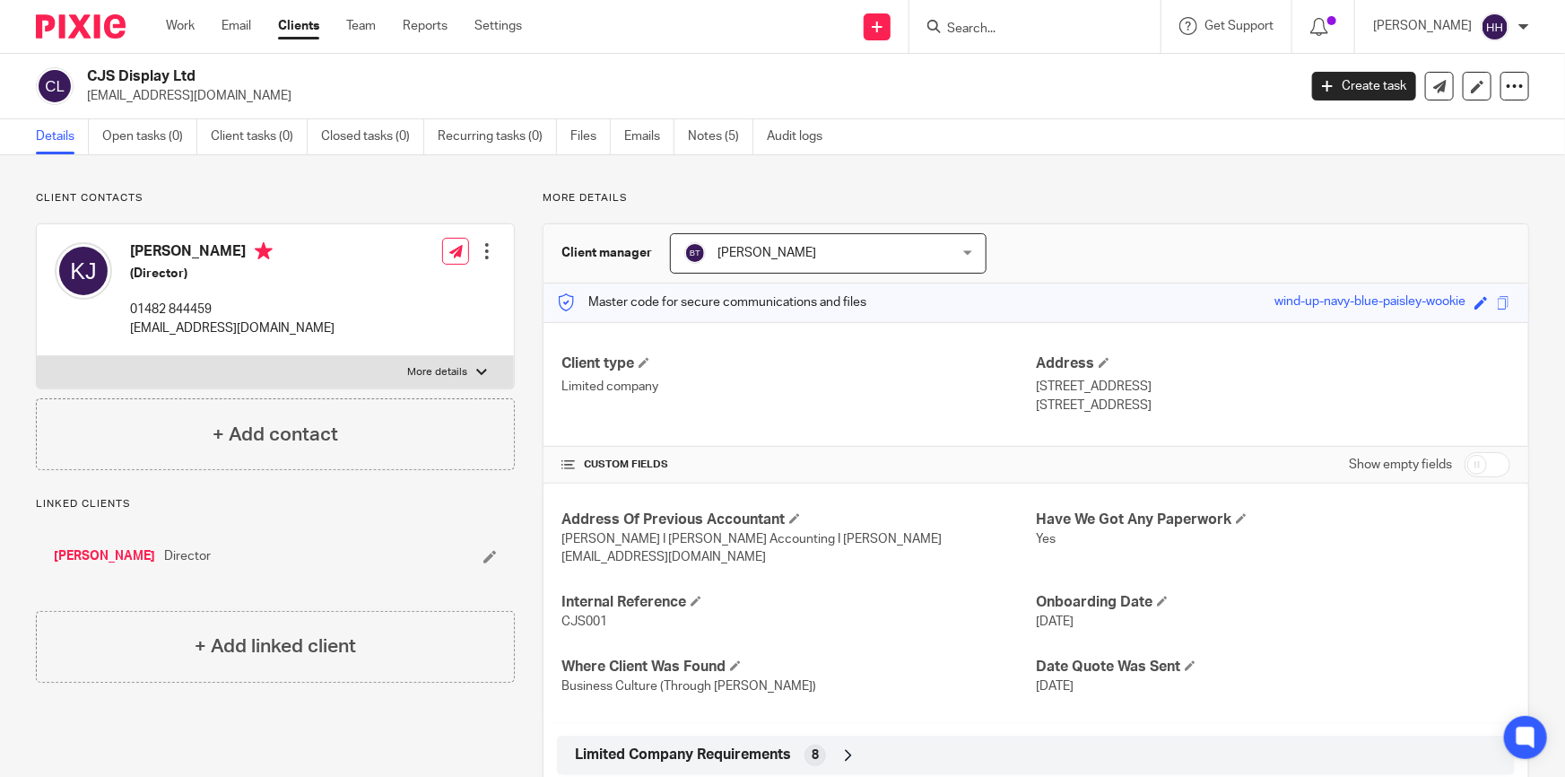
scroll to position [162, 0]
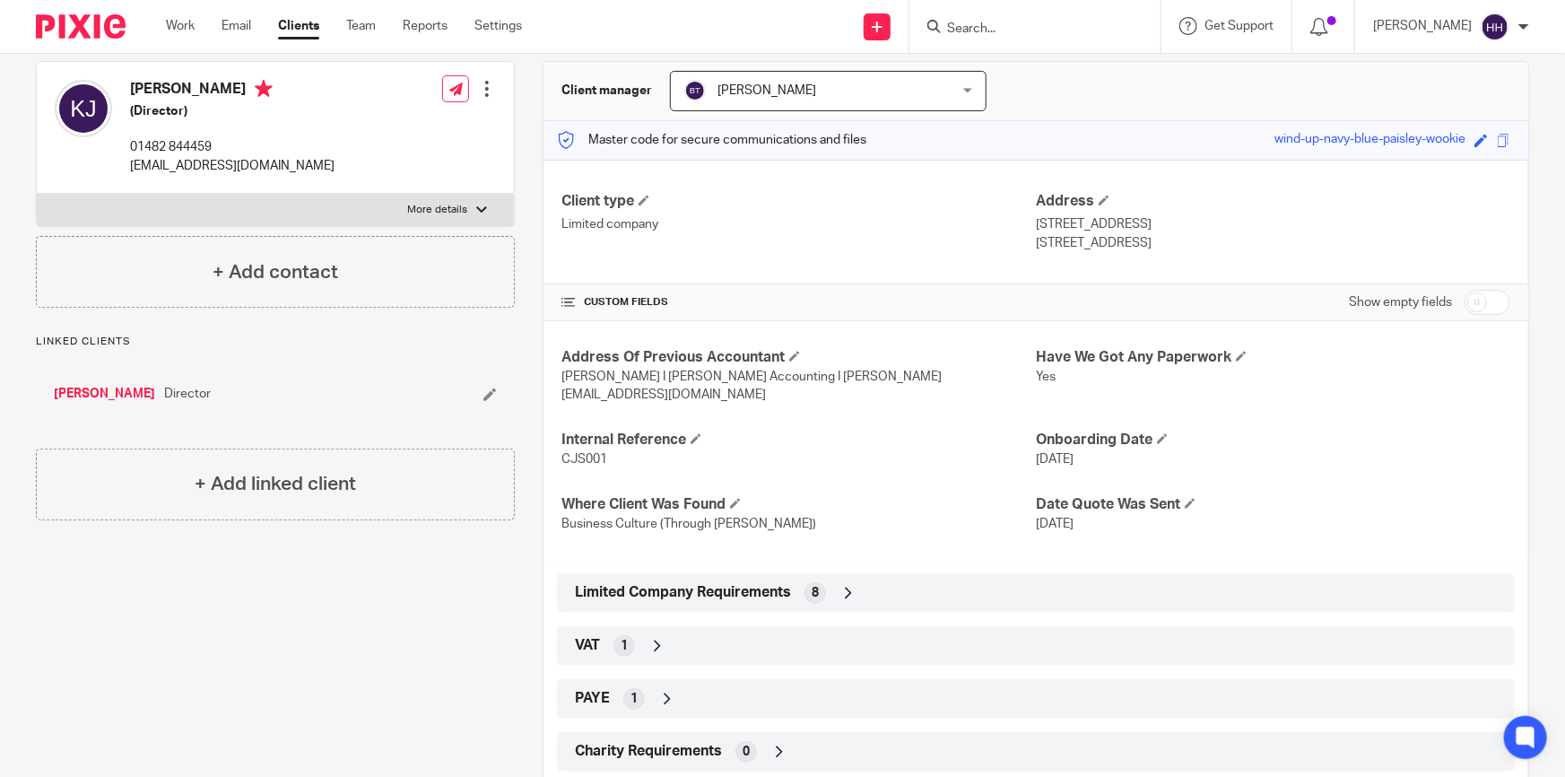
click at [844, 584] on icon at bounding box center [848, 593] width 18 height 18
